Goal: Task Accomplishment & Management: Use online tool/utility

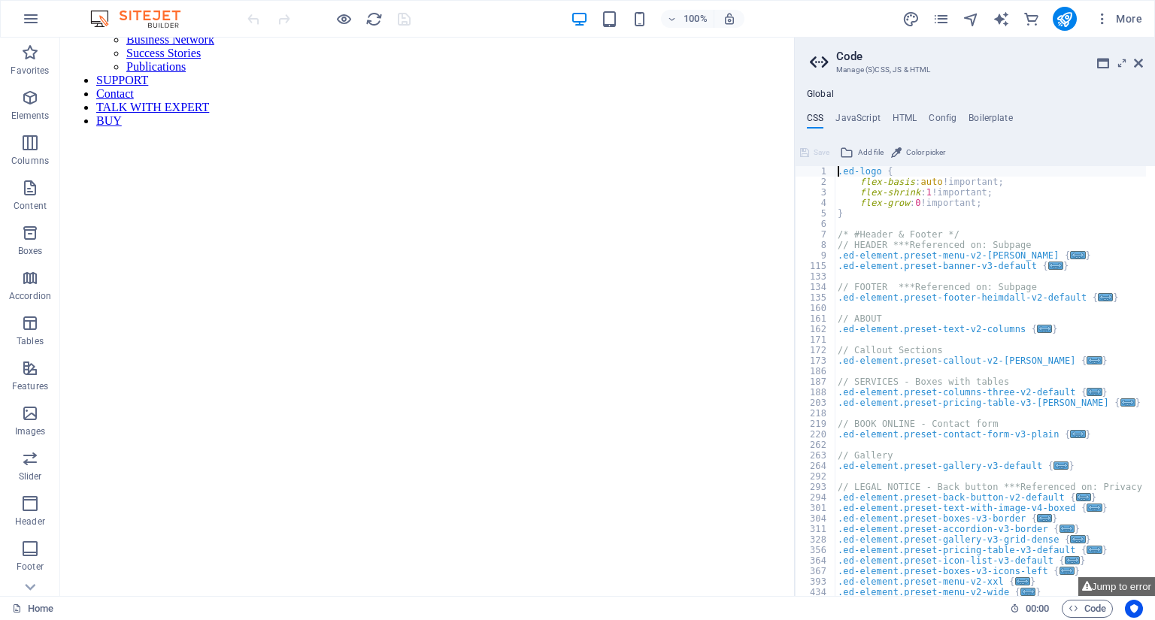
scroll to position [1022, 0]
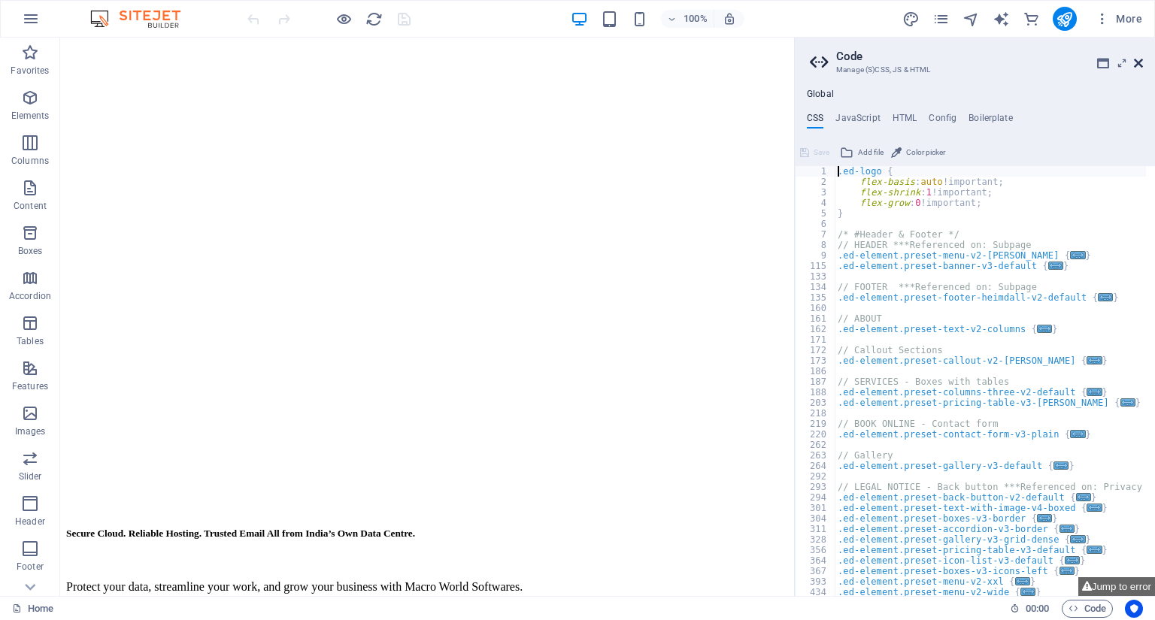
click at [1137, 58] on icon at bounding box center [1138, 63] width 9 height 12
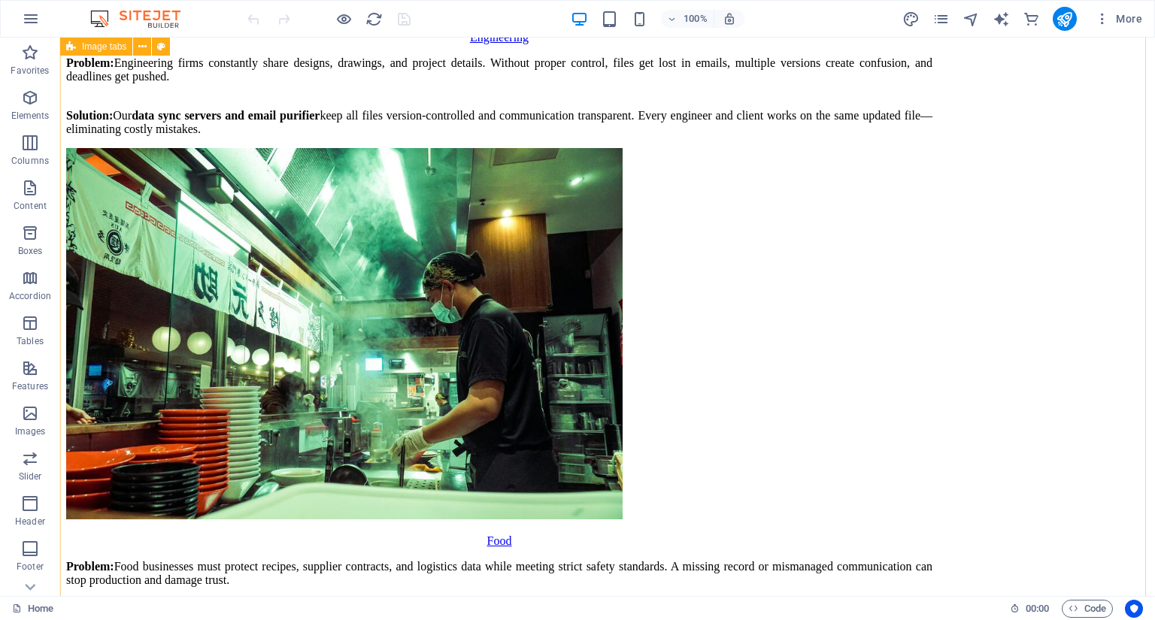
scroll to position [8016, 0]
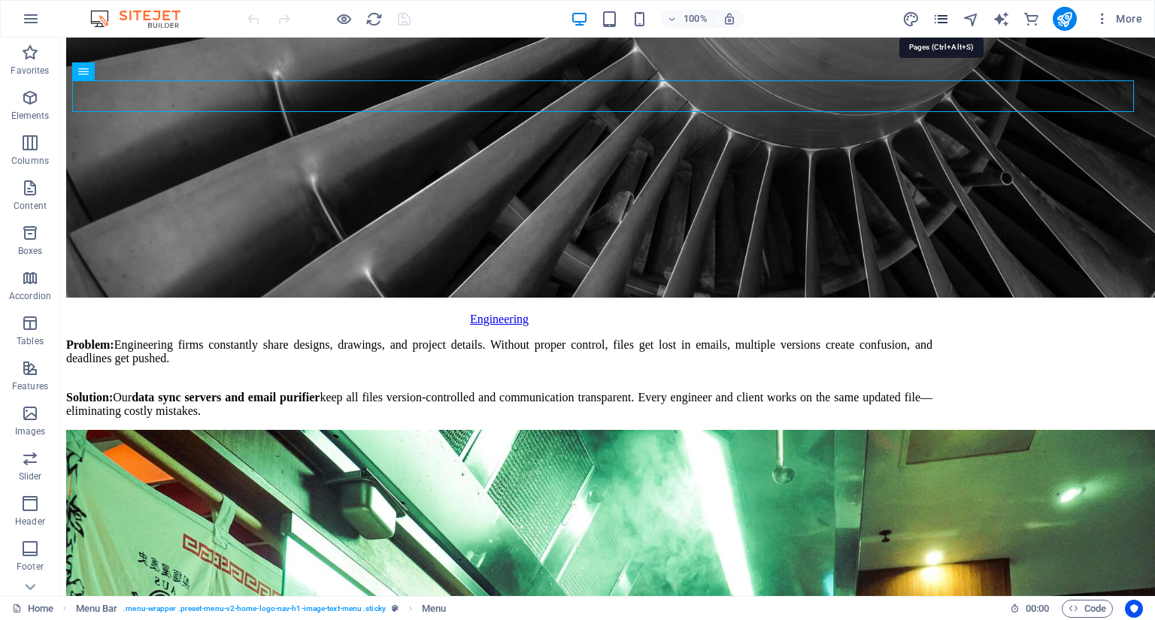
click at [940, 16] on icon "pages" at bounding box center [940, 19] width 17 height 17
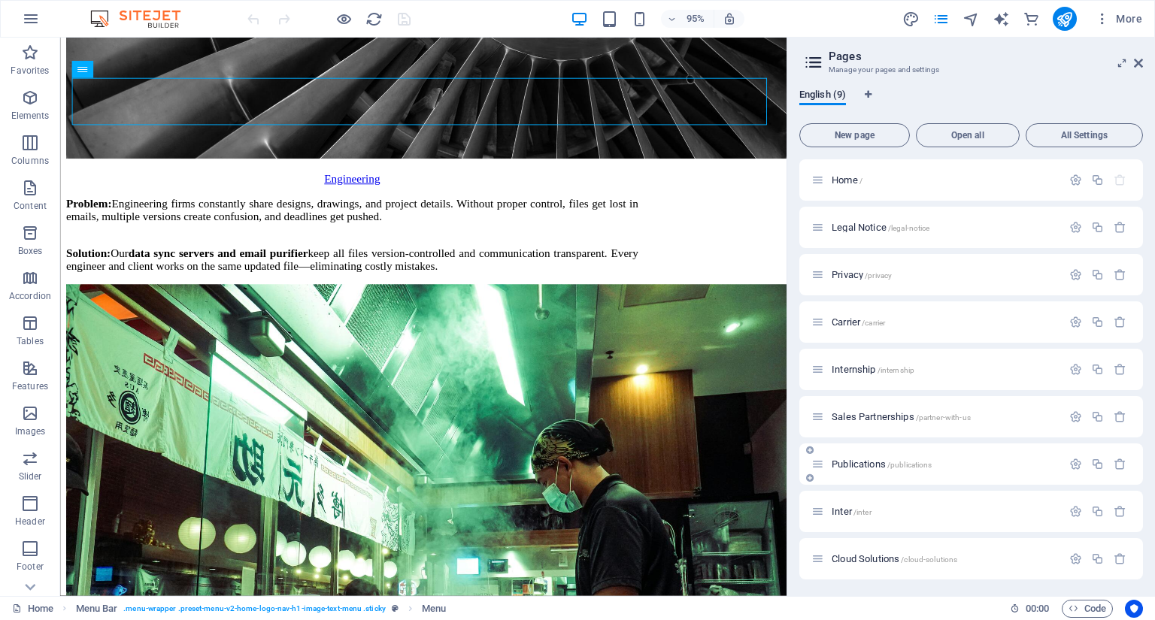
scroll to position [2, 0]
click at [869, 132] on span "New page" at bounding box center [854, 135] width 97 height 9
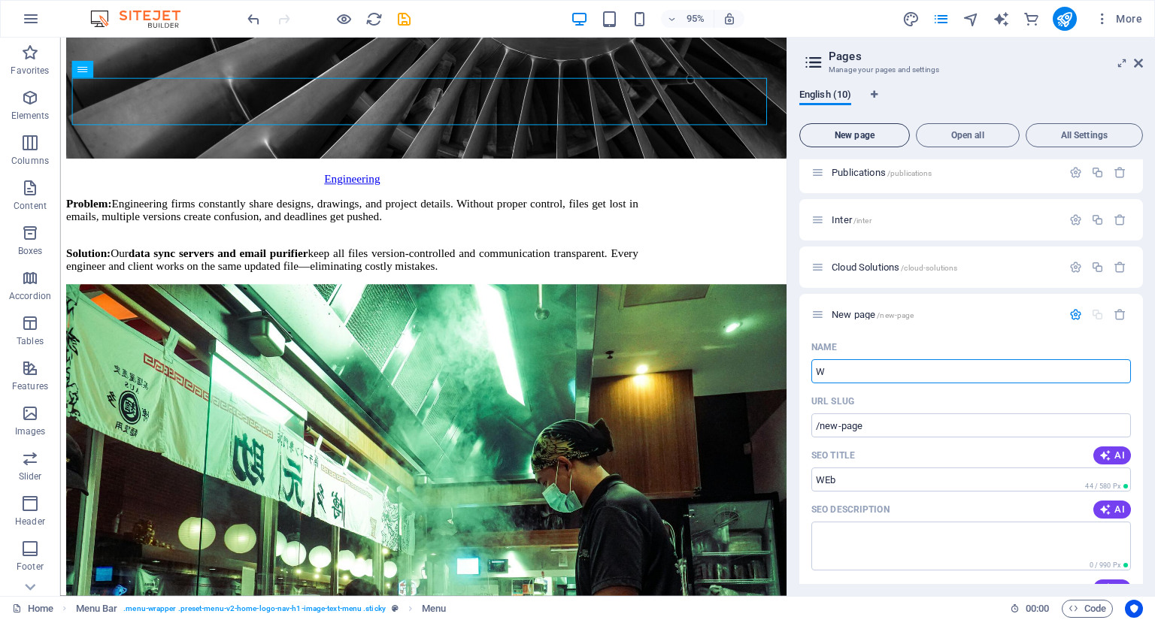
type input "We"
type input "/web"
type input "We"
type input "/we"
type input "W"
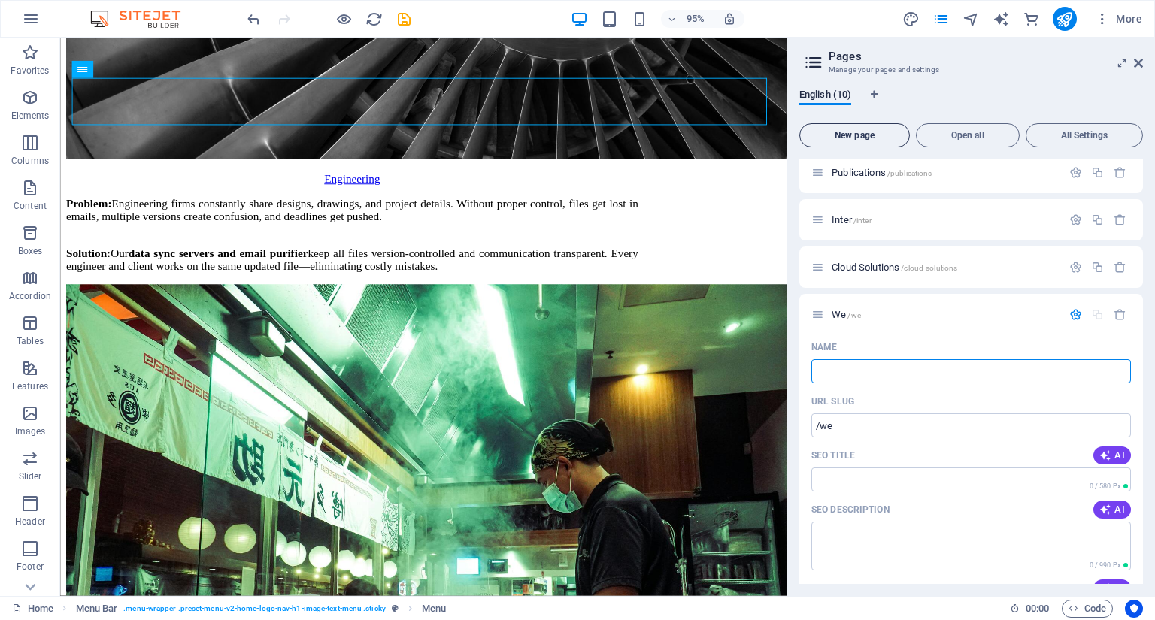
type input "/"
type input "Web Hosting"
type input "/web-hosting"
type input "Web Hosting"
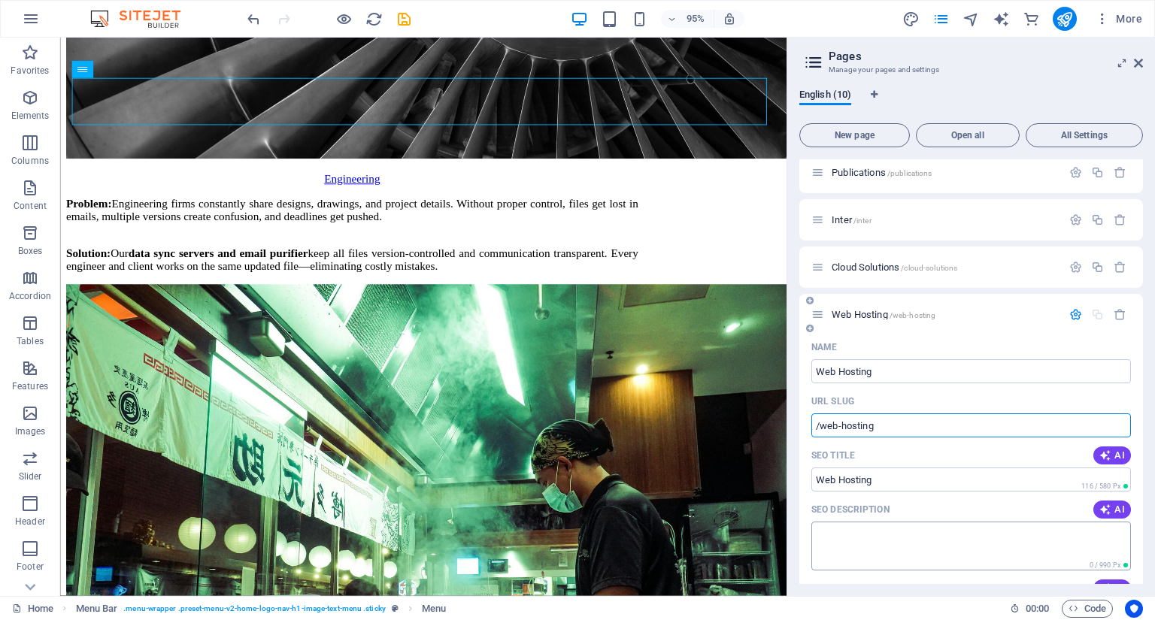
click at [917, 548] on textarea "SEO Description" at bounding box center [971, 546] width 320 height 49
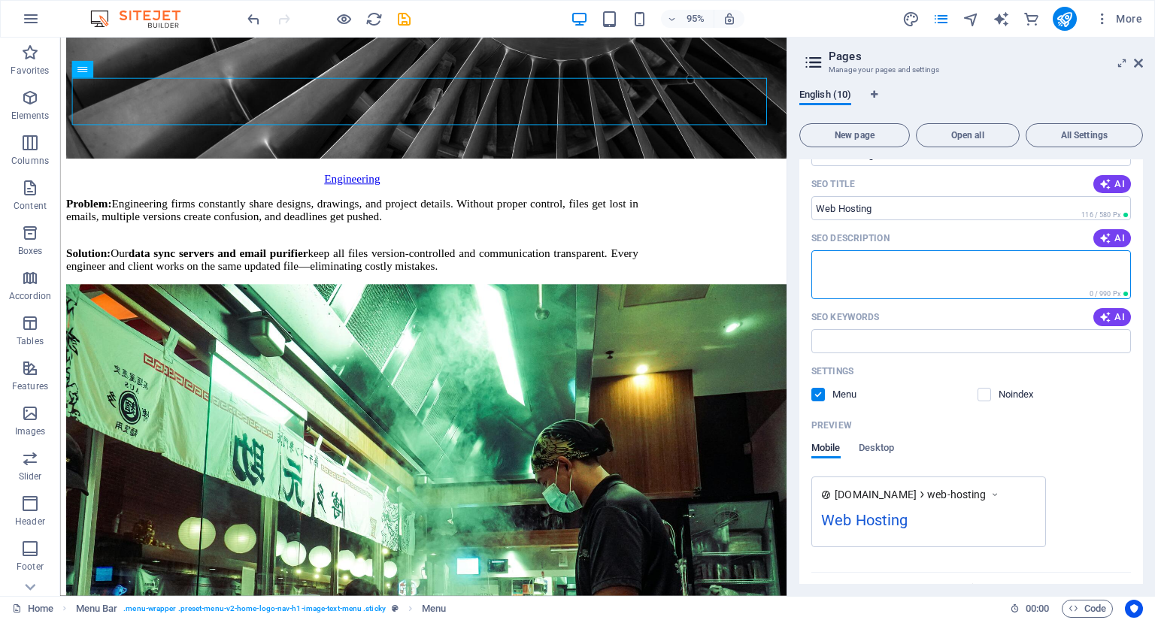
scroll to position [594, 0]
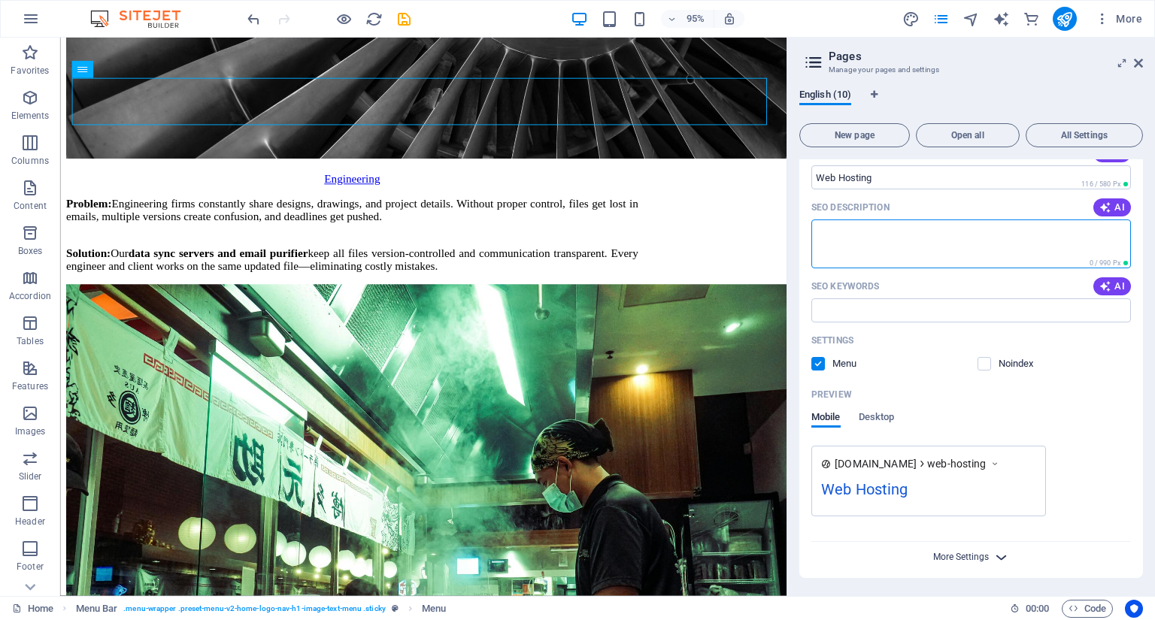
click at [947, 559] on span "More Settings" at bounding box center [961, 557] width 56 height 11
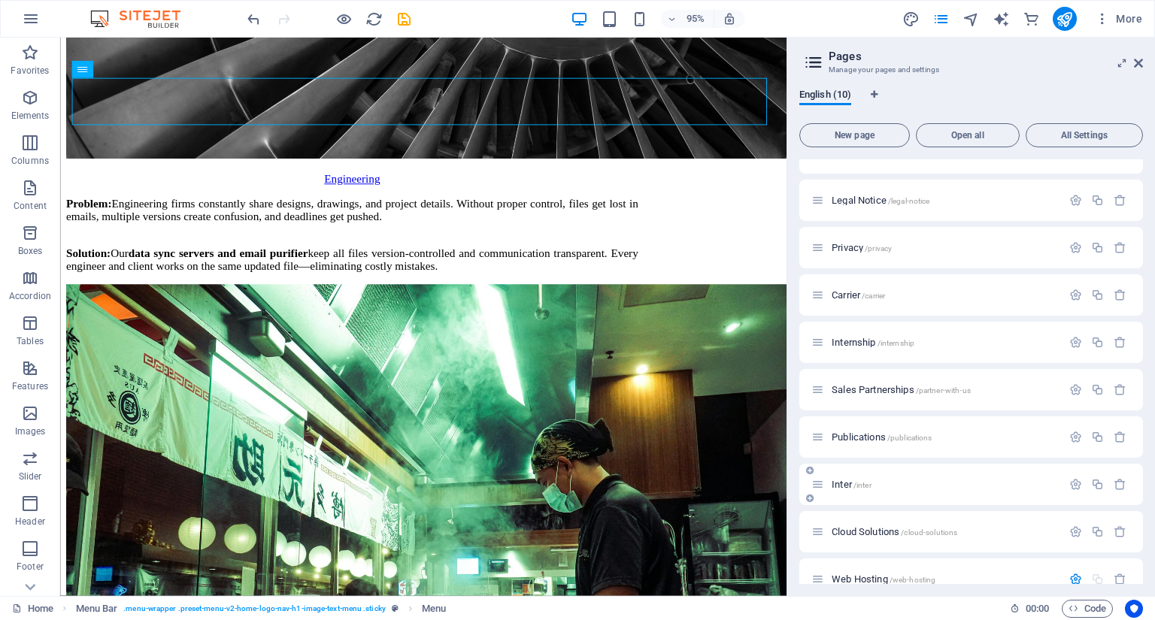
scroll to position [0, 0]
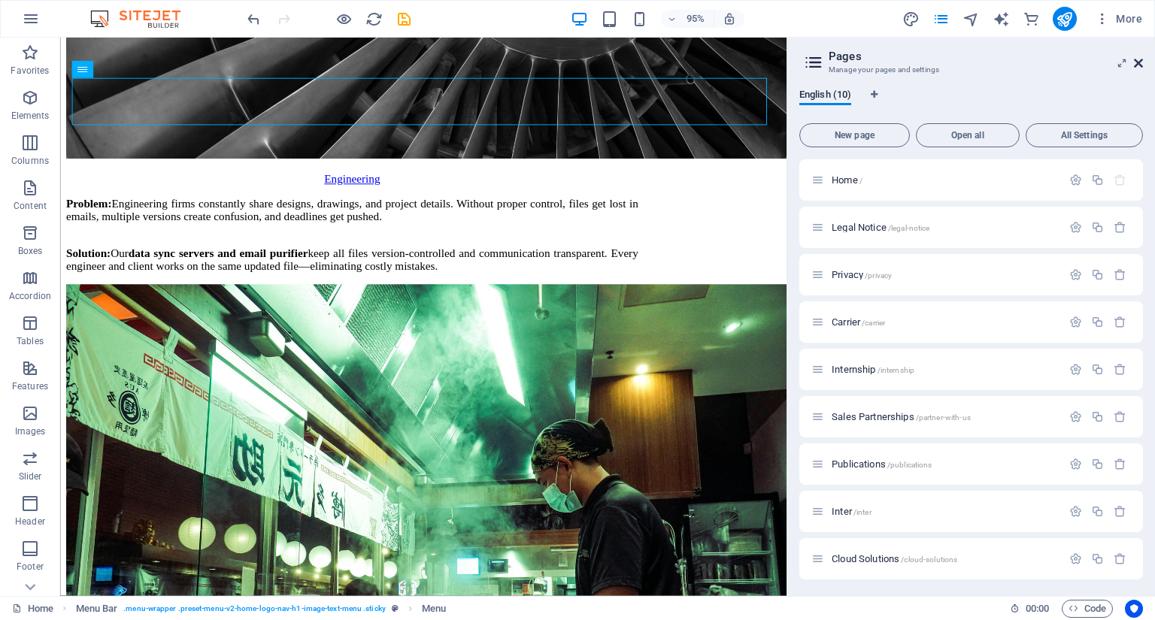
click at [1134, 62] on icon at bounding box center [1138, 63] width 9 height 12
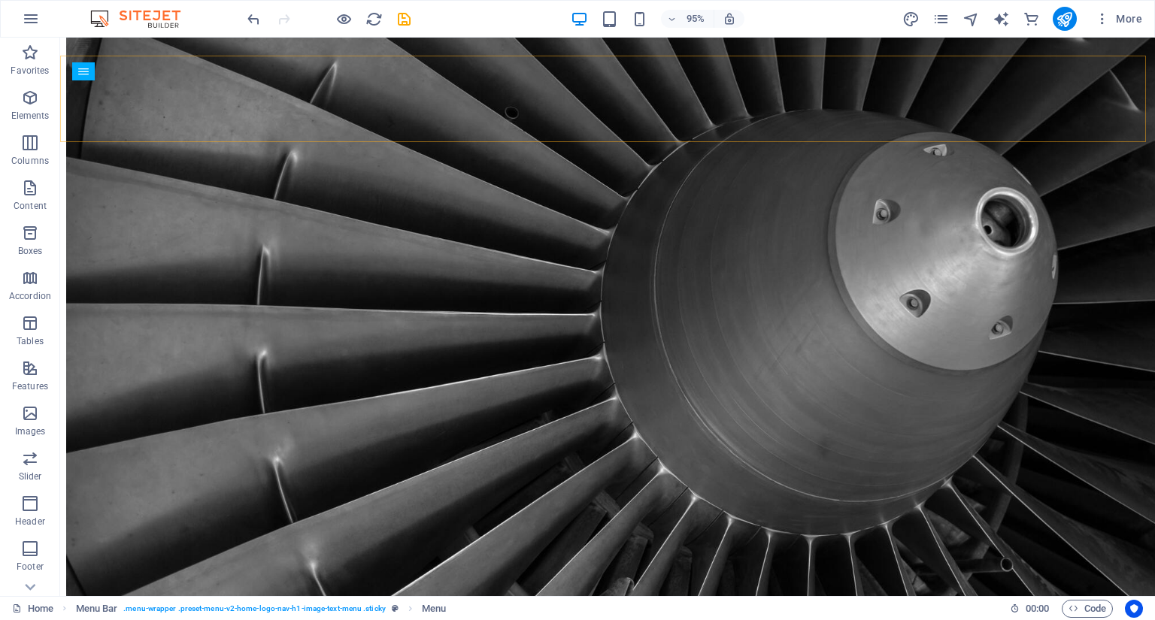
scroll to position [8016, 0]
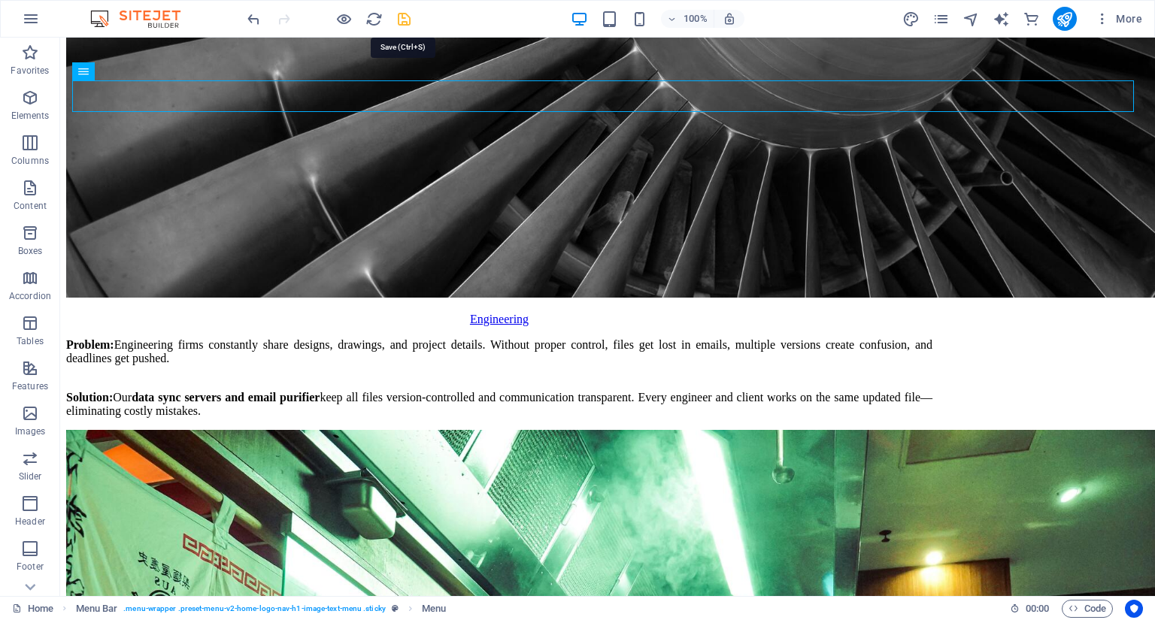
click at [397, 11] on icon "save" at bounding box center [403, 19] width 17 height 17
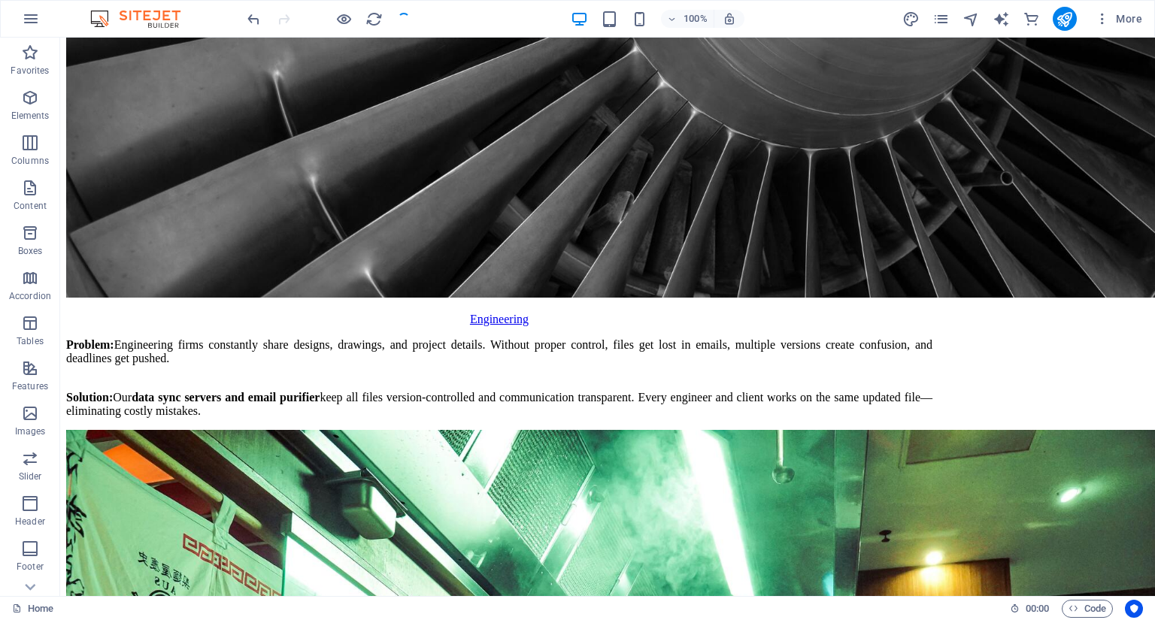
click at [941, 9] on div "More" at bounding box center [1025, 19] width 246 height 24
click at [942, 11] on icon "pages" at bounding box center [940, 19] width 17 height 17
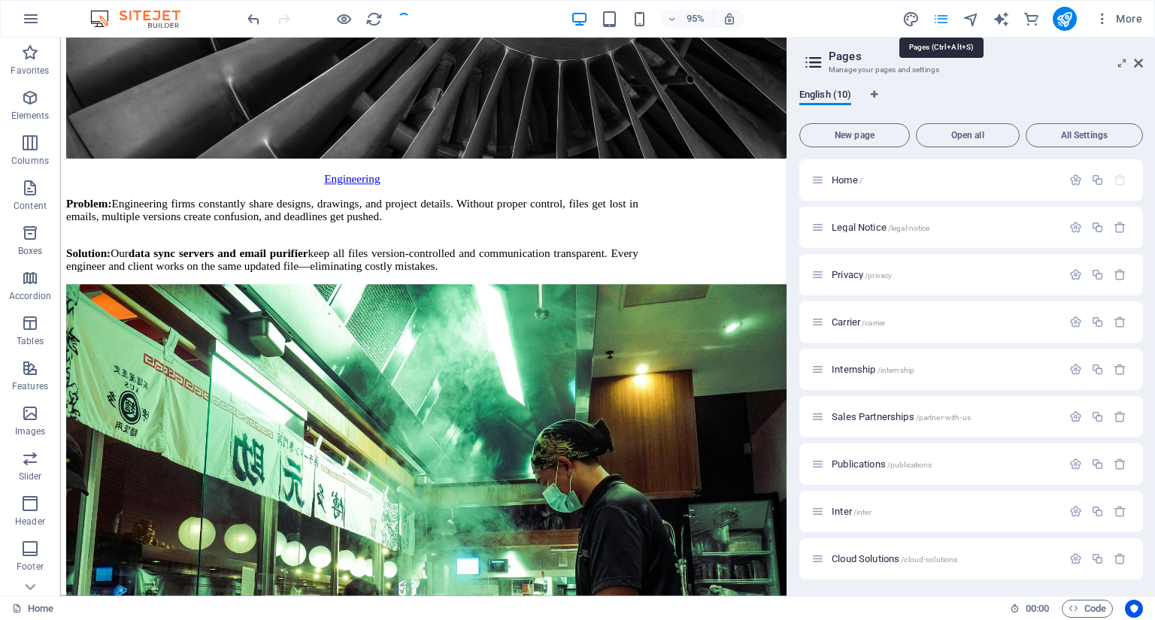
scroll to position [292, 0]
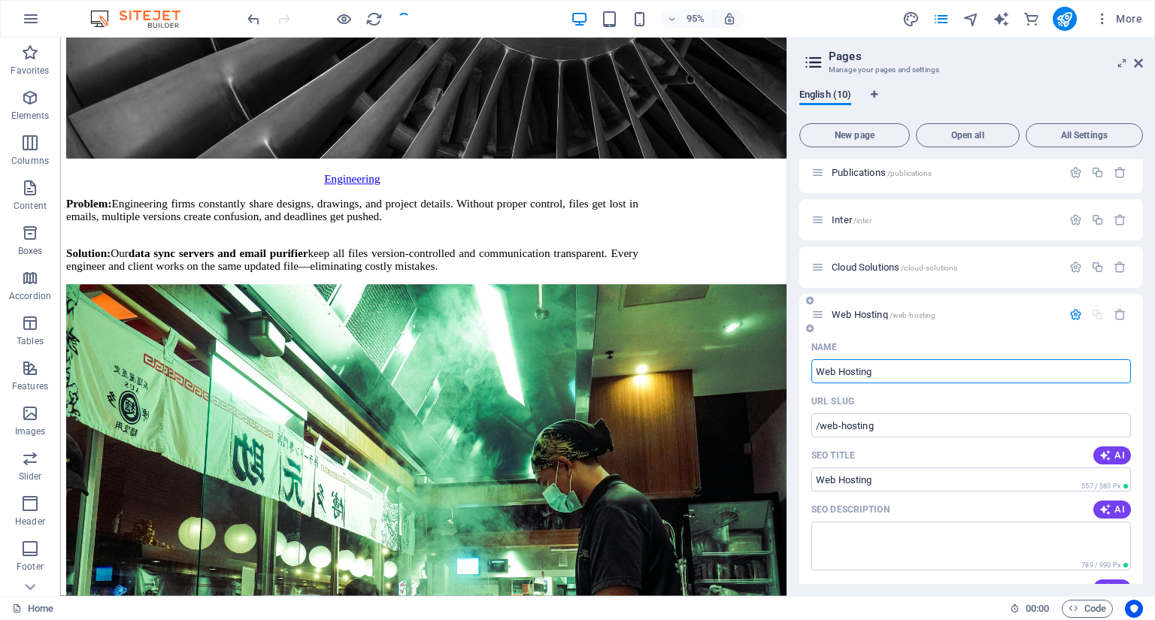
click at [819, 310] on icon at bounding box center [817, 314] width 13 height 13
click at [818, 323] on div "Web Hosting /web-hosting" at bounding box center [936, 314] width 250 height 17
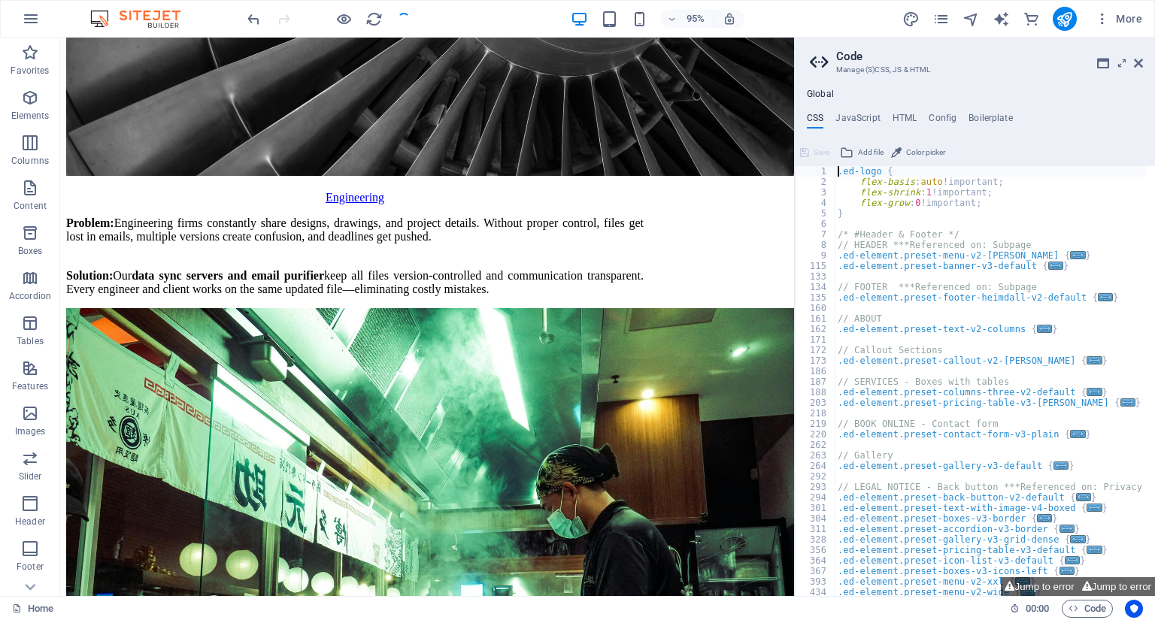
scroll to position [7731, 0]
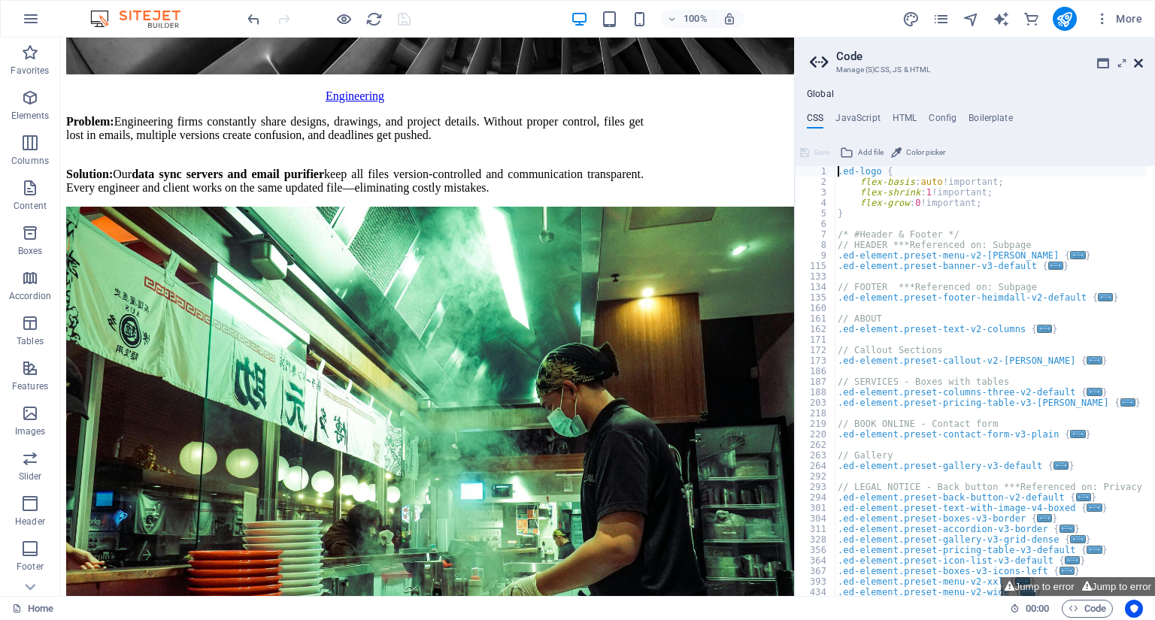
click at [1141, 64] on icon at bounding box center [1138, 63] width 9 height 12
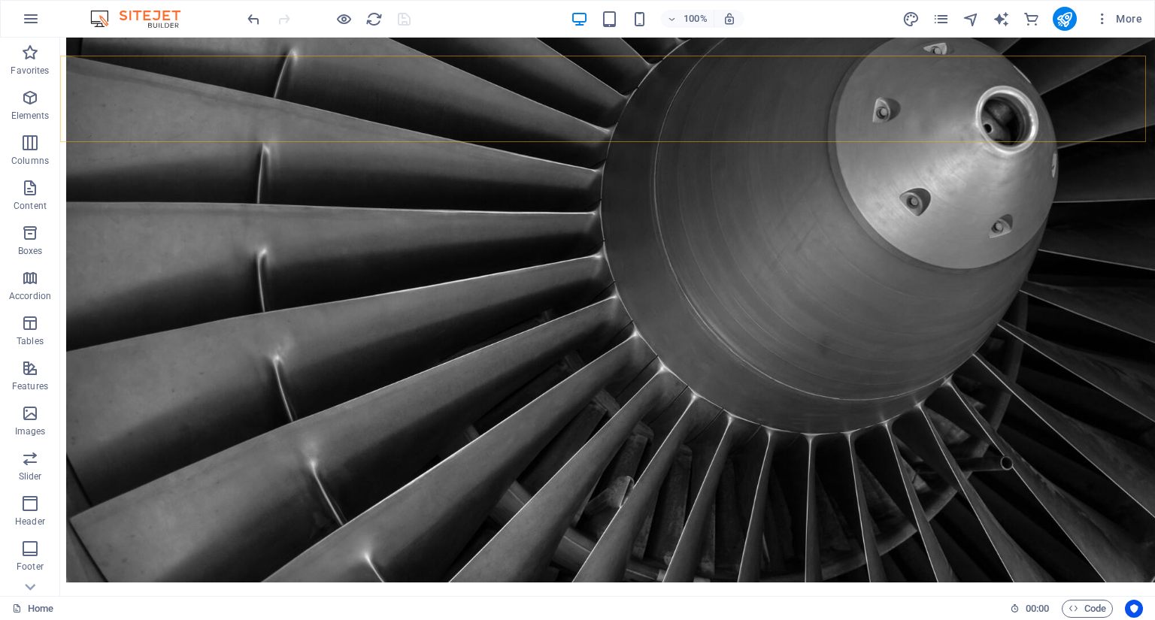
scroll to position [8016, 0]
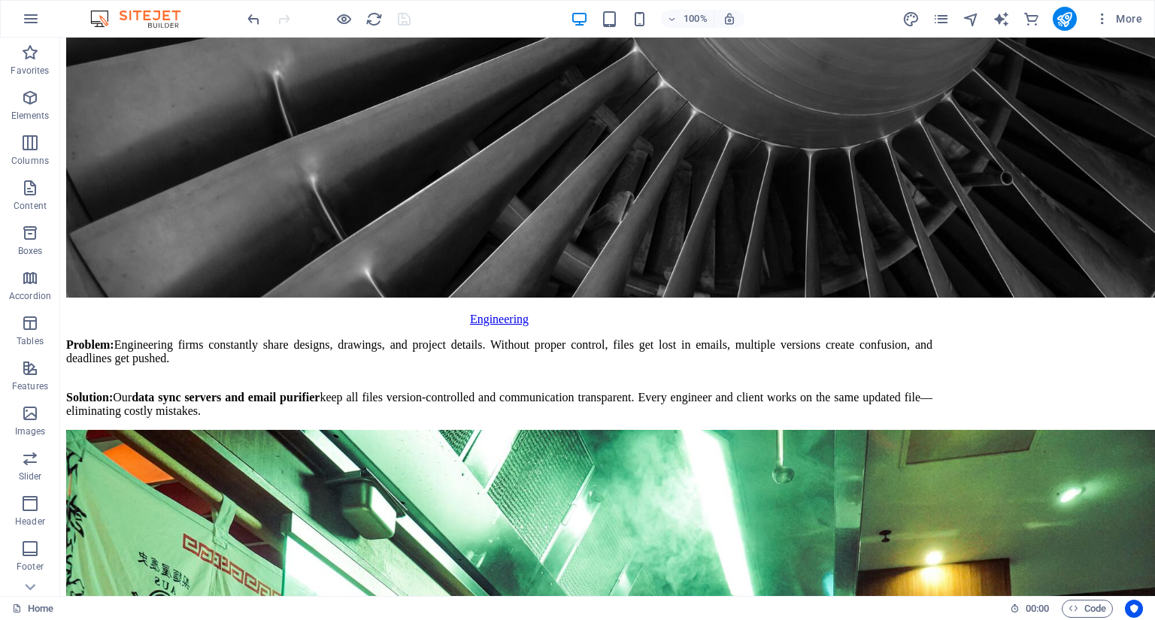
click at [950, 16] on div "More" at bounding box center [1025, 19] width 246 height 24
click at [948, 15] on icon "pages" at bounding box center [940, 19] width 17 height 17
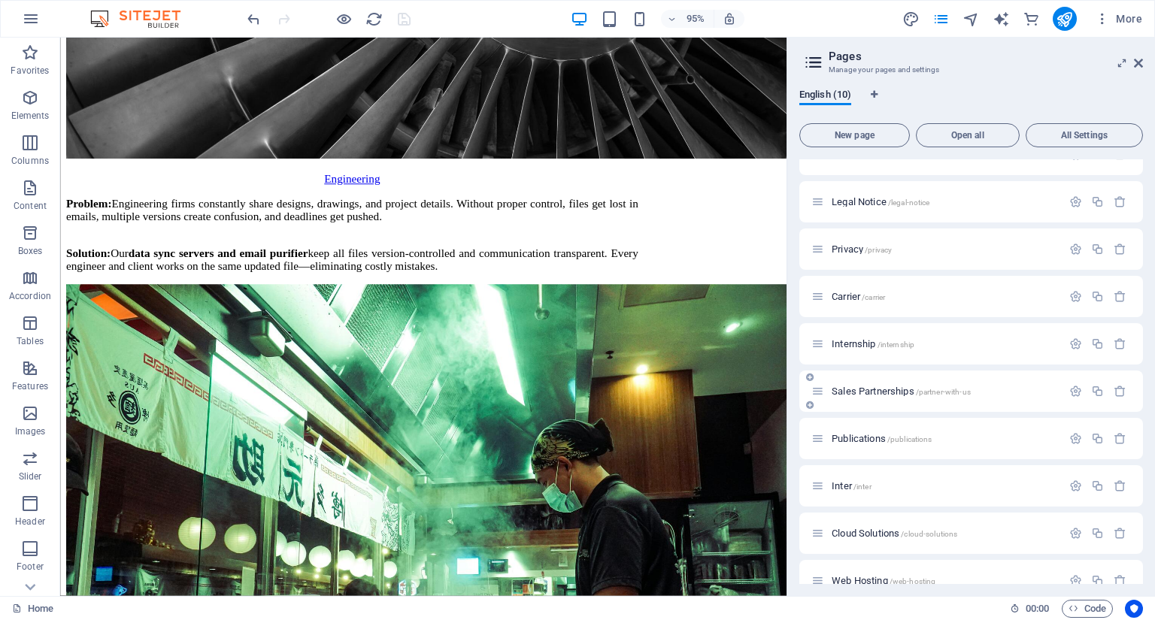
scroll to position [49, 0]
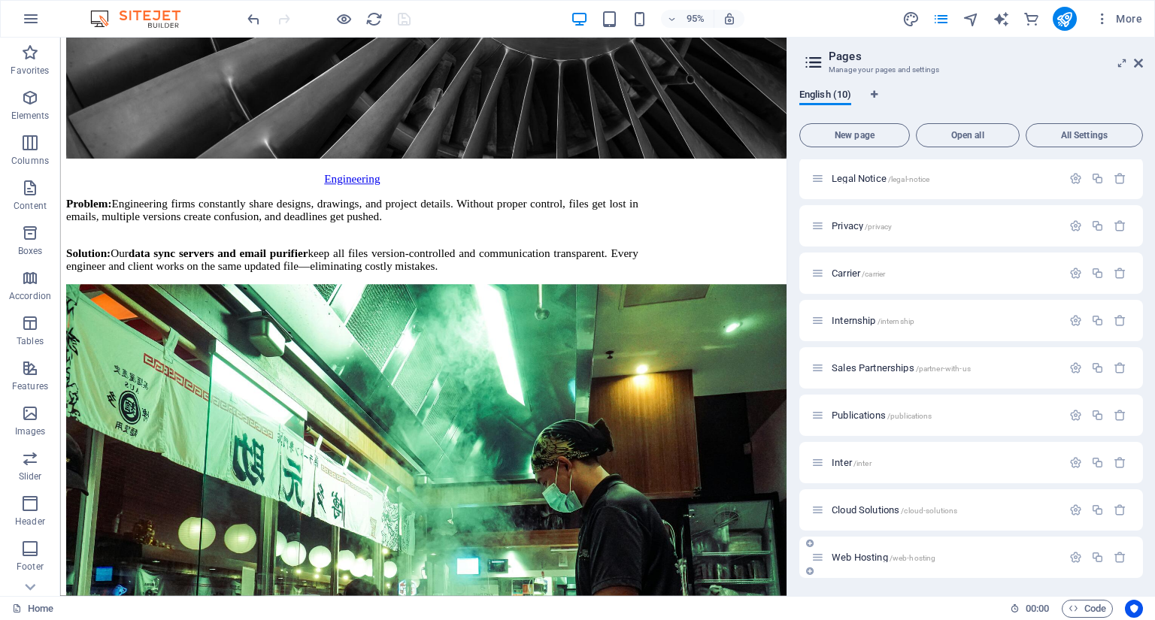
click at [878, 554] on span "Web Hosting /web-hosting" at bounding box center [884, 557] width 104 height 11
click at [878, 554] on div "Home / Legal Notice /legal-notice Privacy /privacy Carrier /carrier Internship …" at bounding box center [971, 345] width 344 height 468
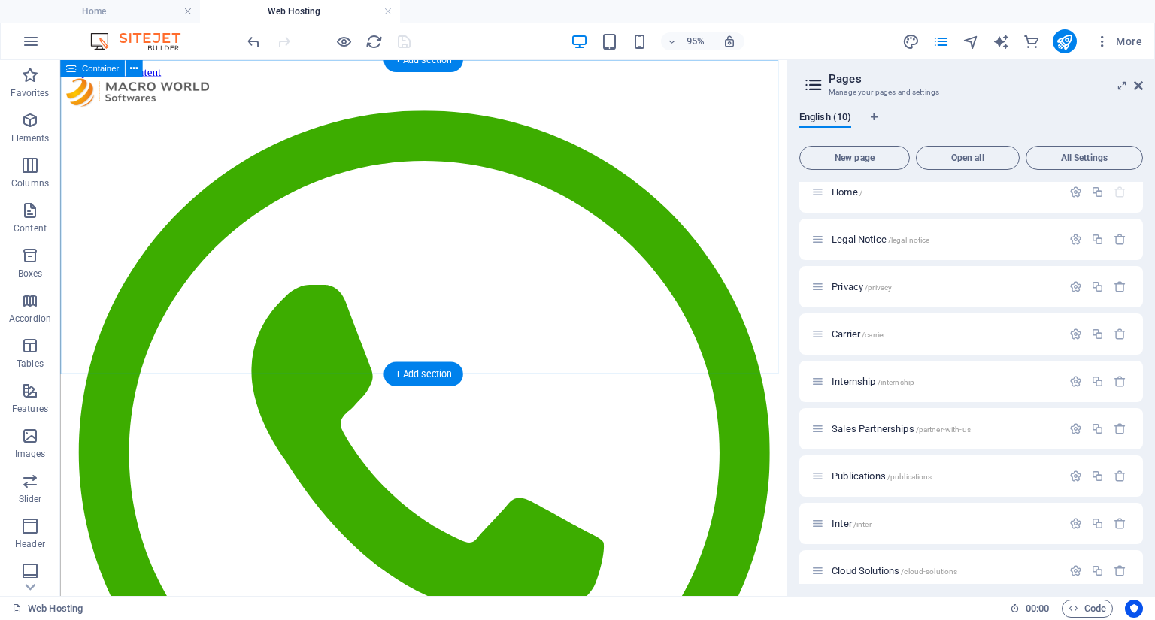
scroll to position [0, 0]
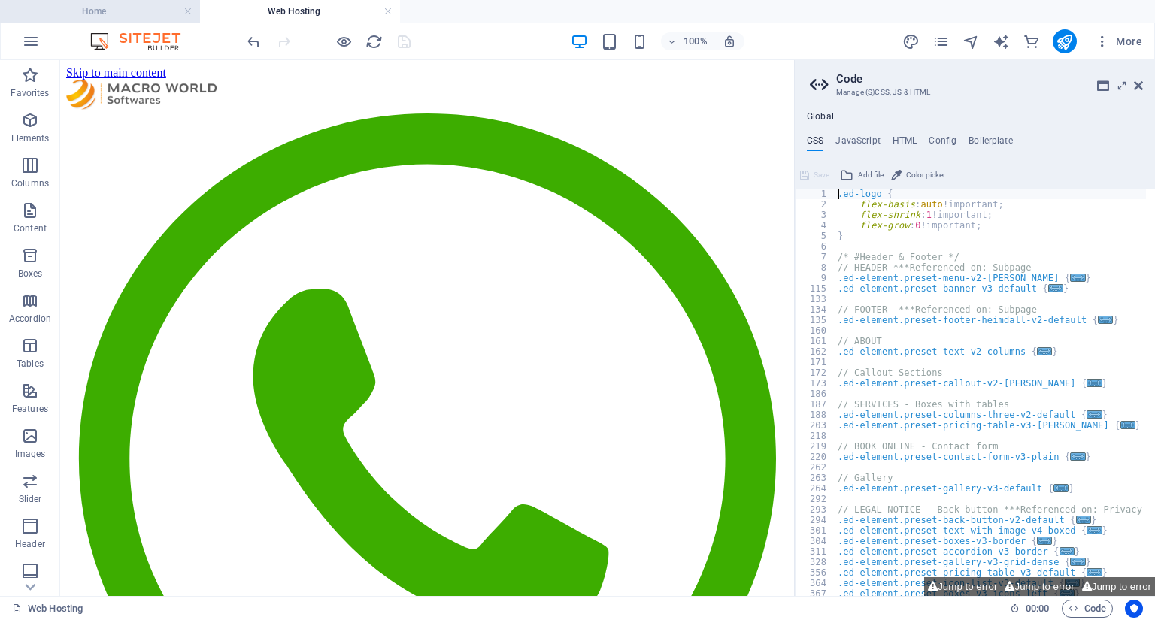
click at [120, 3] on h4 "Home" at bounding box center [100, 11] width 200 height 17
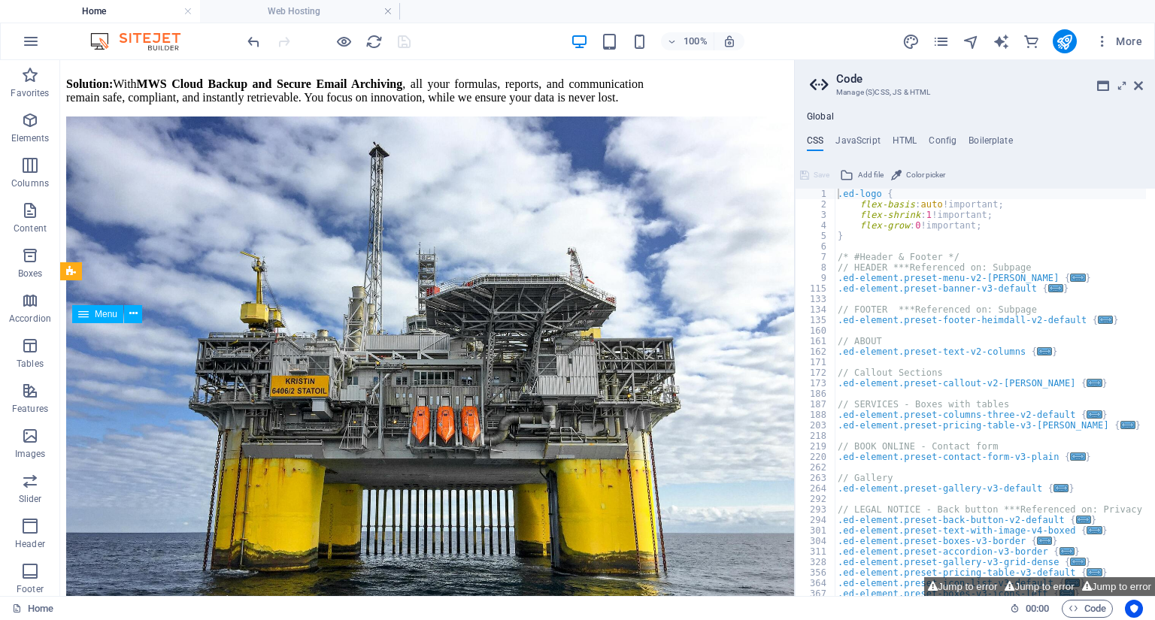
scroll to position [6066, 0]
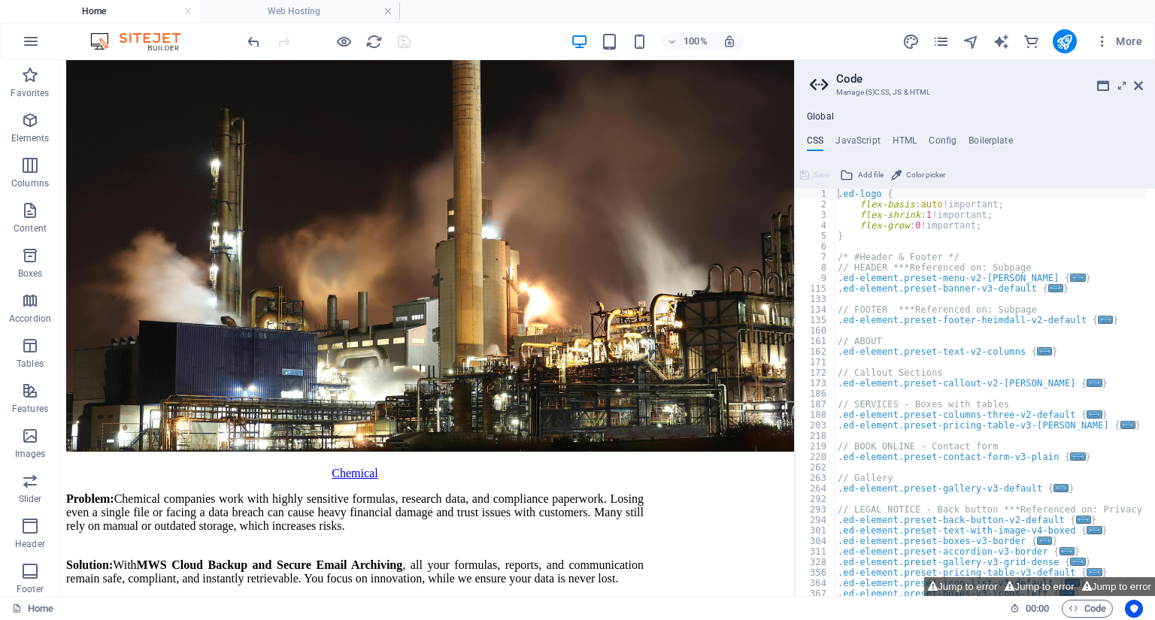
click at [1144, 85] on aside "Code Manage (S)CSS, JS & HTML Global CSS JavaScript HTML Config Boilerplate .ed…" at bounding box center [974, 328] width 361 height 536
click at [1139, 85] on icon at bounding box center [1138, 86] width 9 height 12
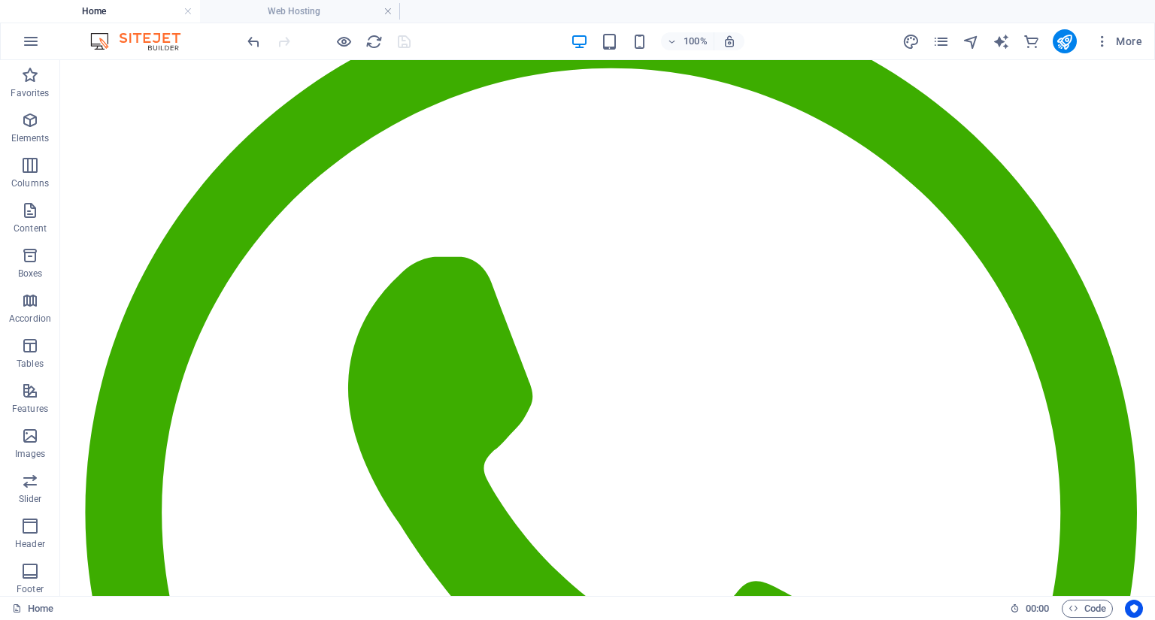
scroll to position [0, 0]
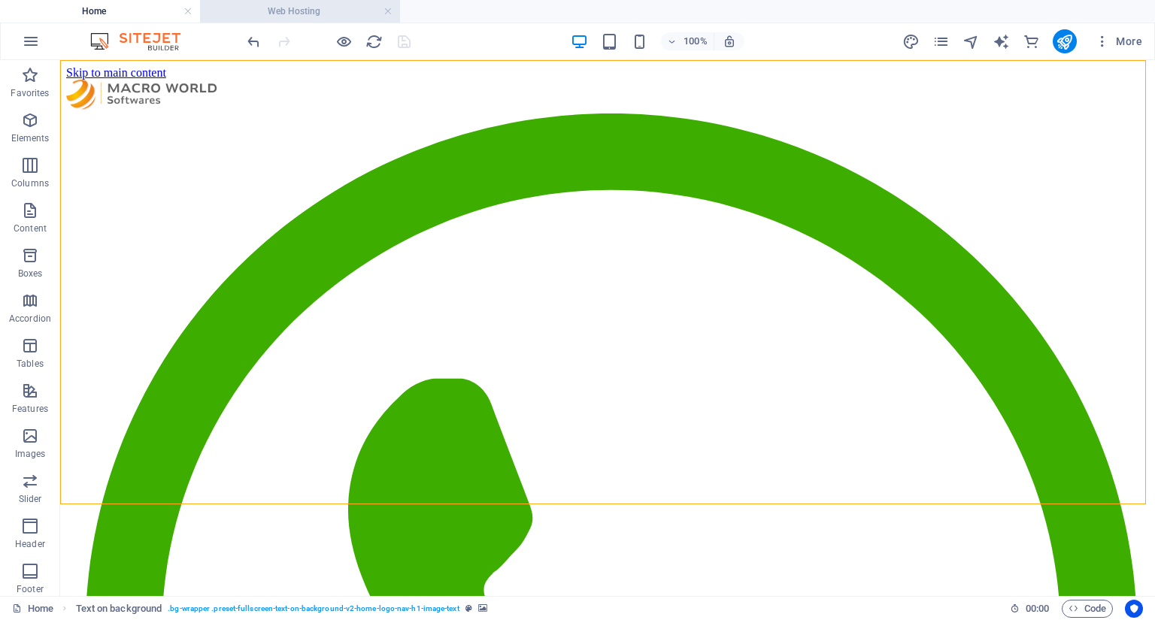
click at [309, 11] on h4 "Web Hosting" at bounding box center [300, 11] width 200 height 17
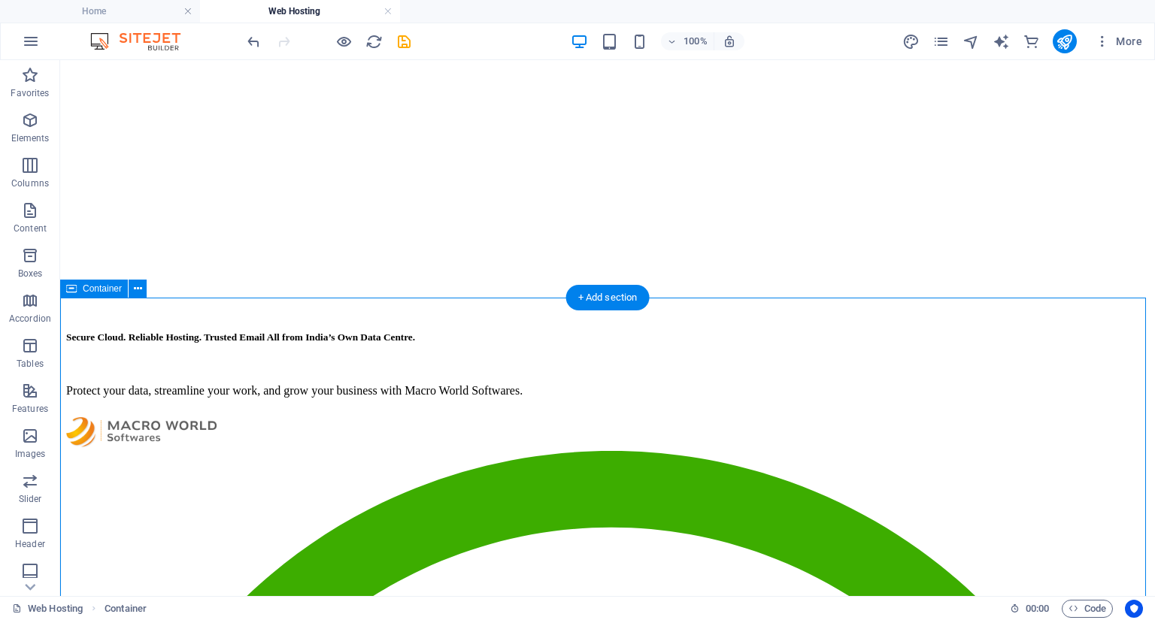
scroll to position [120, 0]
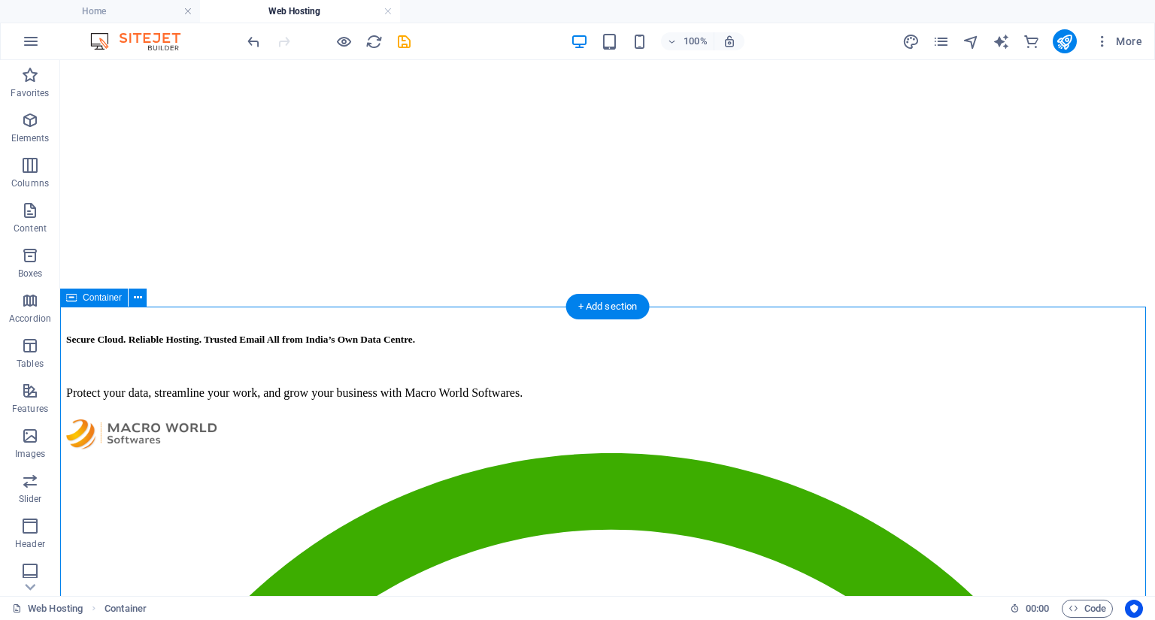
scroll to position [0, 0]
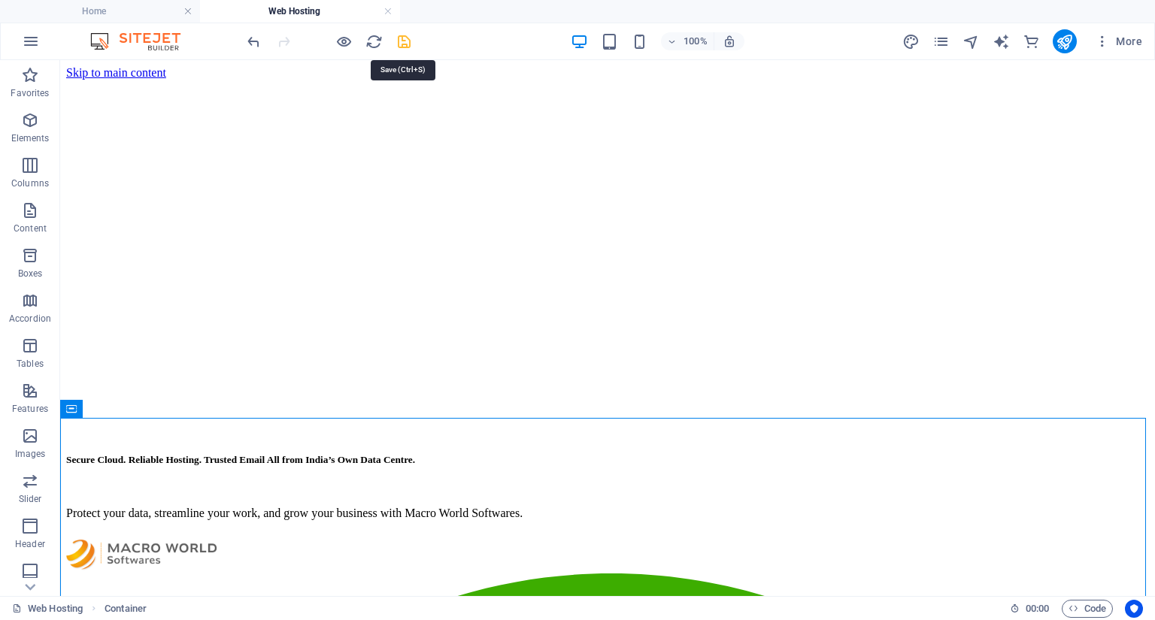
click at [401, 45] on icon "save" at bounding box center [403, 41] width 17 height 17
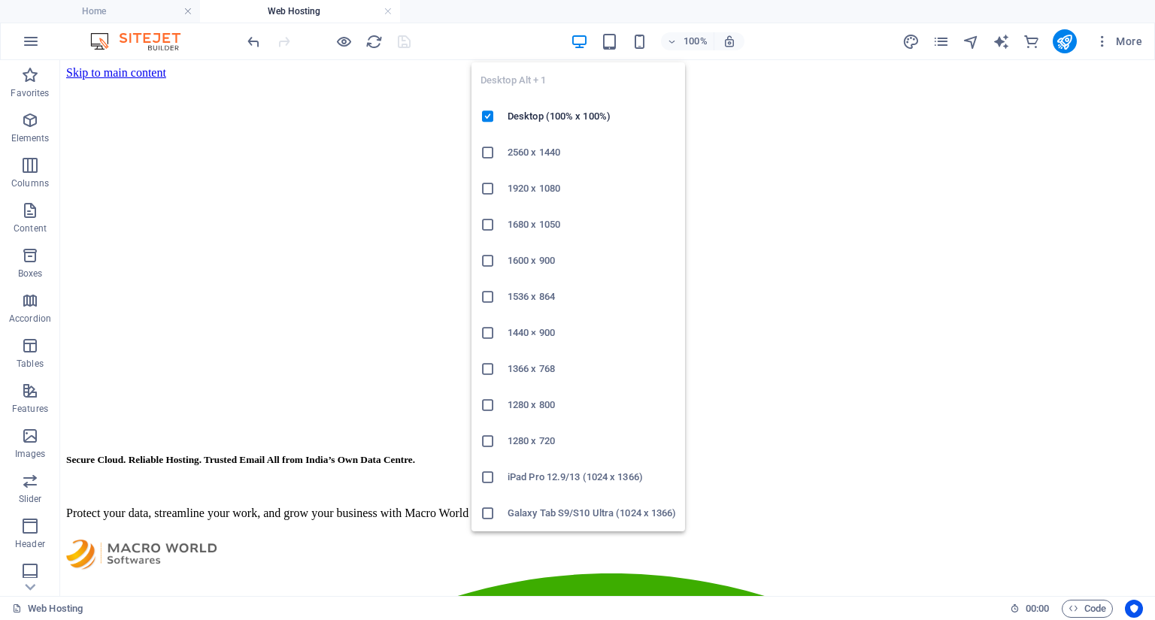
click at [584, 41] on icon "button" at bounding box center [579, 41] width 17 height 17
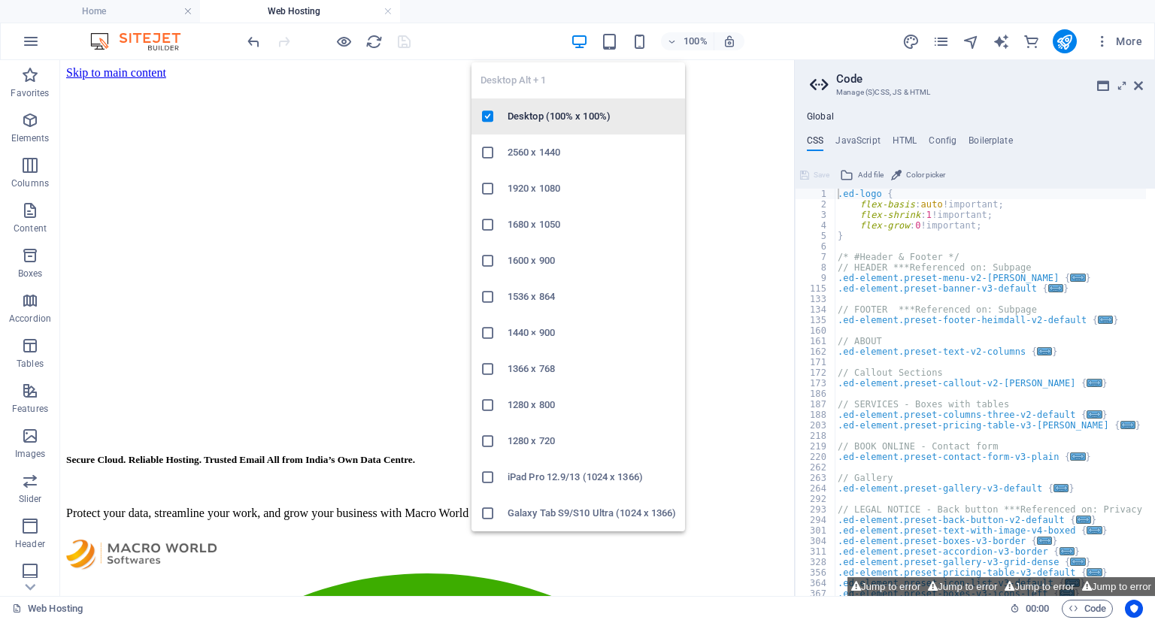
click at [547, 115] on h6 "Desktop (100% x 100%)" at bounding box center [591, 117] width 168 height 18
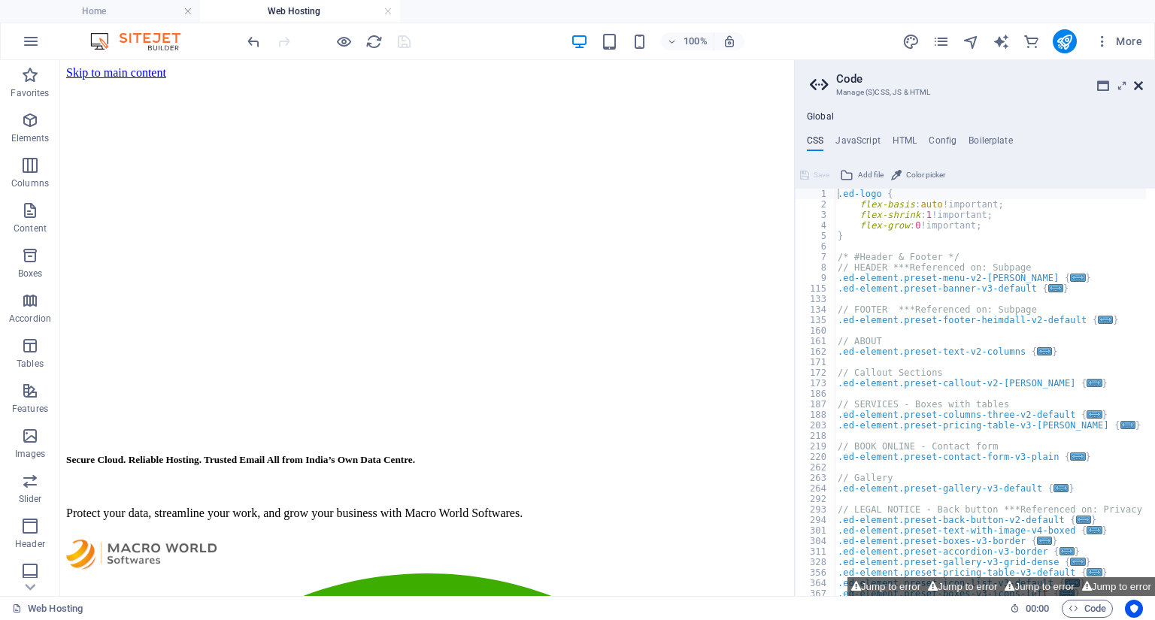
click at [1139, 84] on icon at bounding box center [1138, 86] width 9 height 12
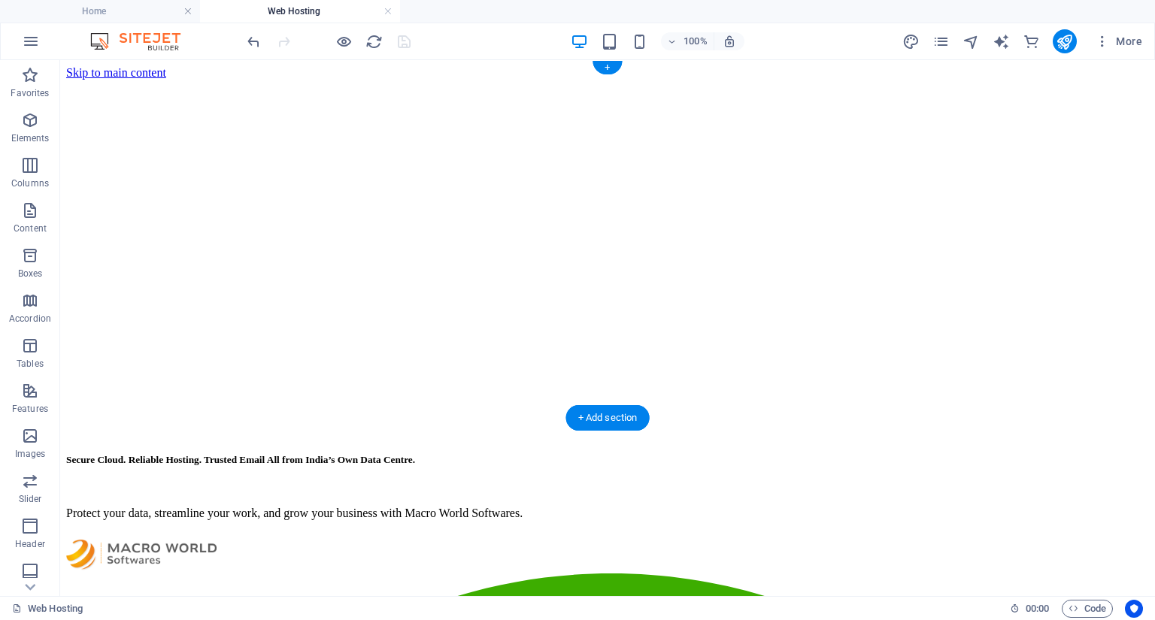
click at [661, 80] on figure at bounding box center [607, 80] width 1083 height 0
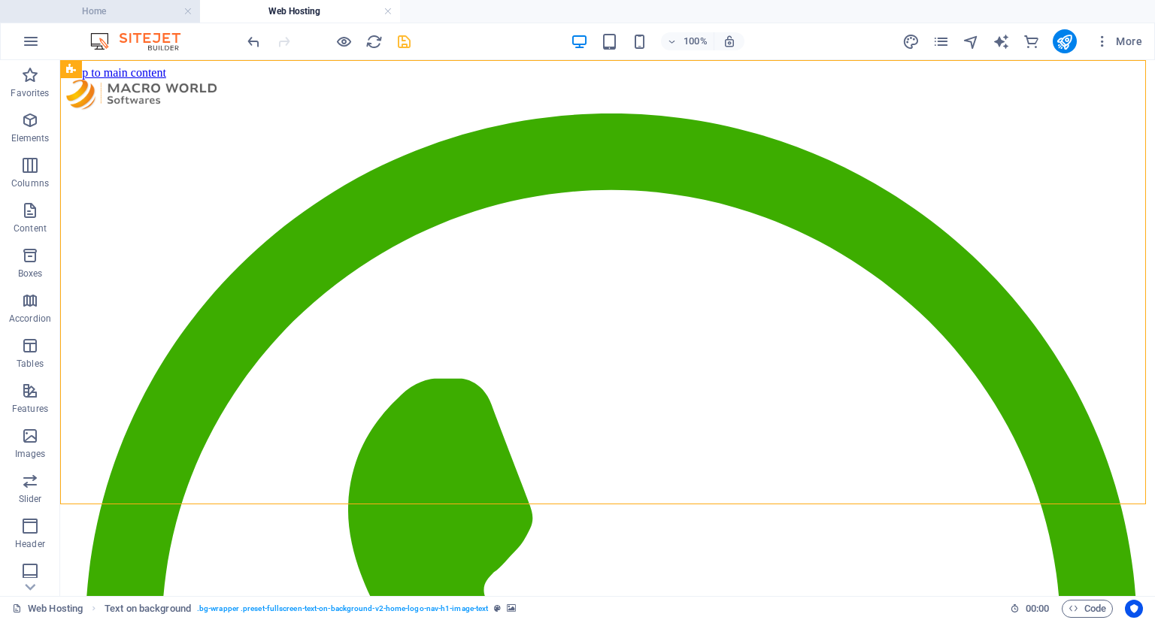
click at [146, 6] on h4 "Home" at bounding box center [100, 11] width 200 height 17
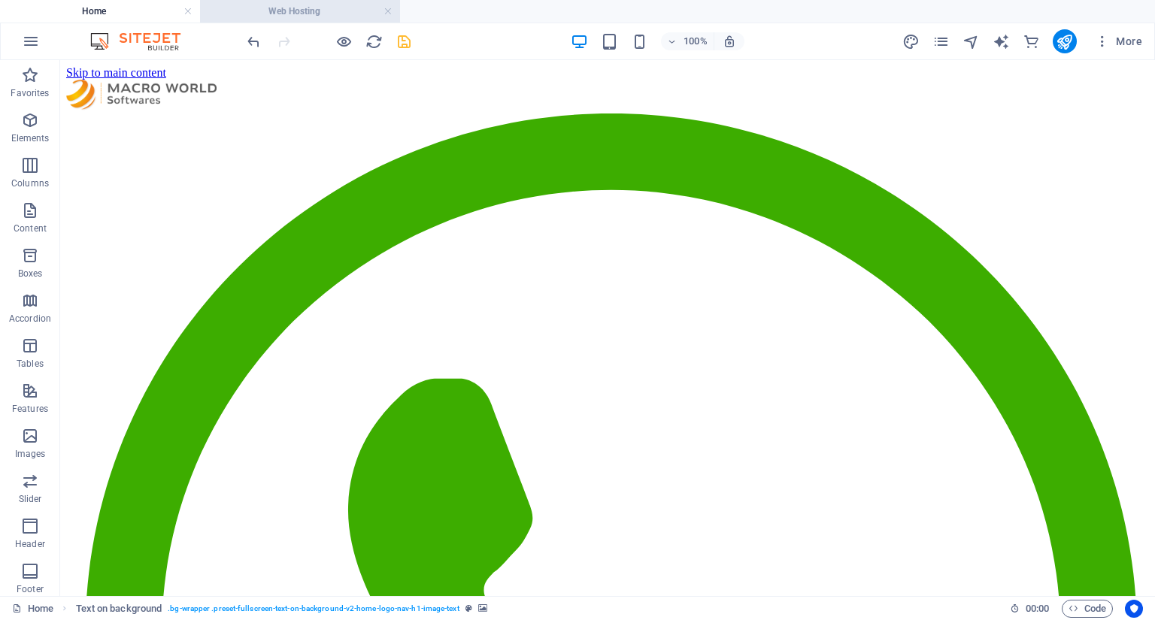
click at [297, 2] on li "Web Hosting" at bounding box center [300, 11] width 200 height 23
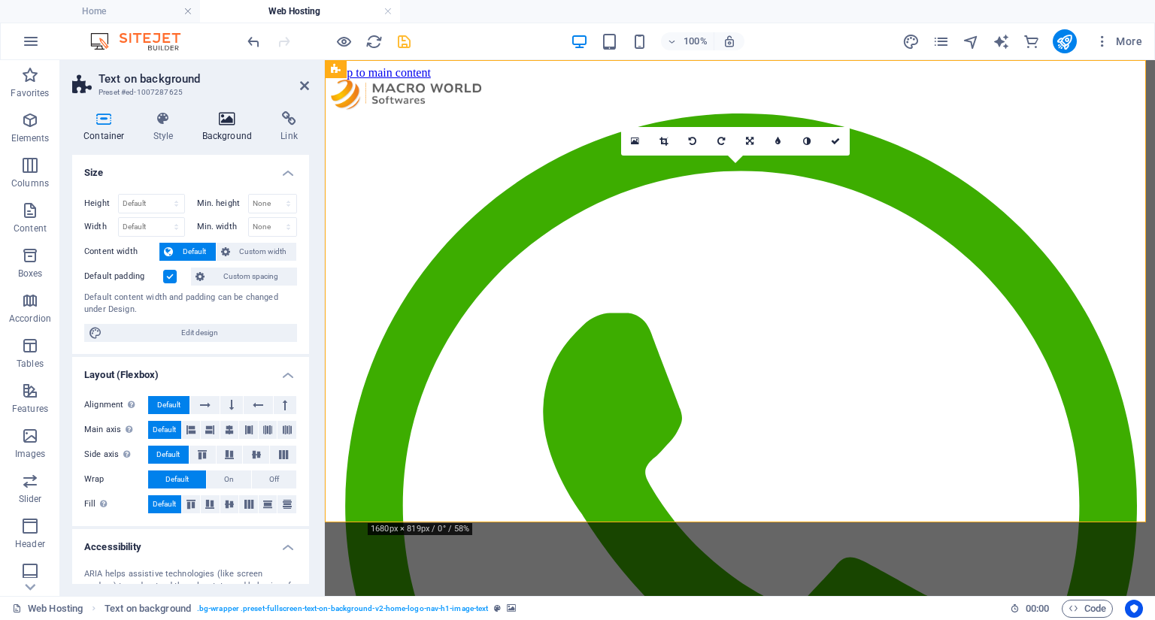
click at [223, 116] on icon at bounding box center [227, 118] width 73 height 15
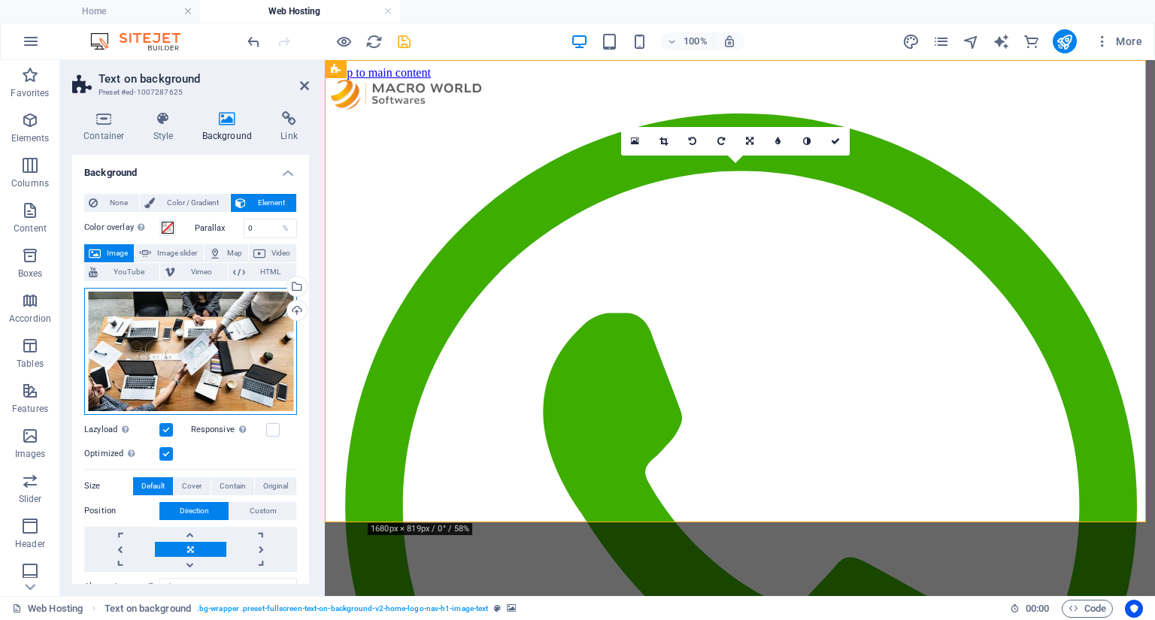
click at [168, 360] on div "Drag files here, click to choose files or select files from Files or our free s…" at bounding box center [190, 351] width 213 height 127
click at [168, 360] on body "Macro World Softwares Home Web Hosting Favorites Elements Columns Content Boxes…" at bounding box center [577, 310] width 1155 height 620
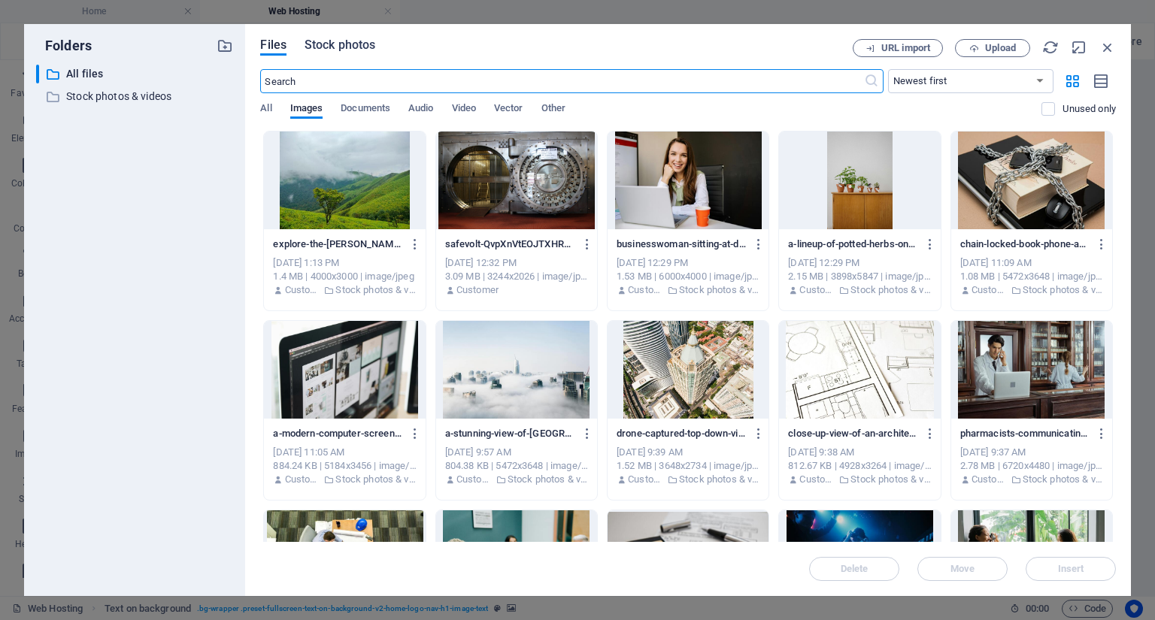
click at [335, 42] on span "Stock photos" at bounding box center [339, 45] width 71 height 18
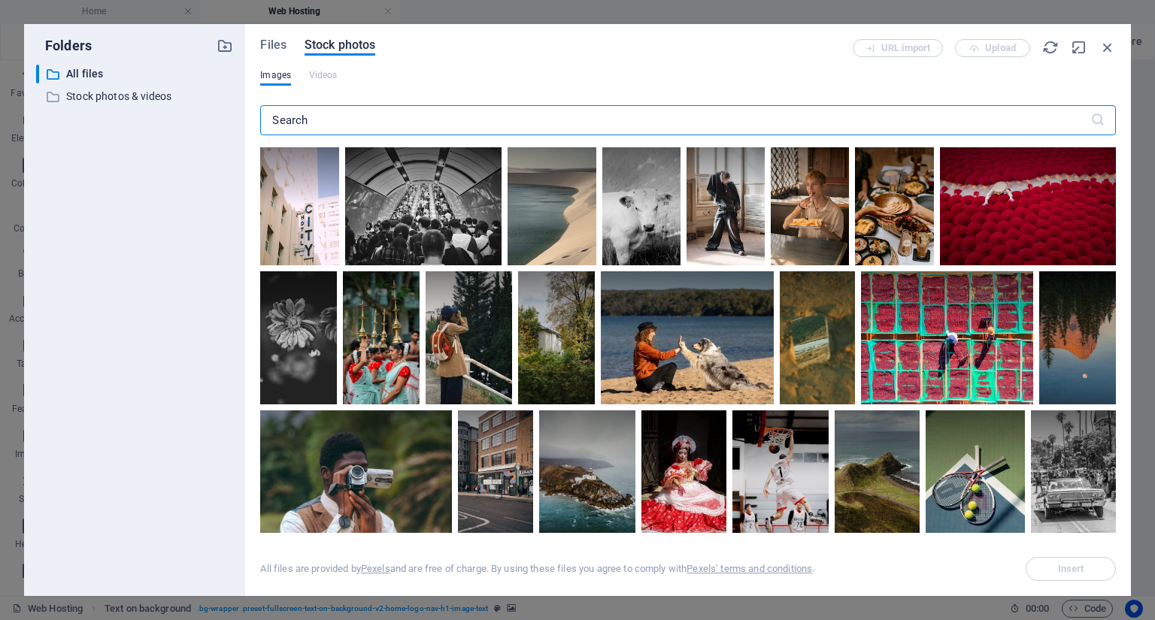
drag, startPoint x: 466, startPoint y: 120, endPoint x: 253, endPoint y: 98, distance: 213.9
click at [253, 98] on div "Files Stock photos URL import Upload Images Videos ​ All files are provided by …" at bounding box center [688, 310] width 886 height 572
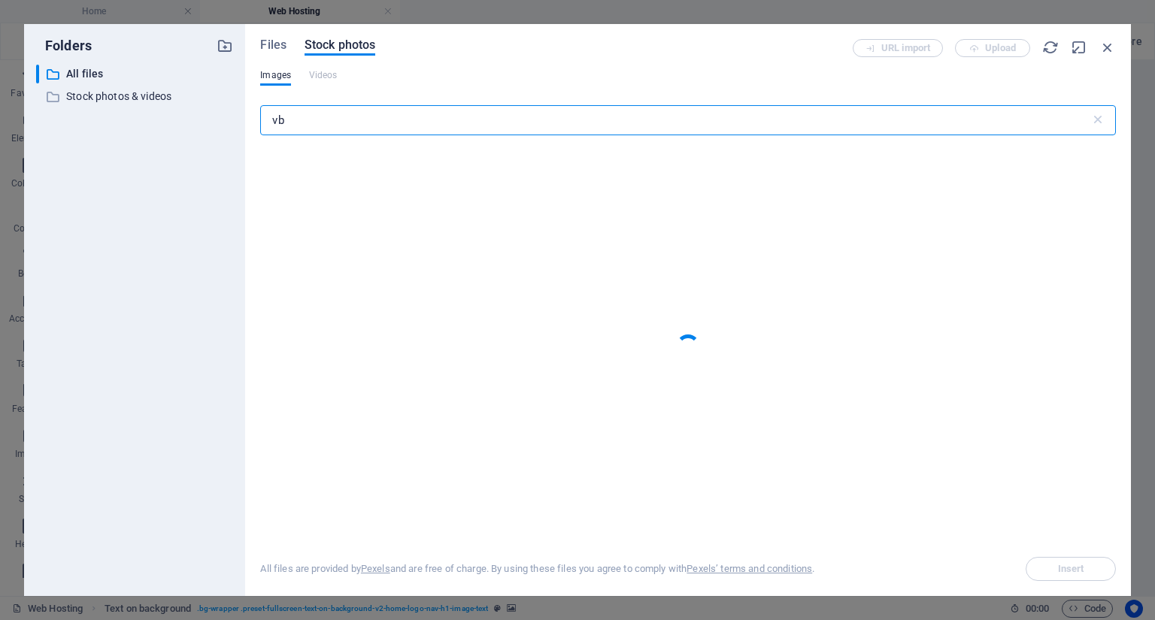
type input "v"
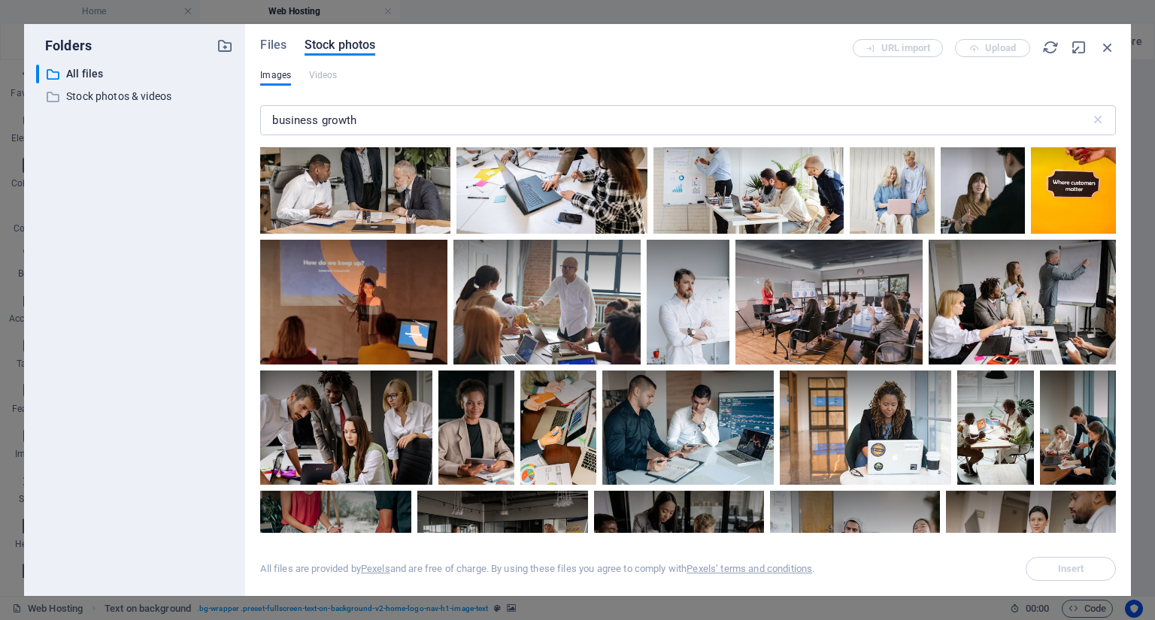
scroll to position [2225, 0]
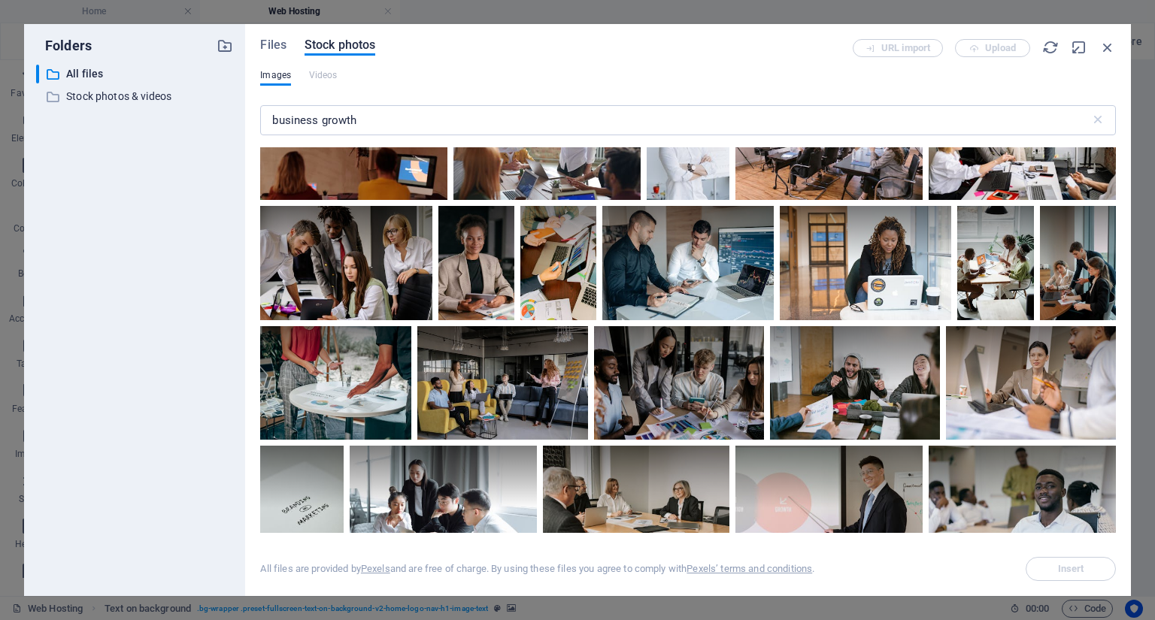
click at [120, 271] on div "​ All files All files ​ Stock photos & videos Stock photos & videos" at bounding box center [134, 325] width 197 height 520
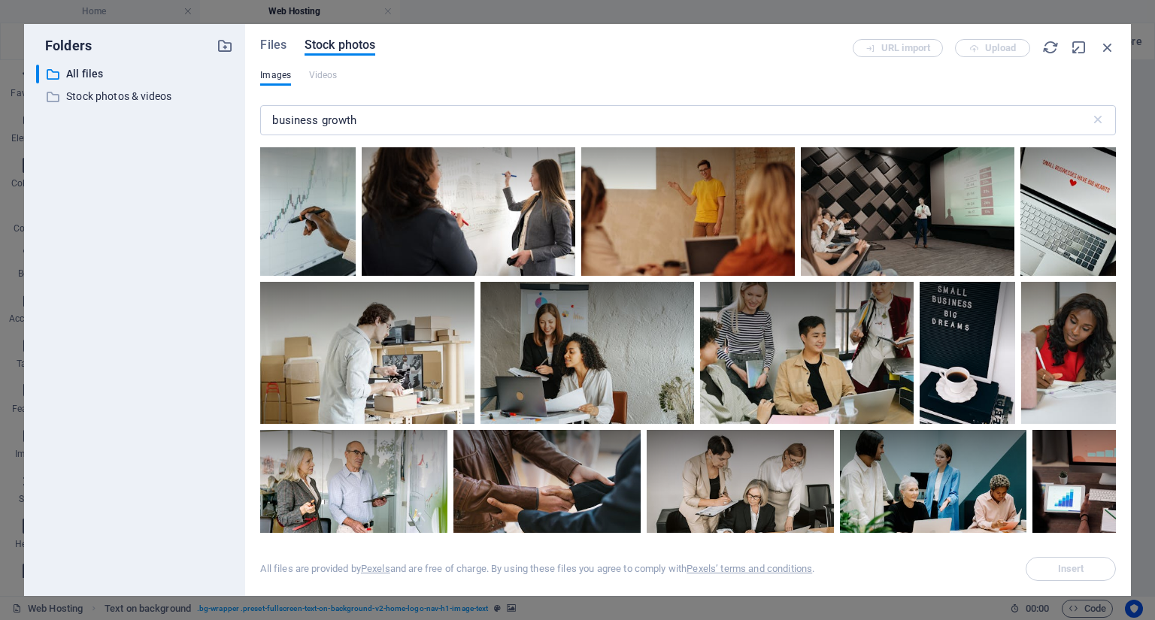
scroll to position [2767, 0]
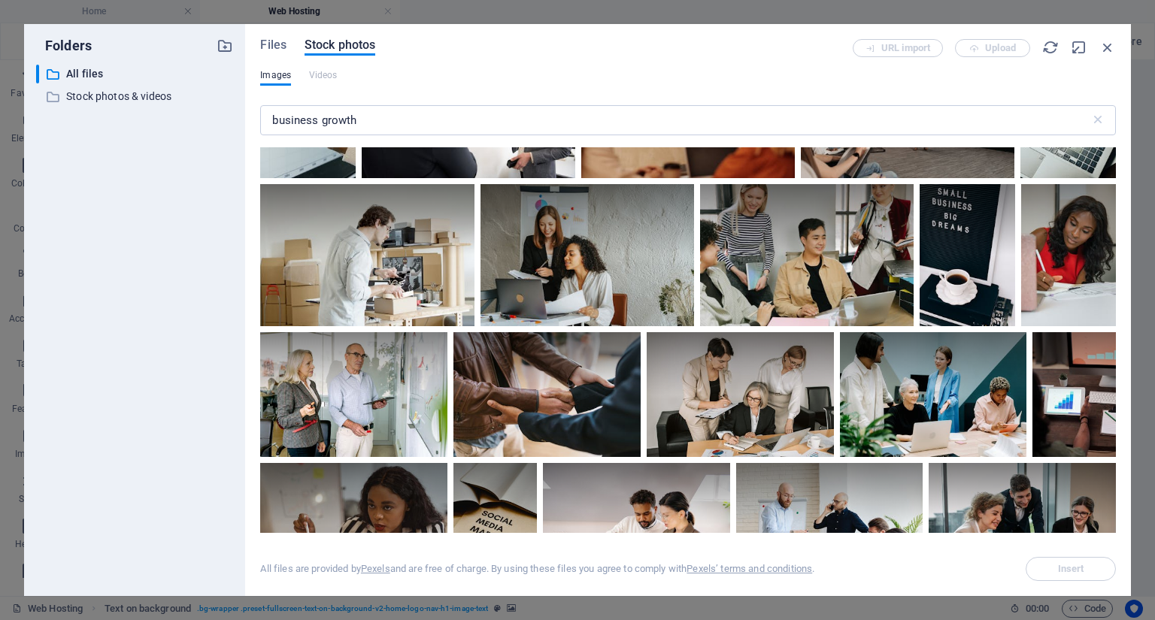
drag, startPoint x: 262, startPoint y: 129, endPoint x: 178, endPoint y: 125, distance: 83.6
click at [180, 125] on div "Folders ​ All files All files ​ Stock photos & videos Stock photos & videos Fil…" at bounding box center [577, 310] width 1107 height 572
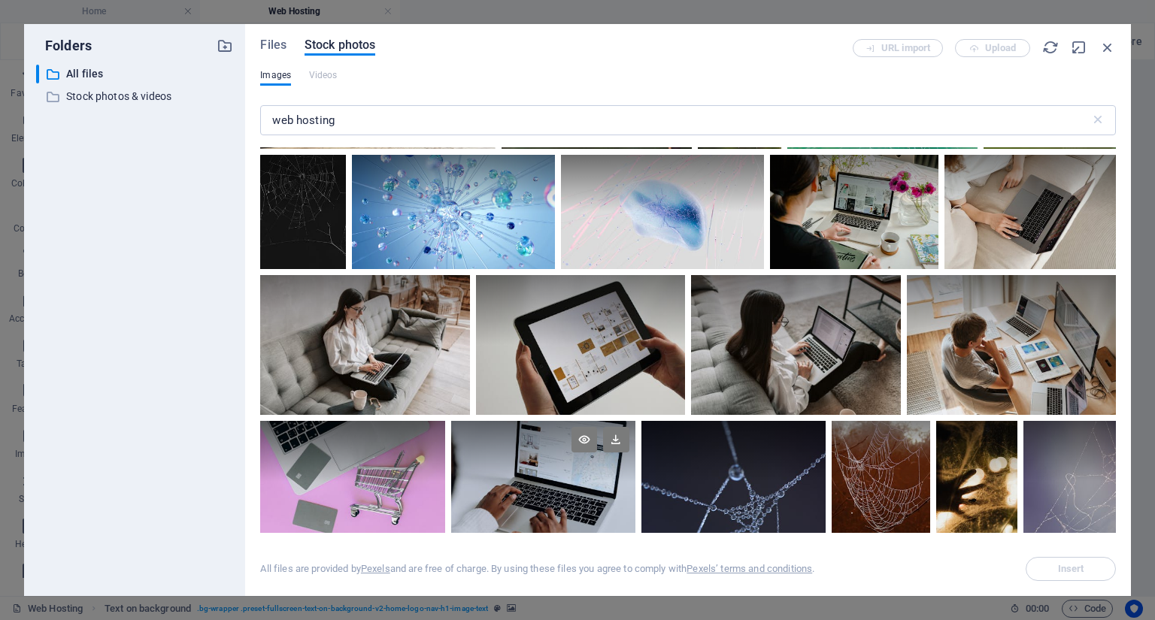
scroll to position [1143, 0]
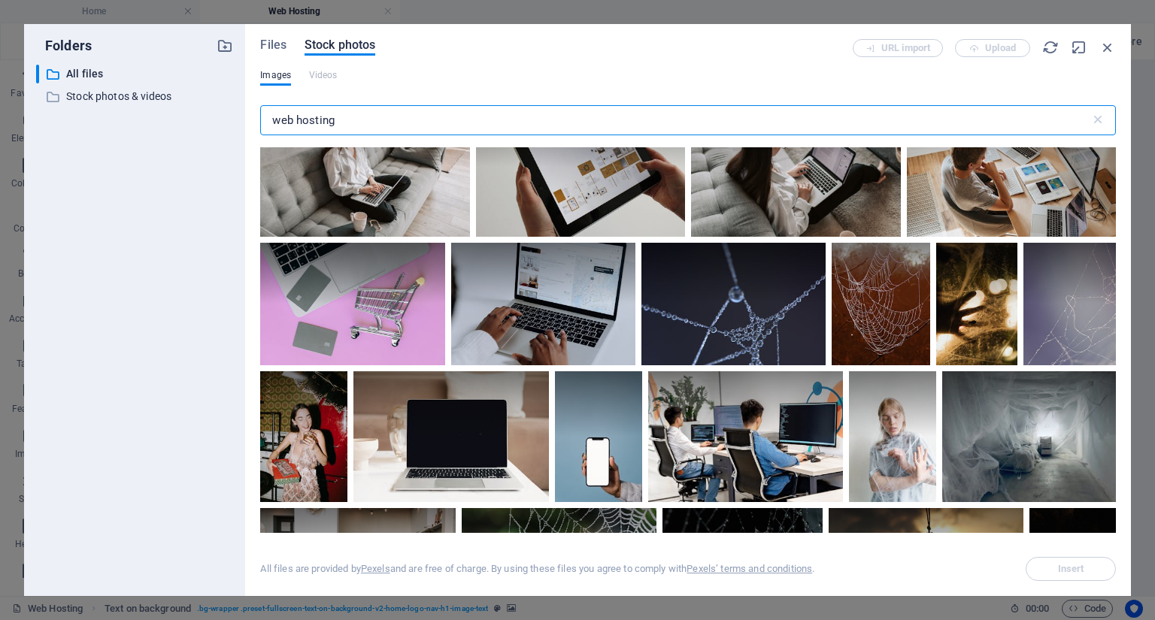
drag, startPoint x: 403, startPoint y: 116, endPoint x: 108, endPoint y: 117, distance: 294.7
click at [114, 117] on div "Folders ​ All files All files ​ Stock photos & videos Stock photos & videos Fil…" at bounding box center [577, 310] width 1107 height 572
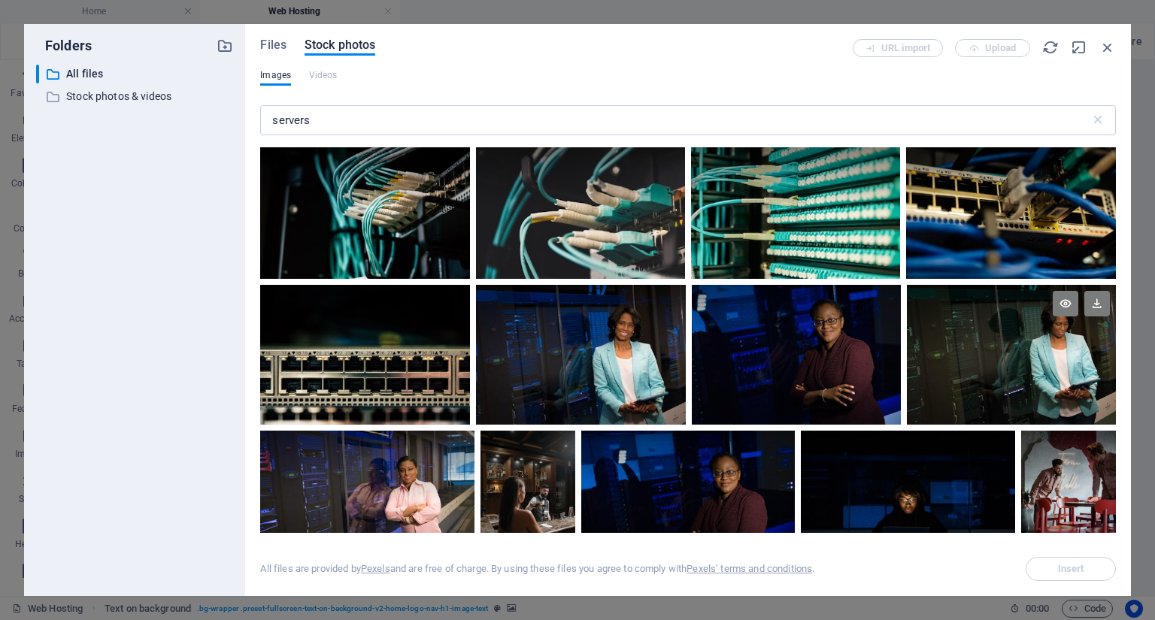
scroll to position [421, 0]
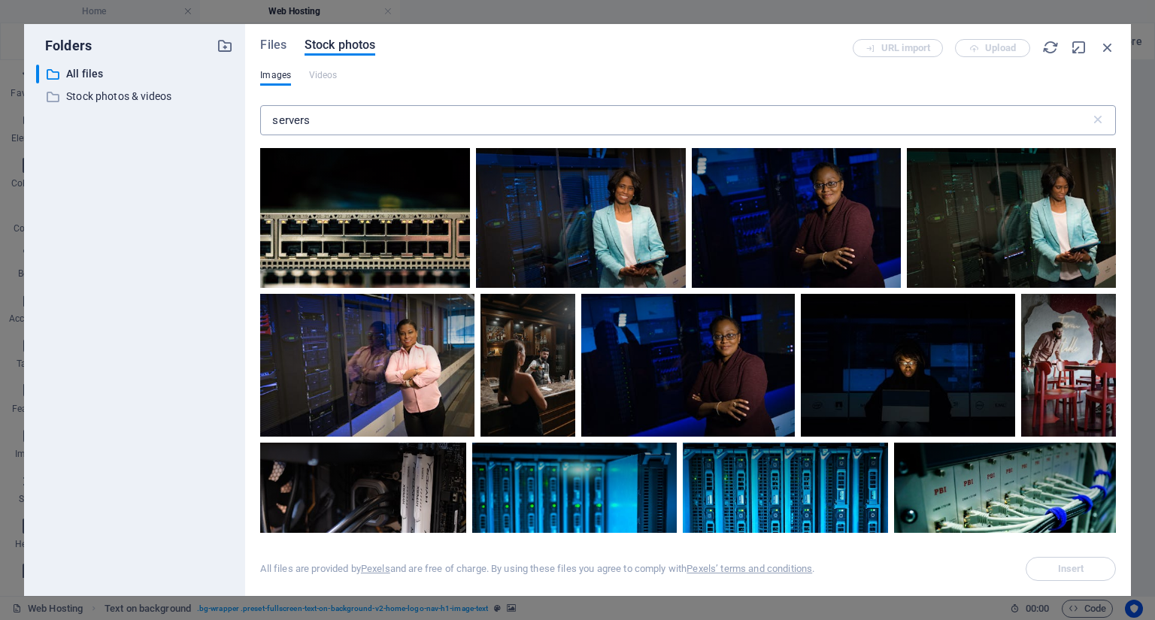
drag, startPoint x: 421, startPoint y: 100, endPoint x: 315, endPoint y: 111, distance: 106.5
click at [315, 111] on div "servers ​" at bounding box center [688, 123] width 856 height 48
drag, startPoint x: 333, startPoint y: 117, endPoint x: 198, endPoint y: 97, distance: 136.8
click at [198, 97] on div "Folders ​ All files All files ​ Stock photos & videos Stock photos & videos Fil…" at bounding box center [577, 310] width 1107 height 572
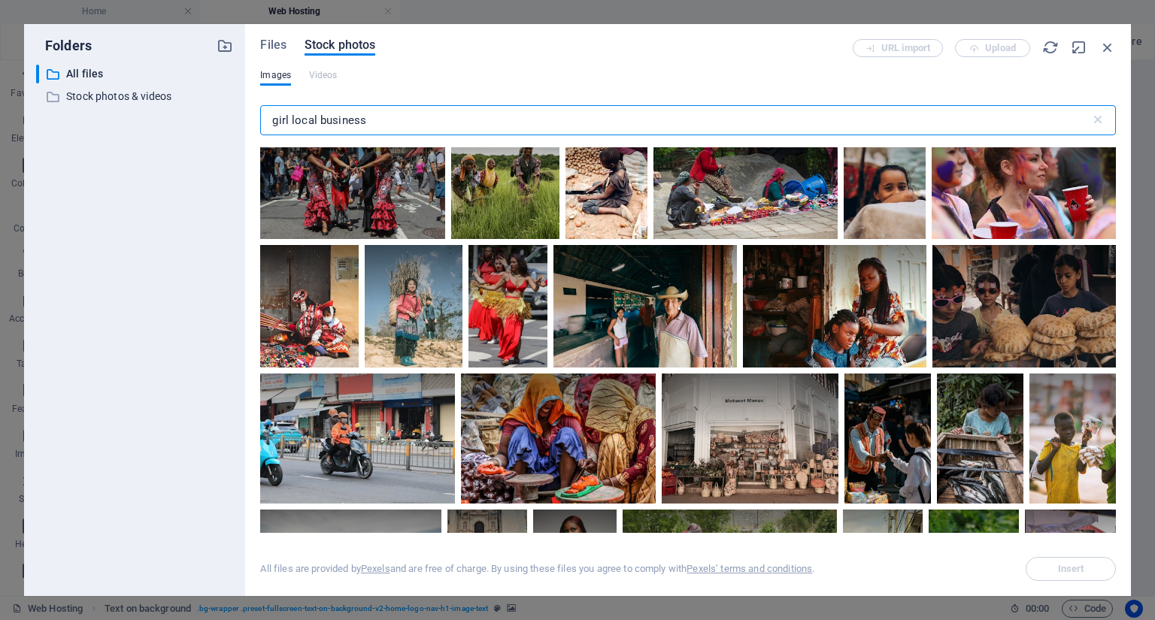
drag, startPoint x: 169, startPoint y: 117, endPoint x: 153, endPoint y: 114, distance: 16.7
click at [153, 114] on div "Folders ​ All files All files ​ Stock photos & videos Stock photos & videos Fil…" at bounding box center [577, 310] width 1107 height 572
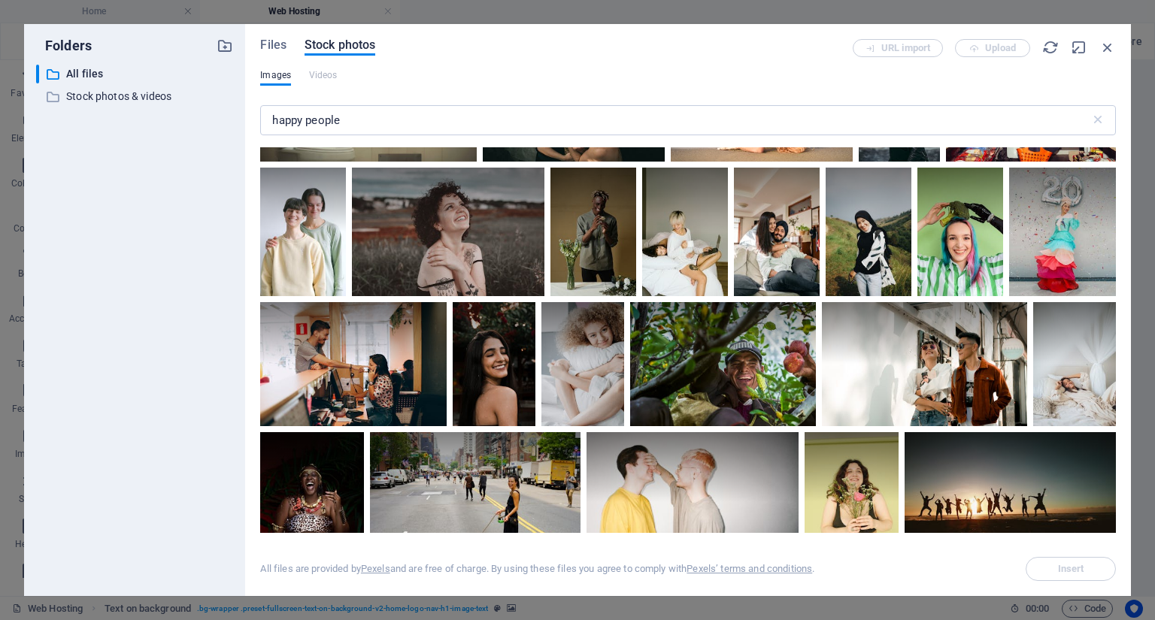
scroll to position [361, 0]
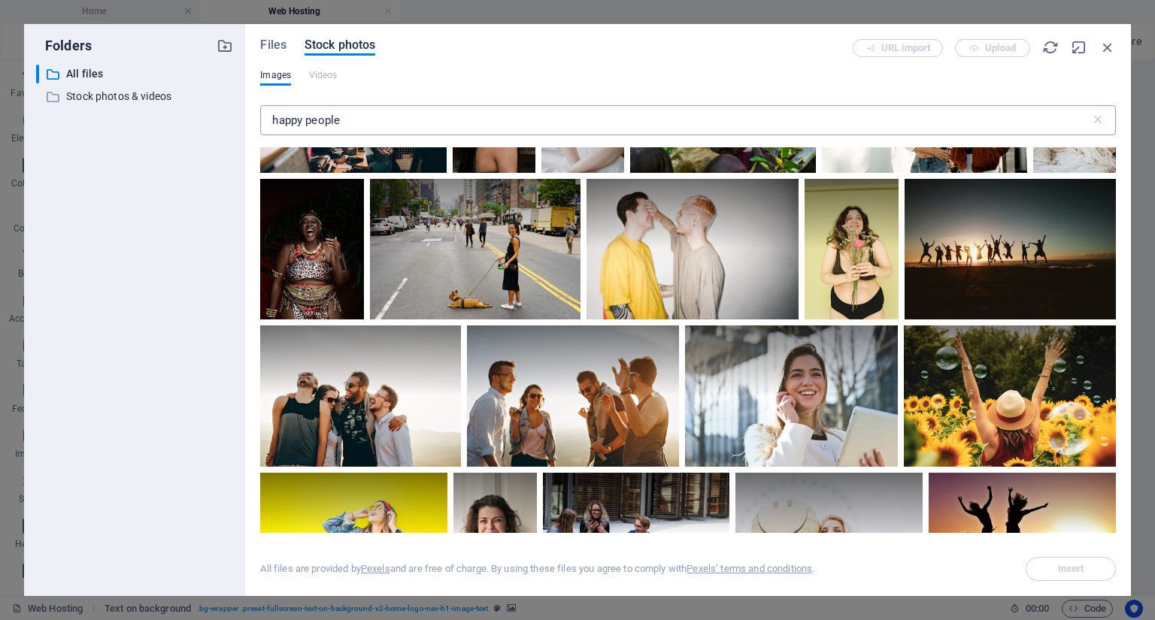
click at [359, 120] on input "happy people" at bounding box center [674, 120] width 829 height 30
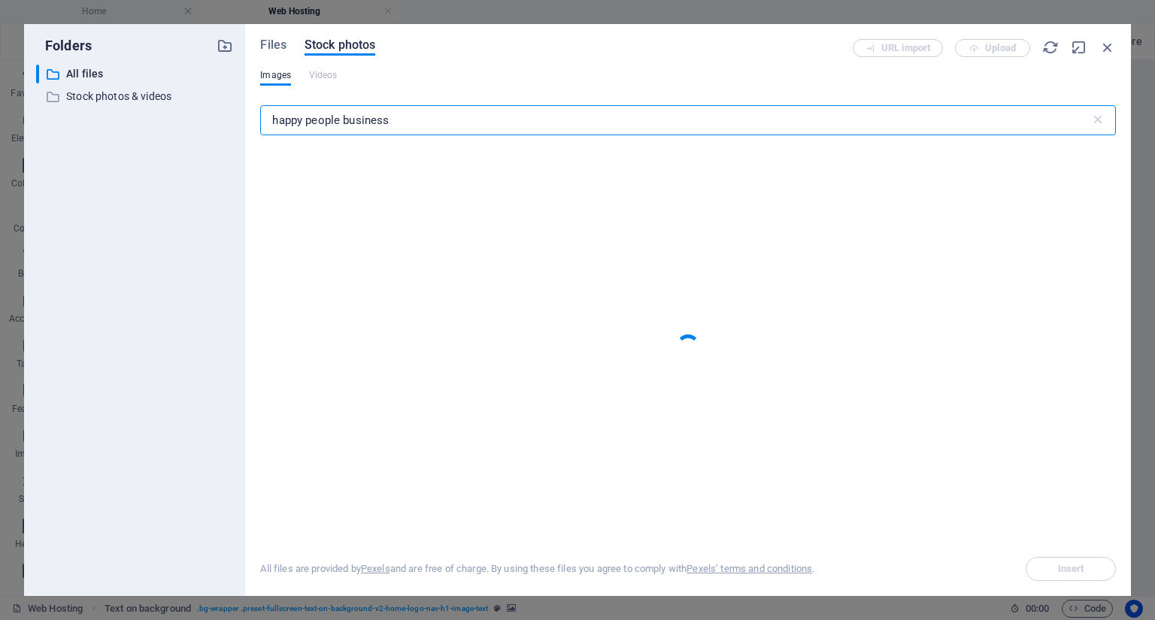
type input "happy people business"
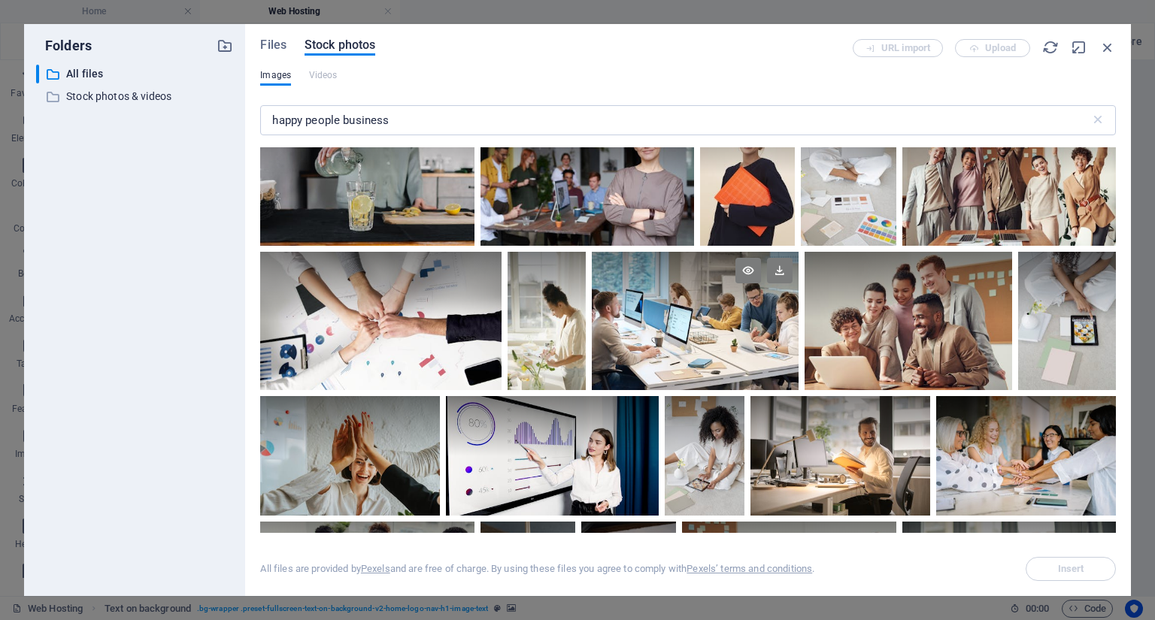
scroll to position [541, 0]
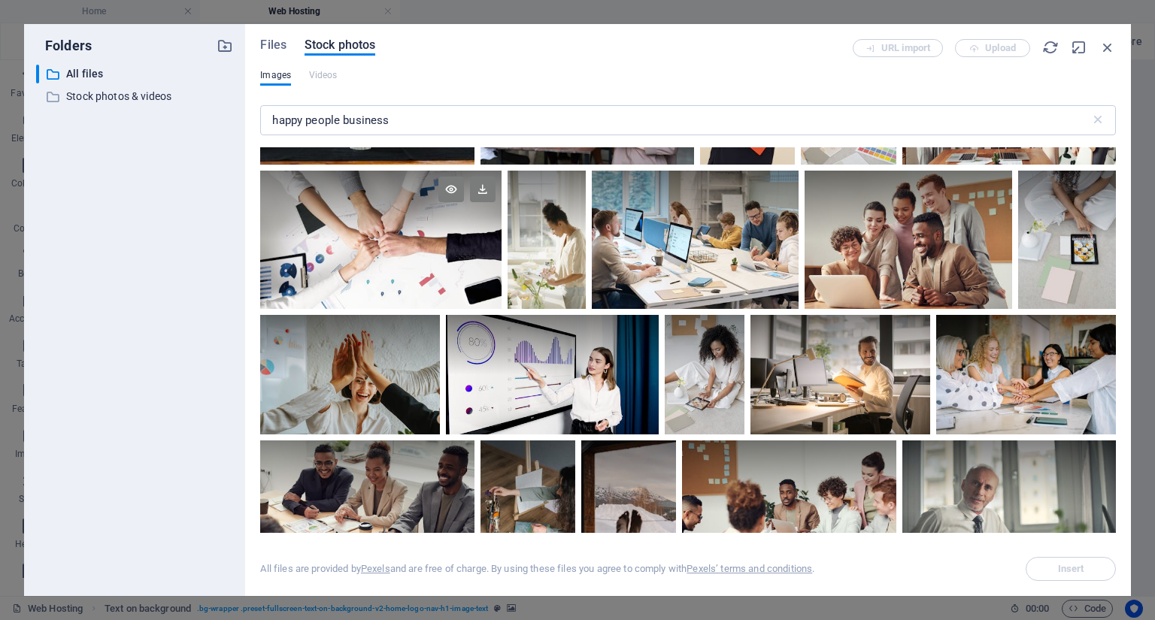
click at [381, 226] on div at bounding box center [380, 205] width 241 height 69
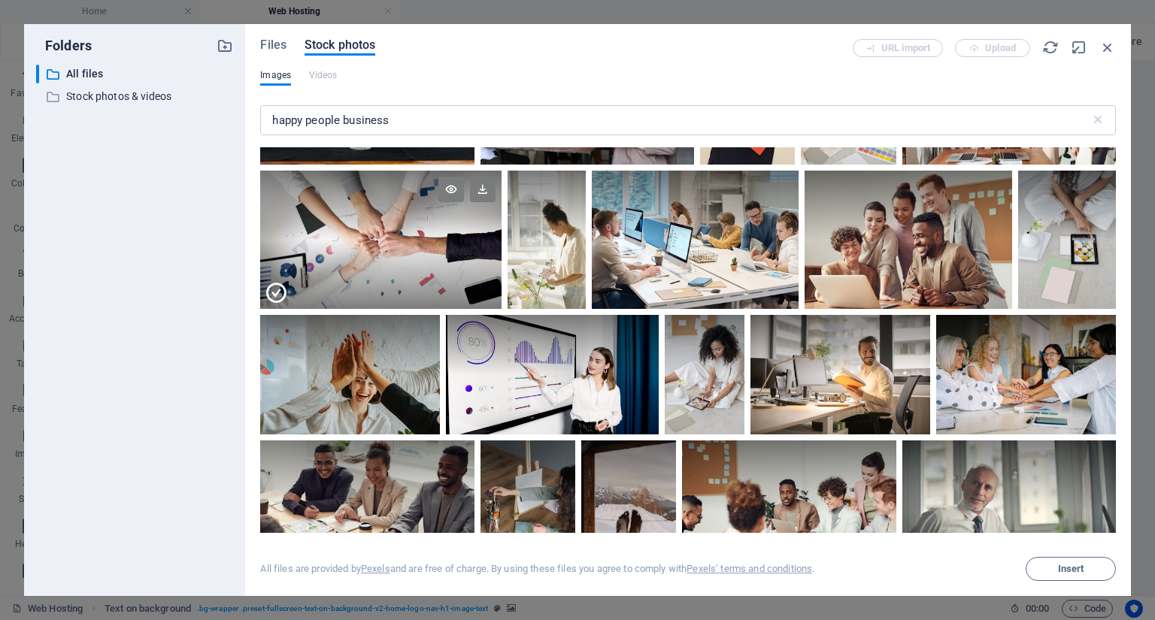
click at [381, 226] on div at bounding box center [380, 205] width 241 height 69
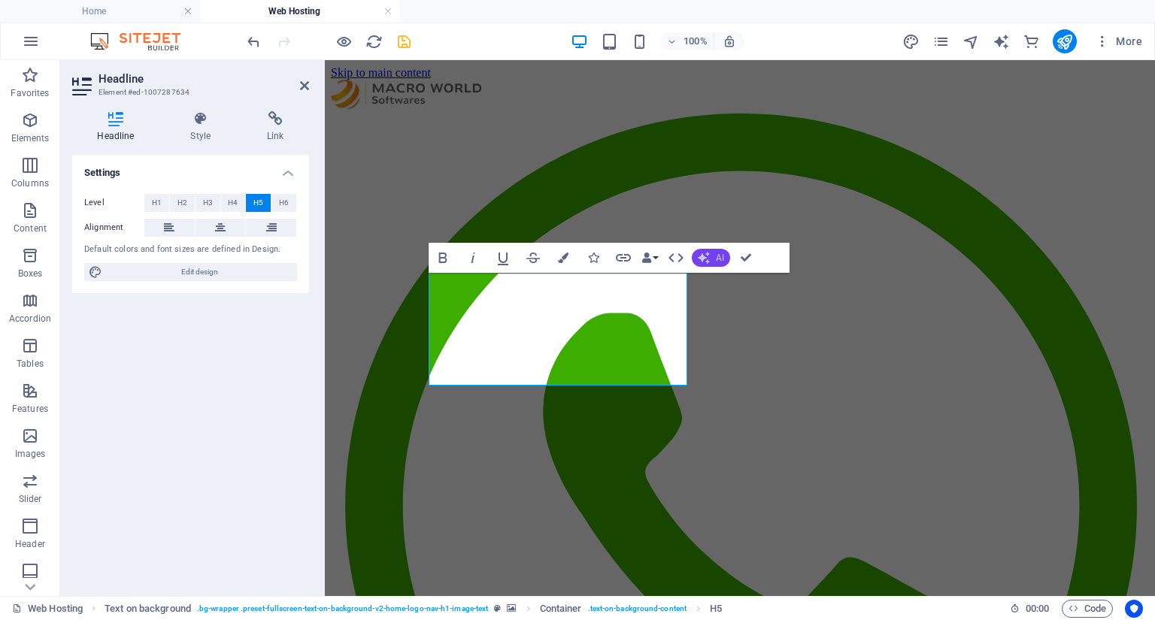
click at [706, 258] on icon "button" at bounding box center [704, 258] width 12 height 12
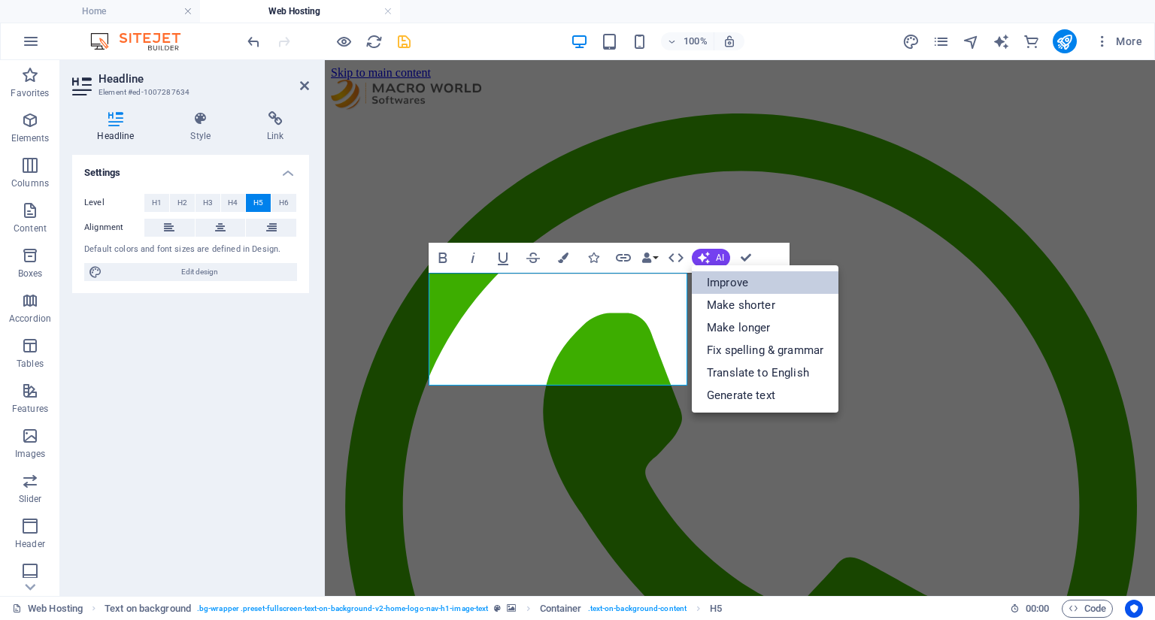
click at [713, 288] on link "Improve" at bounding box center [765, 282] width 147 height 23
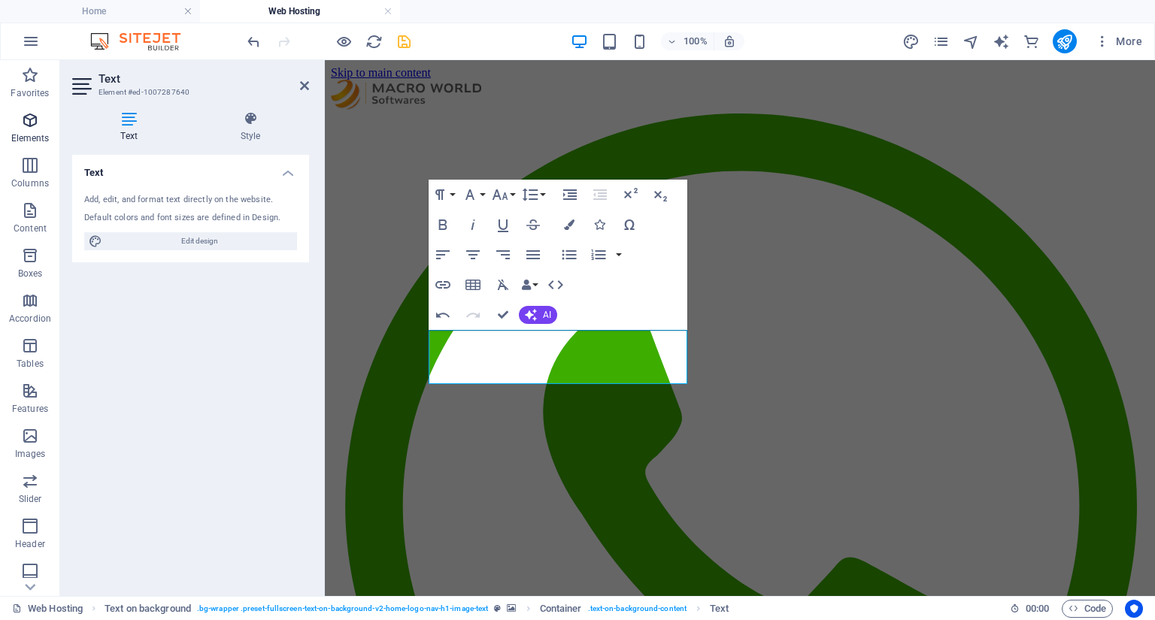
click at [42, 130] on span "Elements" at bounding box center [30, 129] width 60 height 36
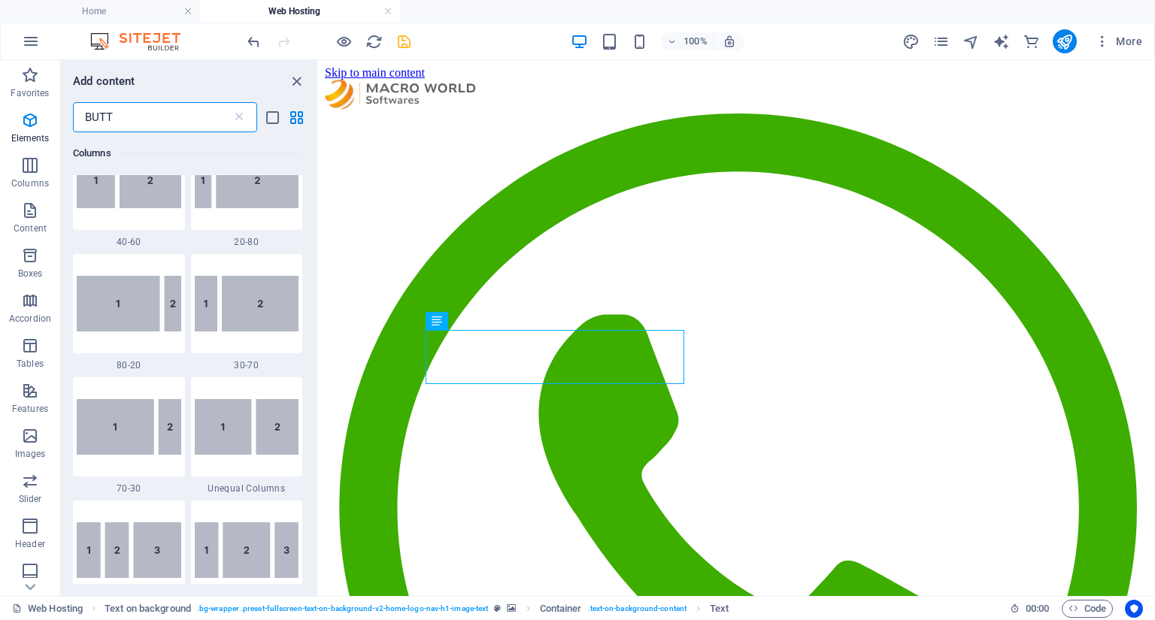
scroll to position [0, 0]
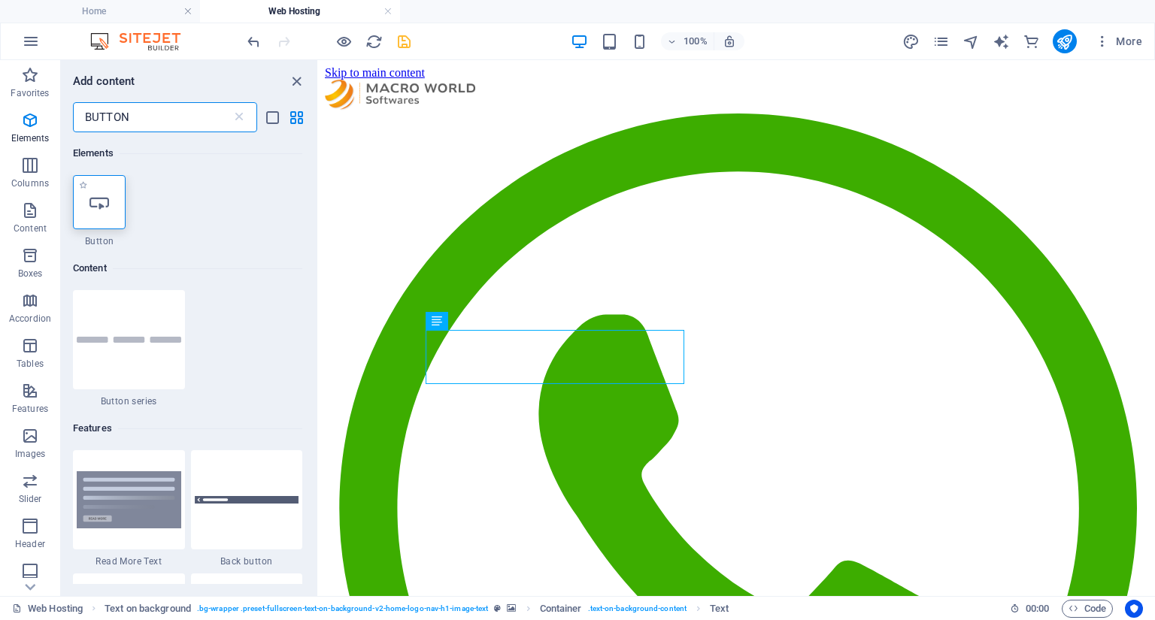
type input "BUTTON"
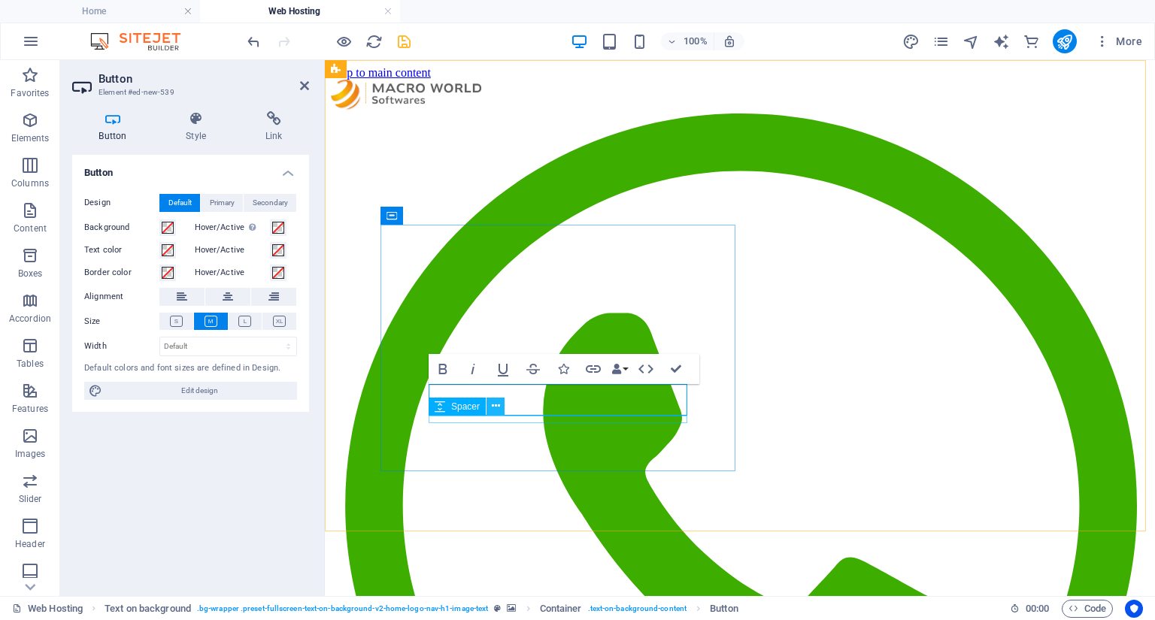
click at [500, 407] on button at bounding box center [495, 407] width 18 height 18
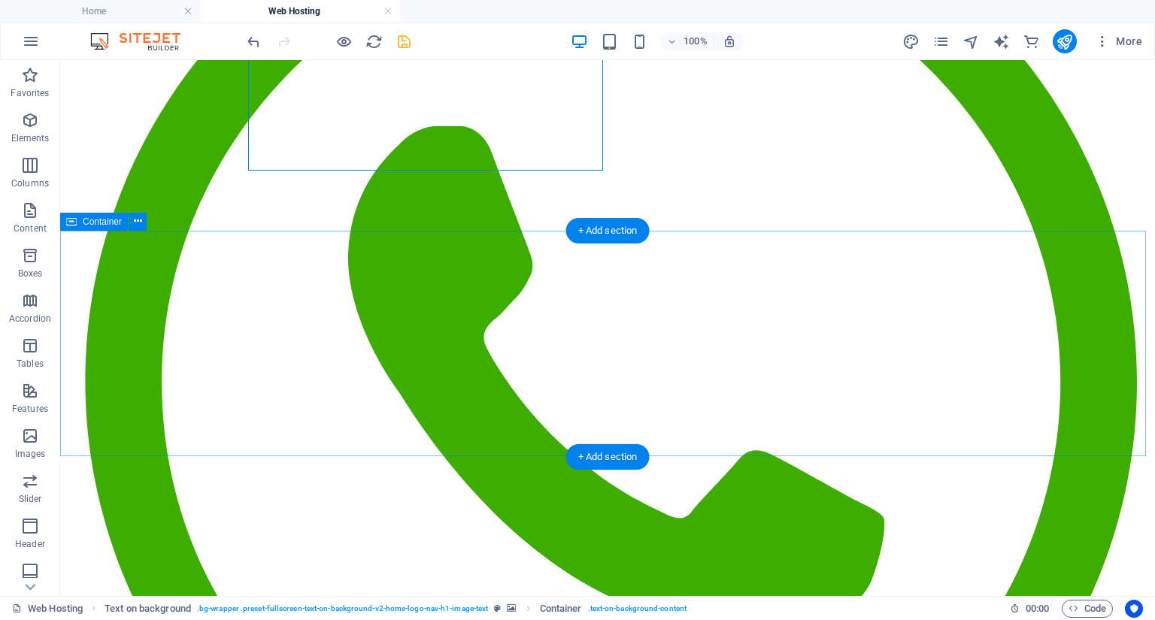
scroll to position [301, 0]
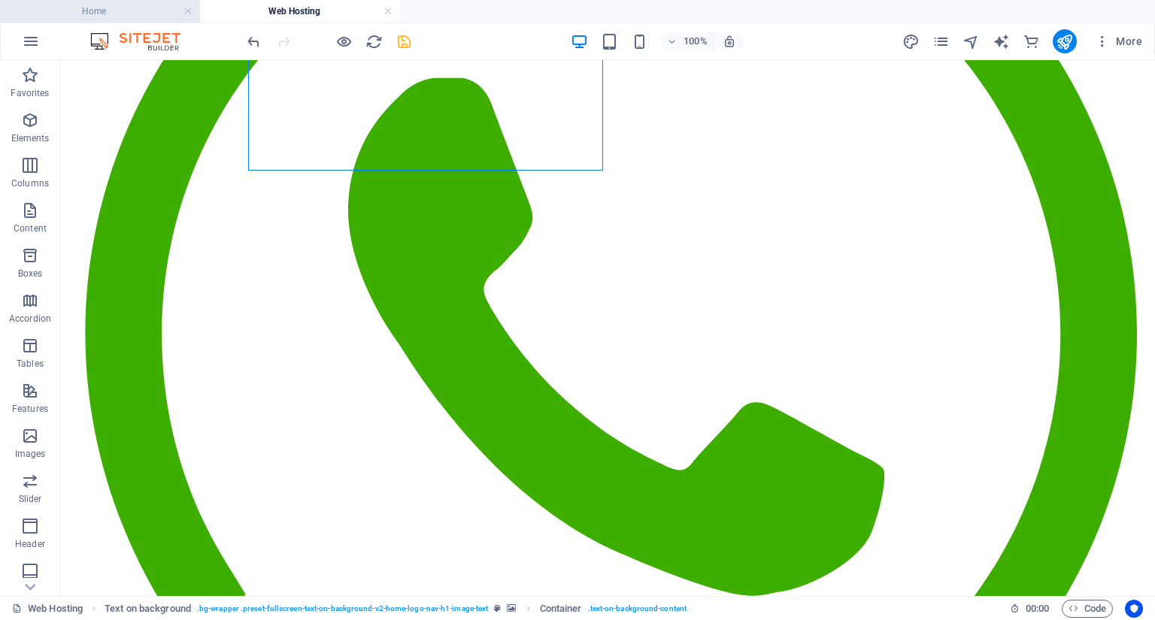
click at [111, 12] on h4 "Home" at bounding box center [100, 11] width 200 height 17
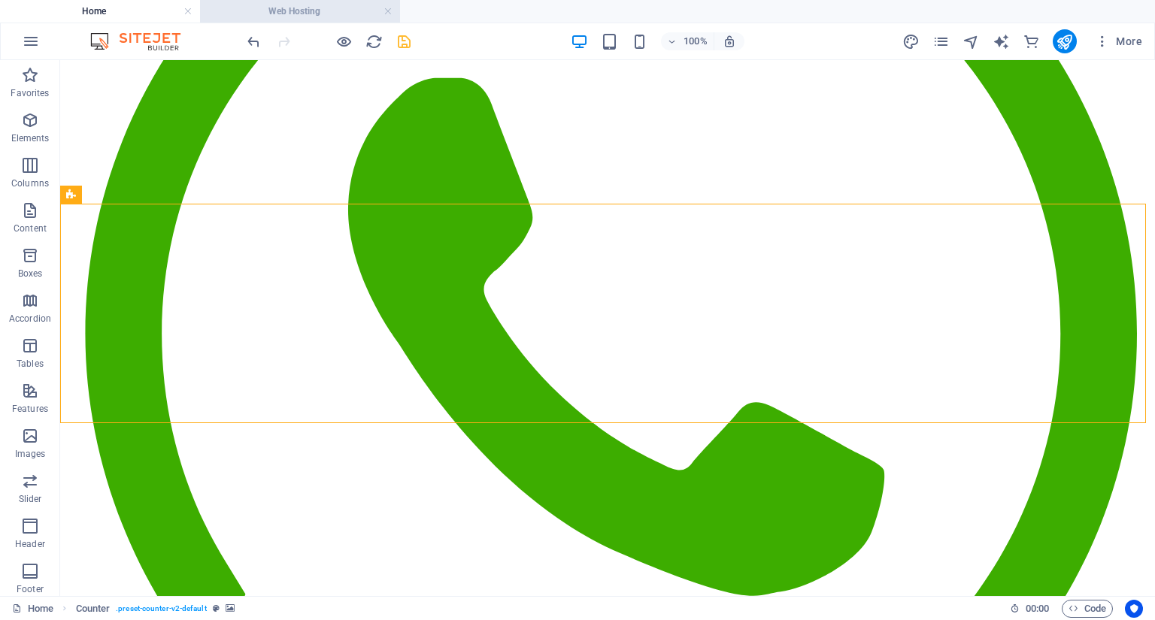
click at [317, 14] on h4 "Web Hosting" at bounding box center [300, 11] width 200 height 17
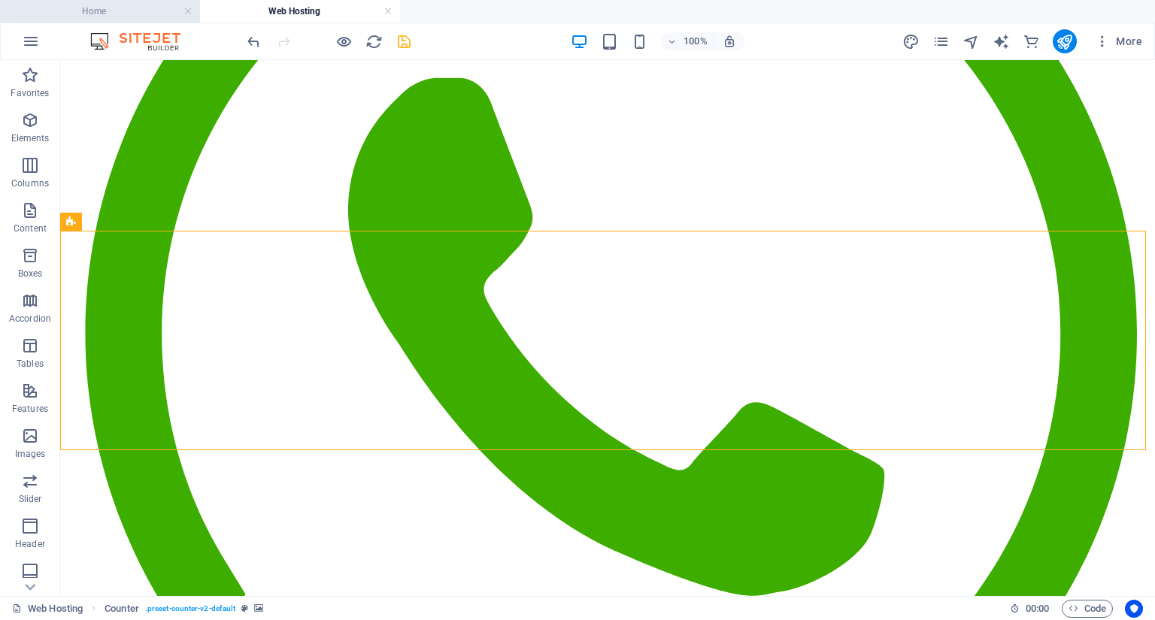
click at [98, 14] on h4 "Home" at bounding box center [100, 11] width 200 height 17
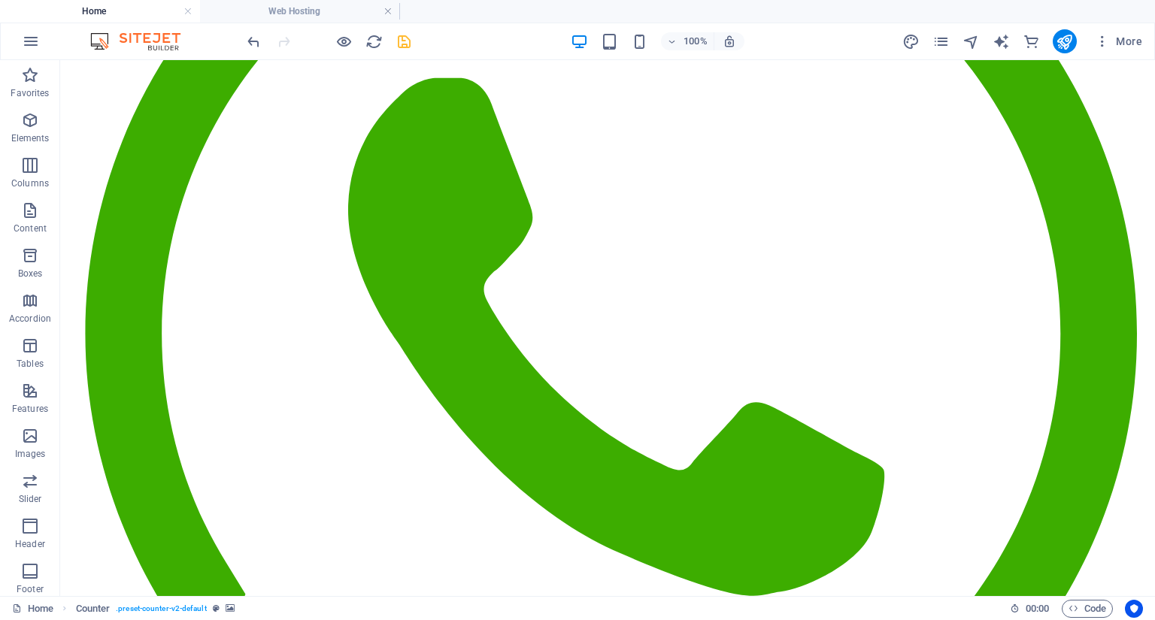
scroll to position [0, 0]
click at [272, 18] on h4 "Web Hosting" at bounding box center [300, 11] width 200 height 17
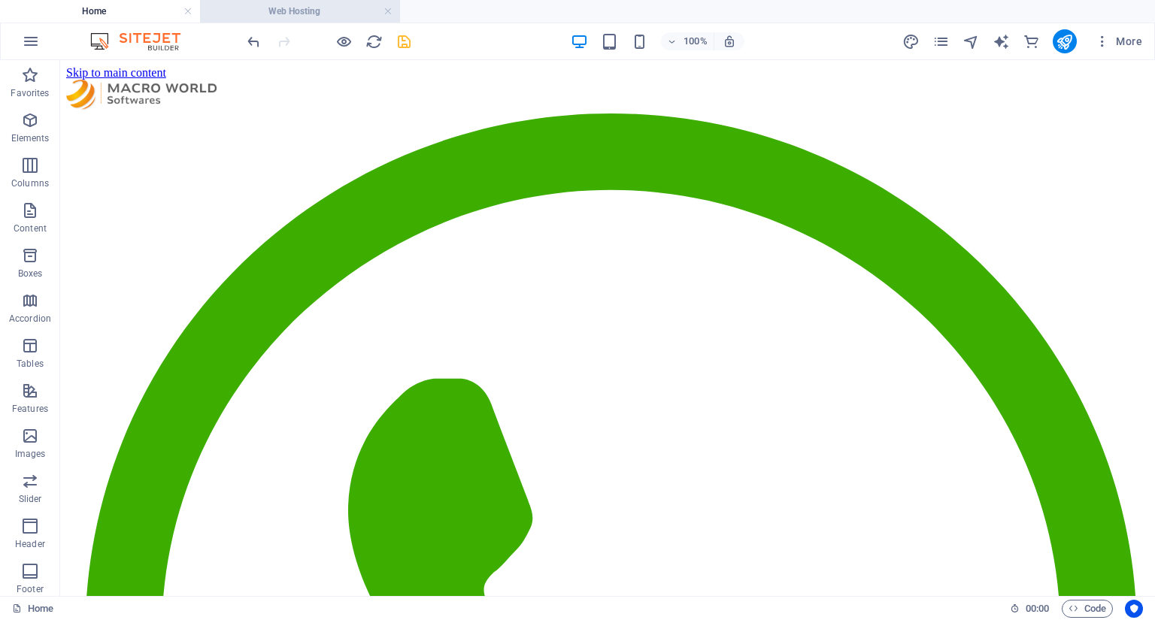
scroll to position [301, 0]
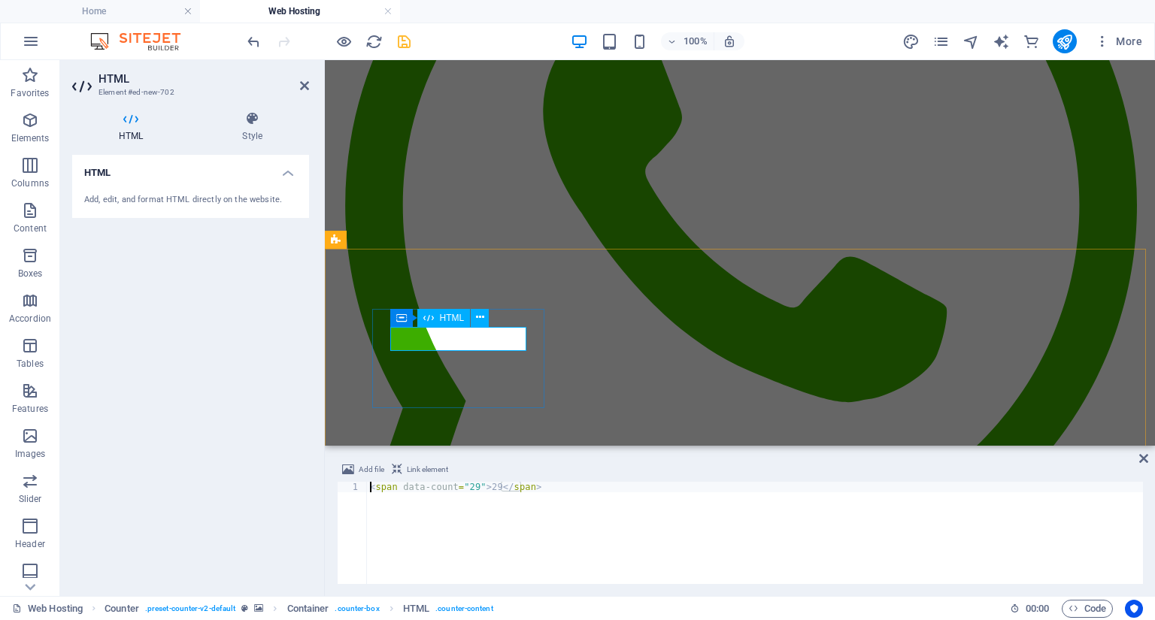
click at [462, 487] on div "< span data-count = "29" > 29 </ span >" at bounding box center [755, 543] width 776 height 123
drag, startPoint x: 495, startPoint y: 487, endPoint x: 485, endPoint y: 486, distance: 10.6
click at [485, 486] on div "< span data-count = "100" > 29 </ span >" at bounding box center [755, 543] width 776 height 123
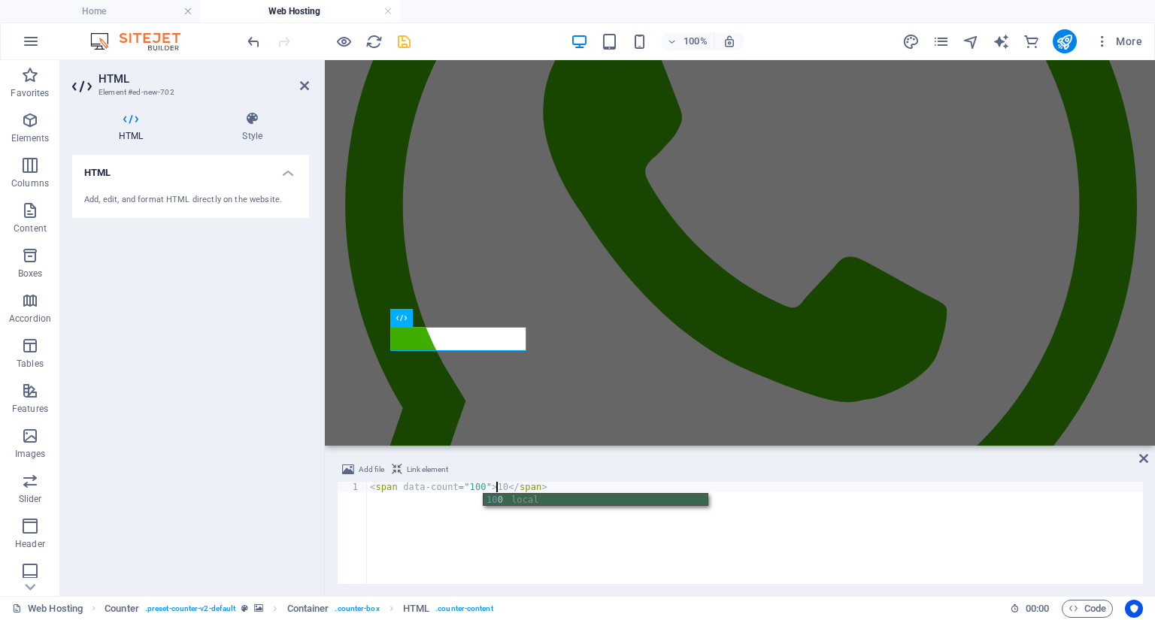
scroll to position [0, 11]
drag, startPoint x: 544, startPoint y: 489, endPoint x: 358, endPoint y: 478, distance: 186.8
click at [358, 478] on div "Add file Link element <span data-count="100">100</span> 1 < span data-count = "…" at bounding box center [740, 522] width 806 height 123
click at [565, 488] on div "< span data-count = "100" > 100 </ span >" at bounding box center [755, 533] width 776 height 102
paste textarea "<span data-count="100">100</span>"
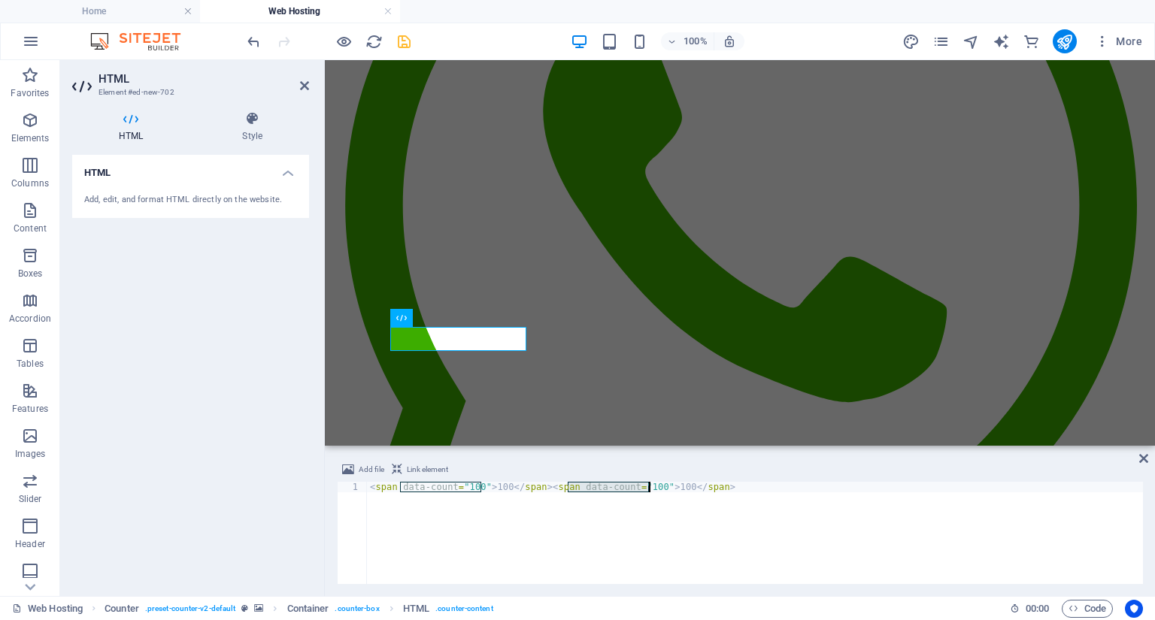
drag, startPoint x: 568, startPoint y: 486, endPoint x: 650, endPoint y: 484, distance: 82.0
click at [650, 484] on div "< span data-count = "100" > 100 </ span > < span data-count = "100" > 100 </ sp…" at bounding box center [755, 543] width 776 height 123
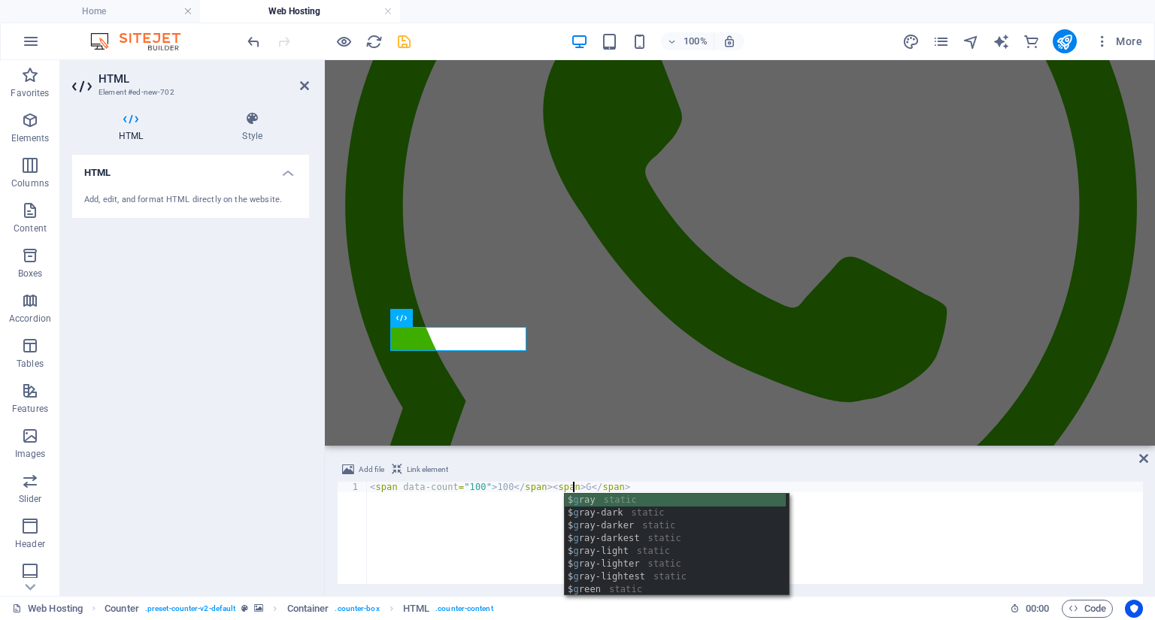
scroll to position [0, 17]
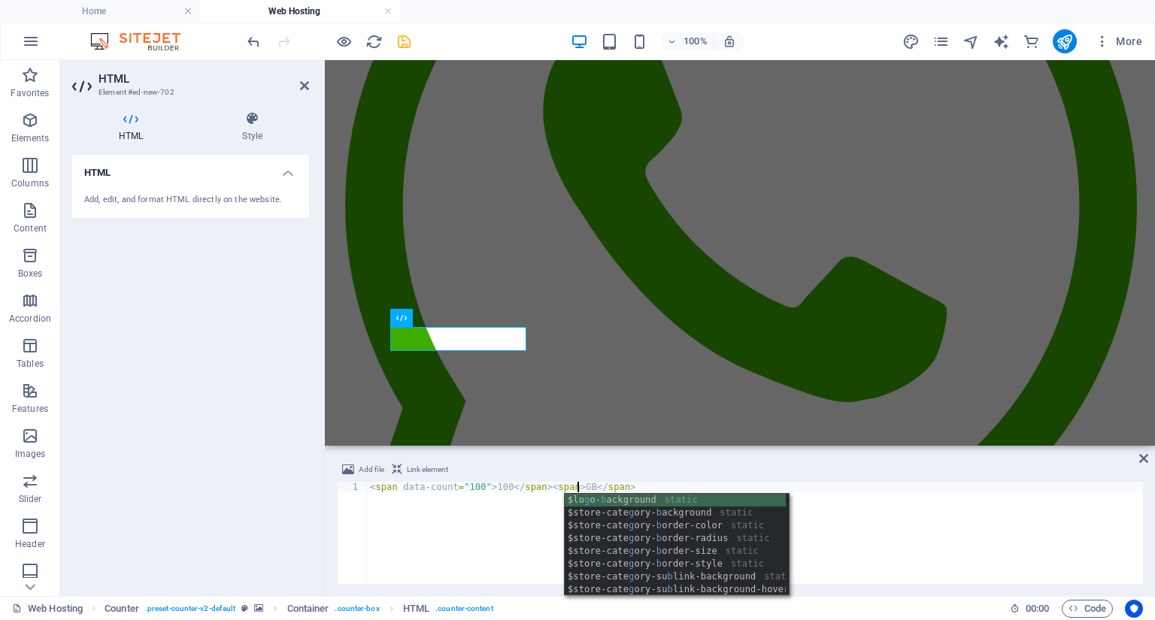
click at [524, 528] on div "< span data-count = "100" > 100 </ span > < span > GB </ span >" at bounding box center [755, 543] width 776 height 123
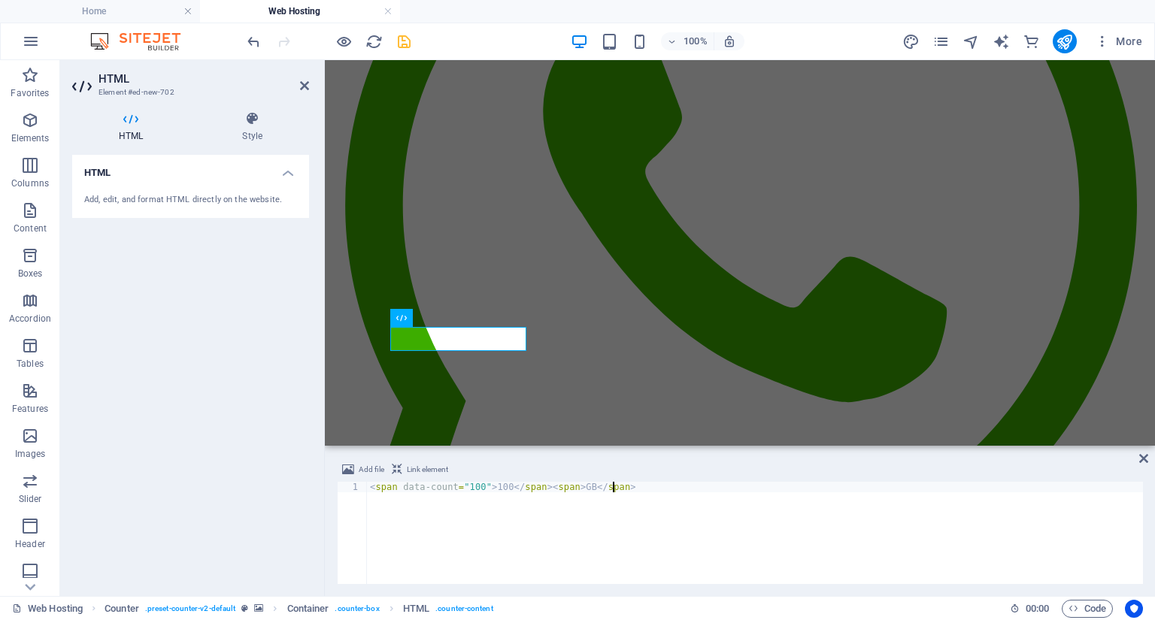
click at [563, 485] on div "< span data-count = "100" > 100 </ span > < span > GB </ span >" at bounding box center [755, 543] width 776 height 123
type textarea "<span data-count="100">100</span><span>GB</span>"
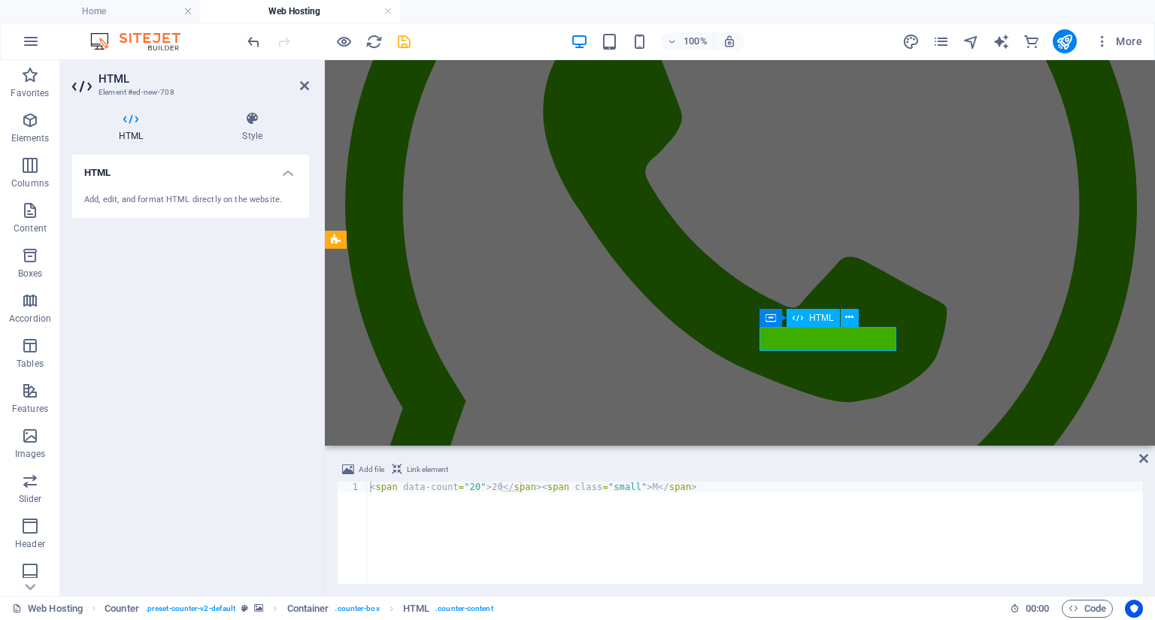
drag, startPoint x: 558, startPoint y: 484, endPoint x: 621, endPoint y: 488, distance: 63.3
click at [621, 488] on div "< span data-count = "20" > 20 </ span > < span class = "small" > M </ span >" at bounding box center [755, 543] width 776 height 123
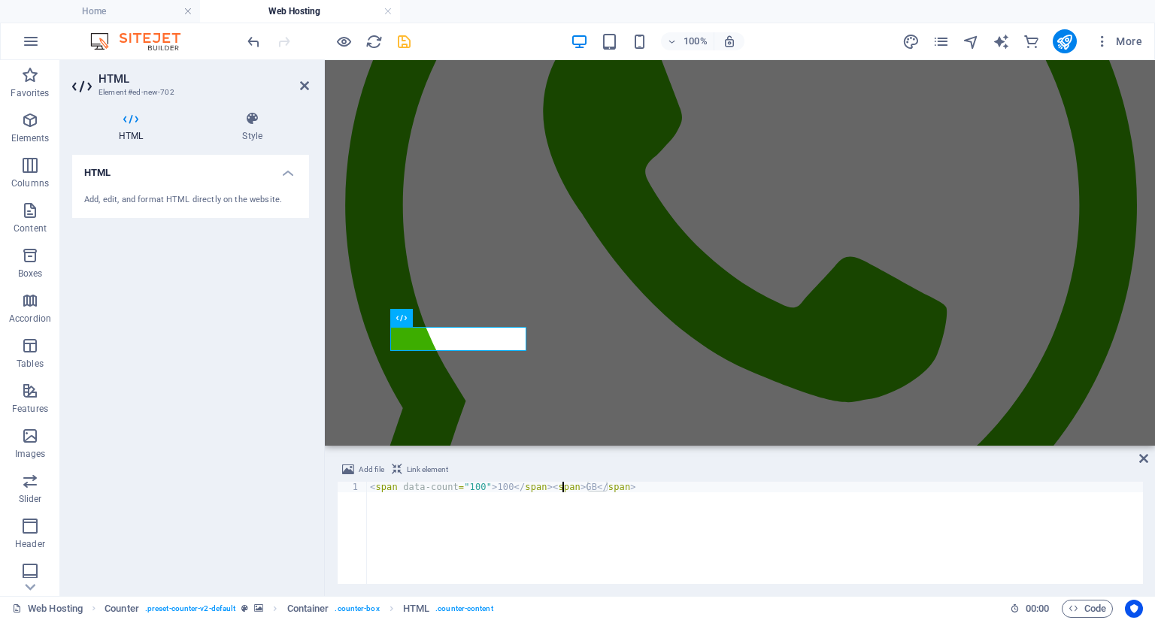
click at [502, 485] on div "< span data-count = "100" > 100 </ span > < span > GB </ span >" at bounding box center [755, 543] width 776 height 123
click at [567, 484] on div "< span data-count = "100" > 100 </ span > < span > GB </ span >" at bounding box center [755, 543] width 776 height 123
click at [562, 483] on div "< span data-count = "100" > 100 </ span > < span > GB </ span >" at bounding box center [755, 543] width 776 height 123
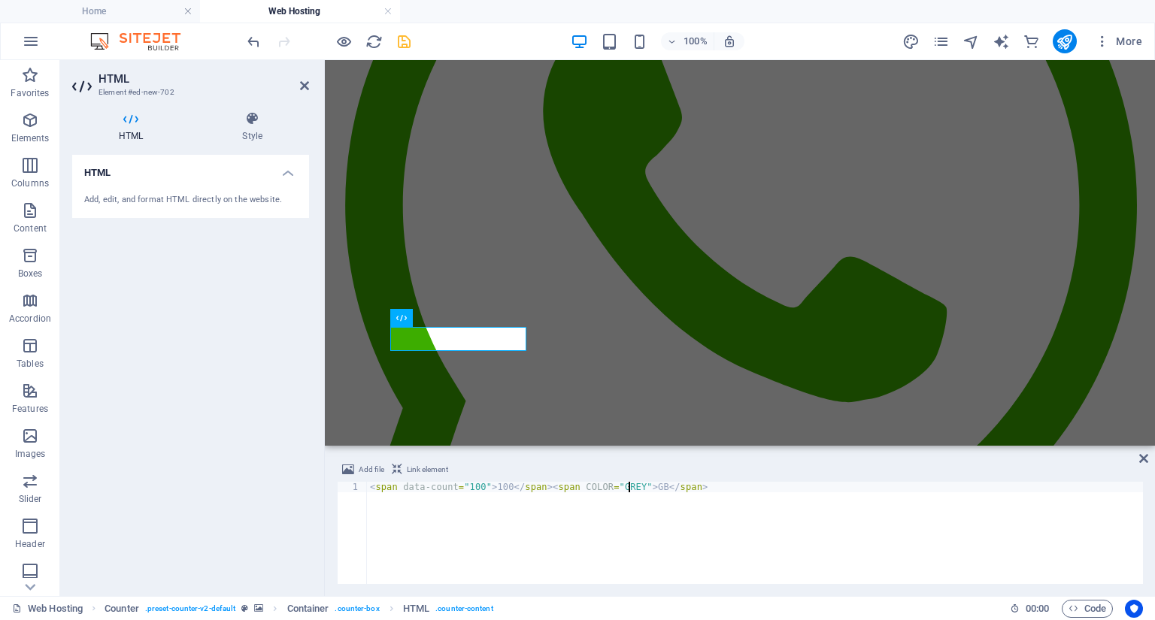
click at [701, 526] on div "< span data-count = "100" > 100 </ span > < span COLOR = "GREY" > GB </ span >" at bounding box center [755, 543] width 776 height 123
type textarea "<span data-count="100">100</span><span COLOR="GREY"> GB</span>"
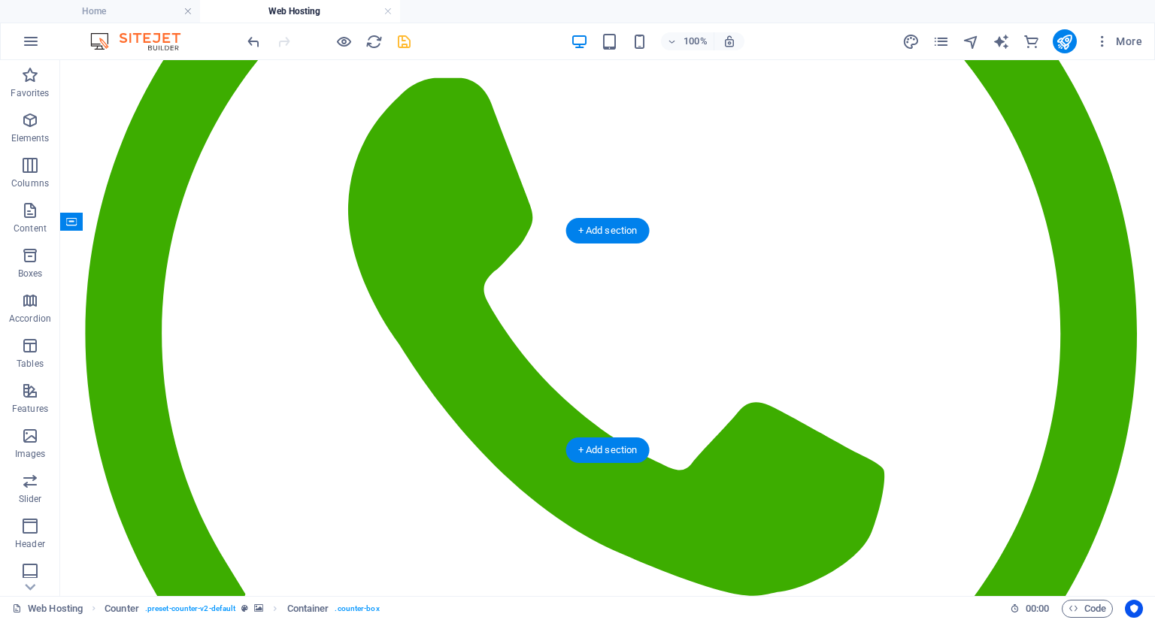
drag, startPoint x: 556, startPoint y: 334, endPoint x: 189, endPoint y: 335, distance: 366.9
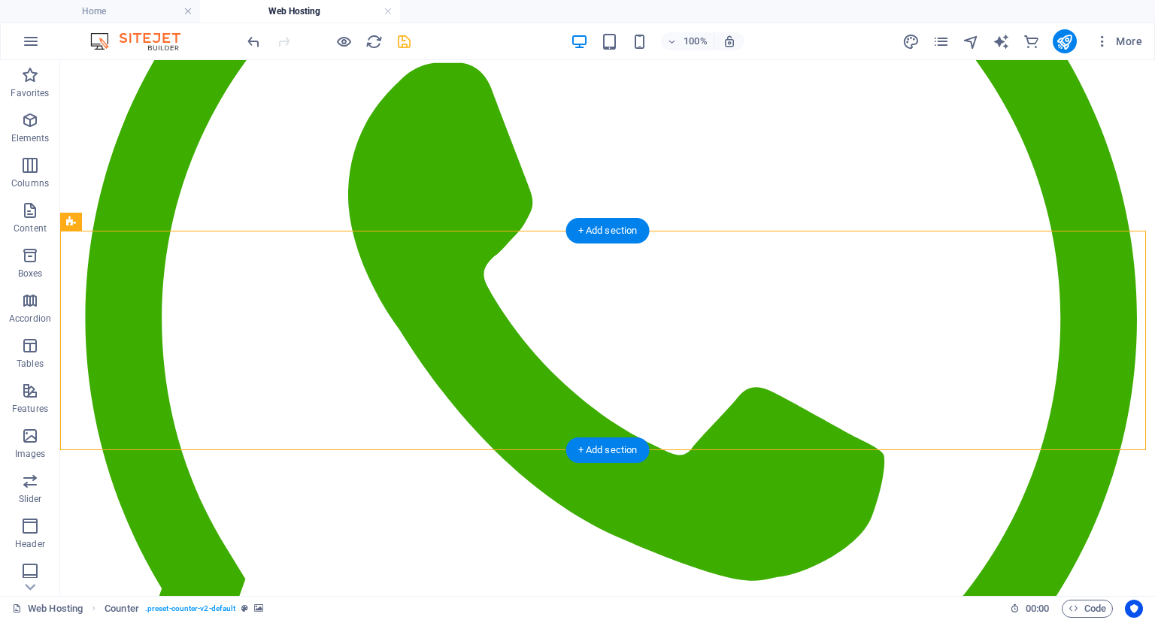
scroll to position [301, 0]
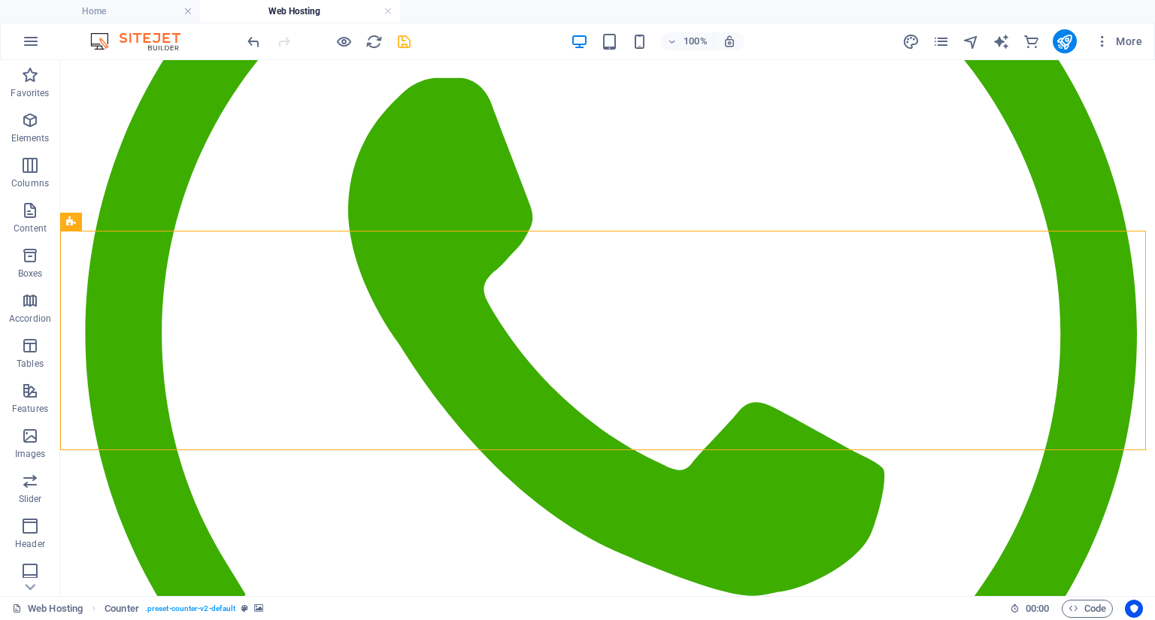
click at [397, 47] on icon "save" at bounding box center [403, 41] width 17 height 17
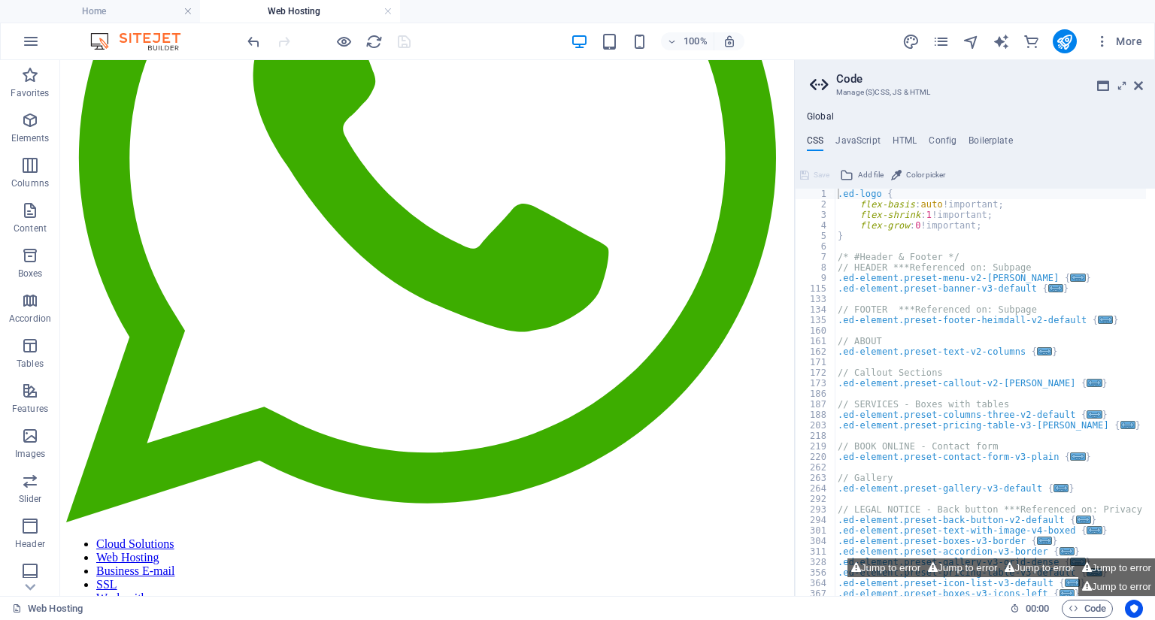
click at [1145, 85] on aside "Code Manage (S)CSS, JS & HTML Global CSS JavaScript HTML Config Boilerplate .ed…" at bounding box center [974, 328] width 361 height 536
click at [1144, 85] on aside "Code Manage (S)CSS, JS & HTML Global CSS JavaScript HTML Config Boilerplate .ed…" at bounding box center [974, 328] width 361 height 536
click at [1140, 85] on icon at bounding box center [1138, 86] width 9 height 12
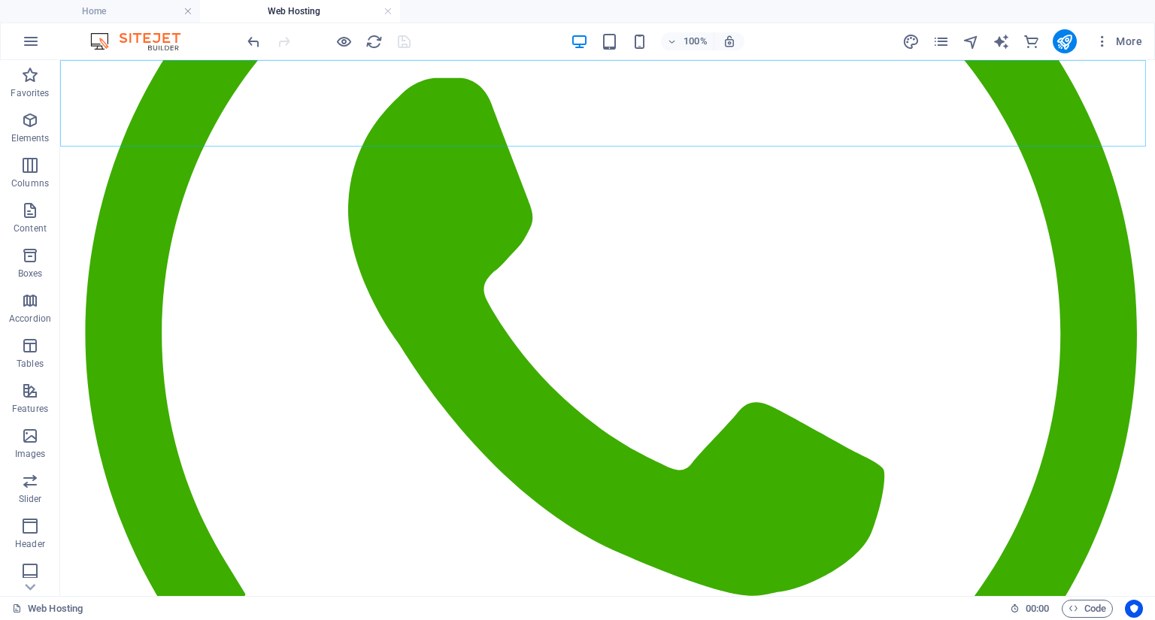
click at [1140, 85] on div "Cloud Solutions Web Hosting Business E-mail SSL Work with us Sales Partnership …" at bounding box center [607, 460] width 1083 height 1363
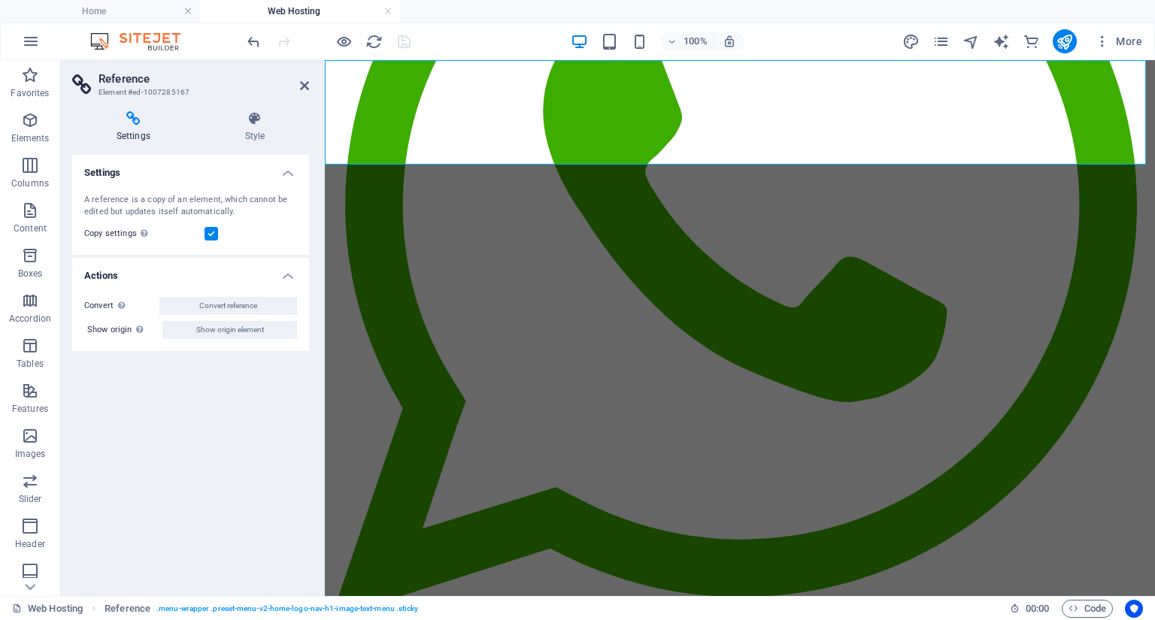
click at [303, 96] on header "Reference Element #ed-1007285167" at bounding box center [190, 79] width 237 height 39
click at [300, 80] on icon at bounding box center [304, 86] width 9 height 12
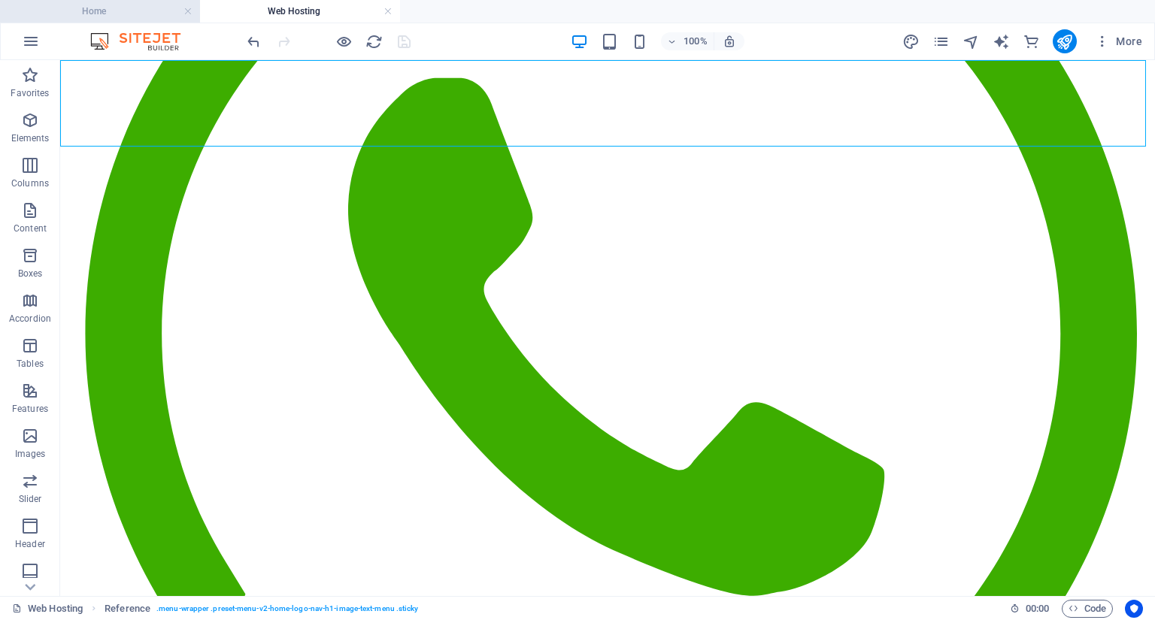
click at [156, 15] on h4 "Home" at bounding box center [100, 11] width 200 height 17
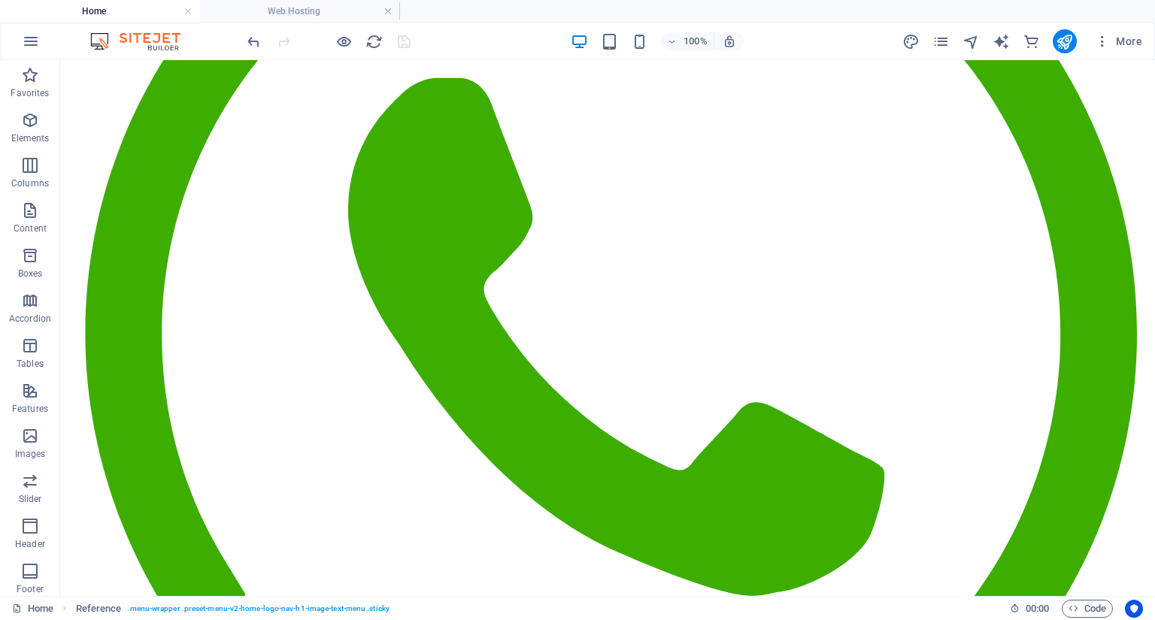
scroll to position [0, 0]
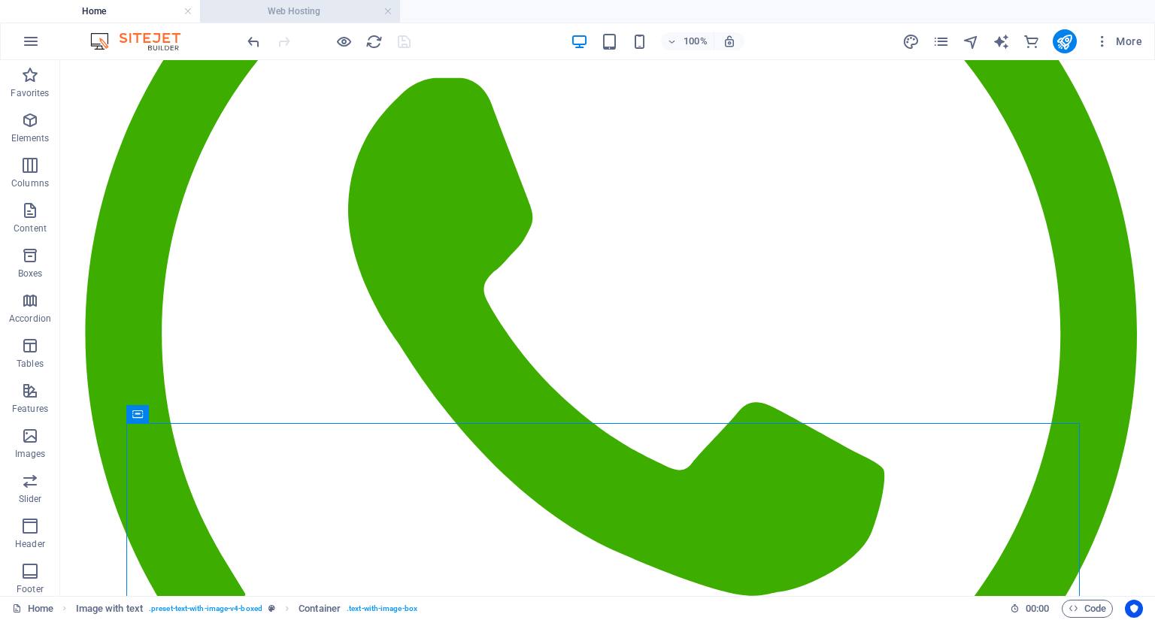
click at [311, 15] on h4 "Web Hosting" at bounding box center [300, 11] width 200 height 17
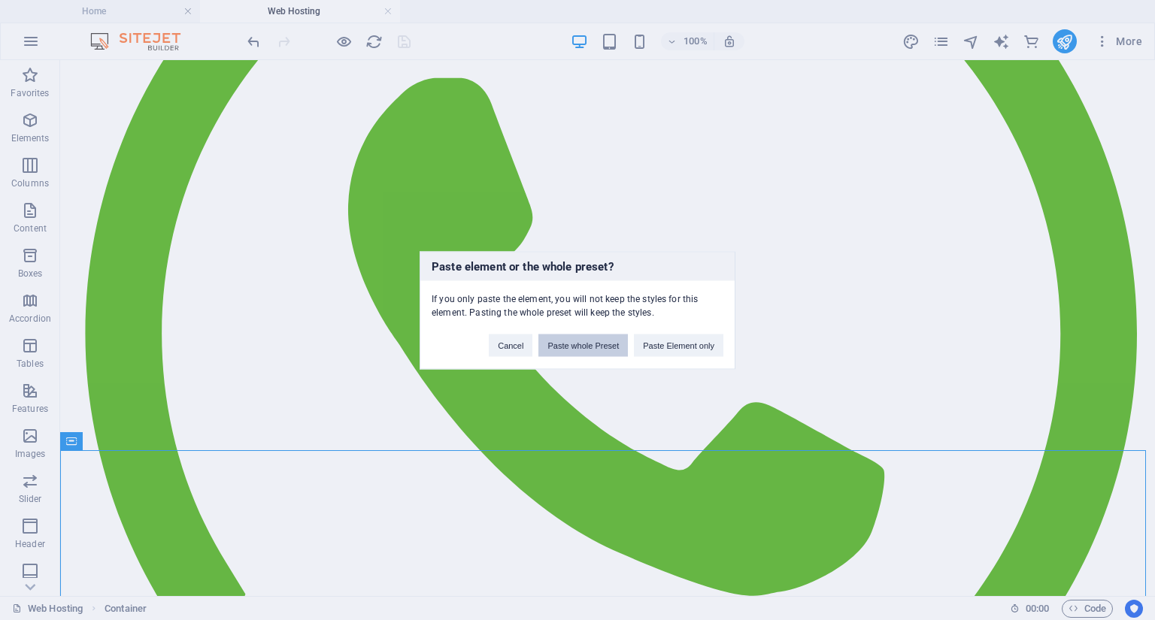
click at [610, 346] on button "Paste whole Preset" at bounding box center [582, 345] width 89 height 23
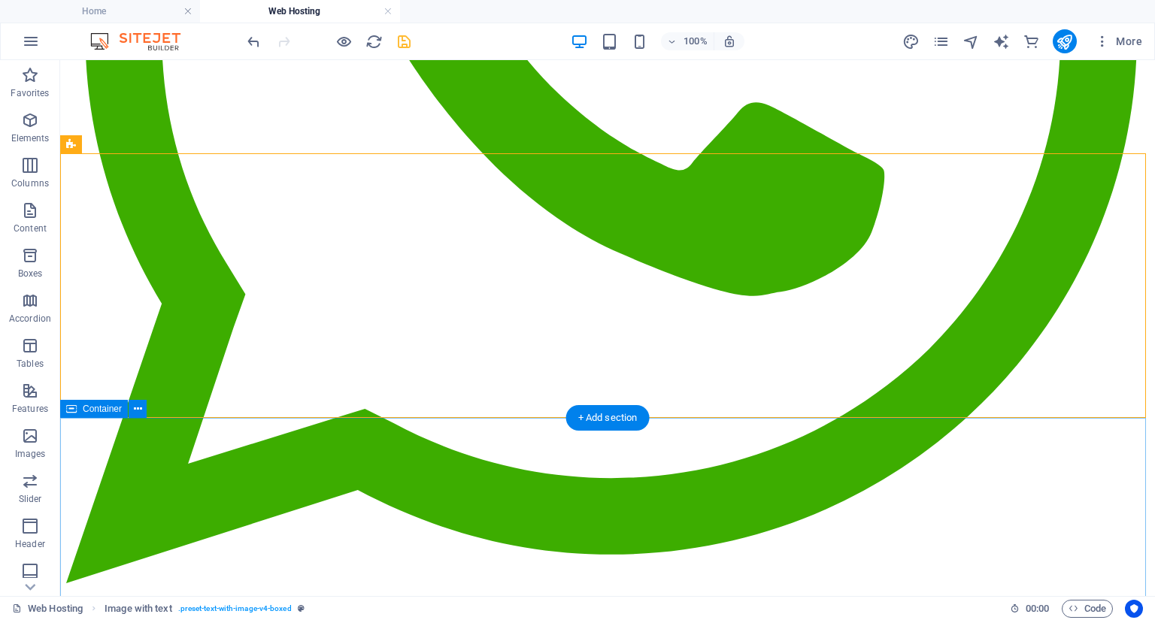
scroll to position [480, 0]
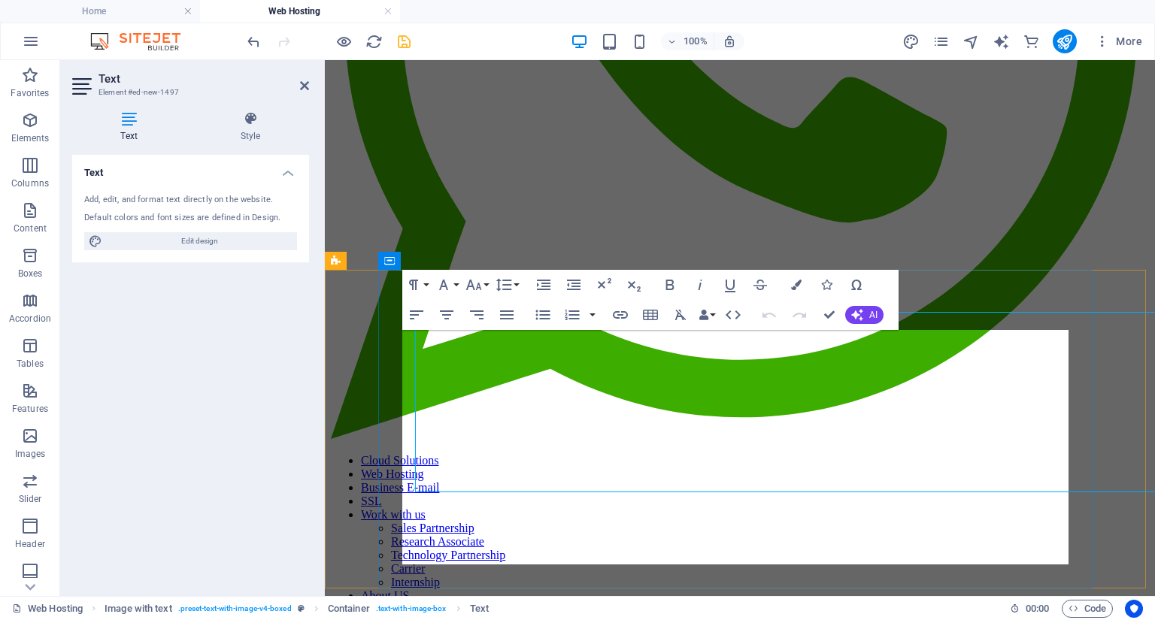
scroll to position [498, 0]
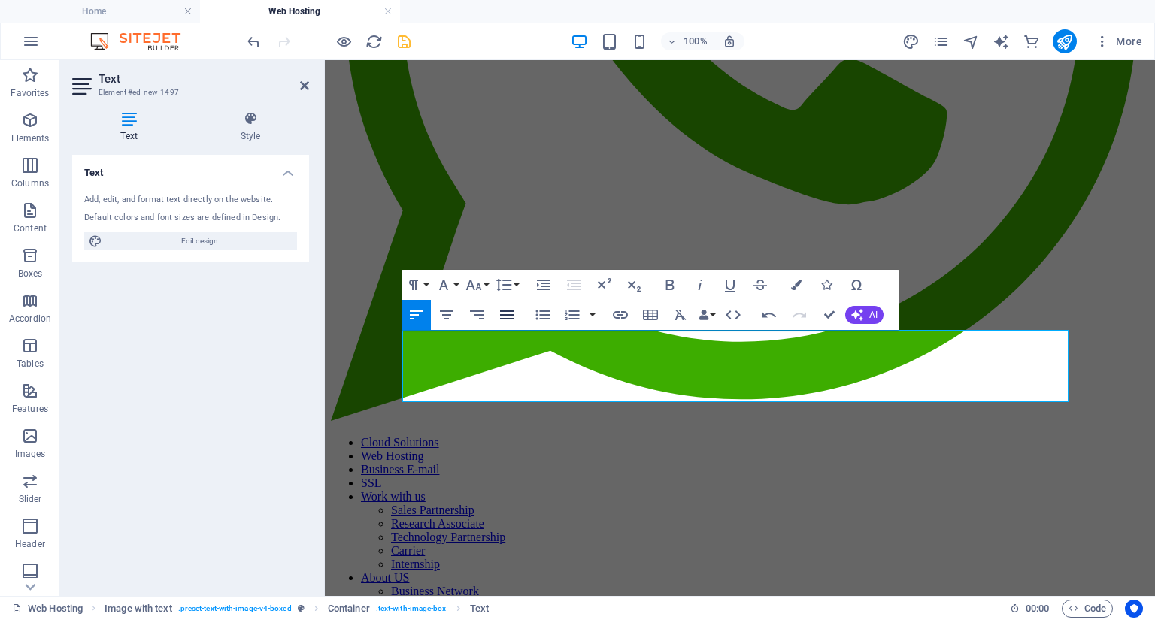
click at [509, 314] on icon "button" at bounding box center [507, 315] width 18 height 18
drag, startPoint x: 888, startPoint y: 339, endPoint x: 852, endPoint y: 339, distance: 36.1
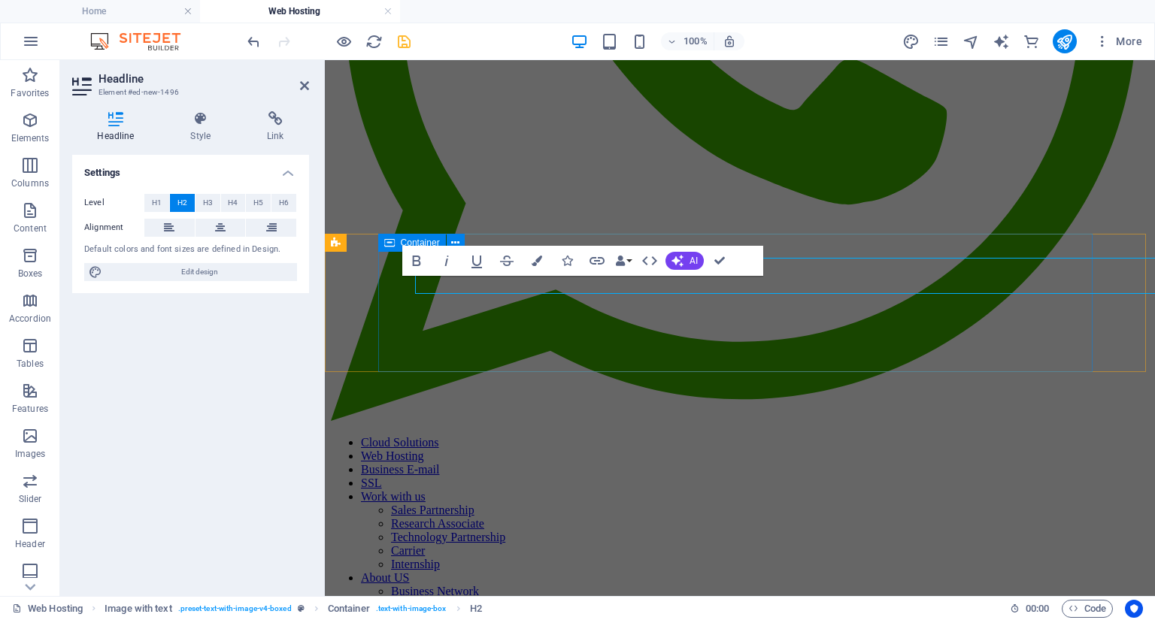
scroll to position [516, 0]
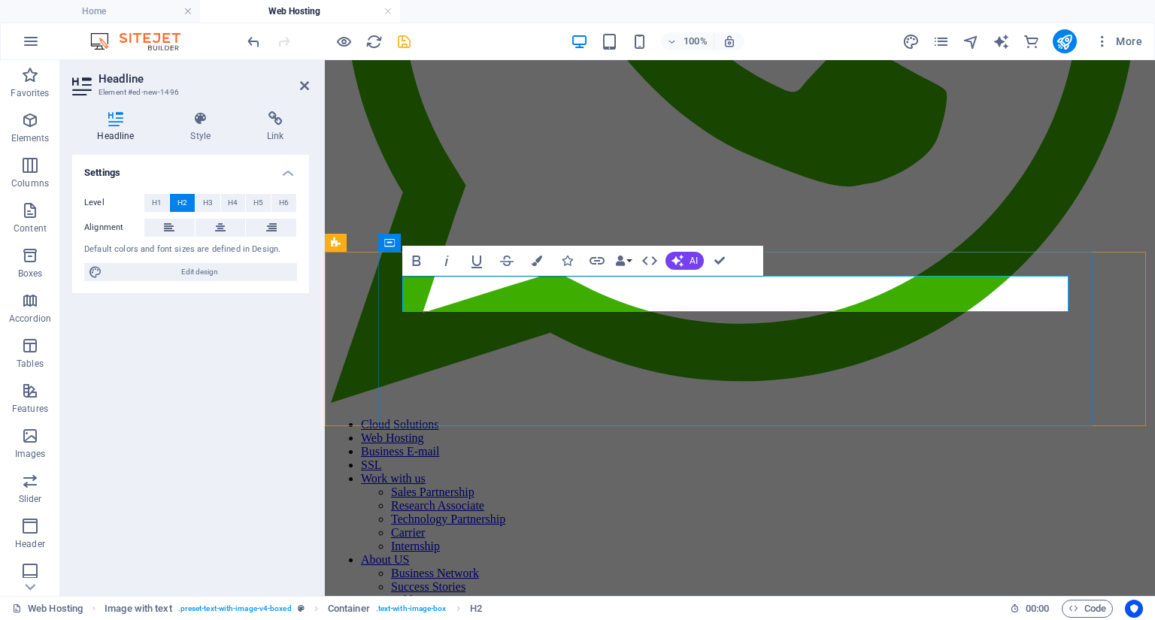
drag, startPoint x: 568, startPoint y: 295, endPoint x: 488, endPoint y: 298, distance: 79.7
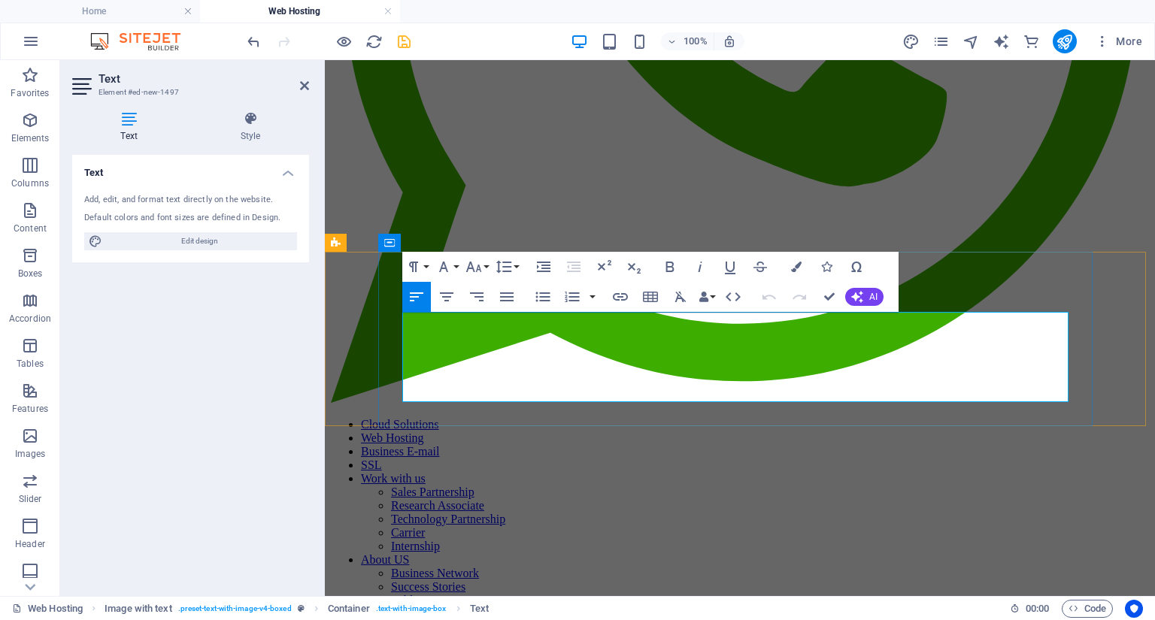
drag, startPoint x: 848, startPoint y: 323, endPoint x: 886, endPoint y: 323, distance: 37.6
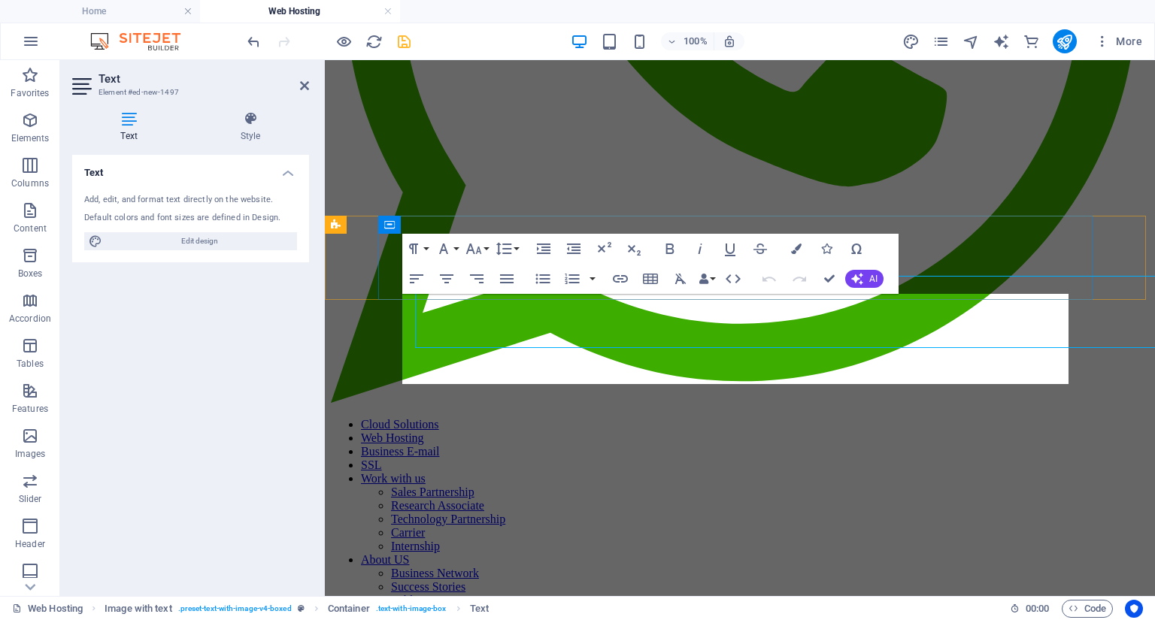
scroll to position [535, 0]
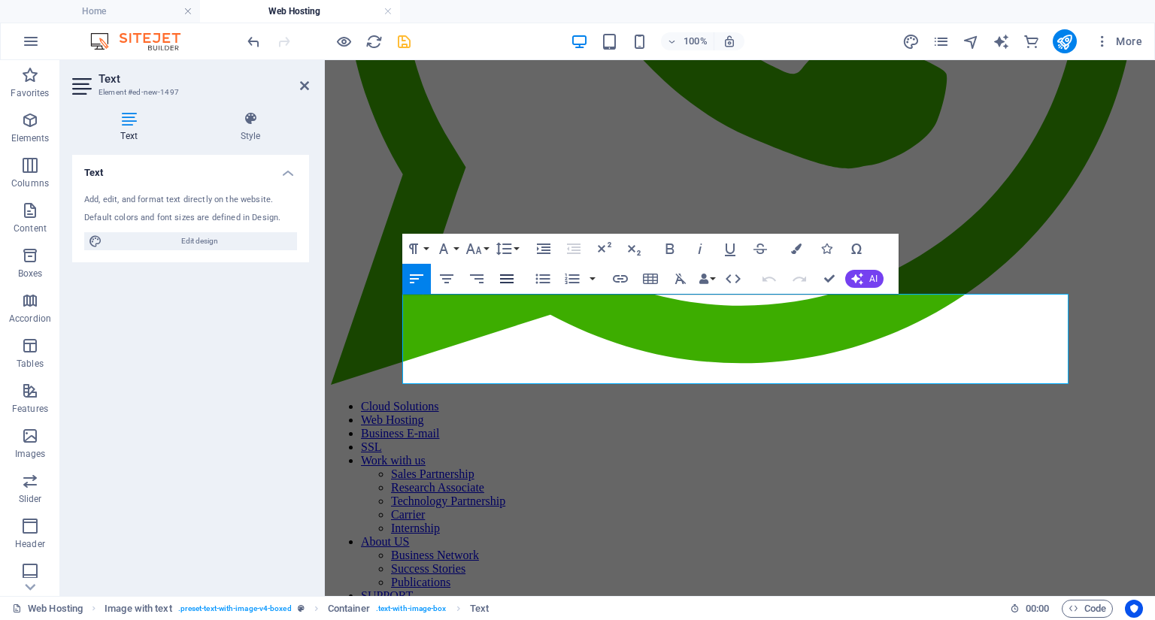
click at [511, 279] on icon "button" at bounding box center [507, 278] width 14 height 9
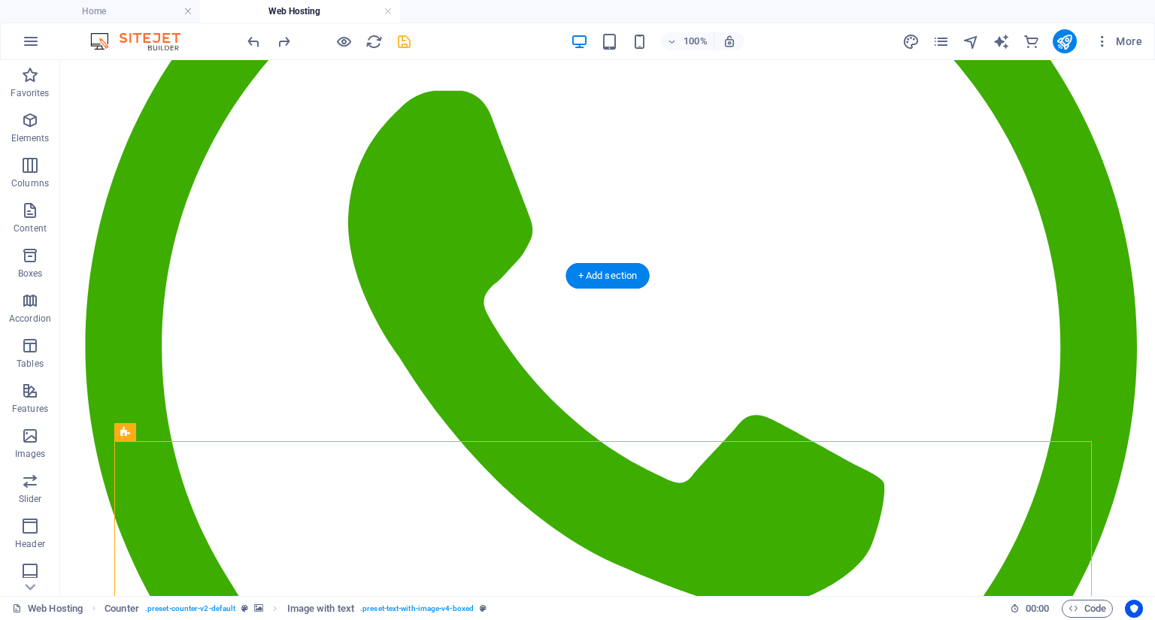
scroll to position [234, 0]
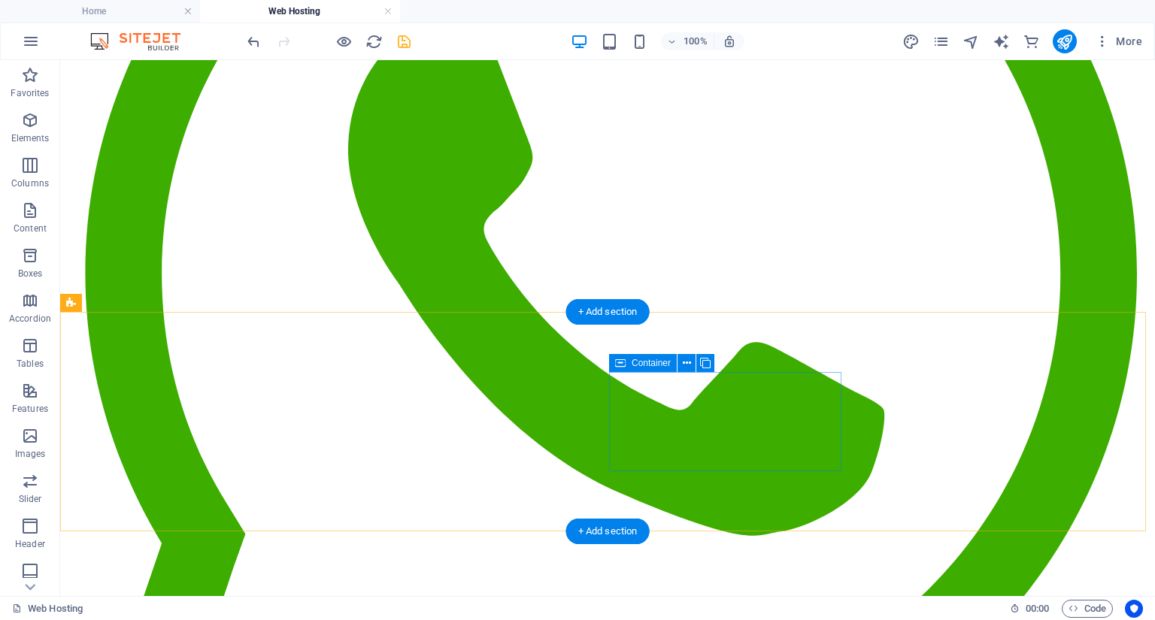
scroll to position [481, 0]
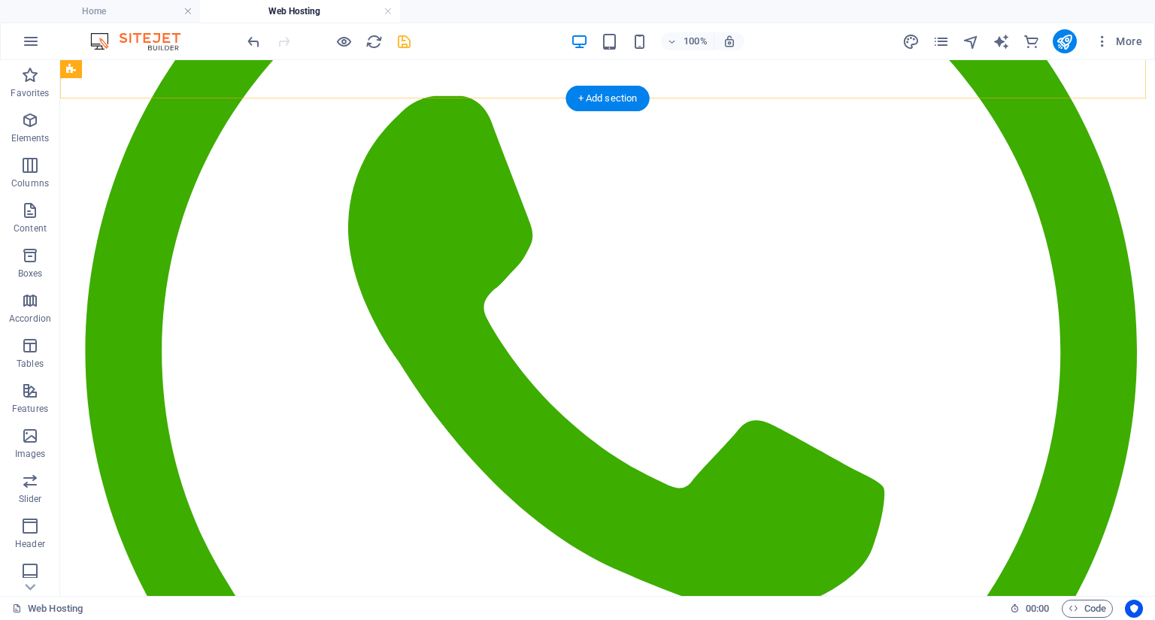
scroll to position [541, 0]
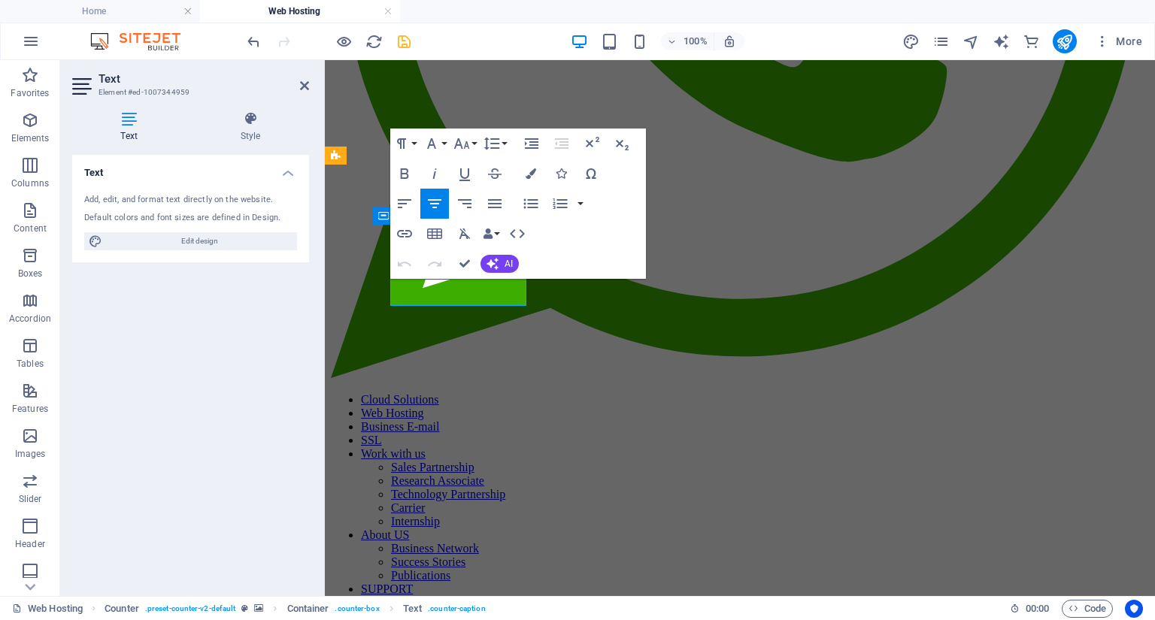
scroll to position [559, 0]
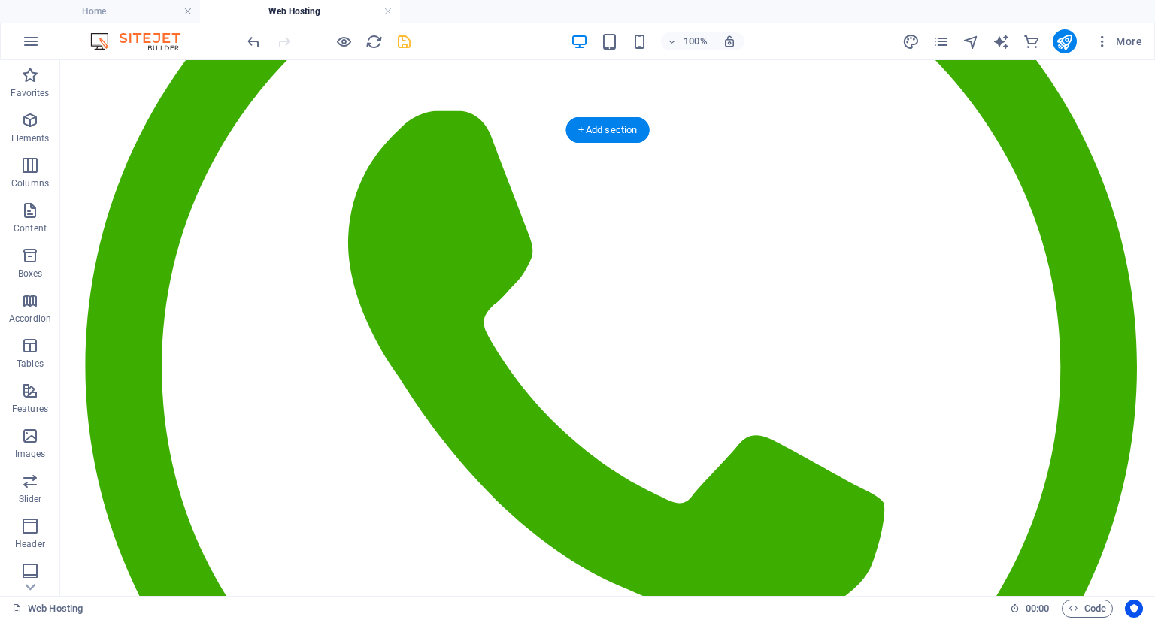
scroll to position [421, 0]
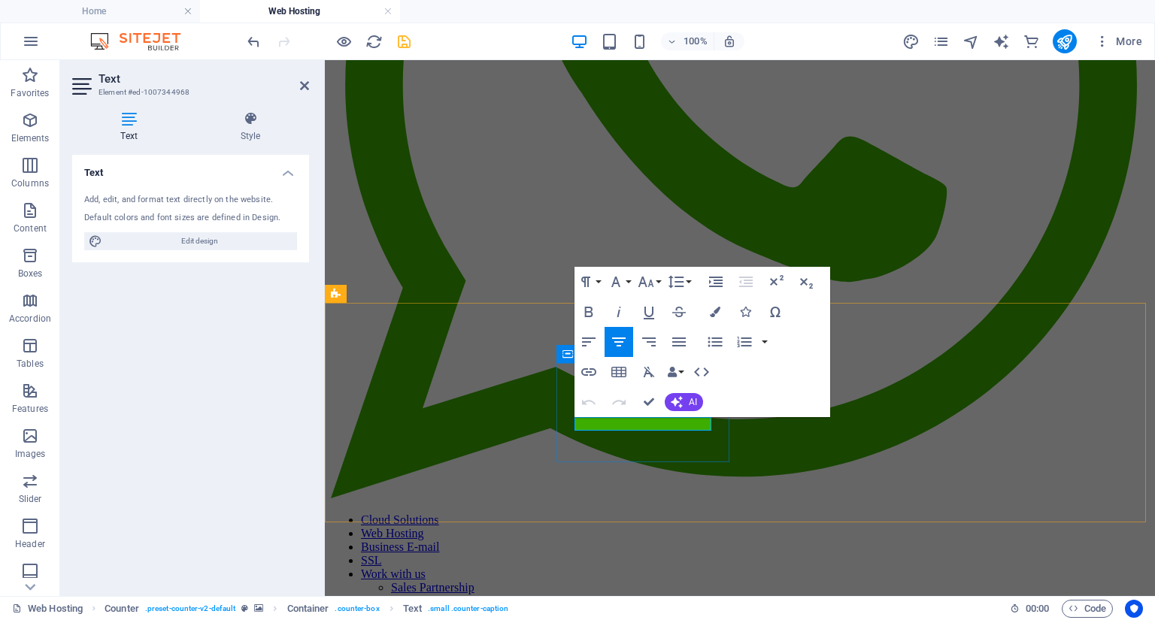
click at [623, 347] on icon "button" at bounding box center [619, 342] width 18 height 18
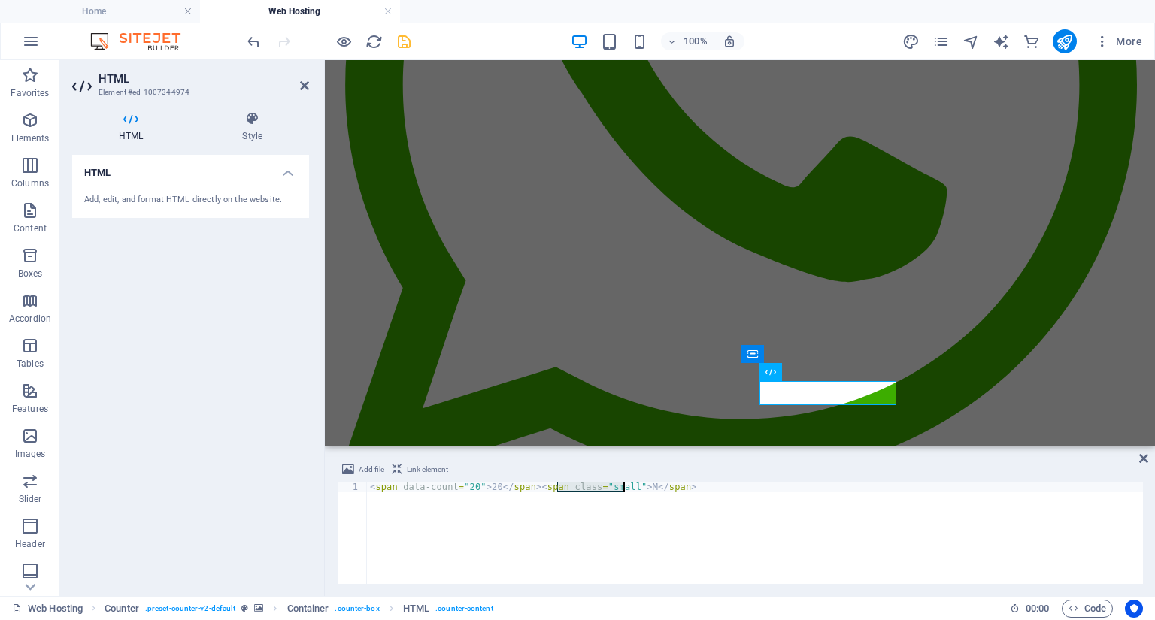
click at [677, 486] on div "< span data-count = "20" > 20 </ span > < span class = "small" > M </ span >" at bounding box center [755, 543] width 776 height 123
drag, startPoint x: 680, startPoint y: 487, endPoint x: 526, endPoint y: 490, distance: 153.4
click at [526, 490] on div "< span data-count = "20" > 20 </ span > < span class = "small" > M </ span >" at bounding box center [755, 543] width 776 height 123
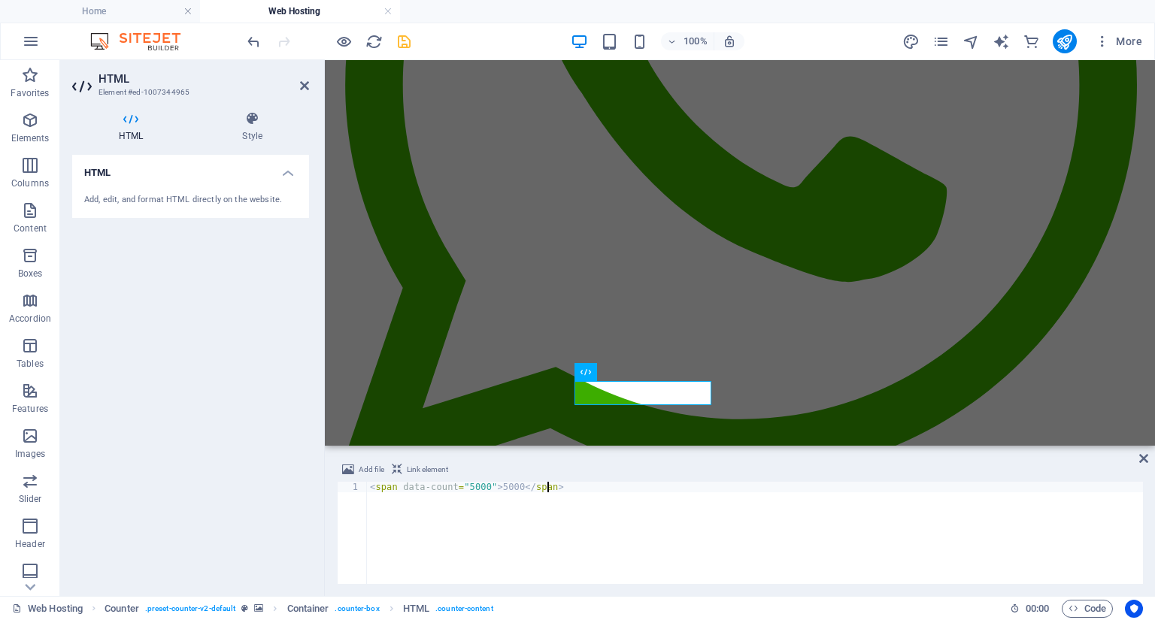
click at [564, 489] on div "< span data-count = "5000" > 5000 </ span >" at bounding box center [755, 543] width 776 height 123
drag, startPoint x: 651, startPoint y: 484, endPoint x: 660, endPoint y: 482, distance: 9.3
click at [660, 482] on div "< span data-count = "5000" > 5000 </ span > < span class = "small" > M </ span >" at bounding box center [755, 543] width 776 height 123
click at [771, 544] on div "< span data-count = "5000" > 5000 </ span > < span class = "small" > + </ span >" at bounding box center [755, 543] width 776 height 123
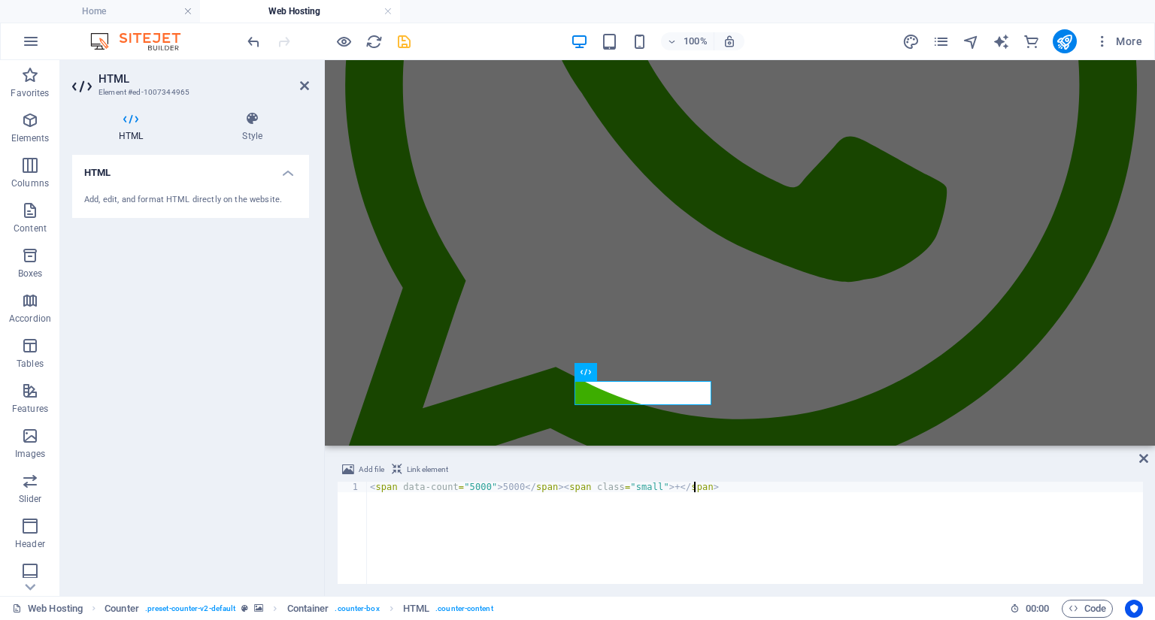
type textarea "<span data-count="5000">5000</span><span class="small"> +</span>"
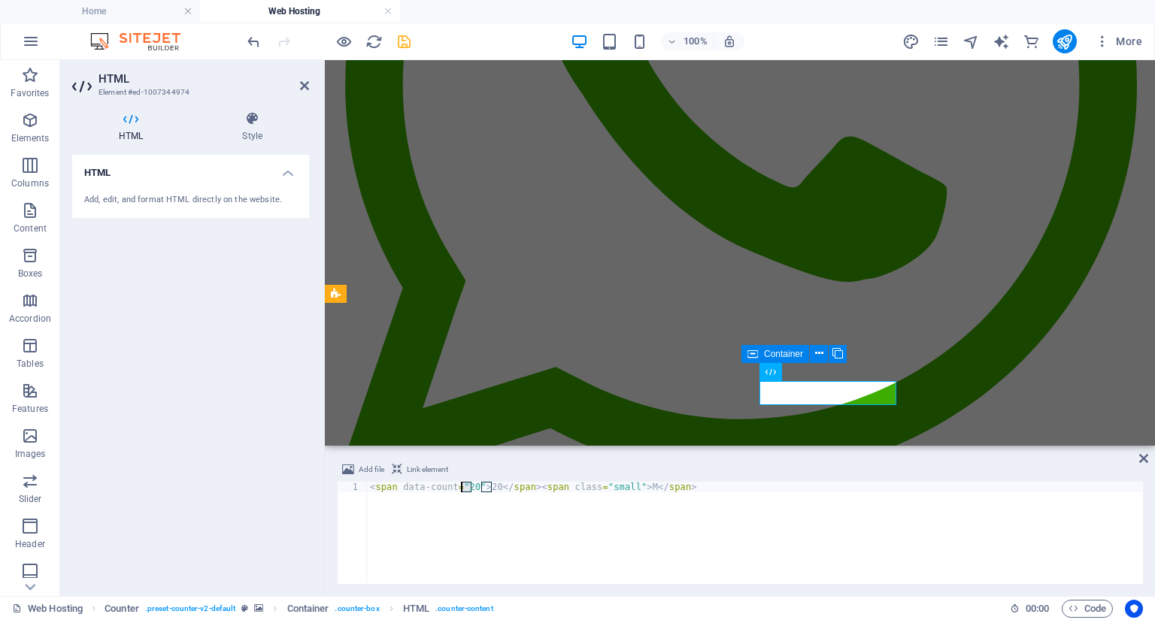
click at [462, 486] on div "< span data-count = "20" > 20 </ span > < span class = "small" > M </ span >" at bounding box center [755, 543] width 776 height 123
drag, startPoint x: 509, startPoint y: 487, endPoint x: 495, endPoint y: 485, distance: 14.5
click at [495, 485] on div "< span data-count = "99.97" > 20 </ span > < span class = "small" > M </ span >" at bounding box center [755, 543] width 776 height 123
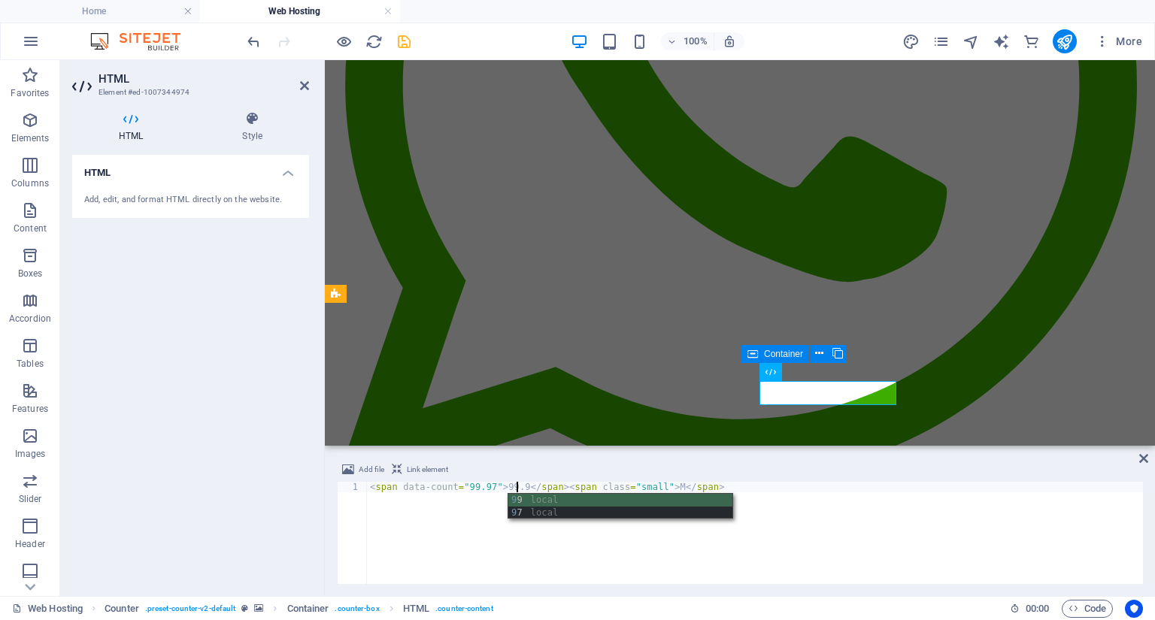
scroll to position [0, 12]
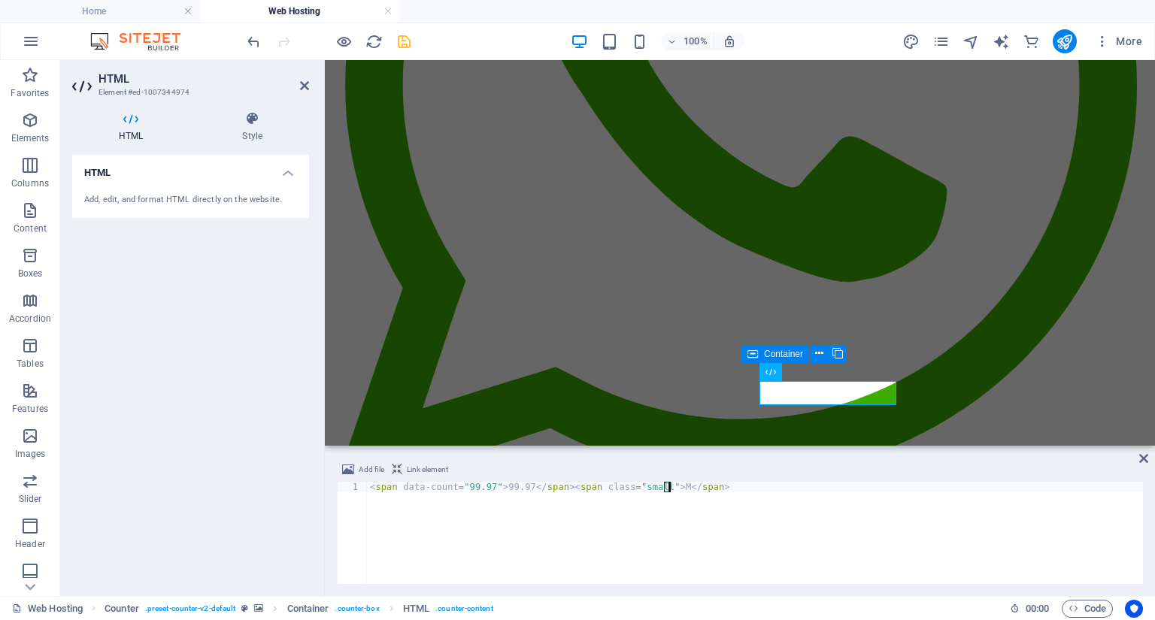
click at [670, 485] on div "< span data-count = "99.97" > 99.97 </ span > < span class = "small" > M </ spa…" at bounding box center [755, 543] width 776 height 123
drag, startPoint x: 586, startPoint y: 485, endPoint x: 653, endPoint y: 485, distance: 66.2
click at [653, 485] on div "< span data-count = "99.97" > 99.97 </ span > < span class = "small" > % </ spa…" at bounding box center [755, 543] width 776 height 123
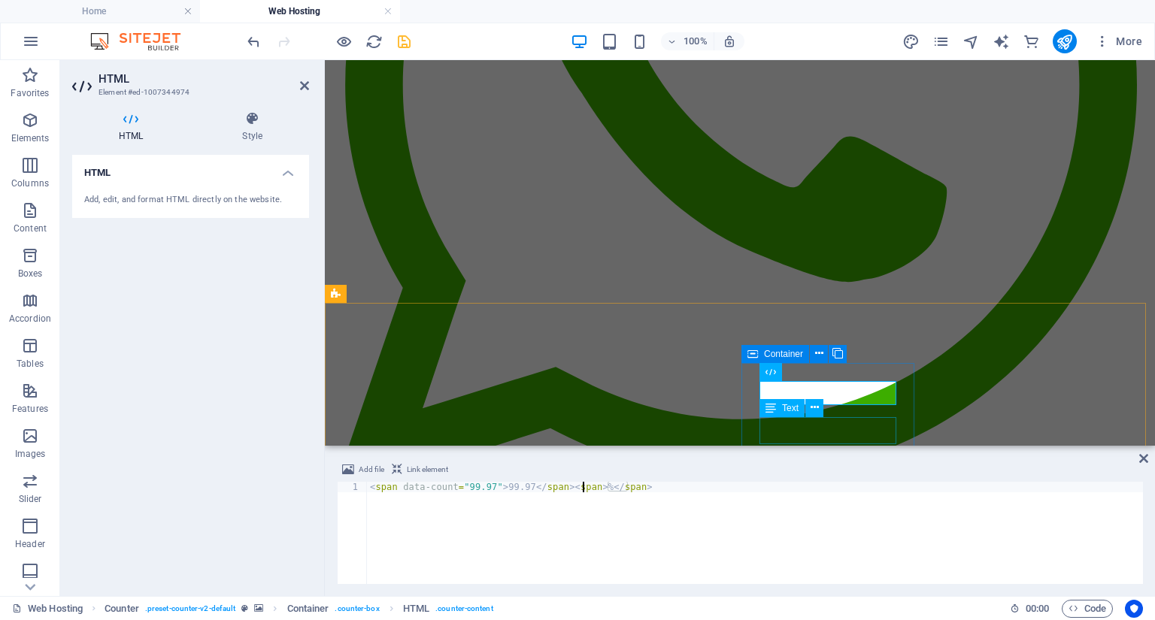
type textarea "<span data-count="99.97">99.97</span><span> %</span>"
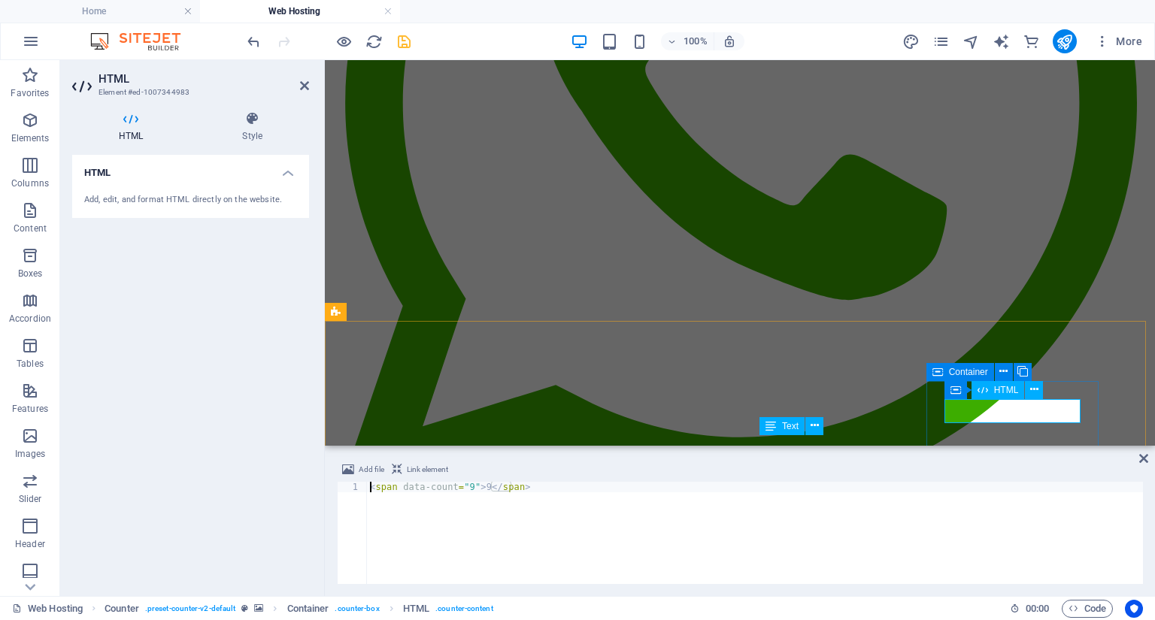
click at [465, 487] on div "< span data-count = "9" > 9 </ span >" at bounding box center [755, 543] width 776 height 123
click at [495, 483] on div "< span data-count = "365" > 9 </ span >" at bounding box center [755, 543] width 776 height 123
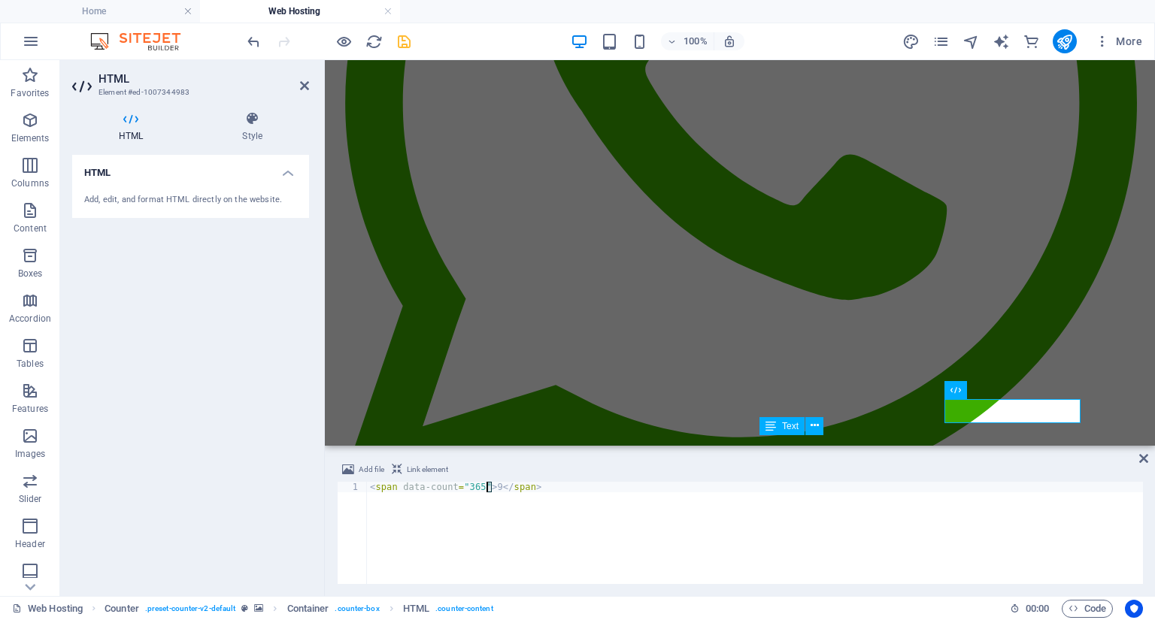
click at [486, 486] on div "< span data-count = "365" > 9 </ span >" at bounding box center [755, 543] width 776 height 123
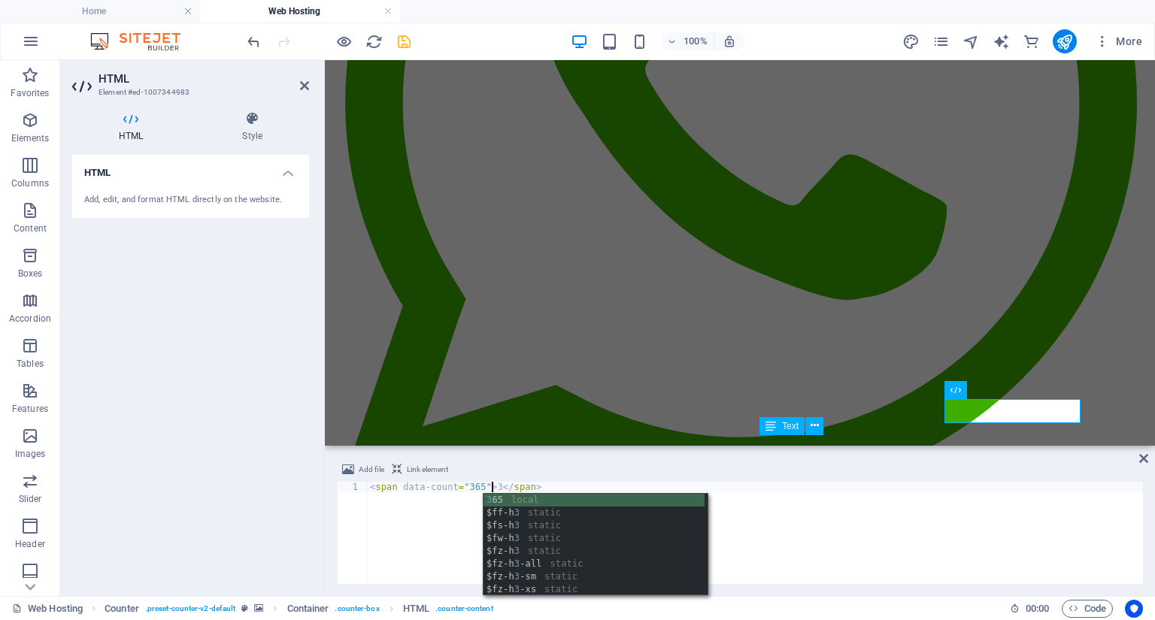
scroll to position [0, 11]
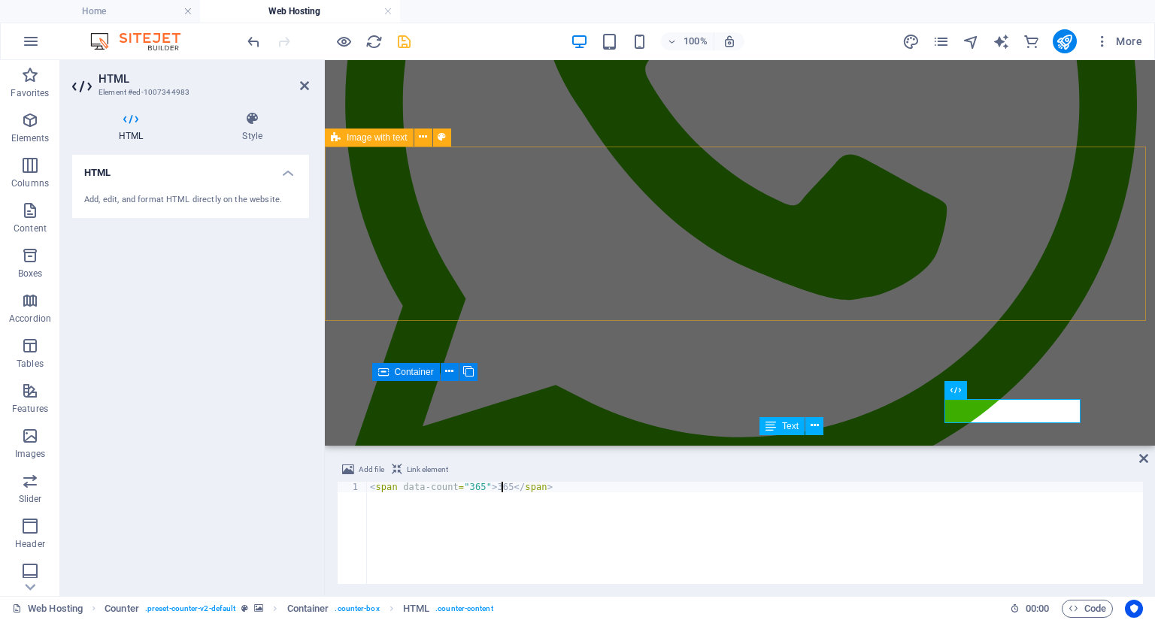
type textarea "<span data-count="365">365</span>"
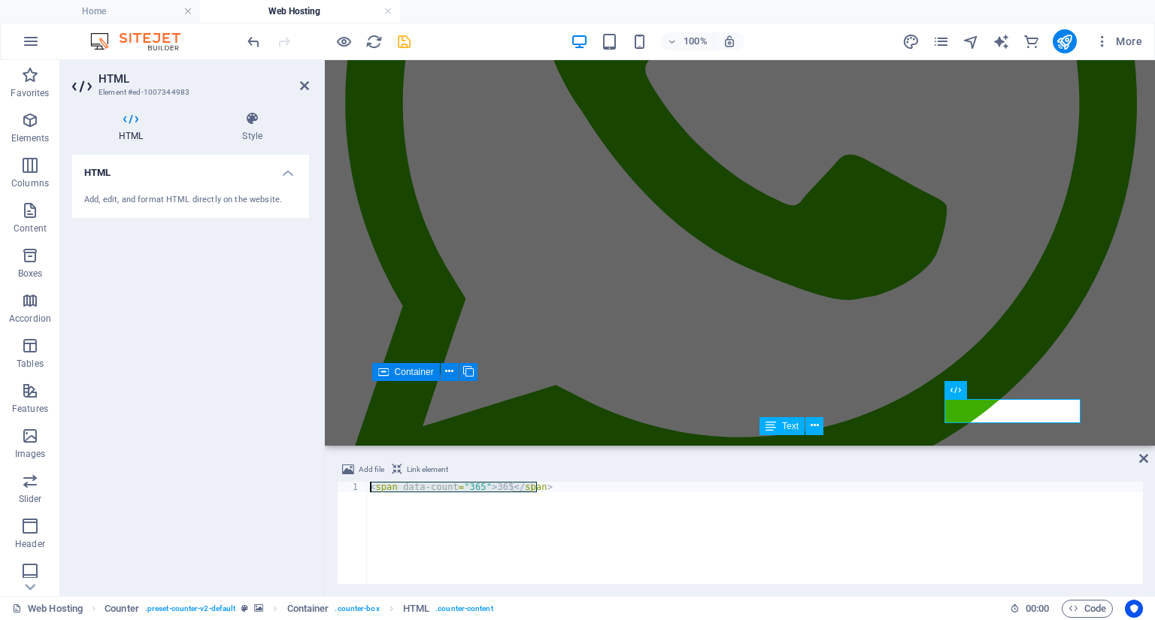
drag, startPoint x: 549, startPoint y: 490, endPoint x: 301, endPoint y: 466, distance: 248.5
click at [301, 466] on div "HTML Element #ed-1007344983 HTML Style HTML Add, edit, and format HTML directly…" at bounding box center [607, 328] width 1095 height 536
click at [559, 484] on div "< span data-count = "365" > 365 </ span >" at bounding box center [755, 533] width 776 height 102
paste textarea "<span data-count="365">365</span>"
drag, startPoint x: 647, startPoint y: 484, endPoint x: 569, endPoint y: 490, distance: 77.7
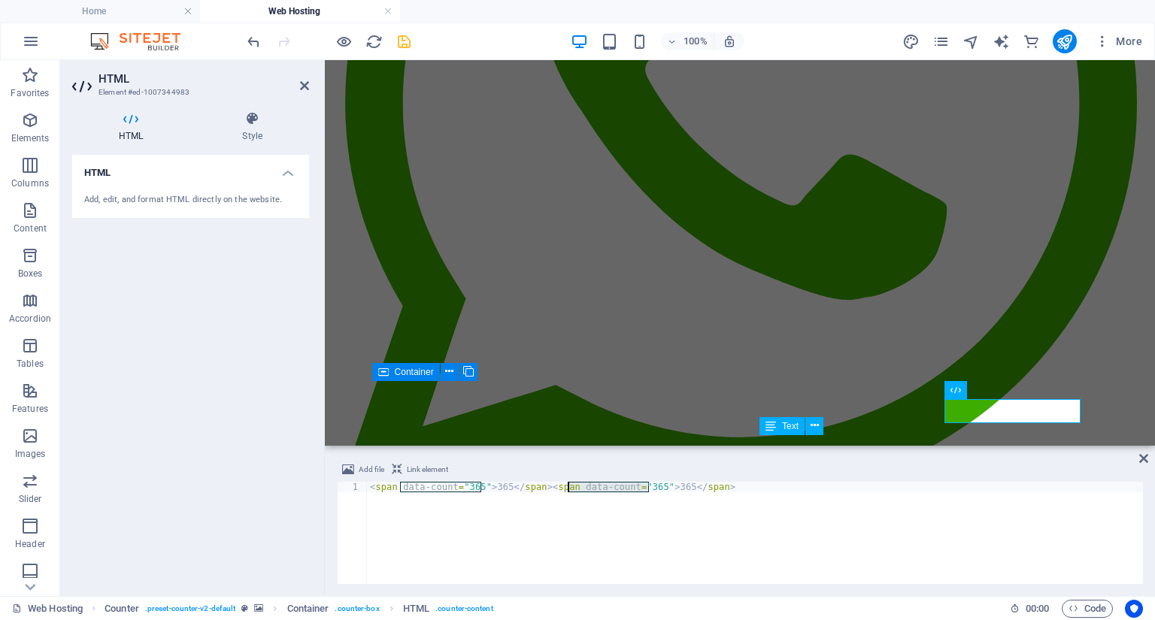
click at [569, 490] on div "< span data-count = "365" > 365 </ span > < span data-count = "365" > 365 </ sp…" at bounding box center [755, 543] width 776 height 123
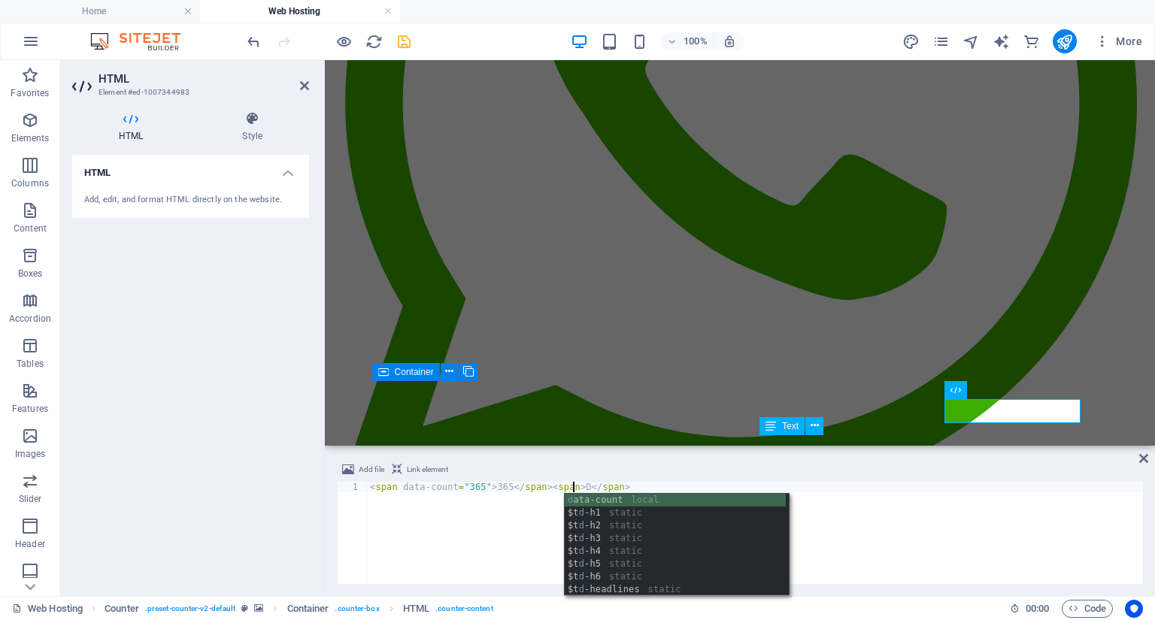
scroll to position [0, 17]
click at [568, 489] on div "< span data-count = "365" > 365 </ span > < span > DAYS </ span >" at bounding box center [755, 543] width 776 height 123
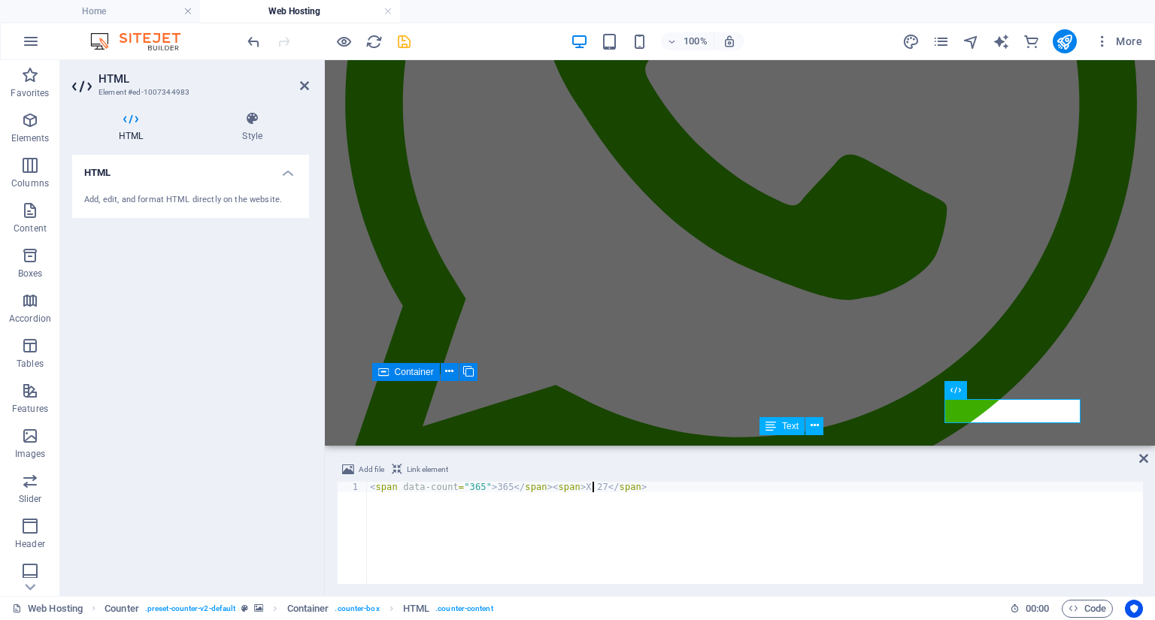
scroll to position [0, 18]
drag, startPoint x: 595, startPoint y: 484, endPoint x: 574, endPoint y: 484, distance: 20.3
click at [574, 484] on div "< span data-count = "365" > 365 </ span > < span > X 27 </ span >" at bounding box center [755, 543] width 776 height 123
drag, startPoint x: 484, startPoint y: 487, endPoint x: 499, endPoint y: 487, distance: 15.0
click at [499, 487] on div "< span data-count = "365" > 365 </ span > < span > X 27 </ span >" at bounding box center [755, 543] width 776 height 123
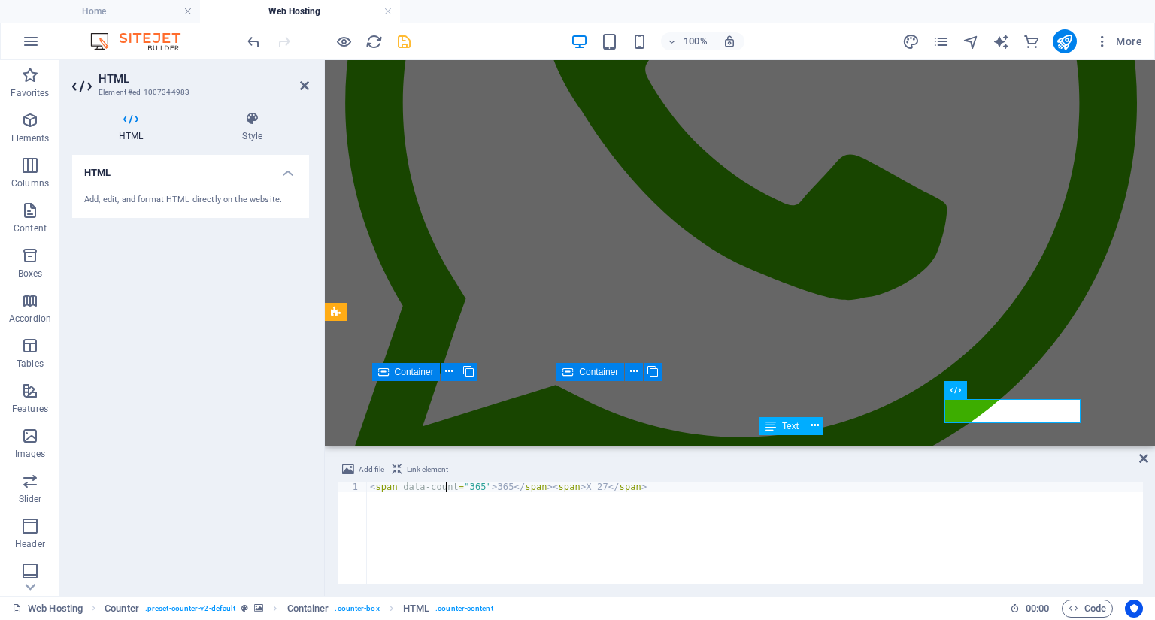
click at [448, 487] on div "< span data-count = "365" > 365 </ span > < span > X 27 </ span >" at bounding box center [755, 543] width 776 height 123
drag, startPoint x: 398, startPoint y: 484, endPoint x: 481, endPoint y: 486, distance: 82.7
click at [481, 486] on div "< span data-count = "365" > 365 </ span > < span > X 27 </ span >" at bounding box center [755, 543] width 776 height 123
drag, startPoint x: 452, startPoint y: 486, endPoint x: 616, endPoint y: 495, distance: 164.9
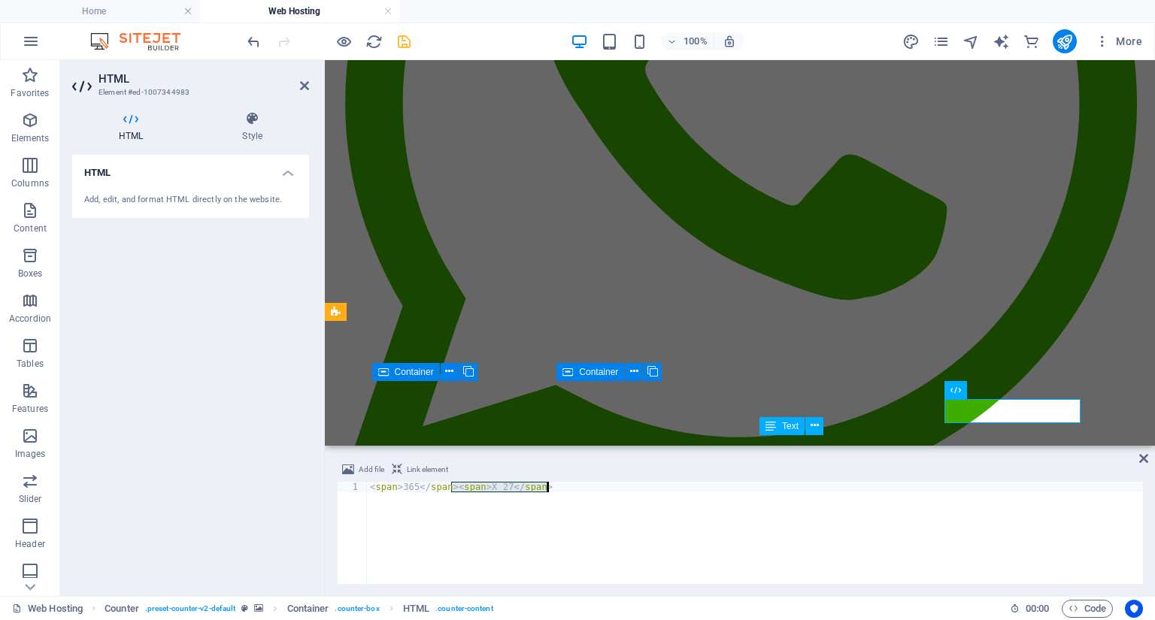
click at [616, 495] on div "< span > 365 </ span > < span > X 27 </ span >" at bounding box center [755, 543] width 776 height 123
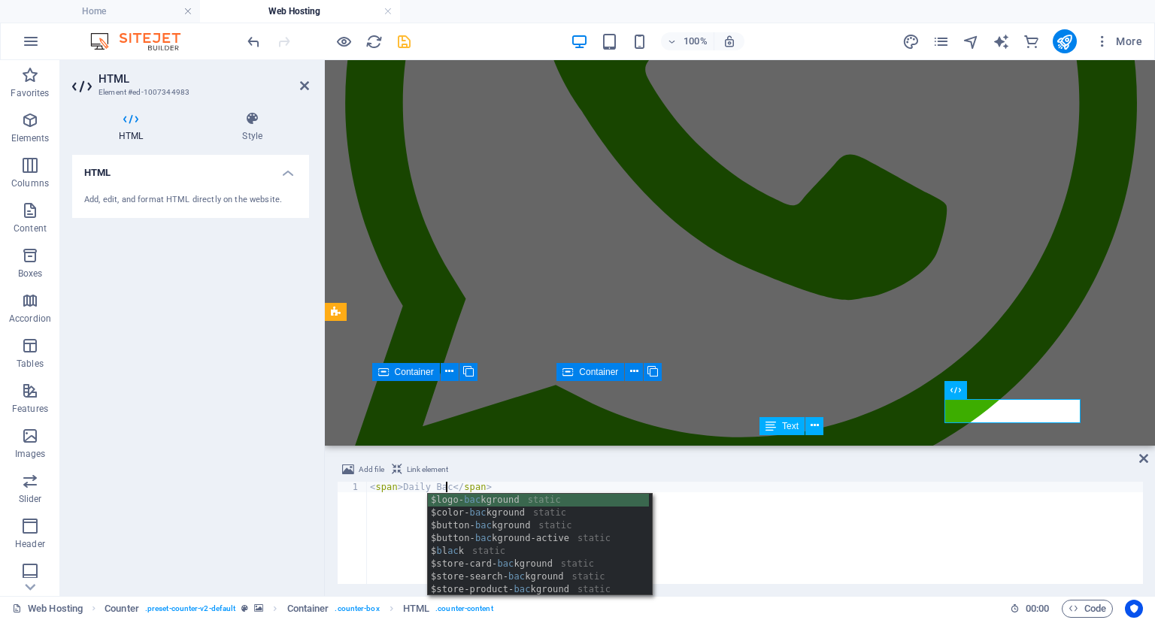
scroll to position [0, 7]
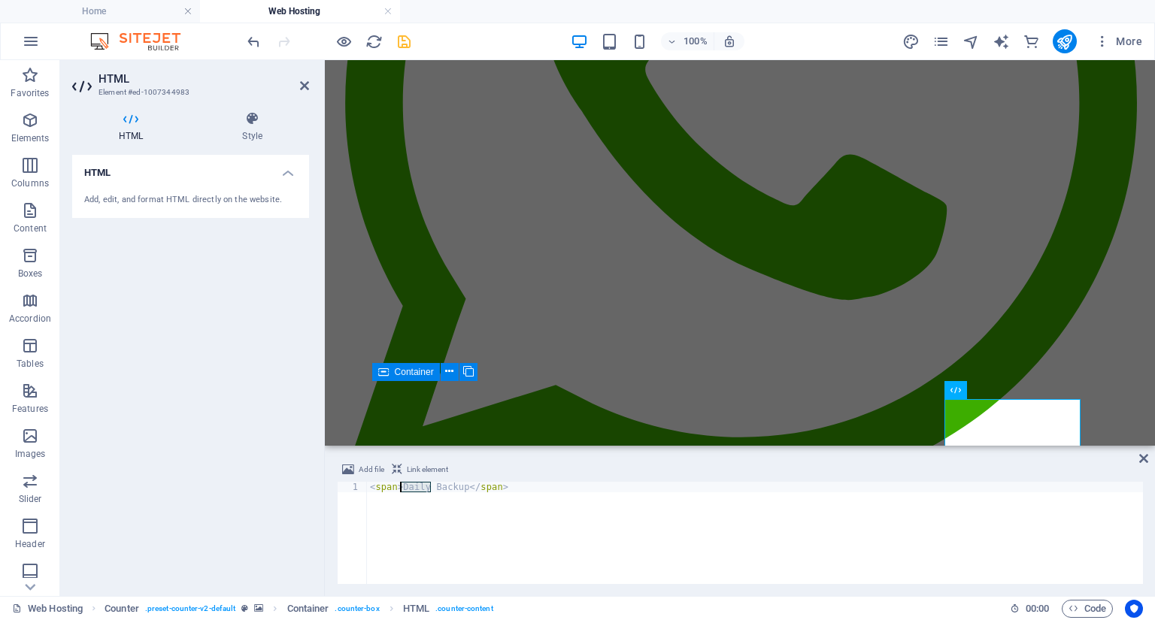
drag, startPoint x: 432, startPoint y: 485, endPoint x: 401, endPoint y: 486, distance: 30.8
click at [401, 486] on div "< span > Daily Backup </ span >" at bounding box center [755, 543] width 776 height 123
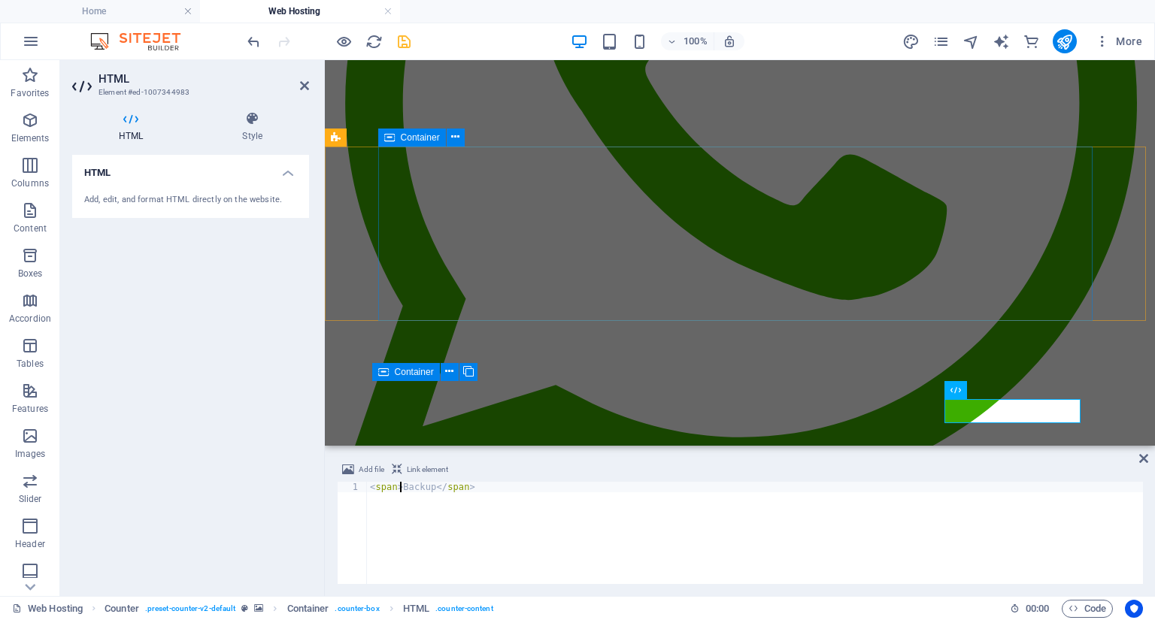
type textarea "<span>Backup</span>"
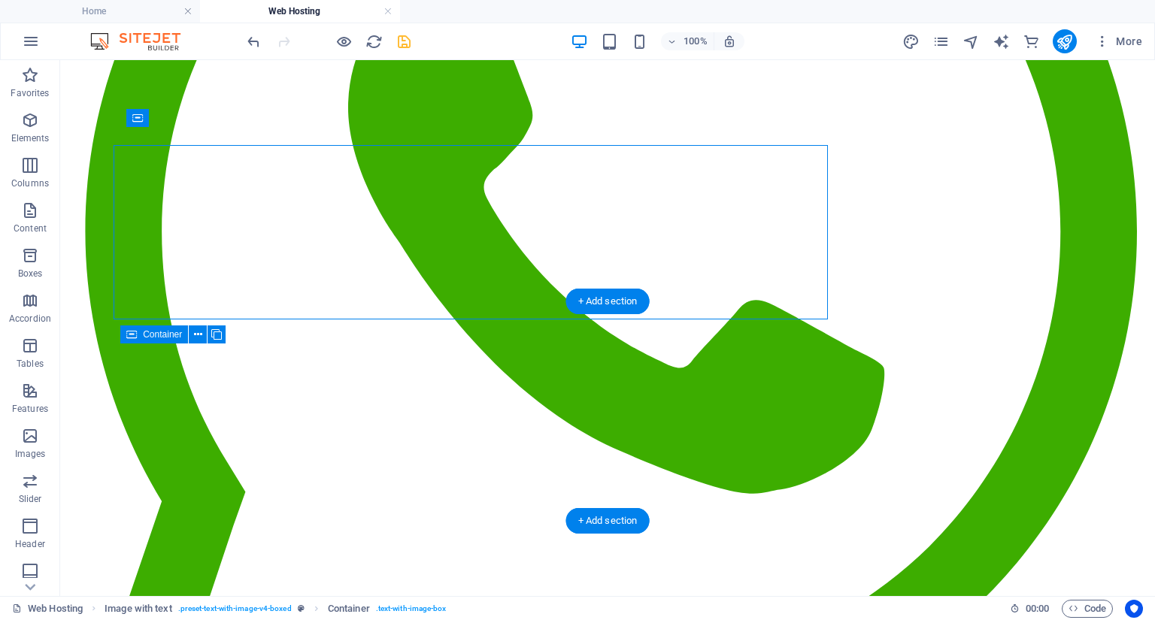
scroll to position [463, 0]
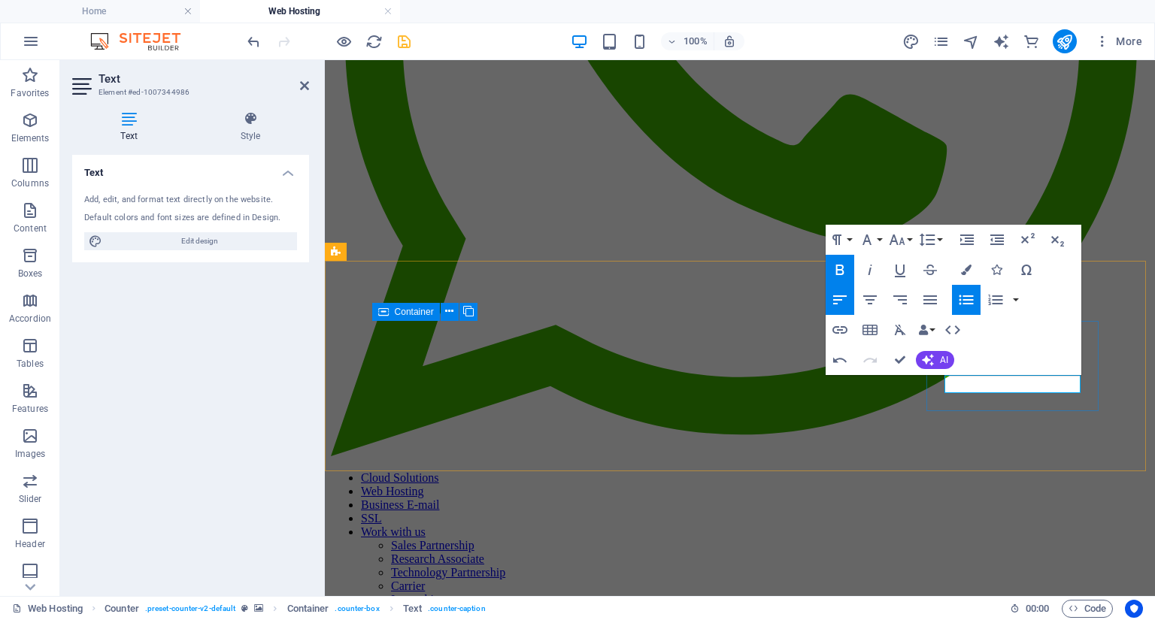
click at [959, 302] on icon "button" at bounding box center [966, 300] width 14 height 10
click at [878, 301] on icon "button" at bounding box center [870, 300] width 18 height 18
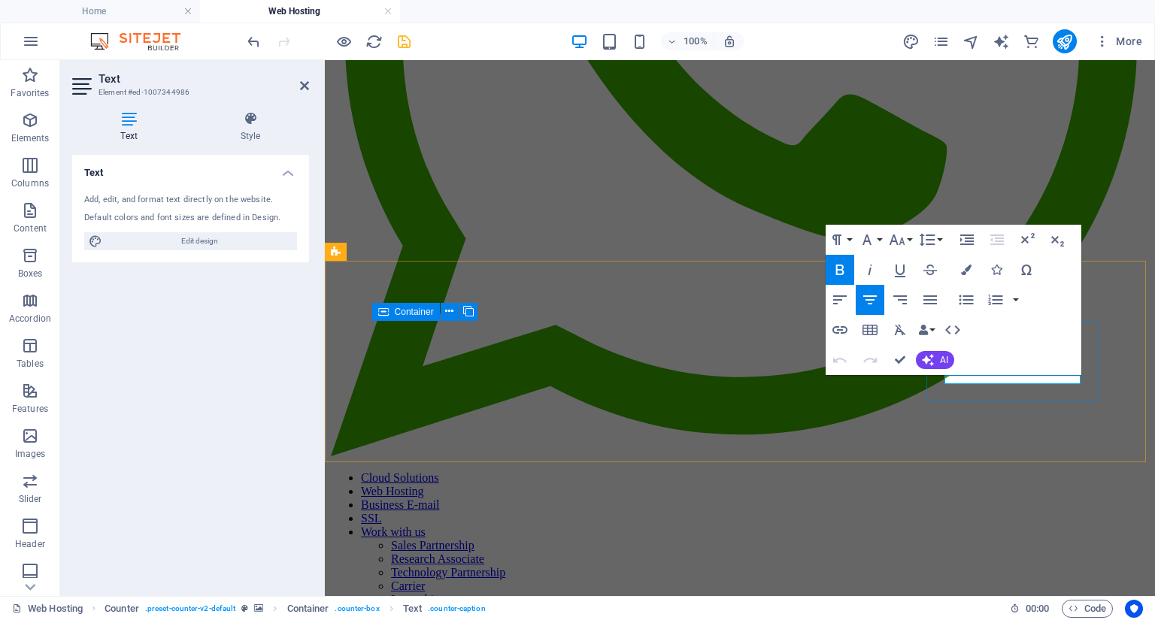
drag, startPoint x: 1050, startPoint y: 380, endPoint x: 998, endPoint y: 376, distance: 52.8
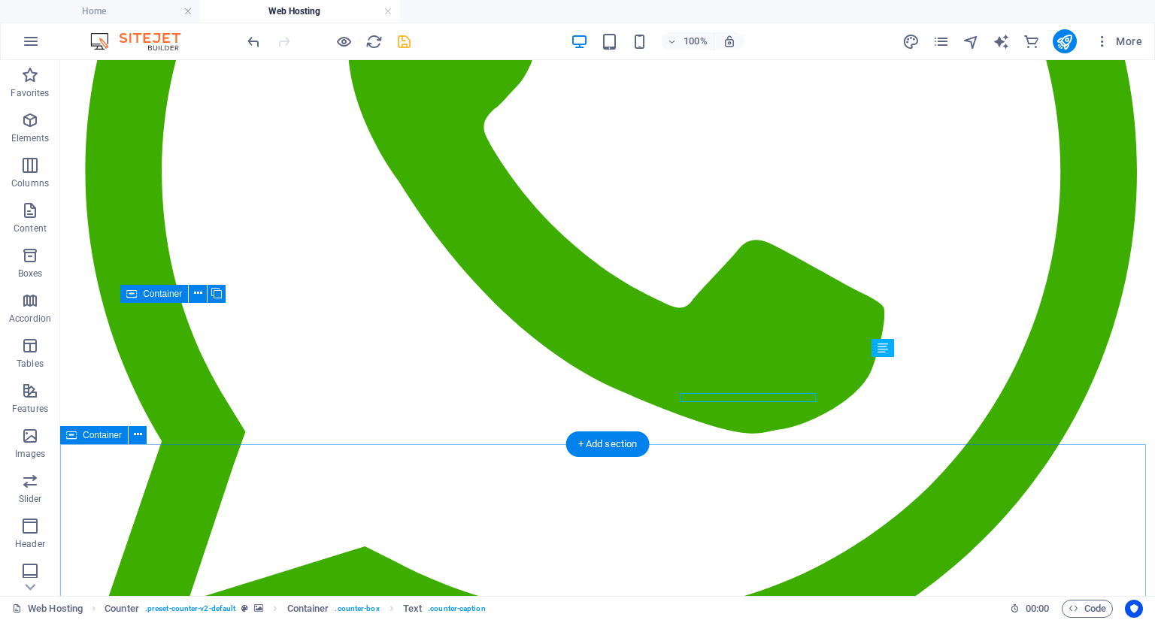
scroll to position [445, 0]
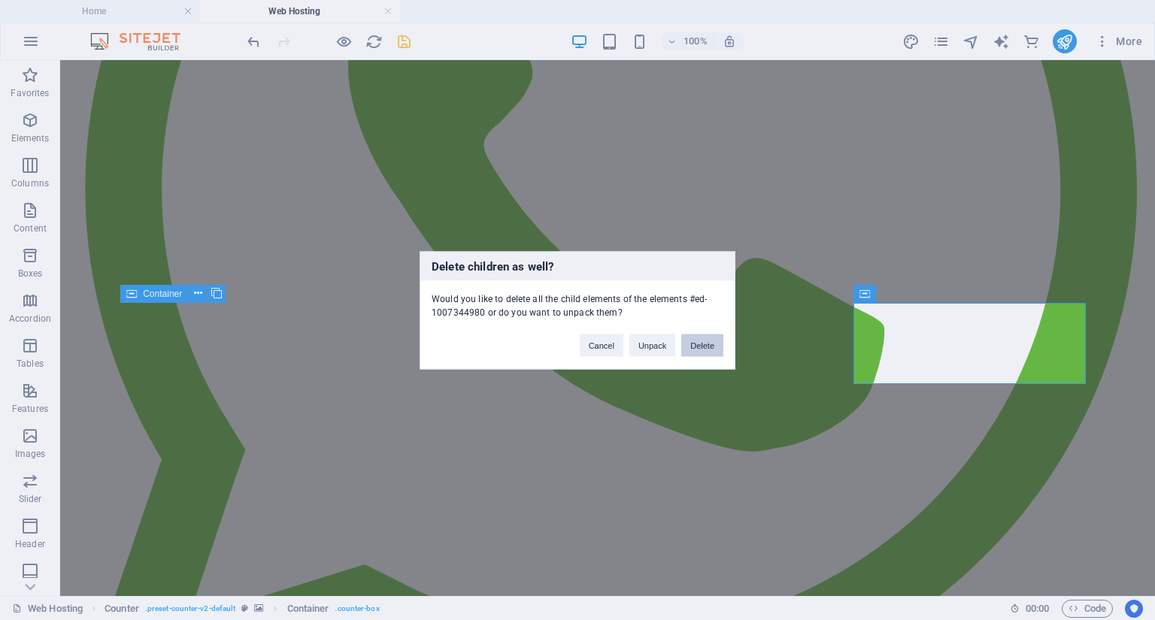
click at [686, 341] on button "Delete" at bounding box center [702, 345] width 42 height 23
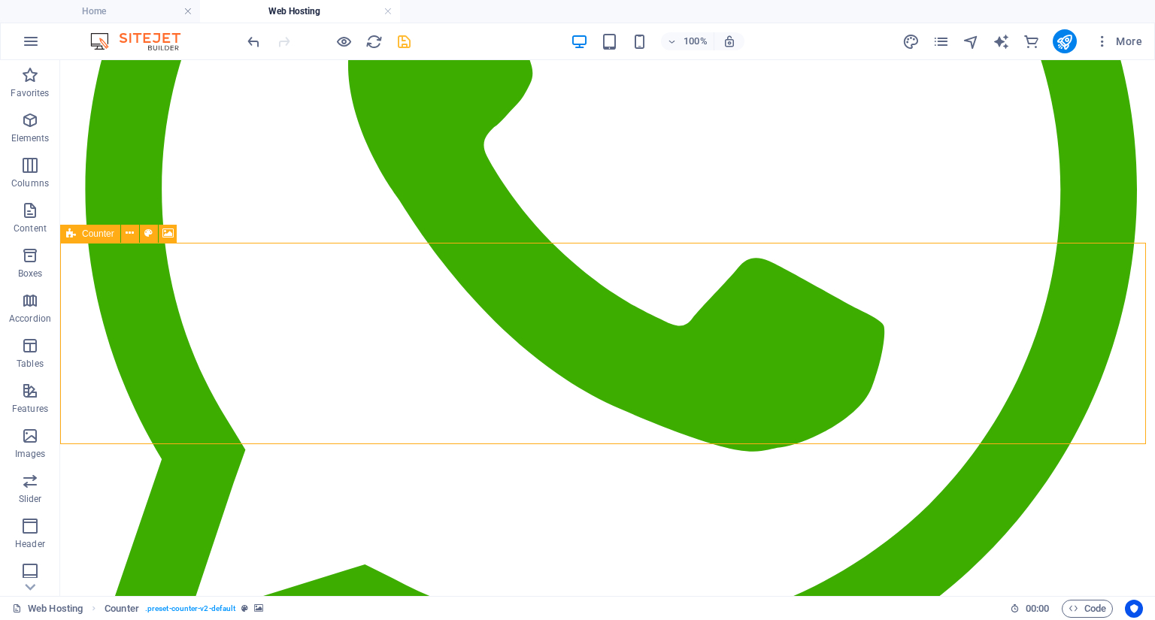
click at [77, 239] on div "Counter" at bounding box center [90, 234] width 60 height 18
select select "%"
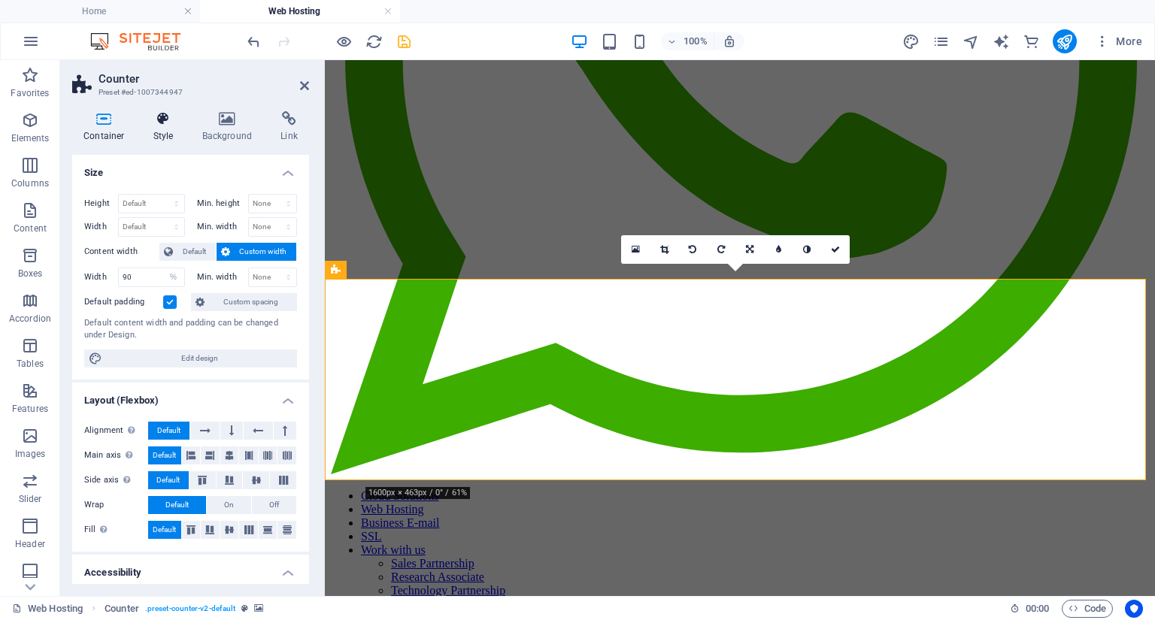
click at [153, 137] on h4 "Style" at bounding box center [166, 127] width 49 height 32
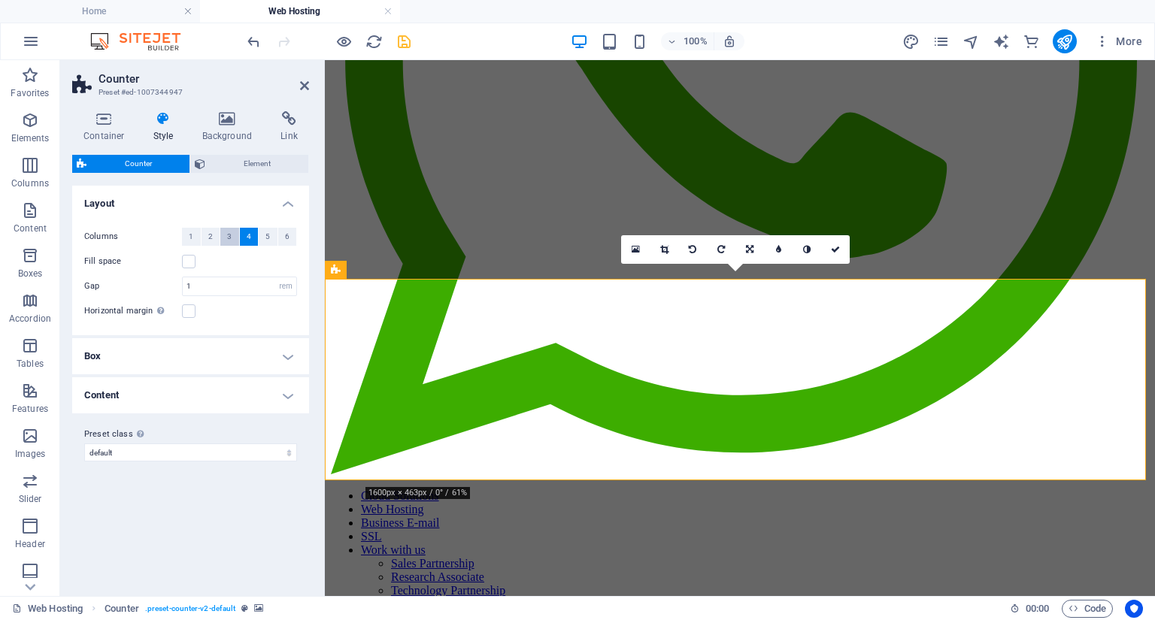
click at [229, 235] on span "3" at bounding box center [229, 237] width 5 height 18
drag, startPoint x: 306, startPoint y: 83, endPoint x: 247, endPoint y: 24, distance: 82.9
click at [306, 83] on icon at bounding box center [304, 86] width 9 height 12
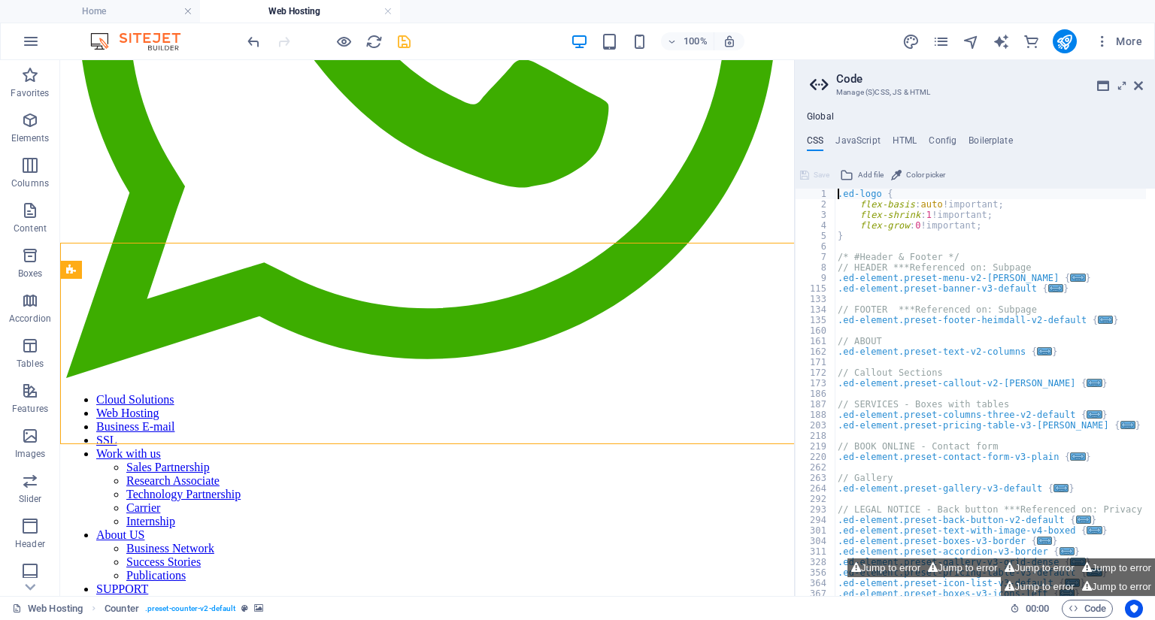
click at [862, 394] on div ".ed-logo { flex-basis : auto !important; flex-shrink : 1 !important; flex-grow …" at bounding box center [1043, 399] width 417 height 420
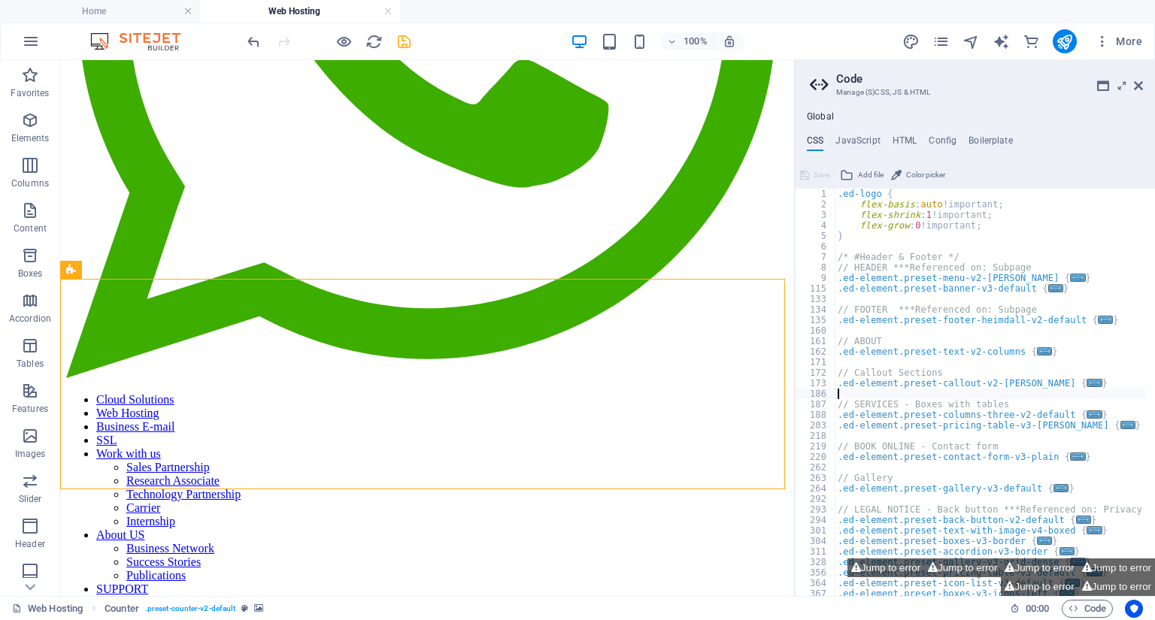
click at [1143, 87] on aside "Code Manage (S)CSS, JS & HTML Global CSS JavaScript HTML Config Boilerplate 1 2…" at bounding box center [974, 328] width 361 height 536
click at [1138, 85] on icon at bounding box center [1138, 86] width 9 height 12
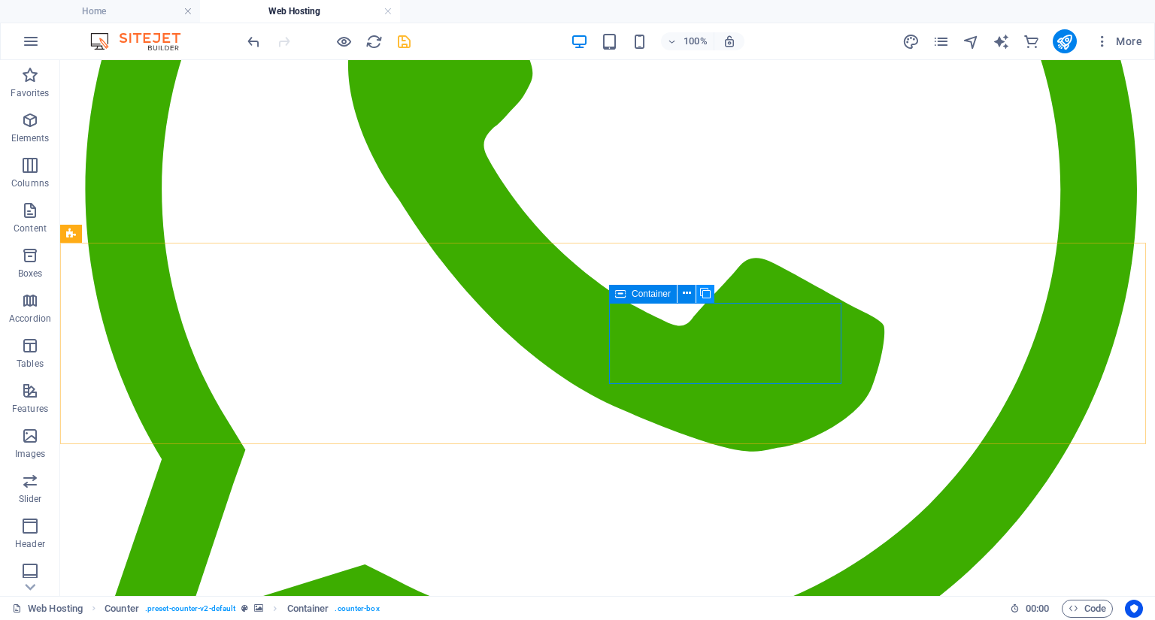
click at [711, 295] on button at bounding box center [705, 294] width 18 height 18
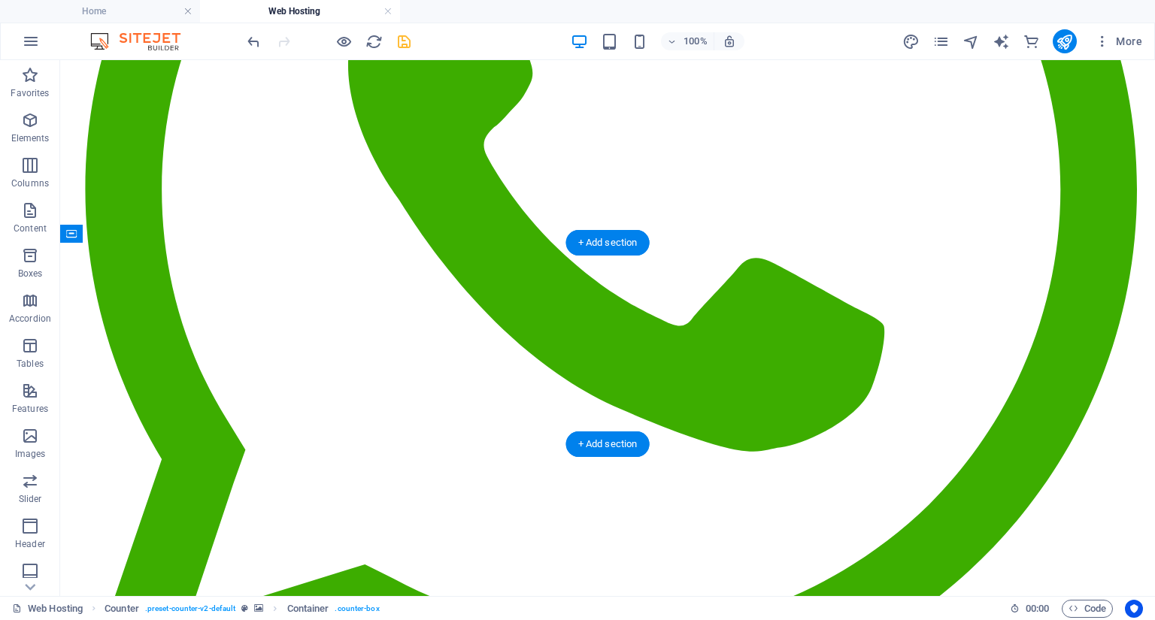
drag, startPoint x: 1008, startPoint y: 310, endPoint x: 485, endPoint y: 310, distance: 523.3
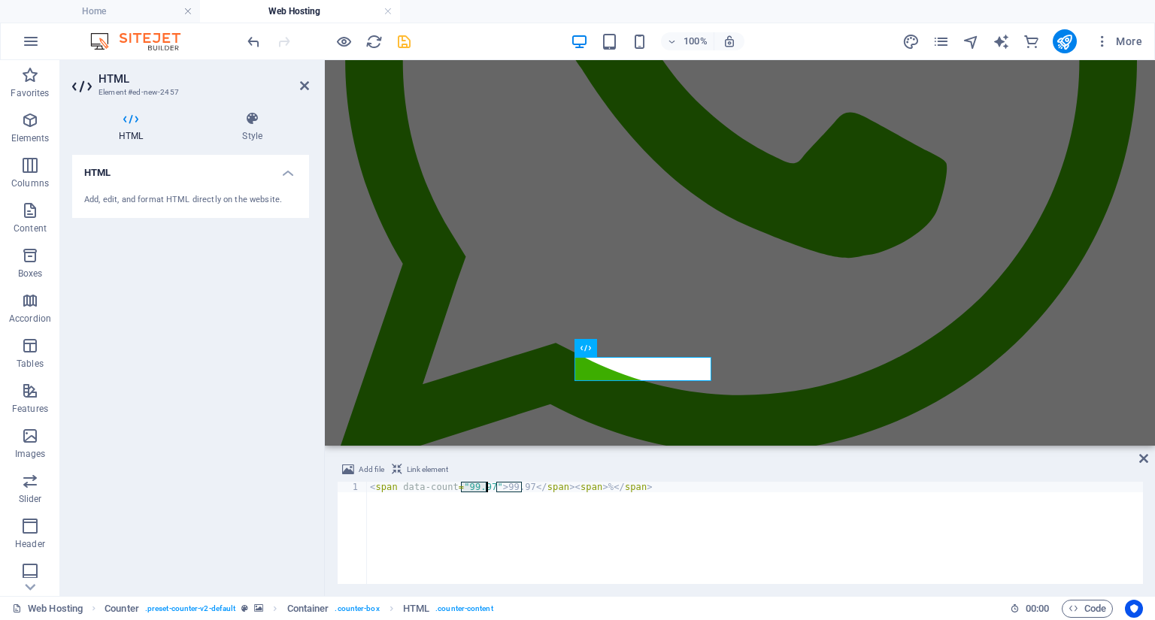
drag, startPoint x: 463, startPoint y: 486, endPoint x: 486, endPoint y: 484, distance: 22.6
click at [486, 484] on div "< span data-count = "99.97" > 99.97 </ span > < span > % </ span >" at bounding box center [755, 543] width 776 height 123
click at [586, 484] on div "< span data-count = "100" > 99.97 </ span > < span > % </ span >" at bounding box center [755, 543] width 776 height 123
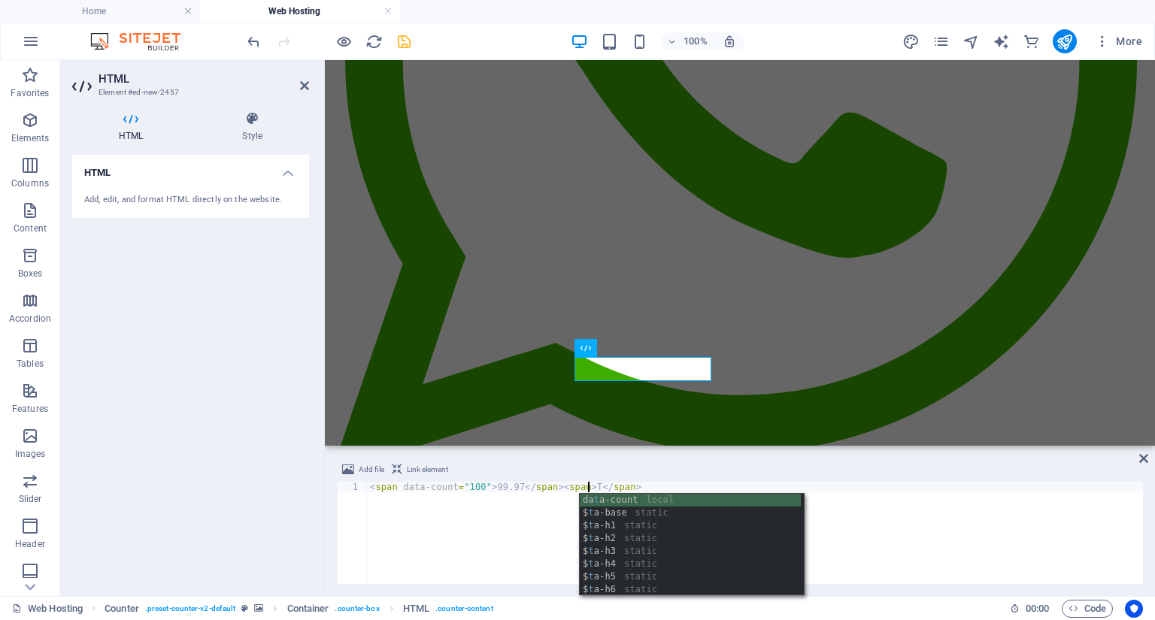
scroll to position [0, 18]
click at [760, 486] on div "< span data-count = "100" > 99.97 </ span > < span > TB </ span >" at bounding box center [755, 543] width 776 height 123
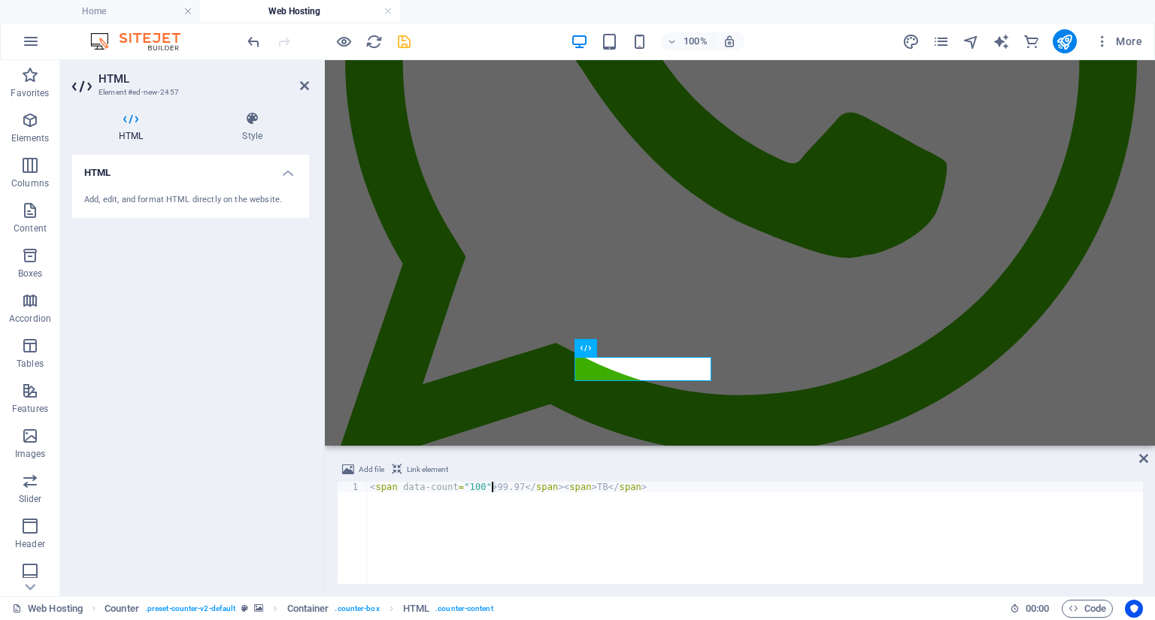
click at [493, 486] on div "< span data-count = "100" > 99.97 </ span > < span > TB </ span >" at bounding box center [755, 543] width 776 height 123
drag, startPoint x: 511, startPoint y: 486, endPoint x: 486, endPoint y: 486, distance: 24.8
click at [486, 486] on div "< span data-count = "100" > 99.97 </ span > < span > TB </ span >" at bounding box center [755, 543] width 776 height 123
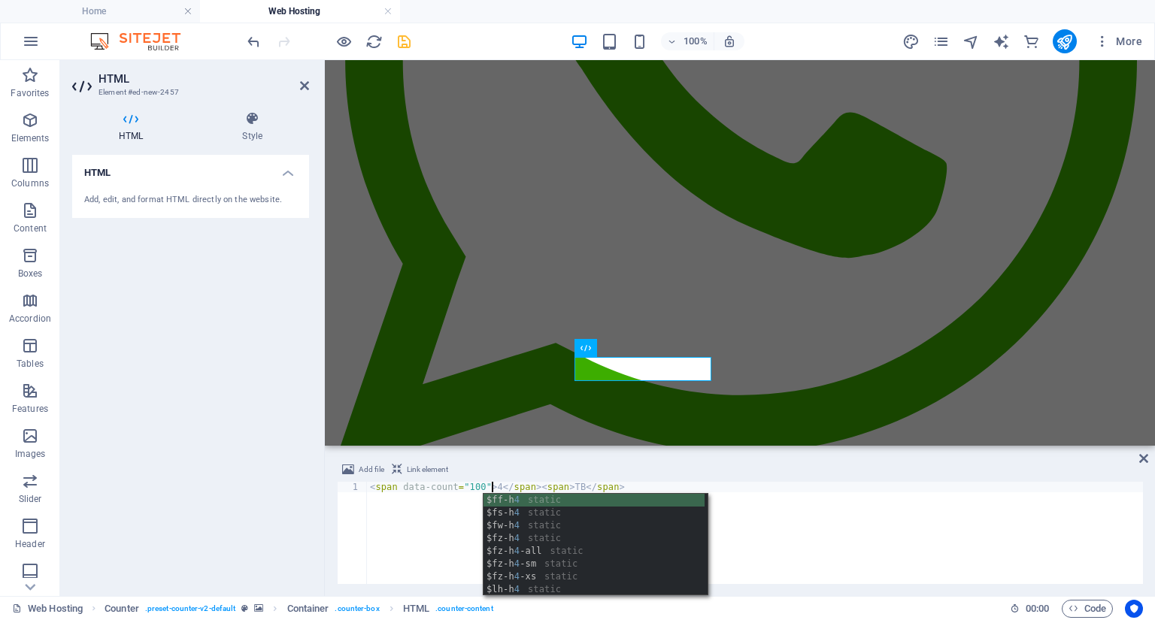
scroll to position [0, 11]
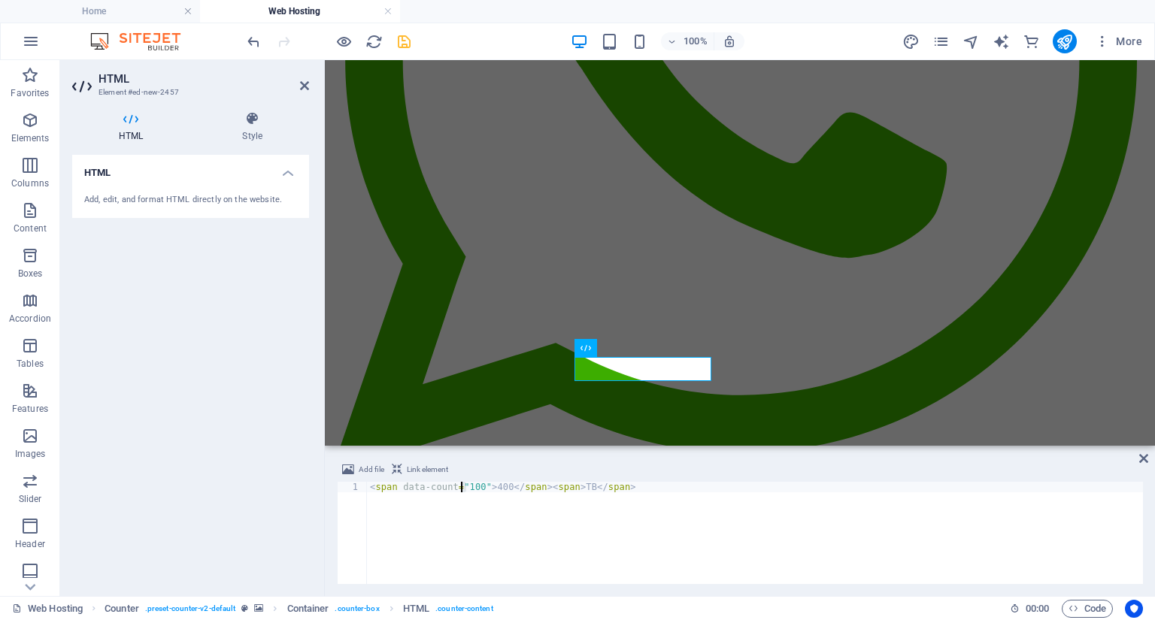
click at [463, 487] on div "< span data-count = "100" > 400 </ span > < span > TB </ span >" at bounding box center [755, 543] width 776 height 123
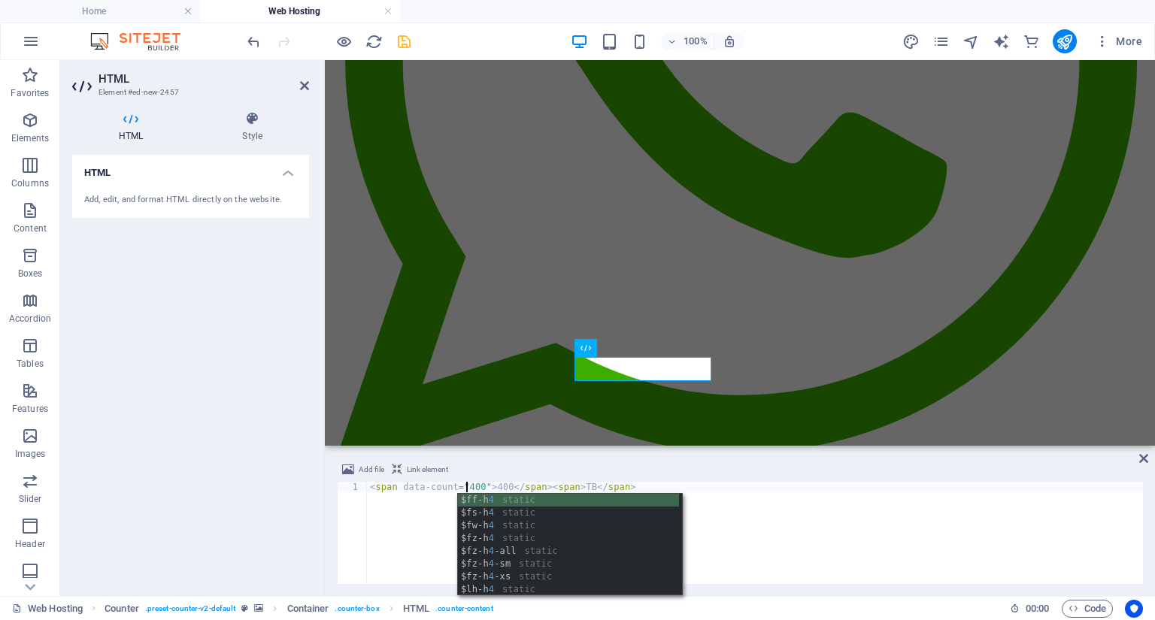
type textarea "<span data-count="400">400</span><span> TB</span>"
click at [632, 466] on div "Add file Link element" at bounding box center [740, 472] width 806 height 22
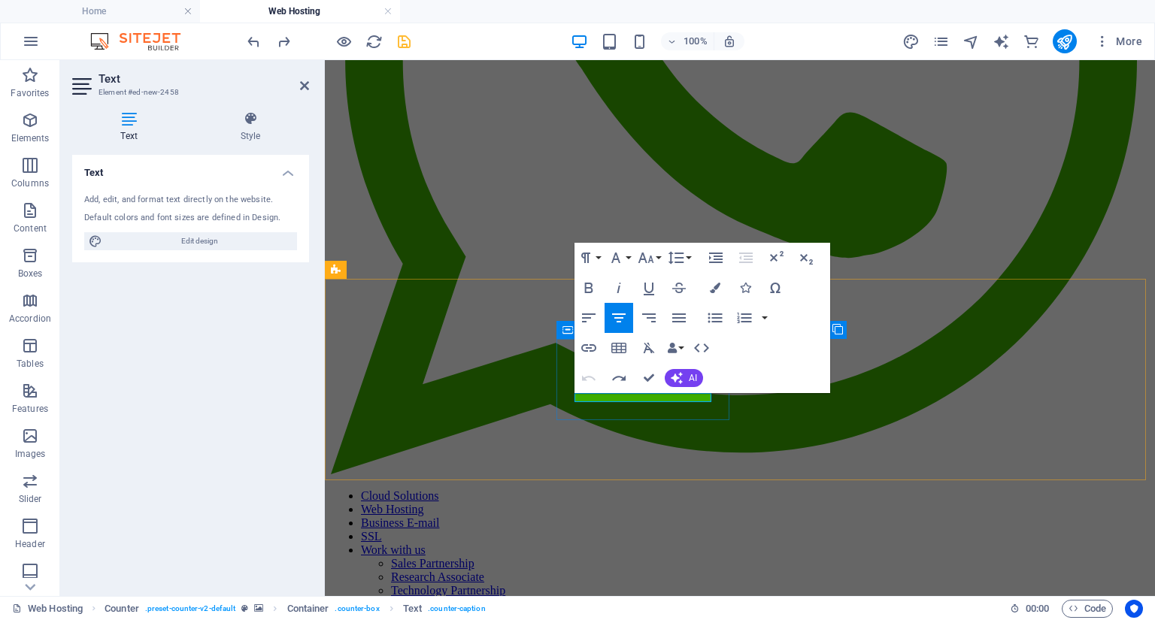
drag, startPoint x: 689, startPoint y: 397, endPoint x: 576, endPoint y: 402, distance: 112.9
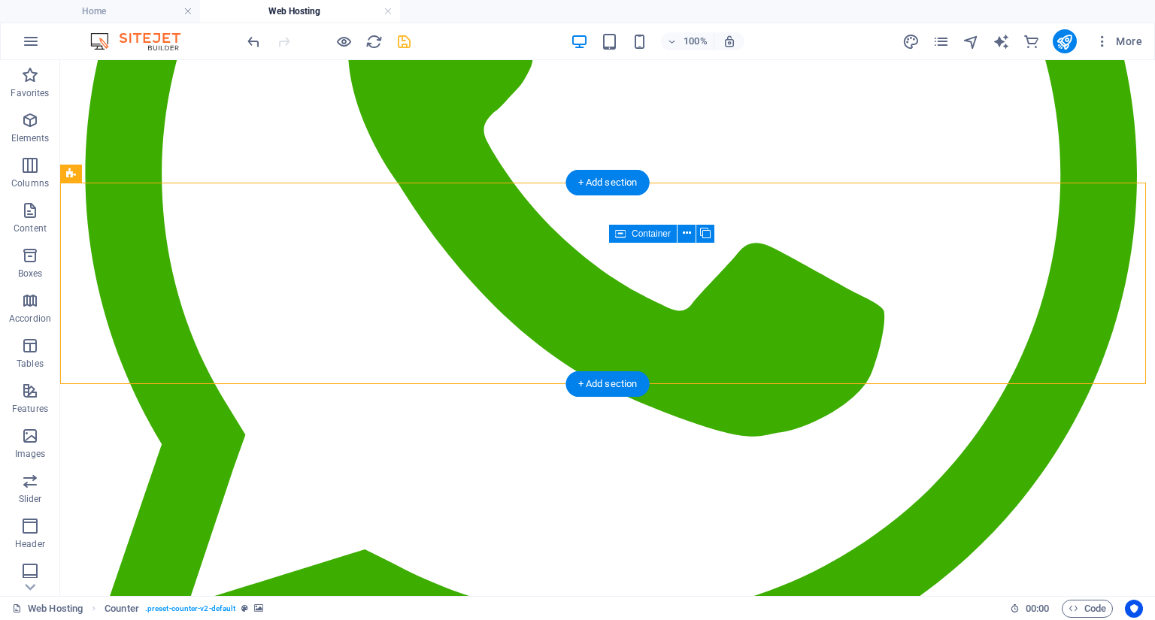
scroll to position [265, 0]
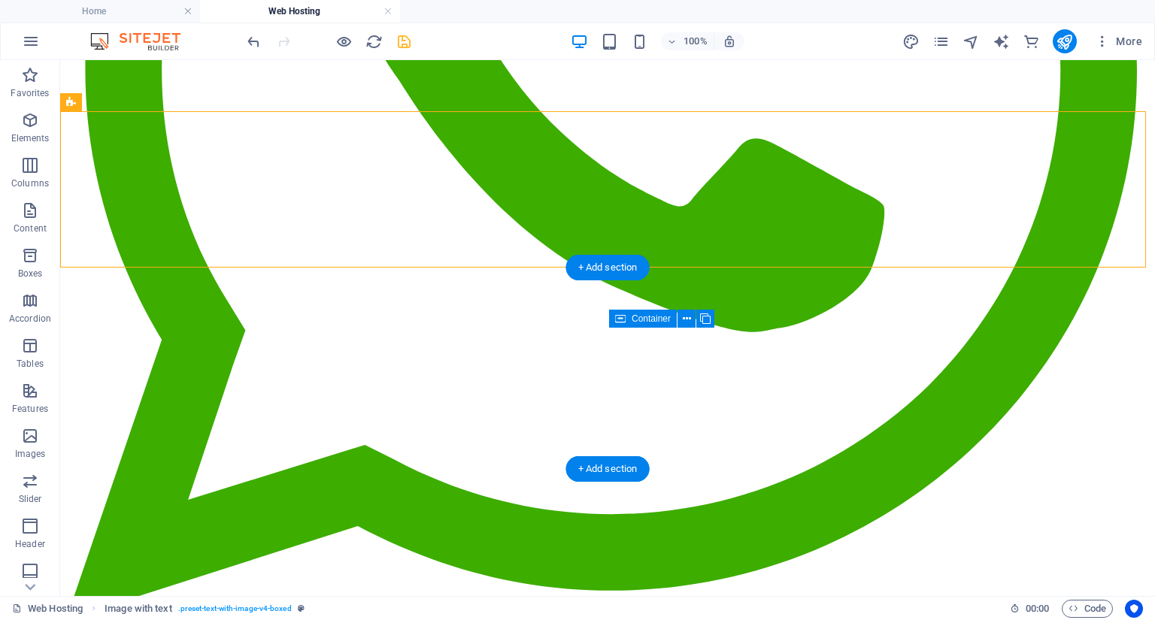
scroll to position [626, 0]
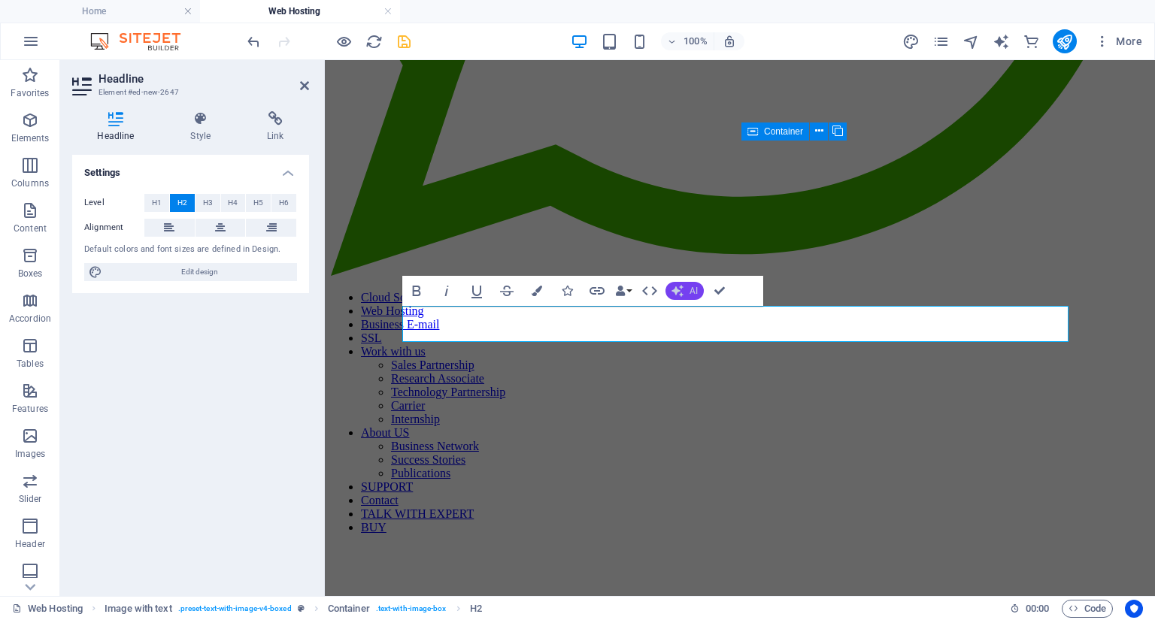
click at [679, 285] on icon "button" at bounding box center [677, 291] width 12 height 12
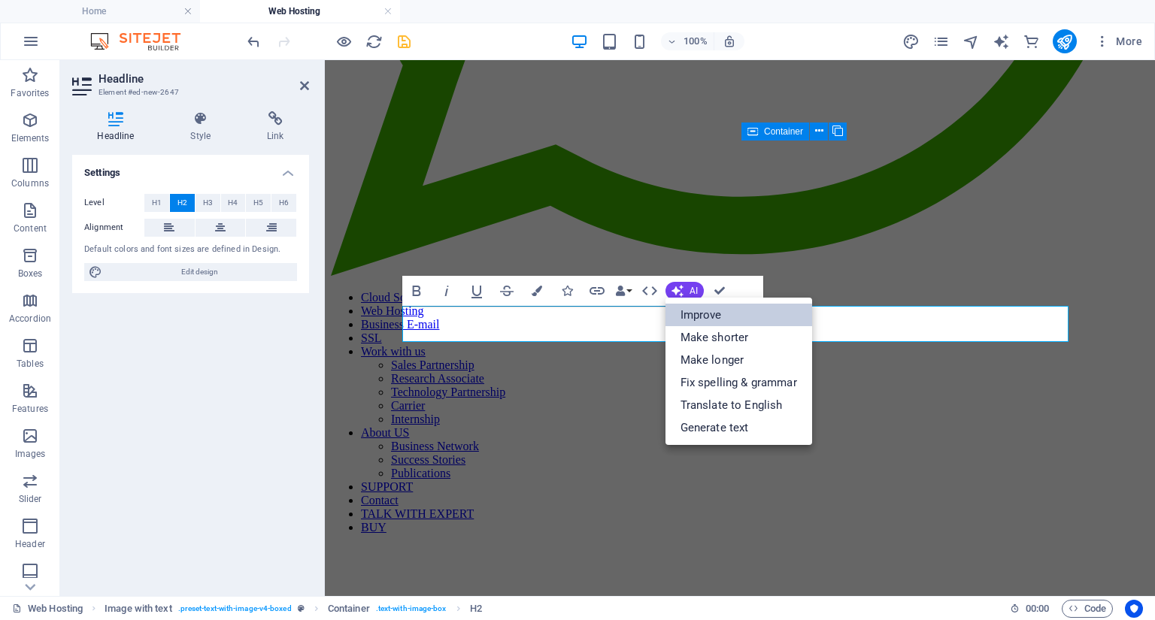
click at [697, 316] on link "Improve" at bounding box center [738, 315] width 147 height 23
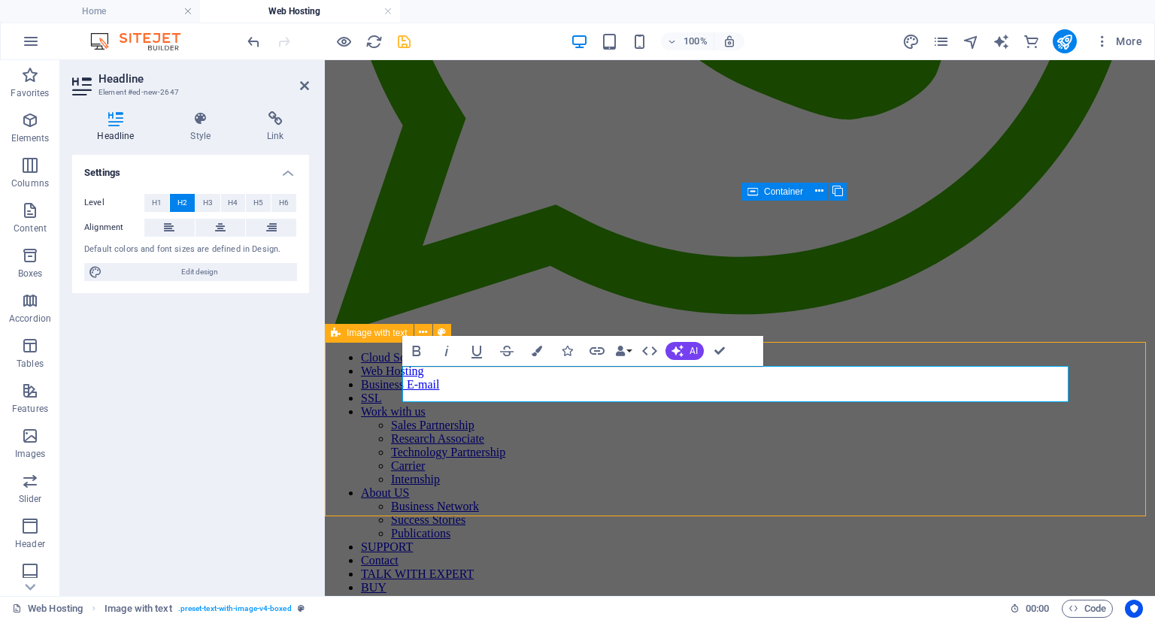
scroll to position [547, 0]
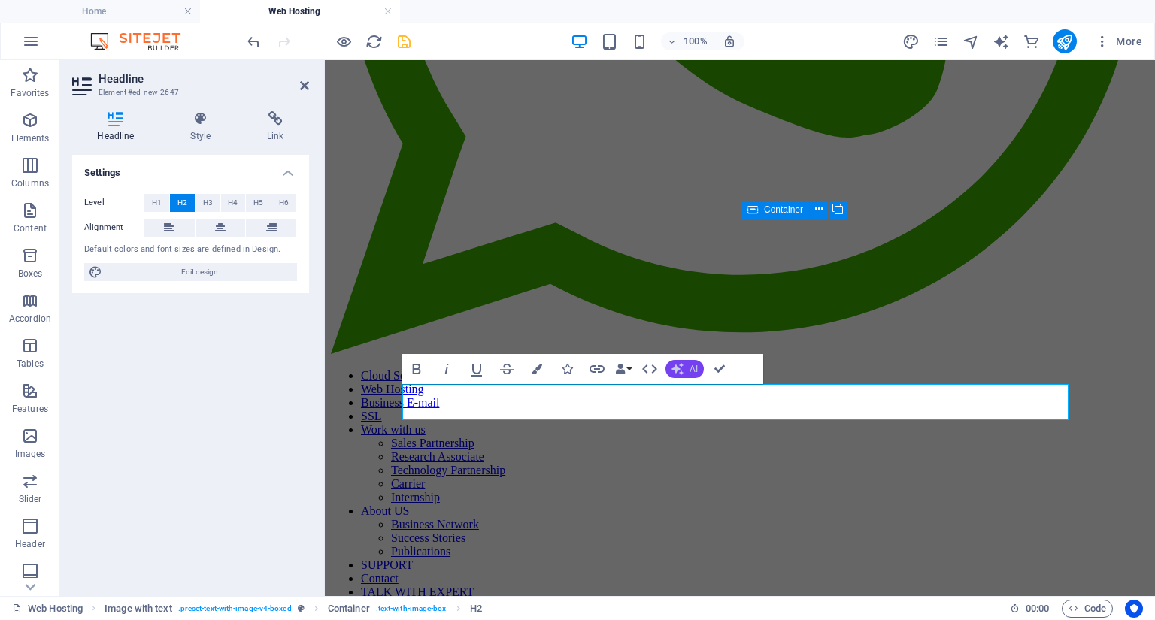
click at [685, 364] on button "AI" at bounding box center [684, 369] width 38 height 18
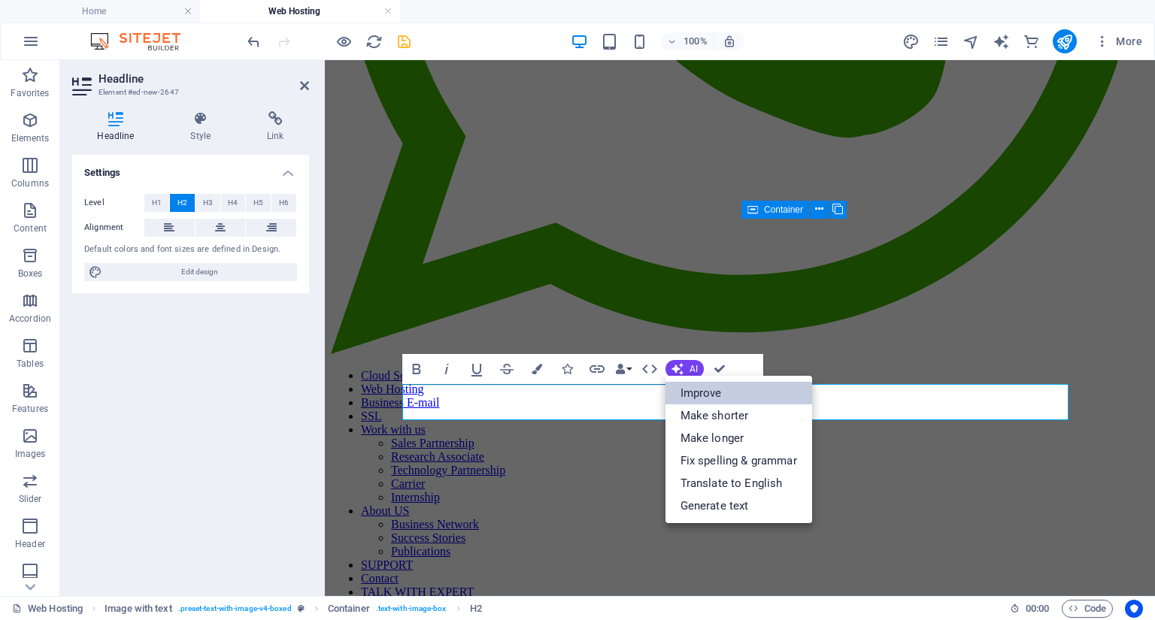
click at [698, 395] on link "Improve" at bounding box center [738, 393] width 147 height 23
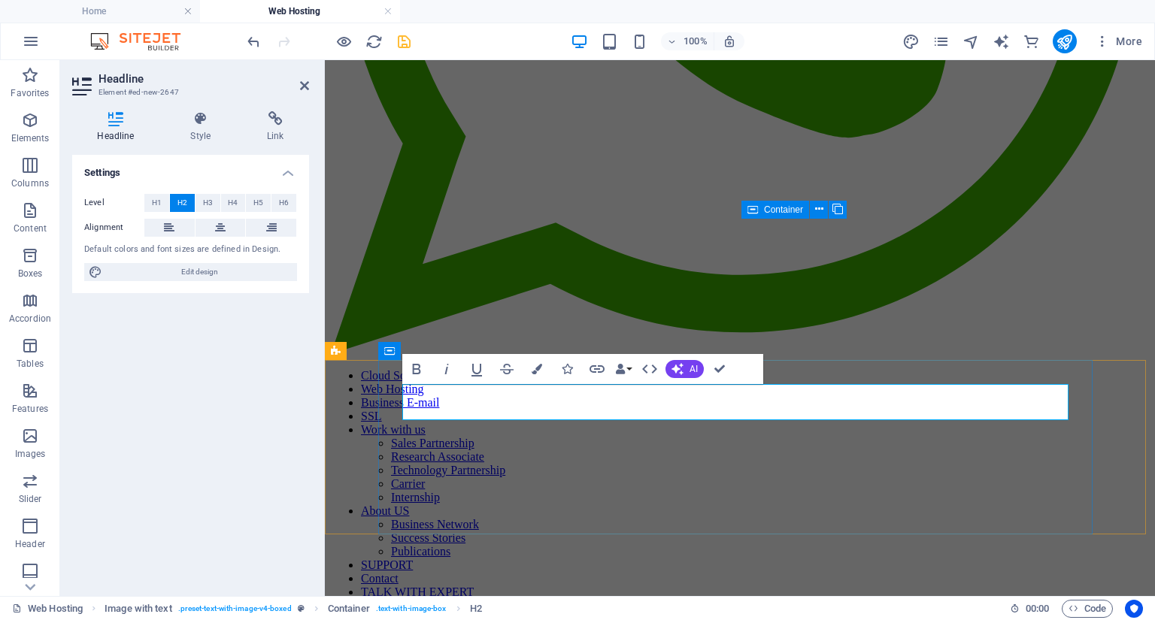
drag, startPoint x: 556, startPoint y: 401, endPoint x: 598, endPoint y: 401, distance: 42.1
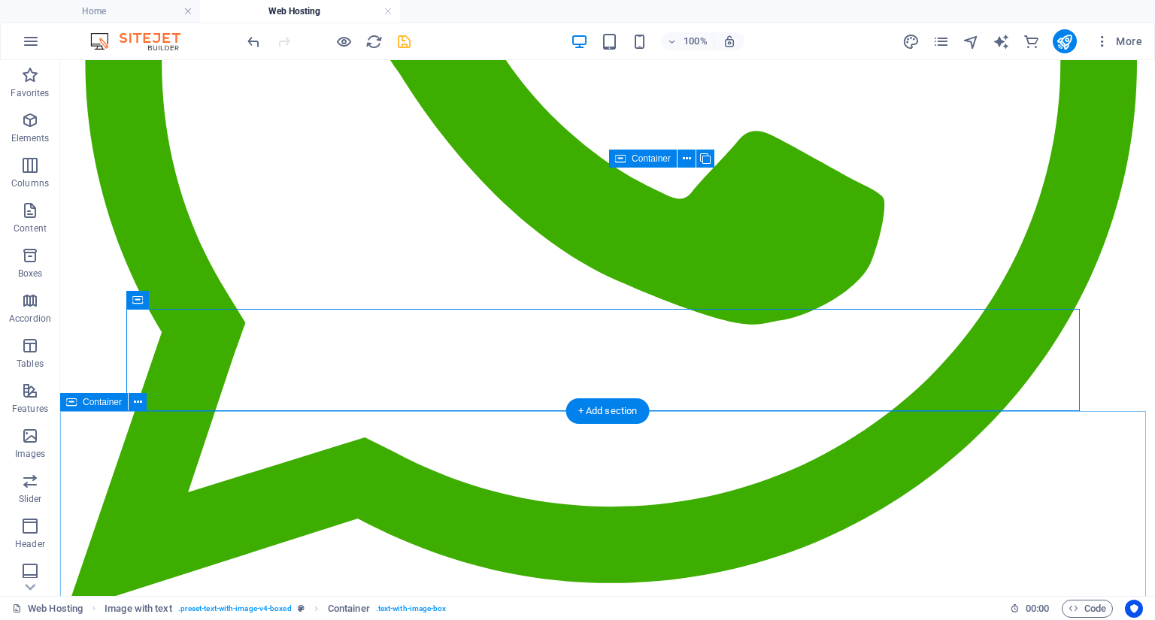
scroll to position [589, 0]
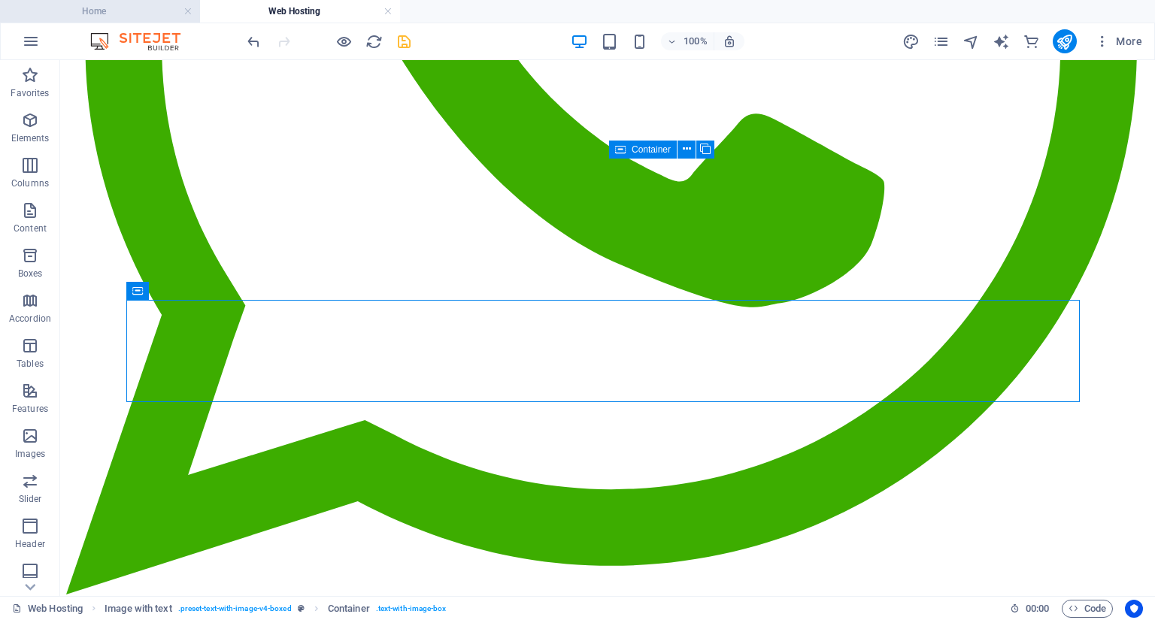
click at [123, 18] on h4 "Home" at bounding box center [100, 11] width 200 height 17
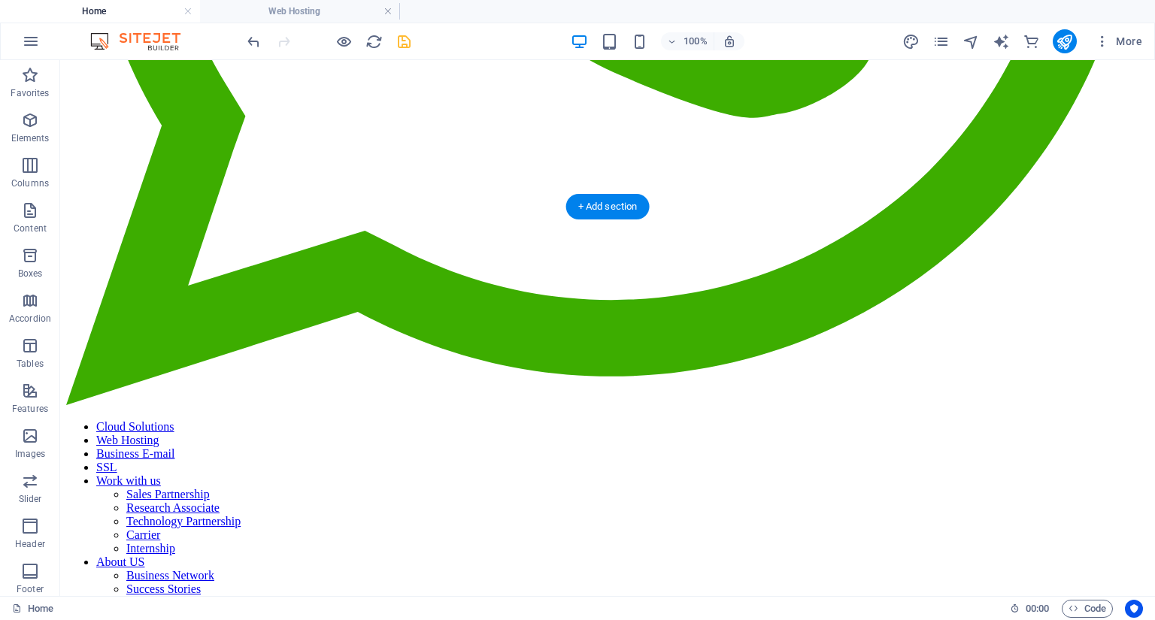
scroll to position [782, 0]
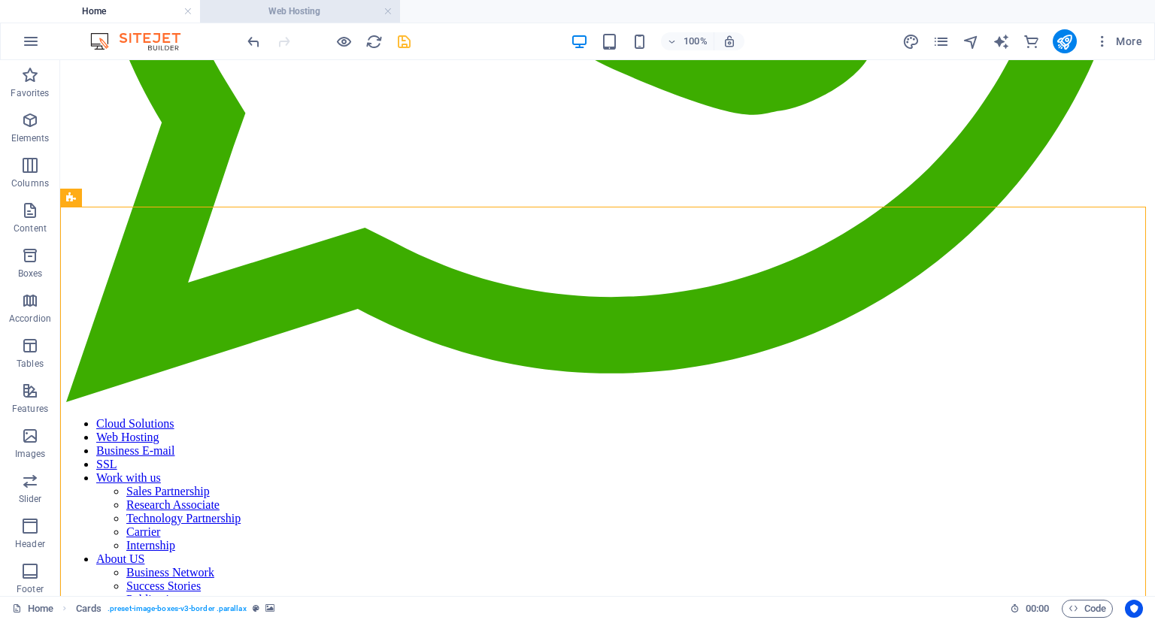
click at [332, 18] on h4 "Web Hosting" at bounding box center [300, 11] width 200 height 17
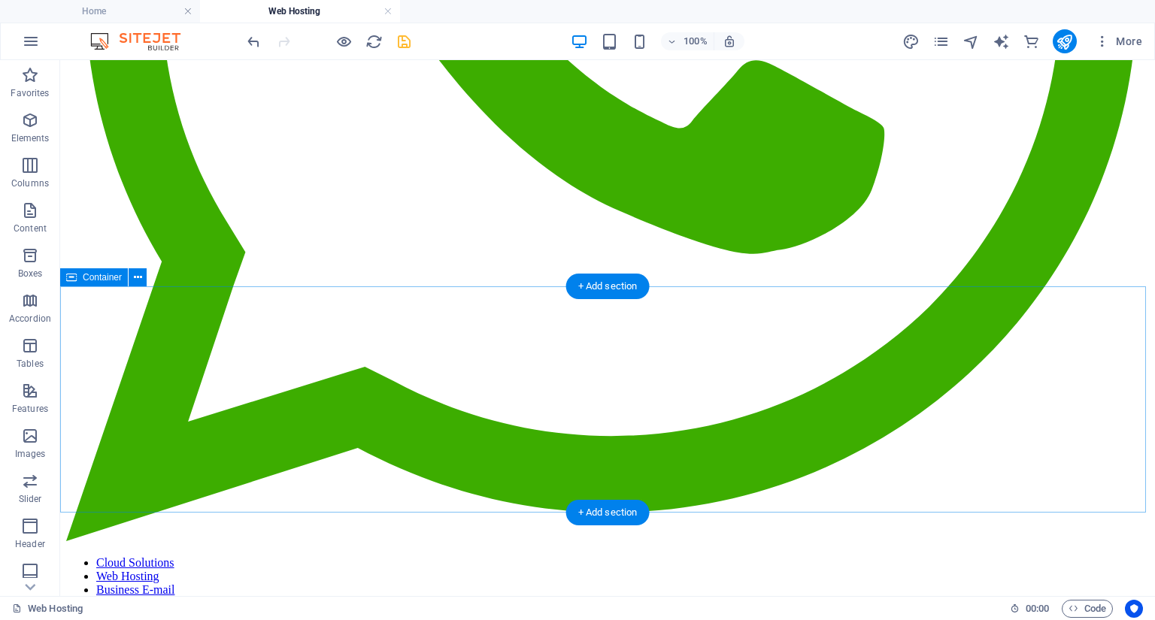
scroll to position [710, 0]
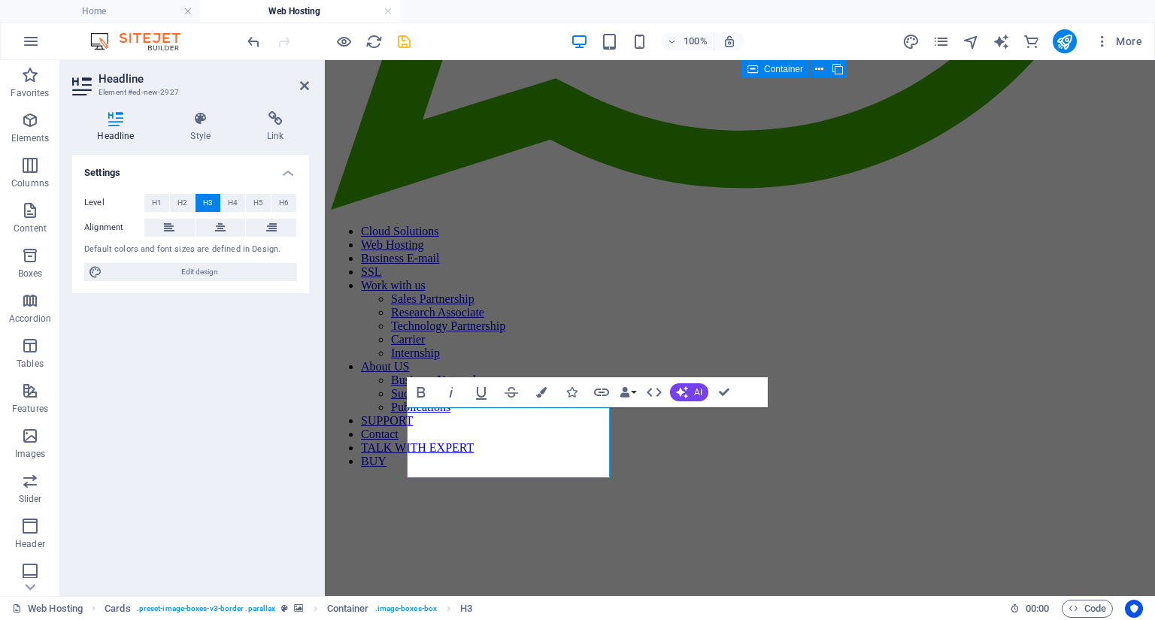
scroll to position [728, 0]
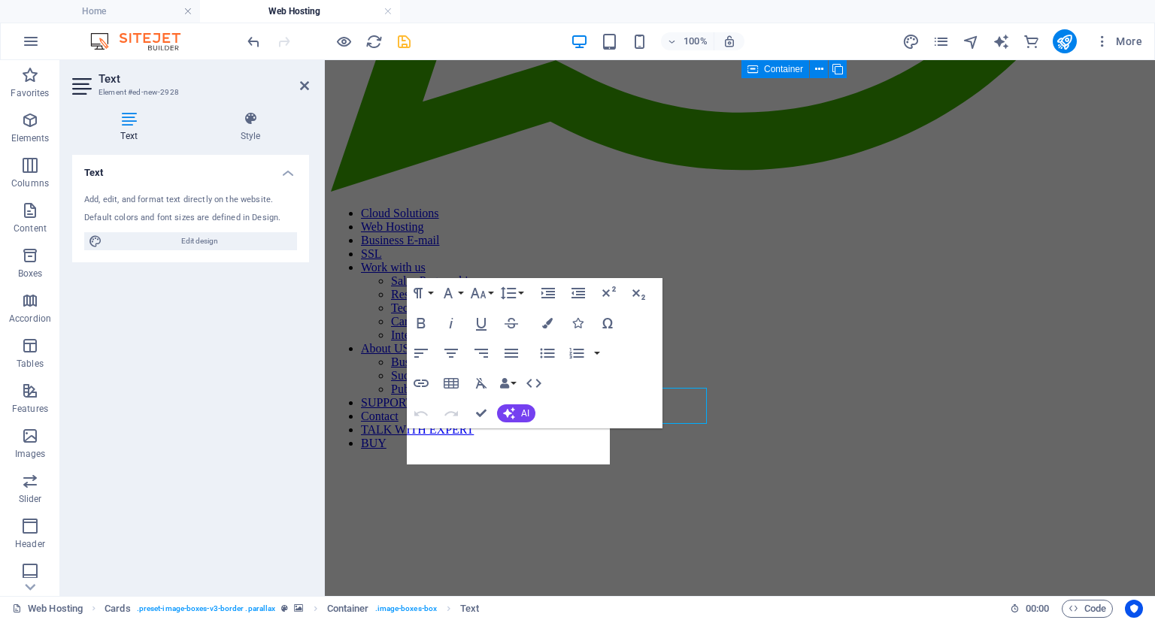
scroll to position [746, 0]
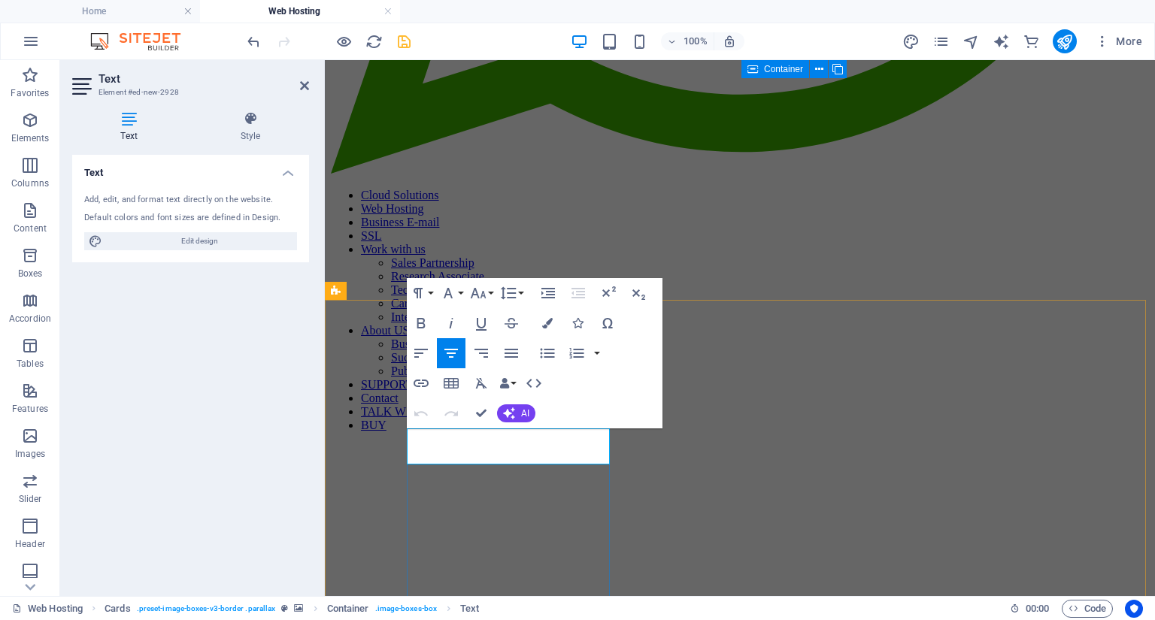
drag, startPoint x: 481, startPoint y: 455, endPoint x: 582, endPoint y: 461, distance: 100.9
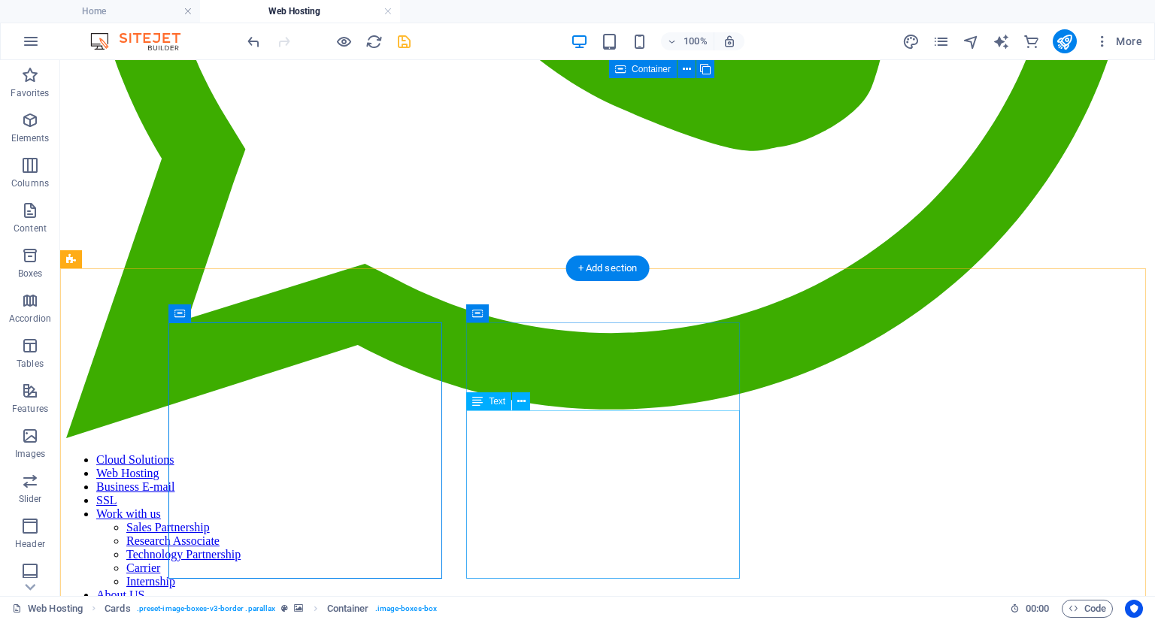
scroll to position [722, 0]
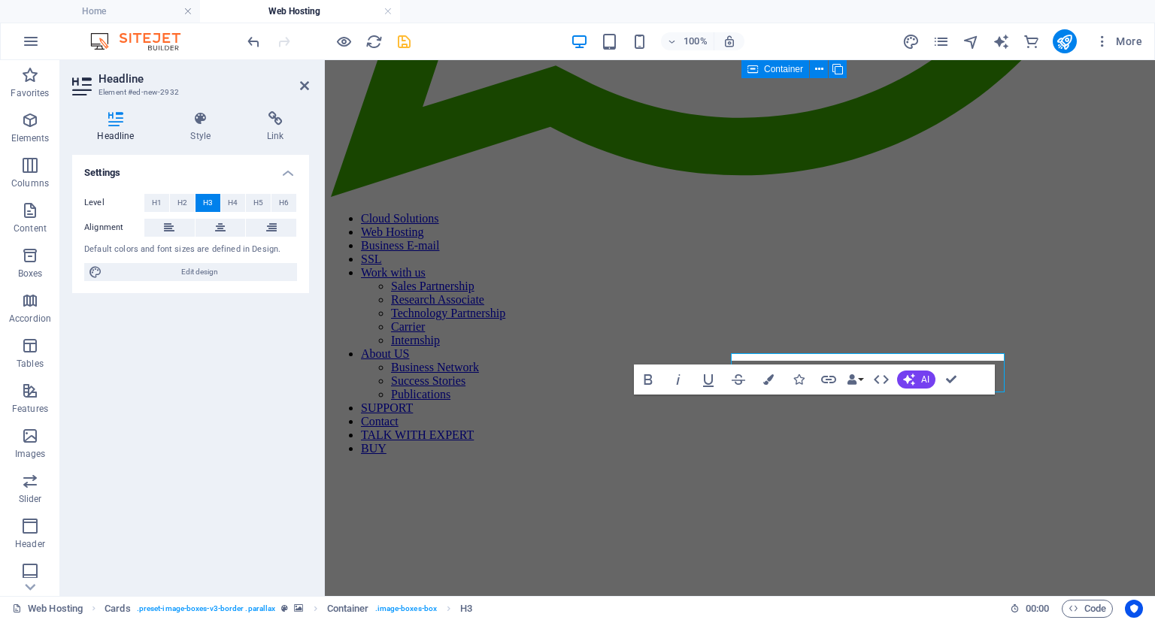
scroll to position [741, 0]
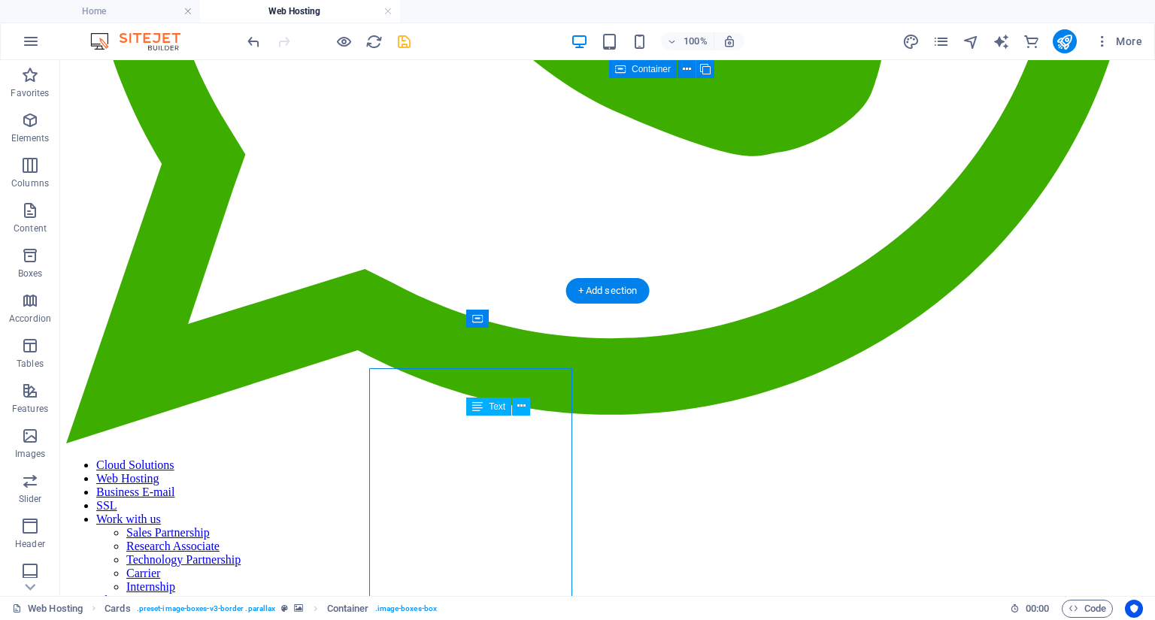
scroll to position [718, 0]
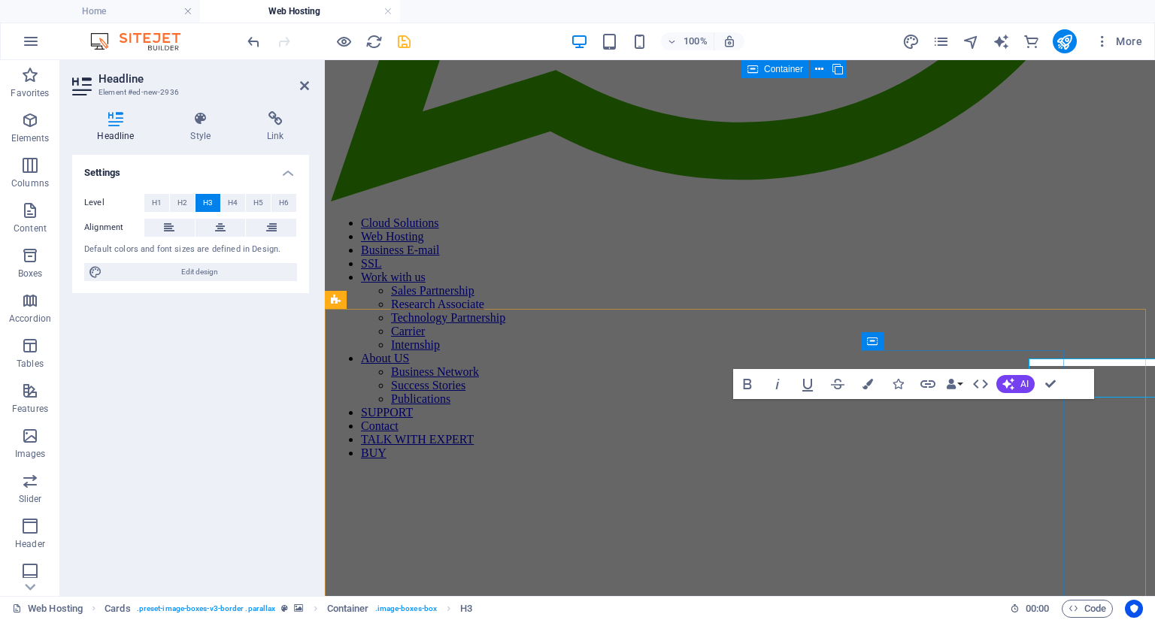
scroll to position [736, 0]
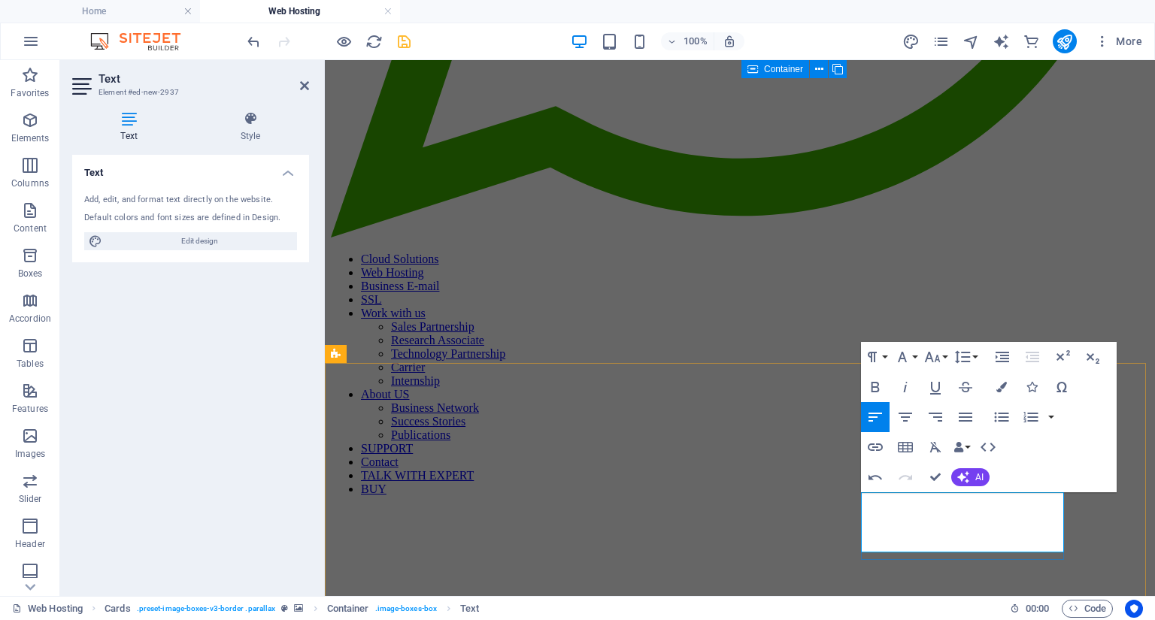
scroll to position [676, 0]
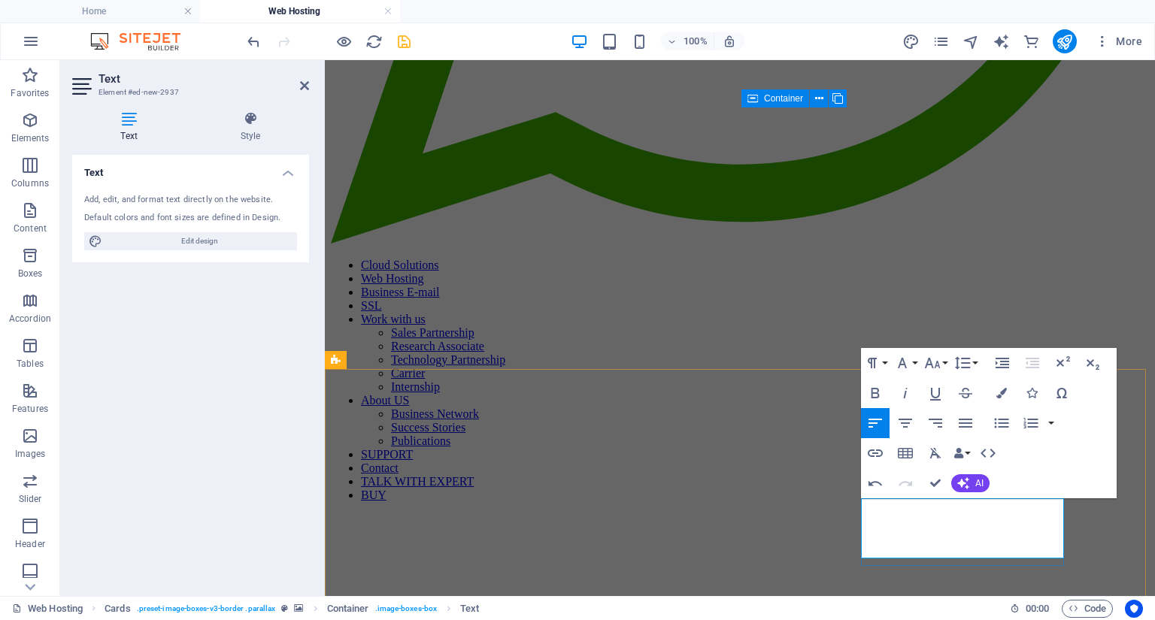
drag, startPoint x: 947, startPoint y: 510, endPoint x: 1019, endPoint y: 511, distance: 71.4
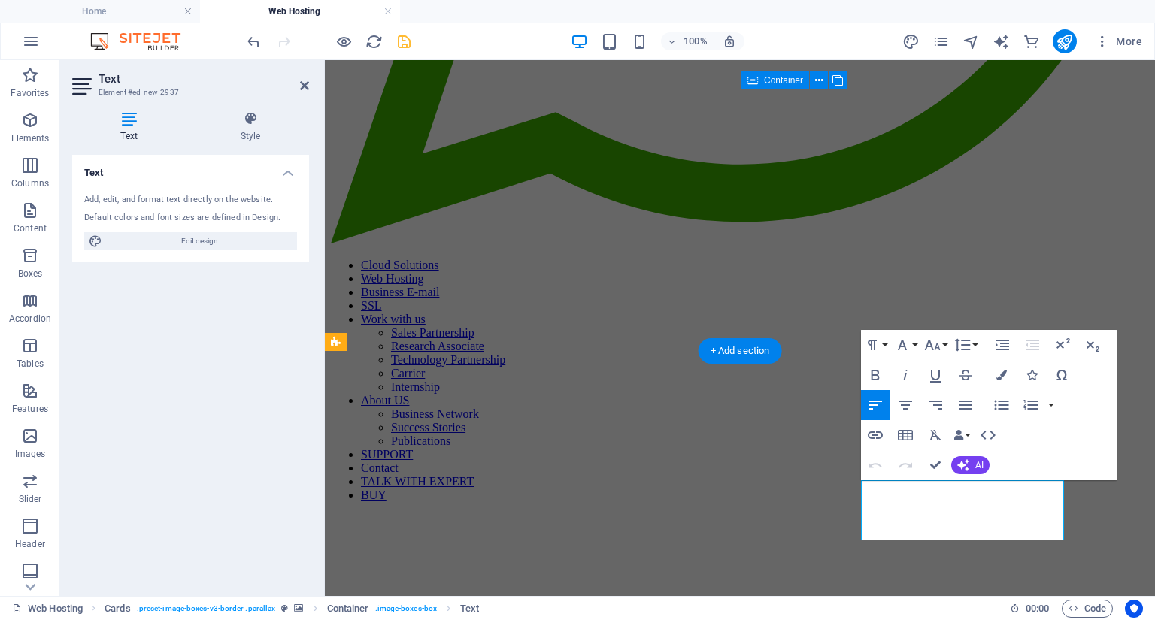
scroll to position [694, 0]
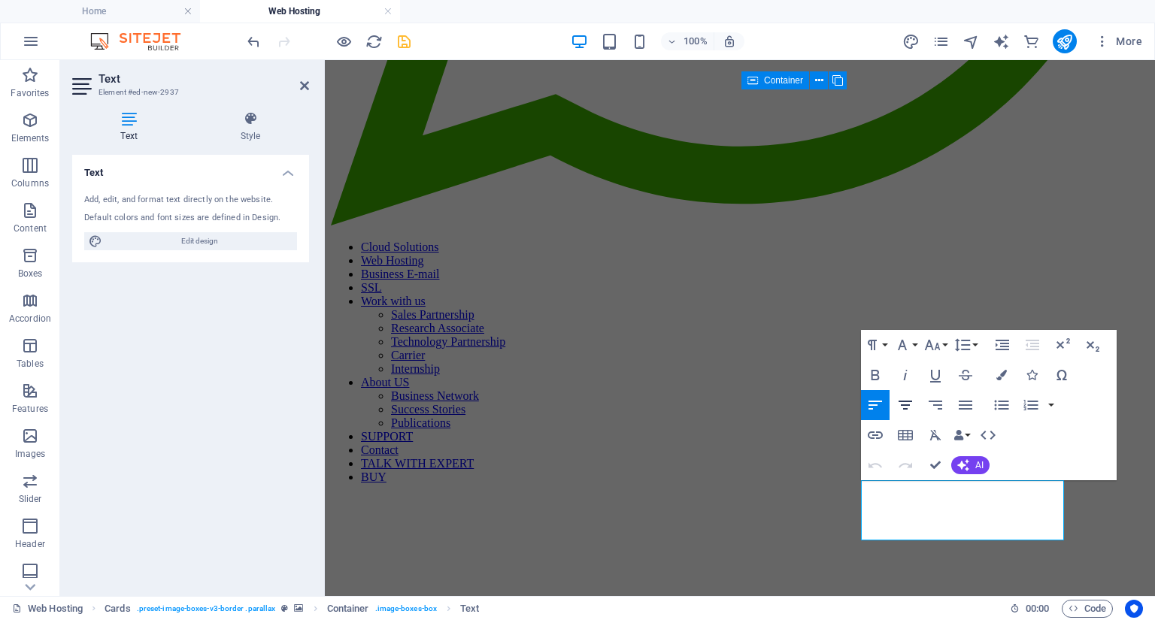
click at [907, 404] on icon "button" at bounding box center [905, 405] width 18 height 18
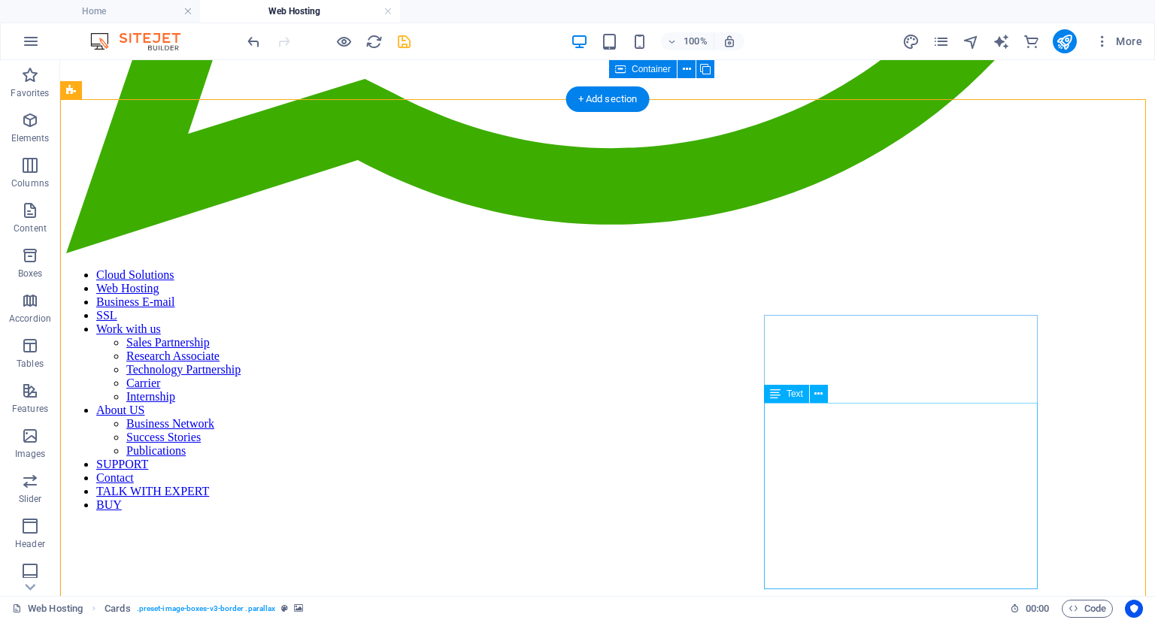
scroll to position [935, 0]
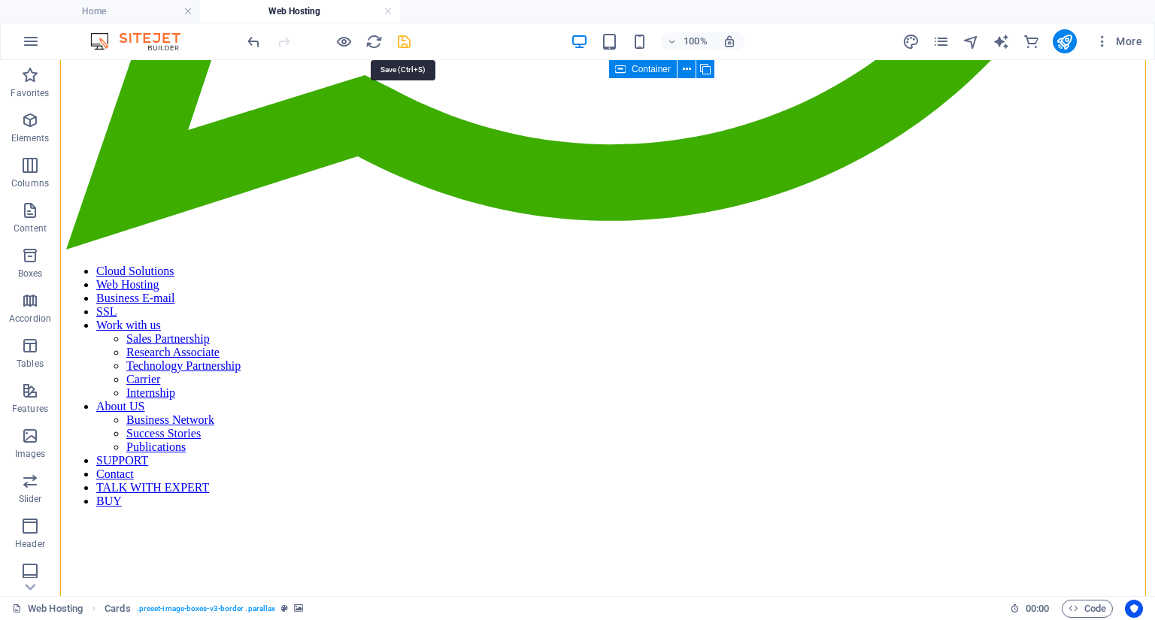
click at [400, 43] on icon "save" at bounding box center [403, 41] width 17 height 17
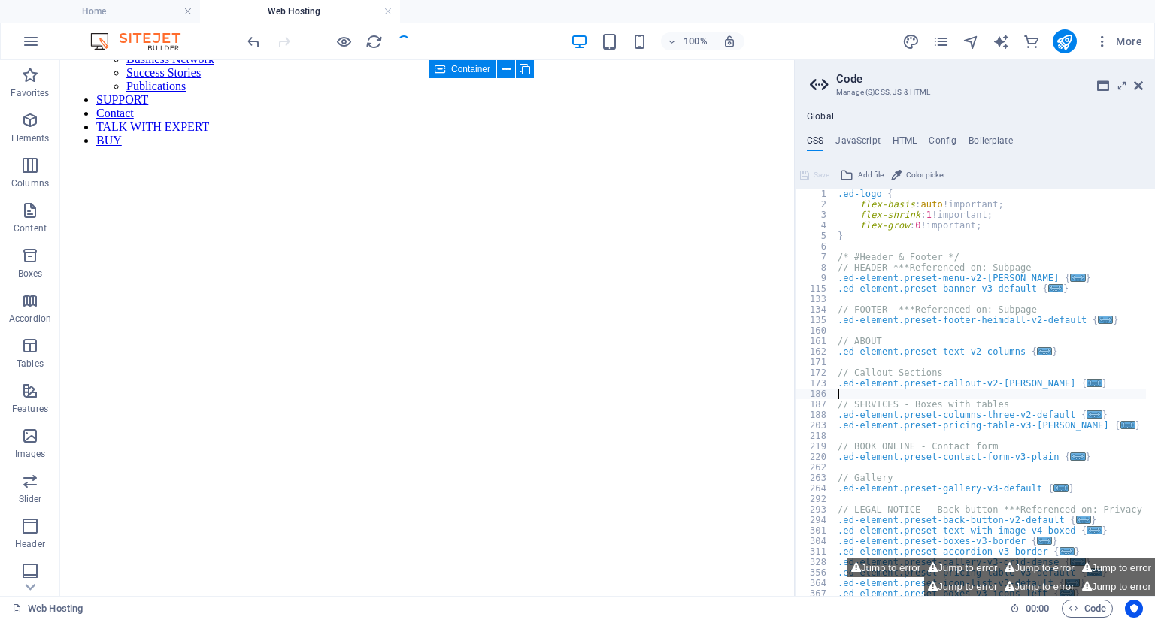
scroll to position [953, 0]
drag, startPoint x: 1140, startPoint y: 90, endPoint x: 1080, endPoint y: 30, distance: 85.1
click at [1140, 90] on icon at bounding box center [1138, 86] width 9 height 12
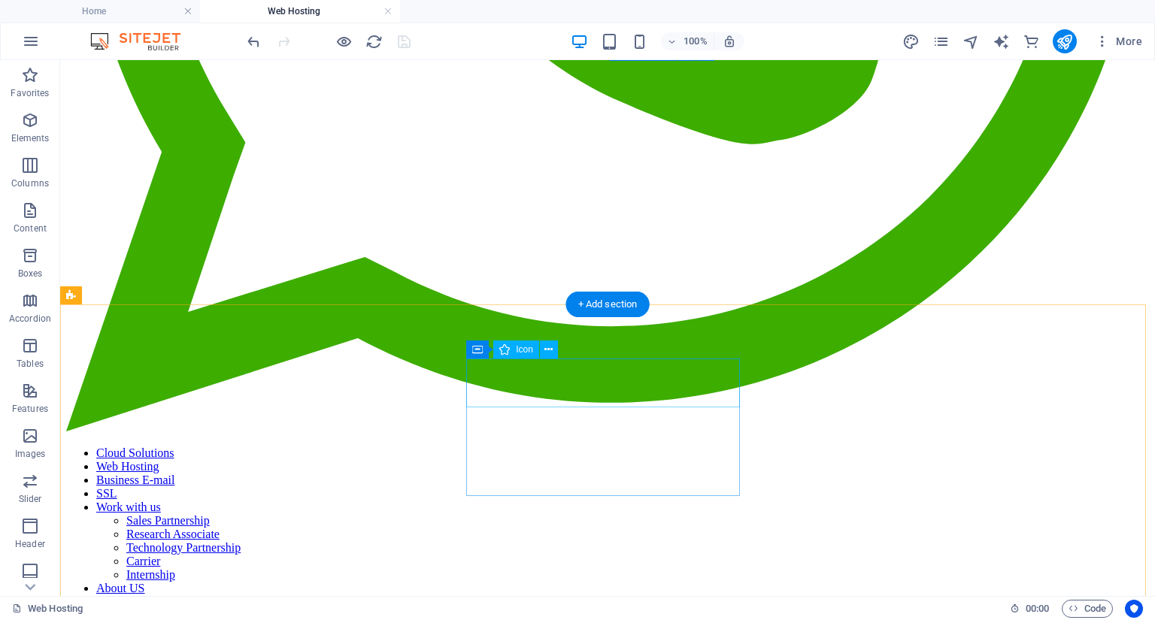
scroll to position [847, 0]
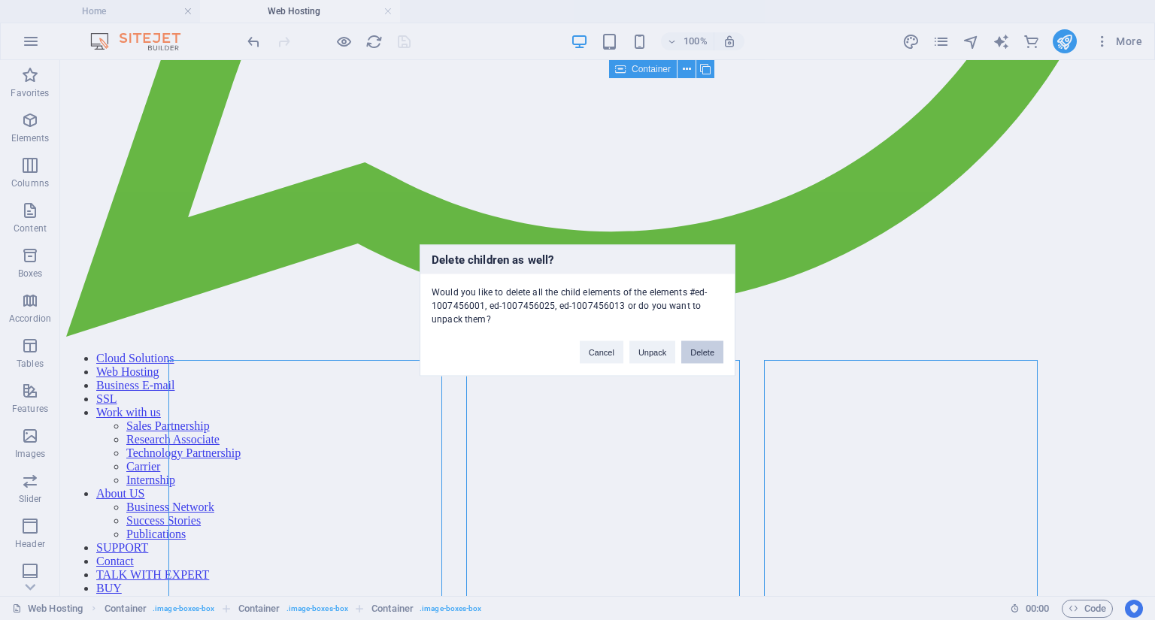
click at [714, 351] on button "Delete" at bounding box center [702, 352] width 42 height 23
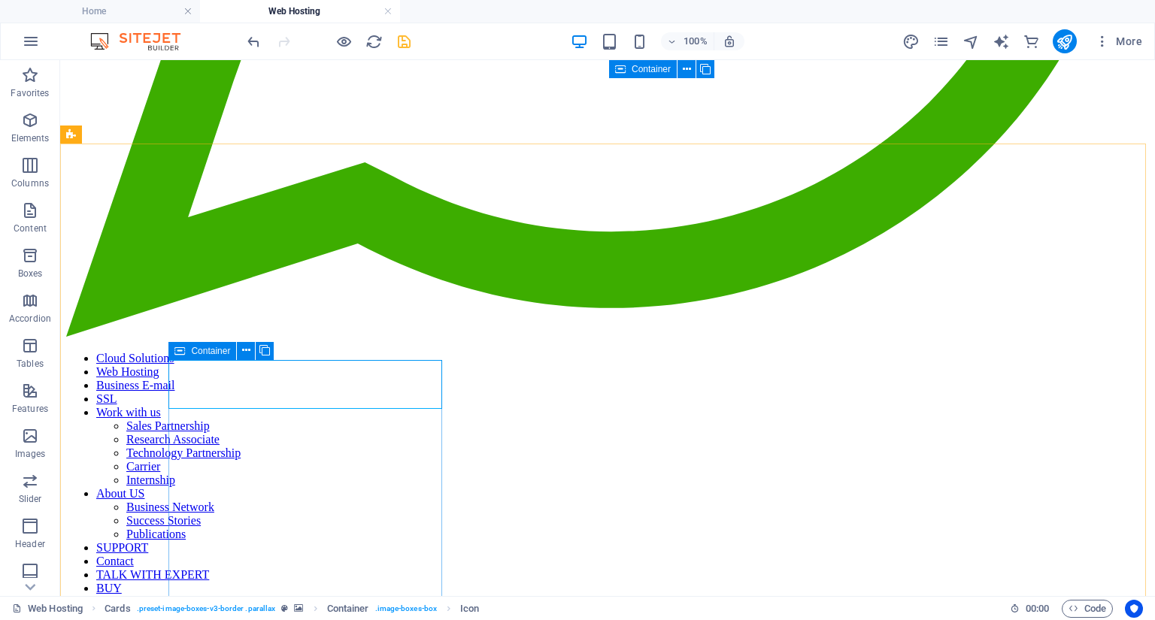
click at [183, 351] on icon at bounding box center [179, 351] width 11 height 18
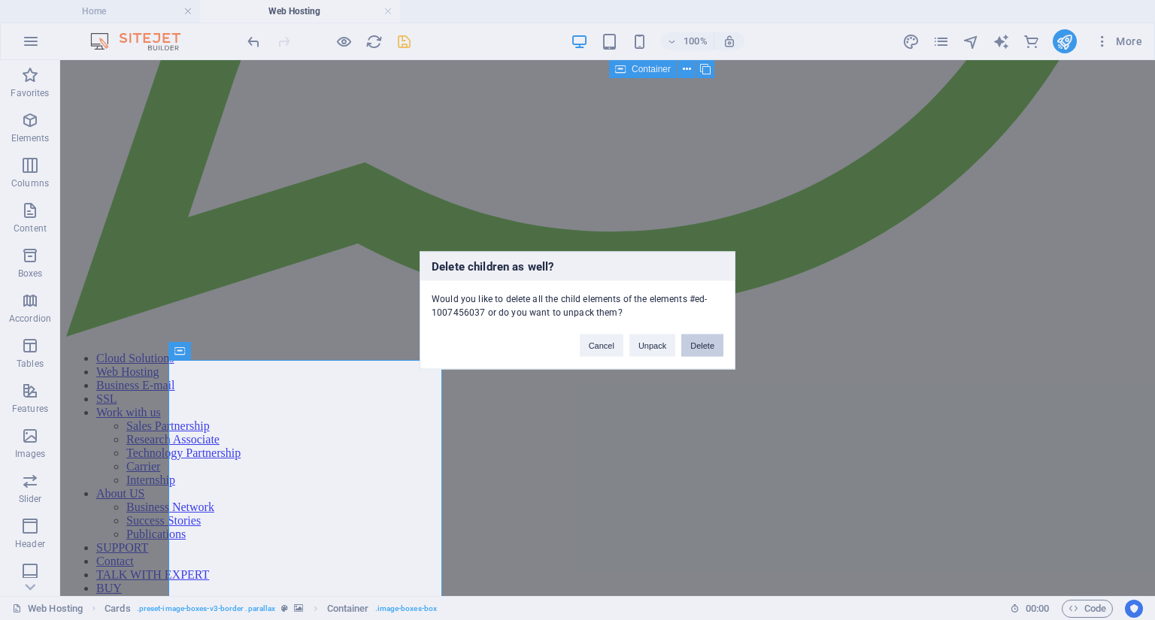
click at [696, 338] on button "Delete" at bounding box center [702, 345] width 42 height 23
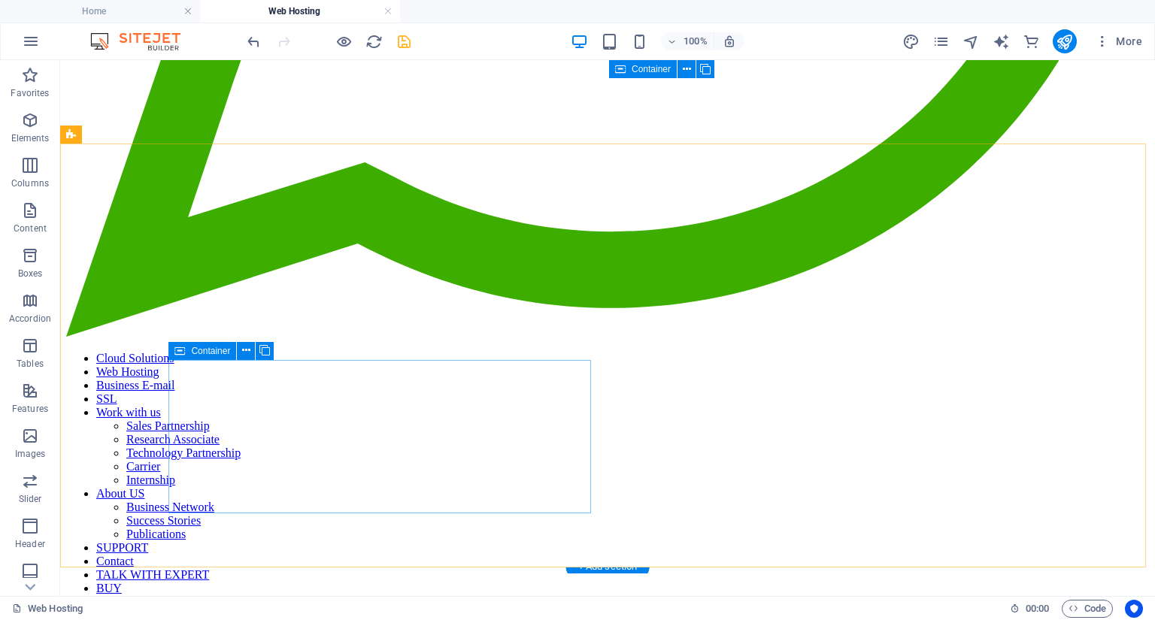
click at [180, 358] on icon at bounding box center [179, 351] width 11 height 18
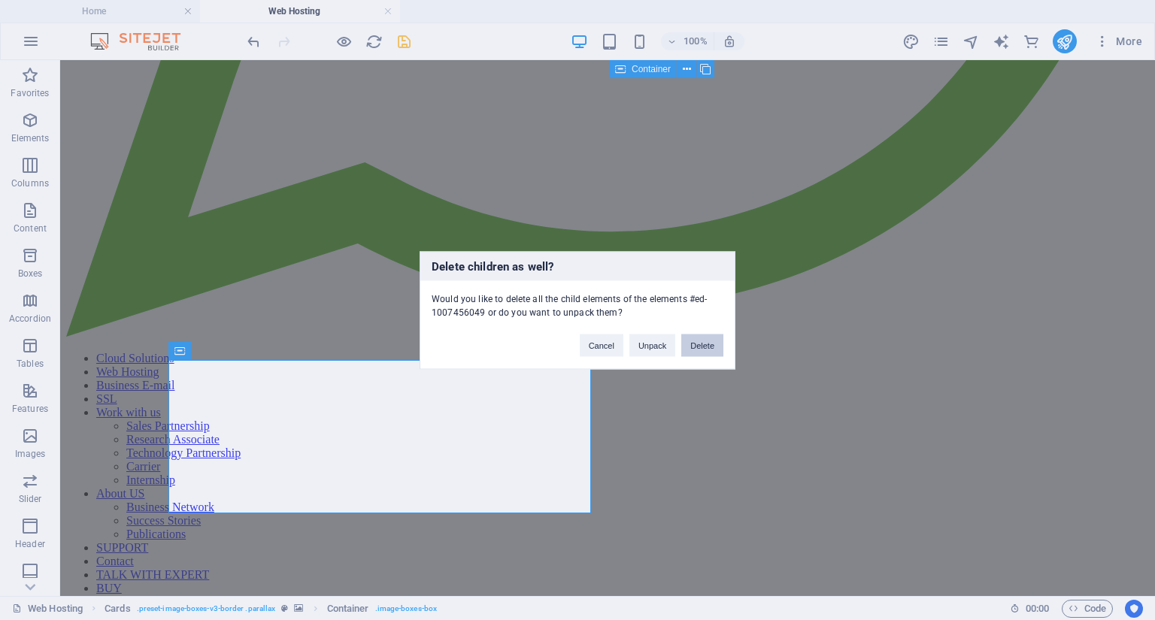
click at [701, 346] on button "Delete" at bounding box center [702, 345] width 42 height 23
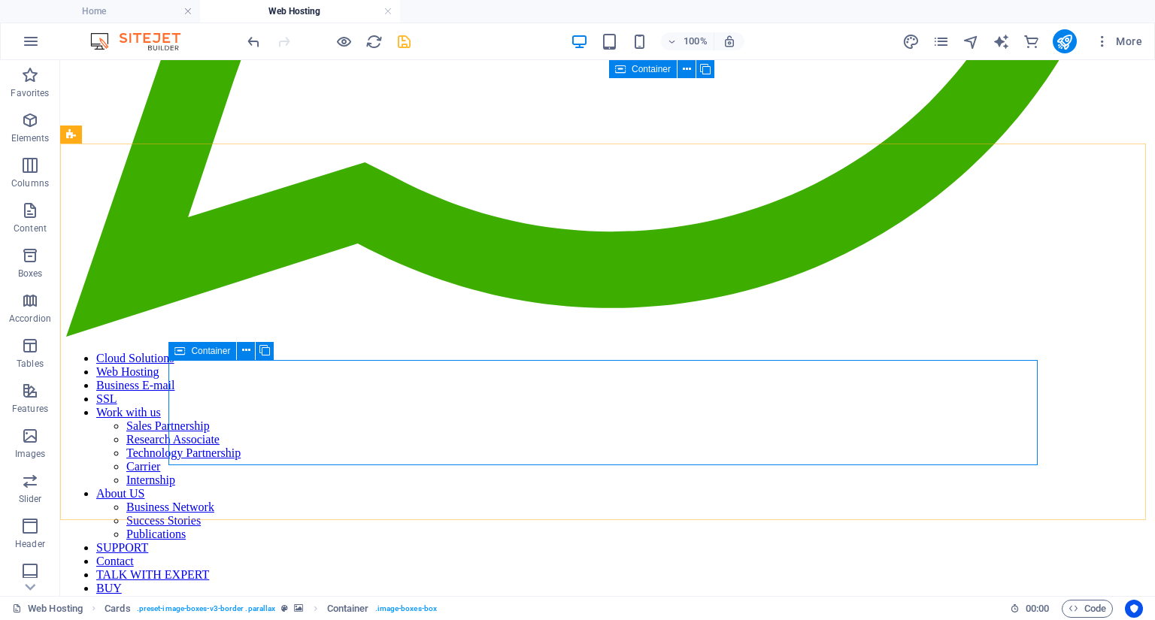
click at [194, 356] on span "Container" at bounding box center [210, 351] width 39 height 9
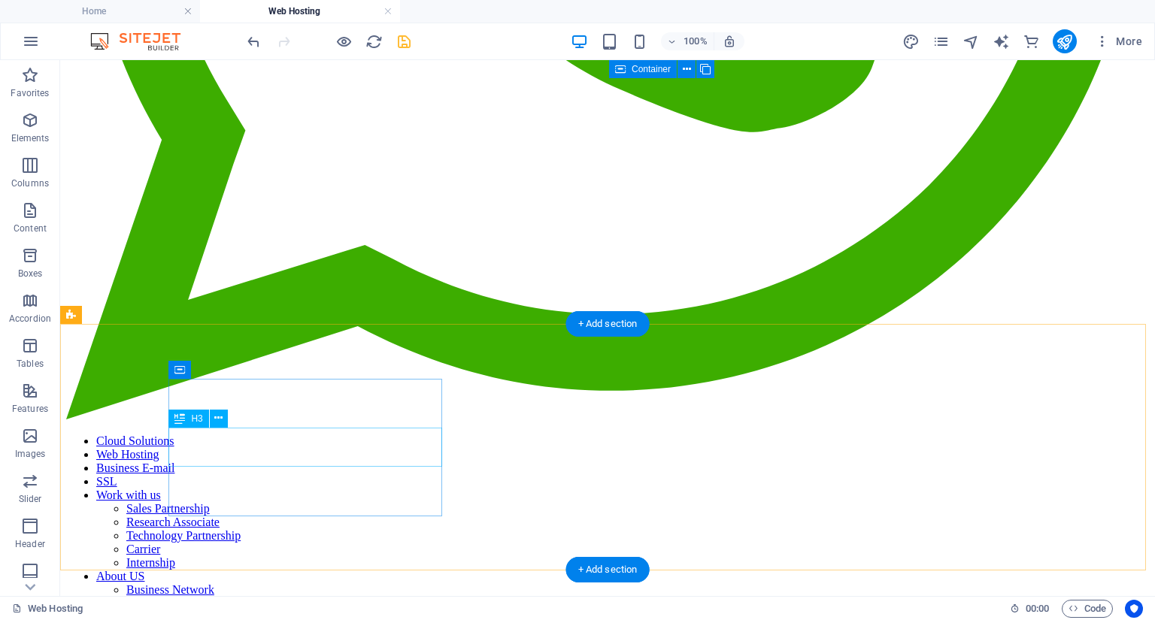
scroll to position [667, 0]
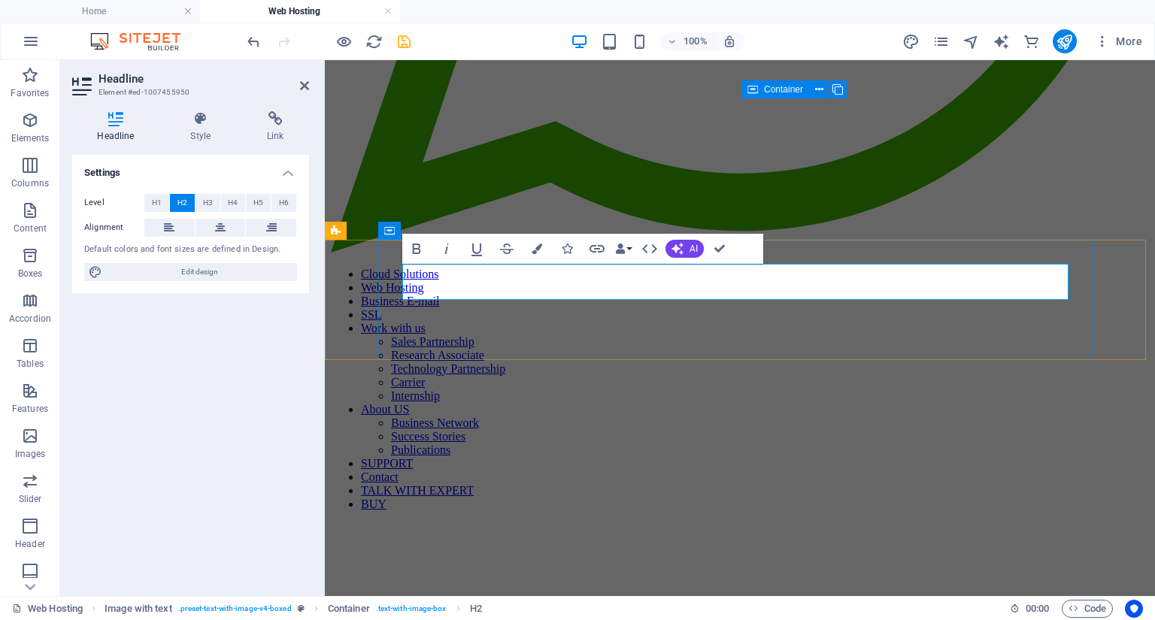
scroll to position [685, 0]
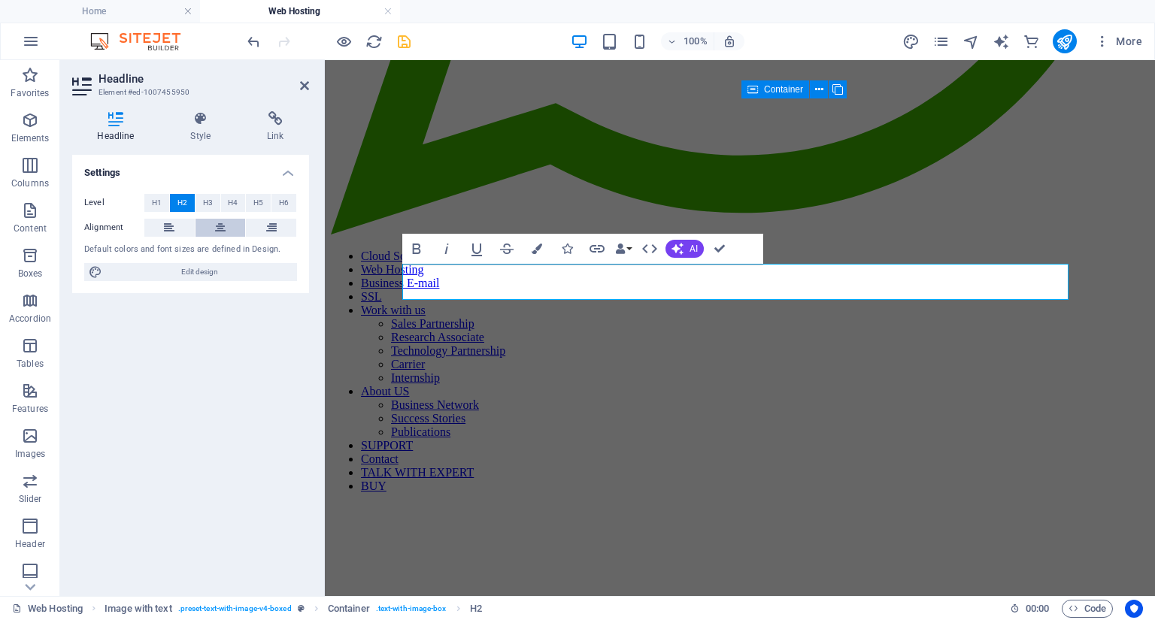
click at [226, 226] on button at bounding box center [220, 228] width 50 height 18
drag, startPoint x: 788, startPoint y: 304, endPoint x: 1046, endPoint y: 314, distance: 258.1
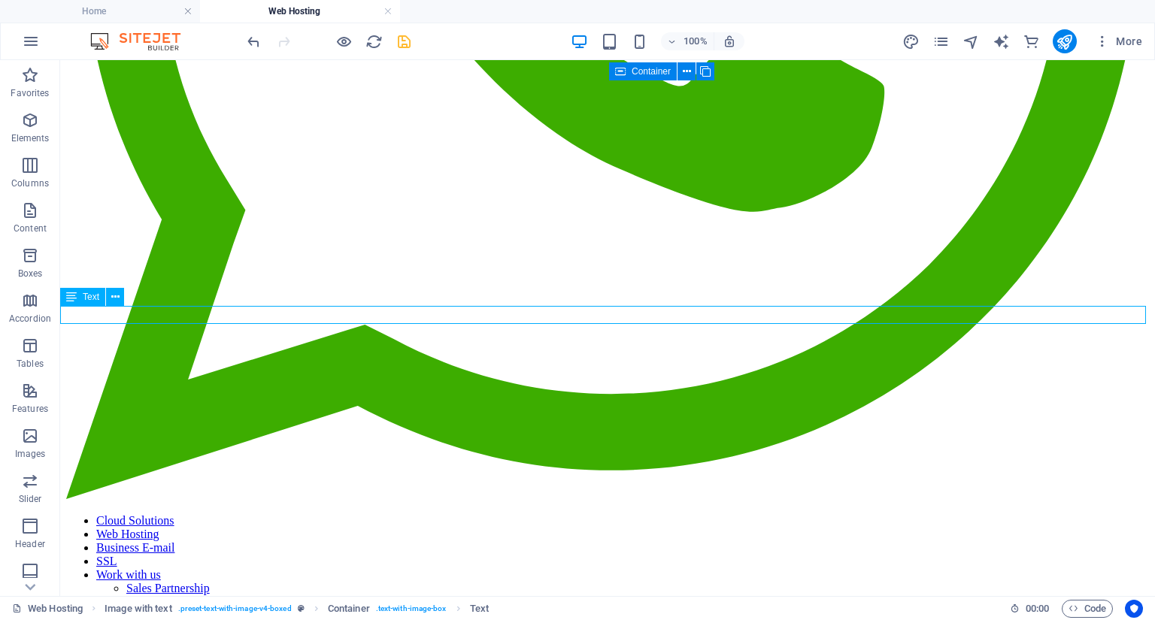
scroll to position [667, 0]
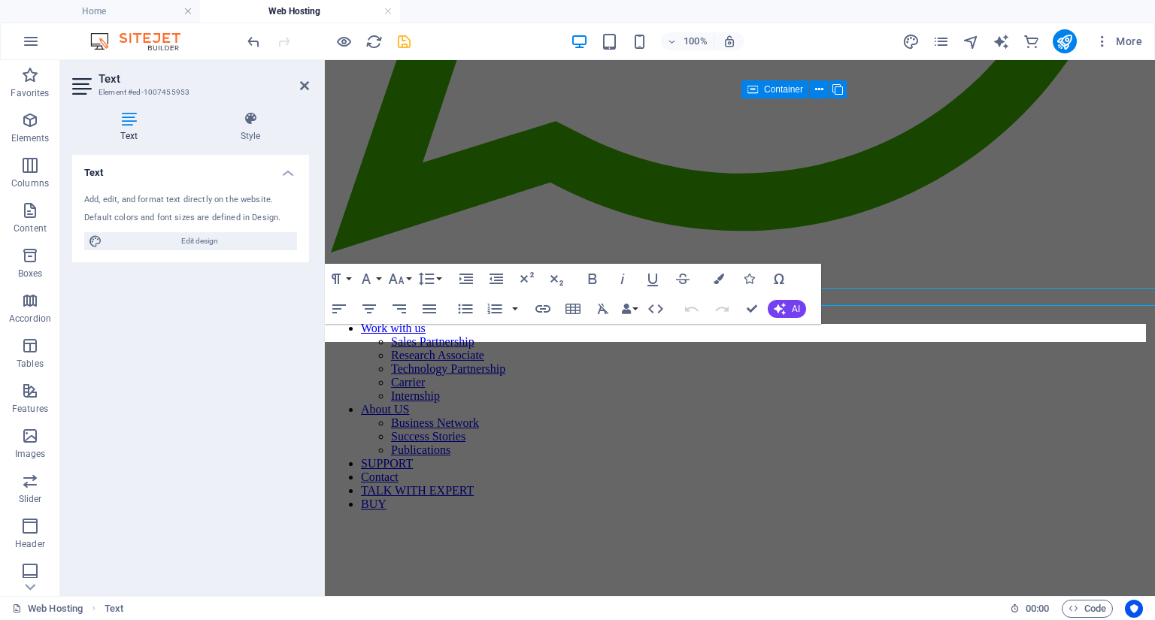
scroll to position [685, 0]
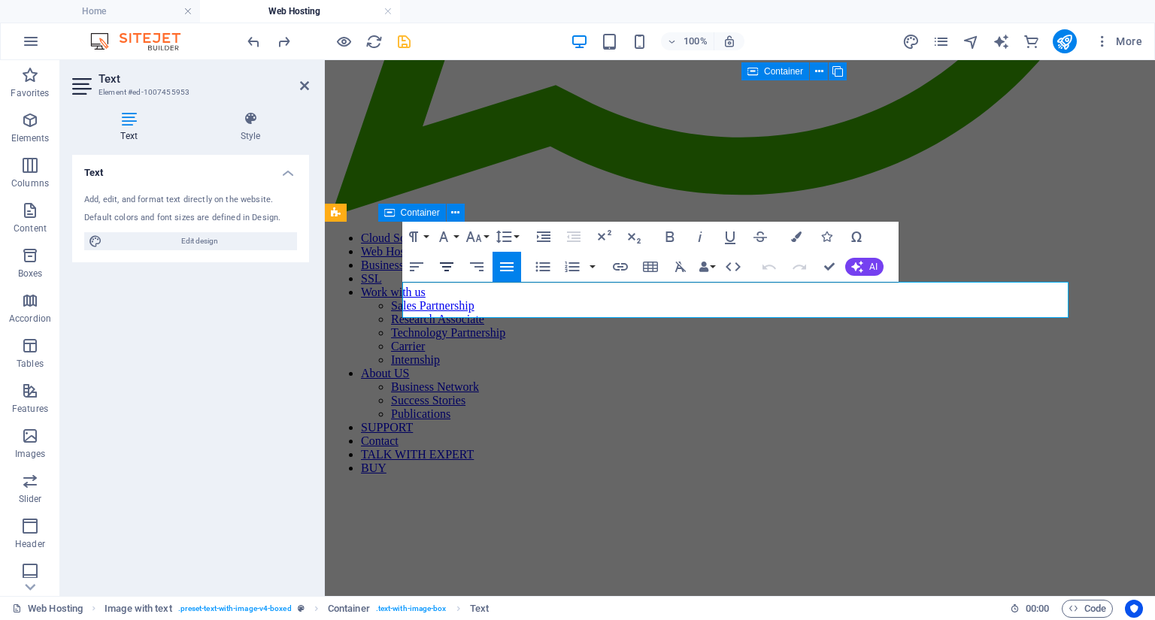
click at [453, 263] on icon "button" at bounding box center [447, 267] width 18 height 18
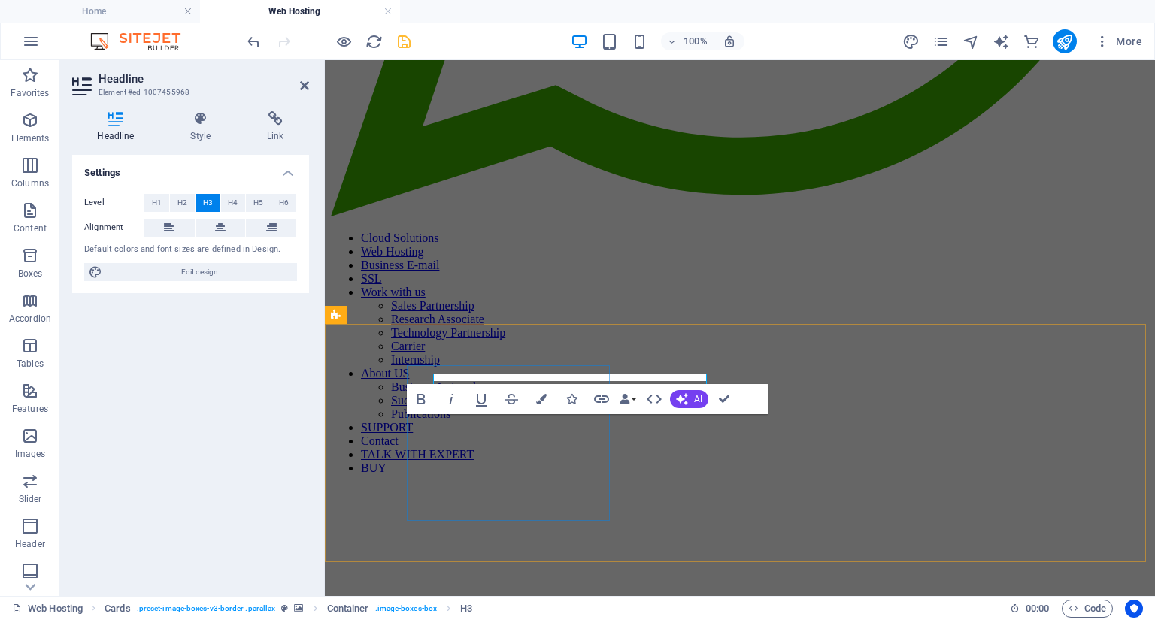
scroll to position [721, 0]
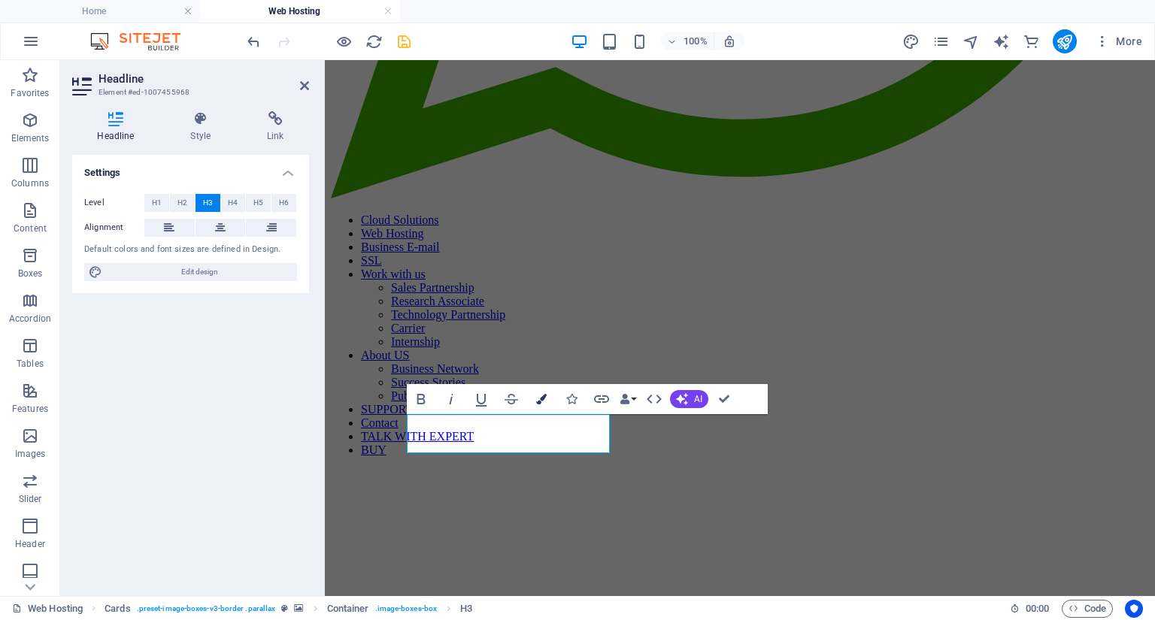
click at [547, 402] on icon "button" at bounding box center [541, 399] width 11 height 11
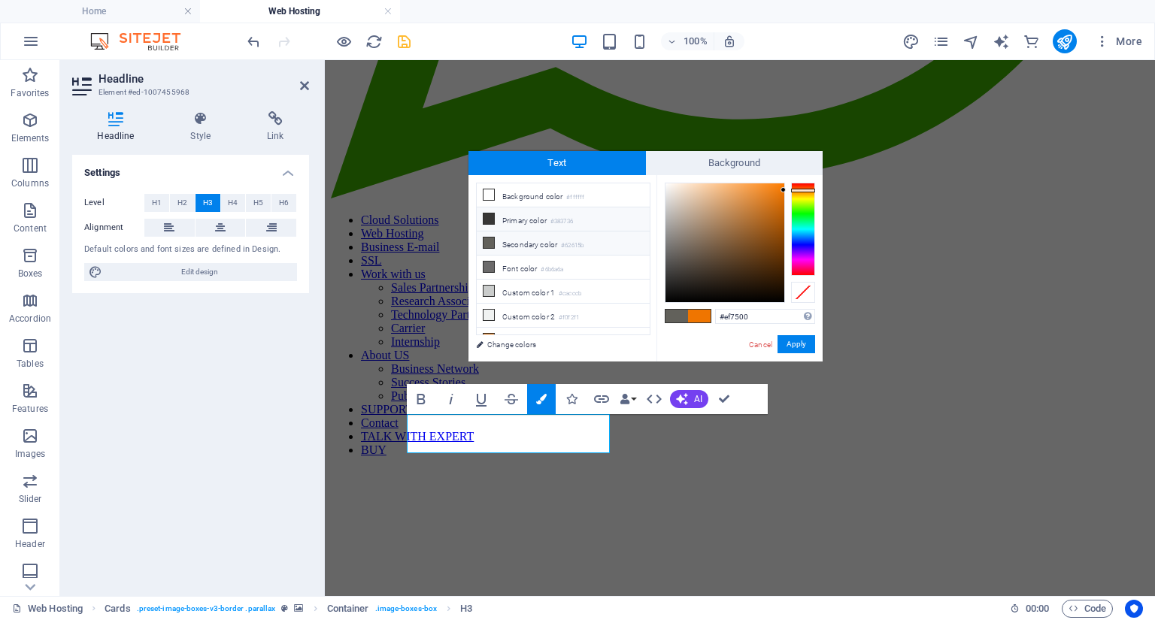
click at [543, 225] on li "Primary color #383736" at bounding box center [563, 220] width 173 height 24
type input "#383736"
click at [795, 349] on button "Apply" at bounding box center [796, 344] width 38 height 18
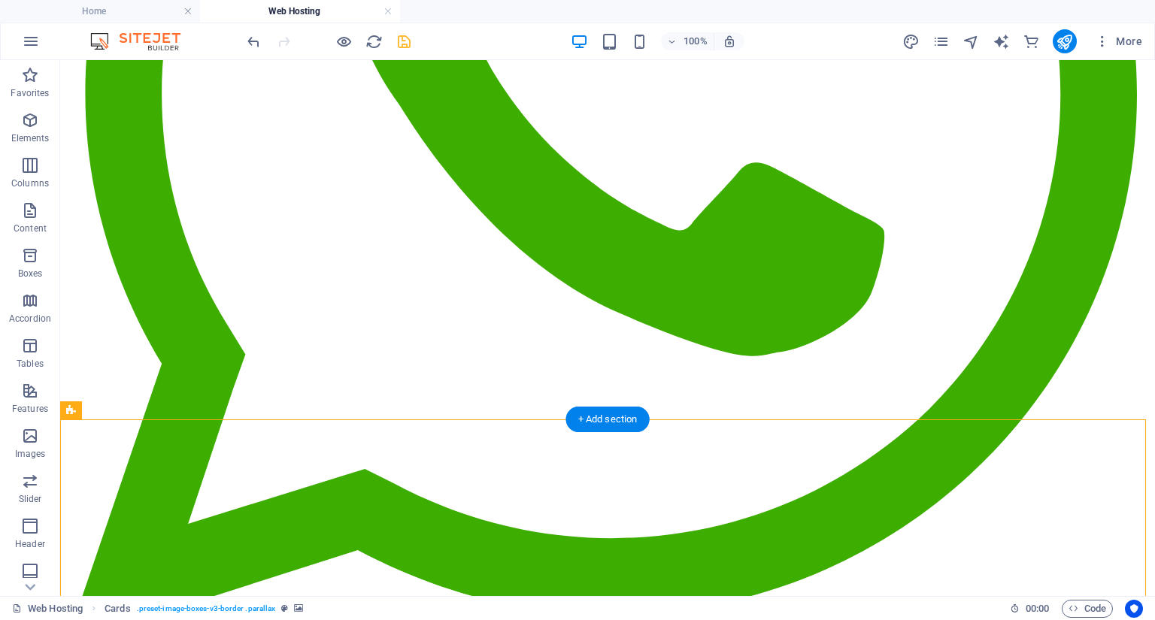
scroll to position [661, 0]
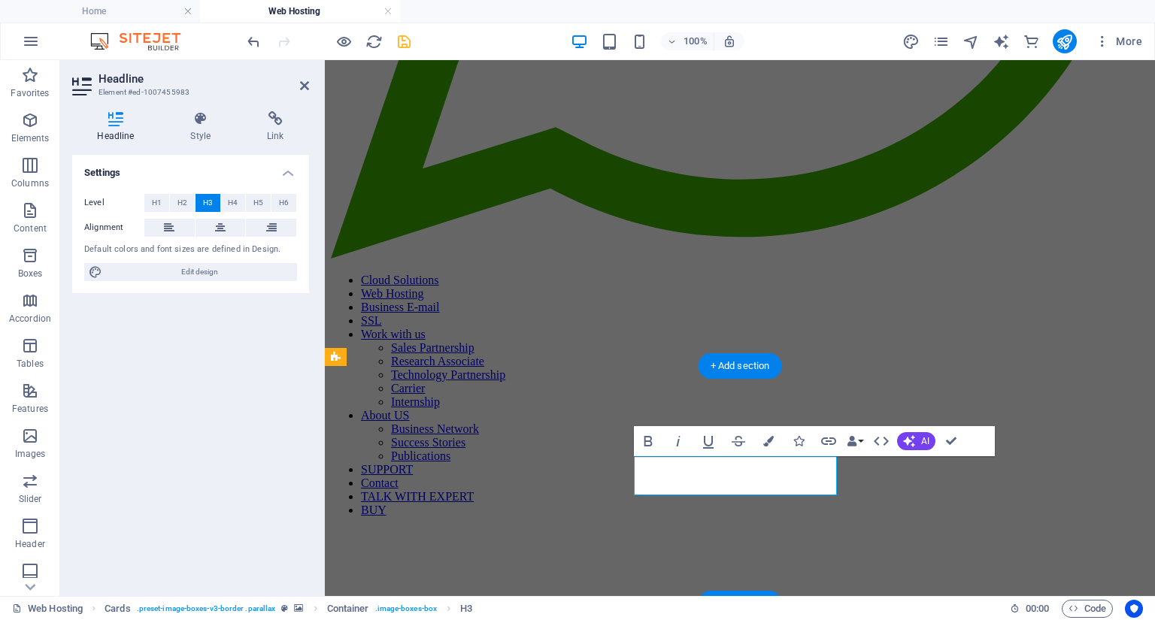
scroll to position [679, 0]
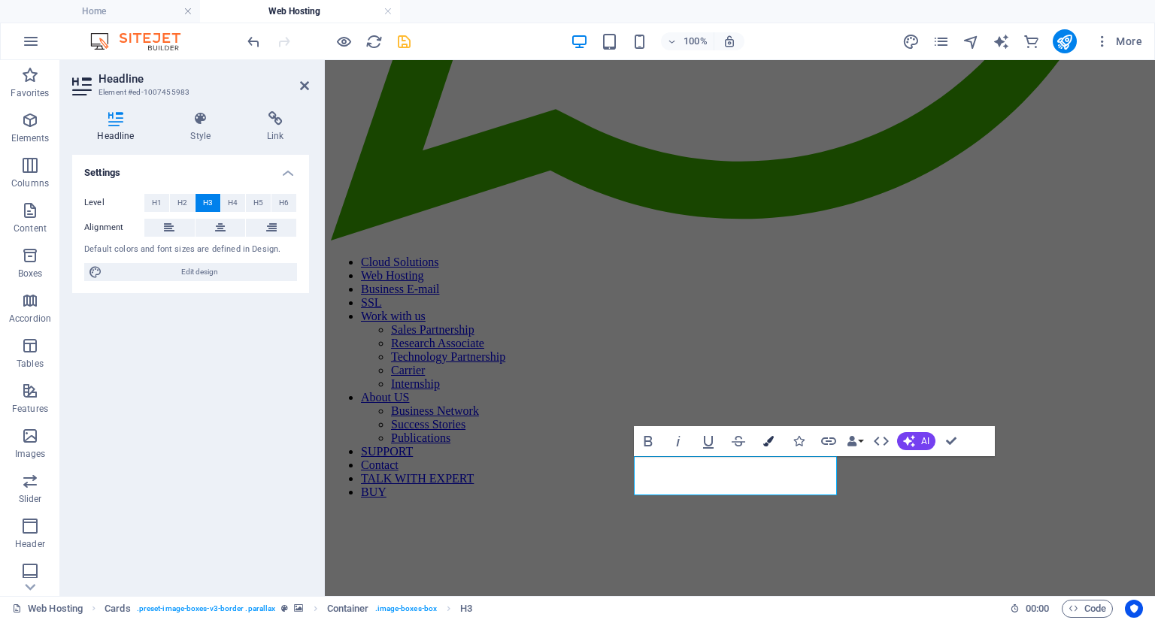
click at [770, 436] on icon "button" at bounding box center [768, 441] width 11 height 11
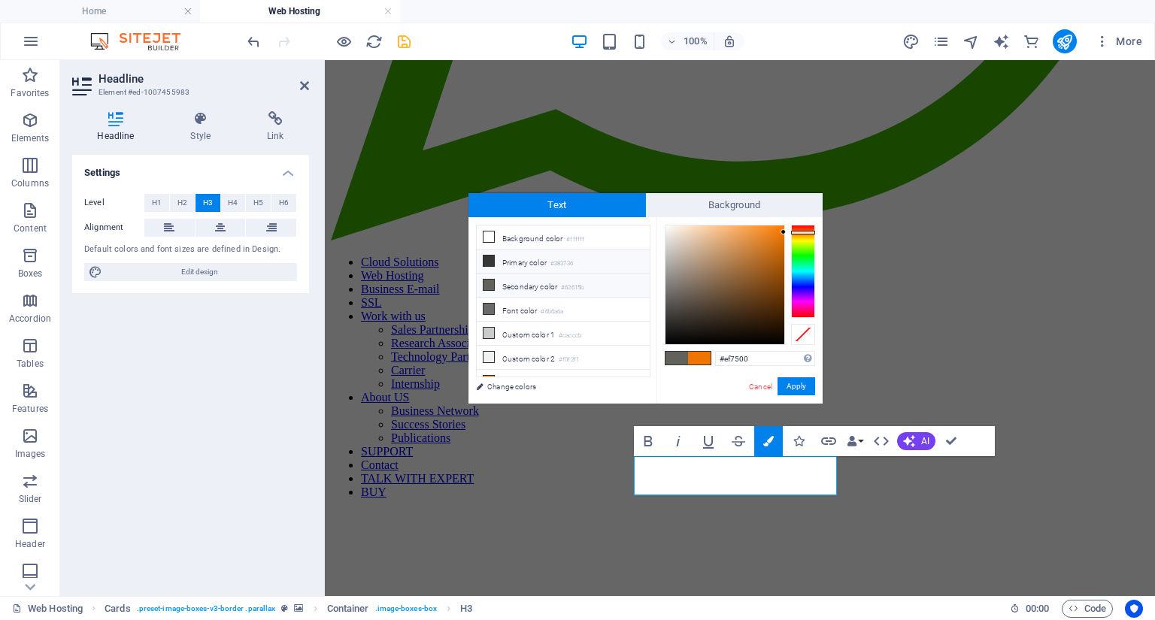
click at [502, 258] on li "Primary color #383736" at bounding box center [563, 262] width 173 height 24
type input "#383736"
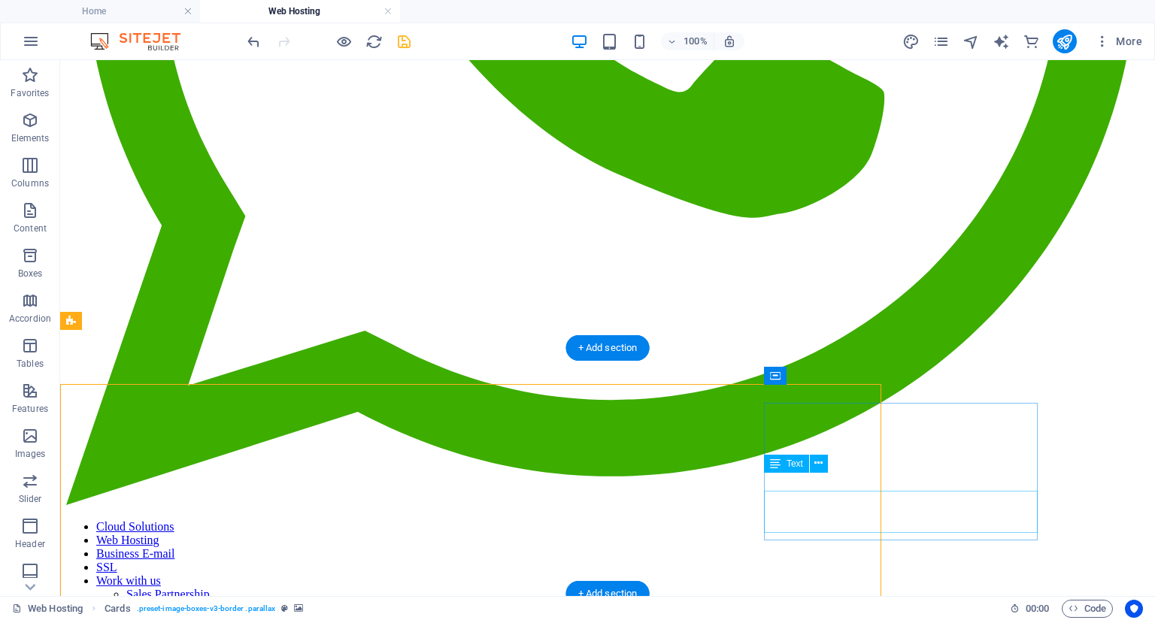
scroll to position [661, 0]
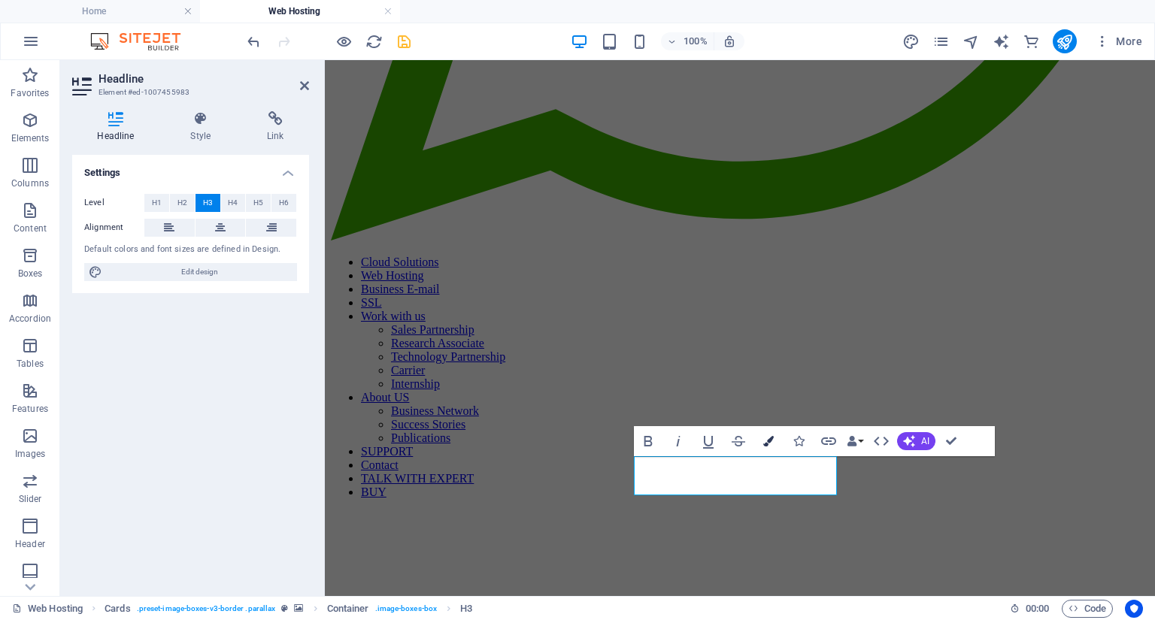
click at [765, 444] on icon "button" at bounding box center [768, 441] width 11 height 11
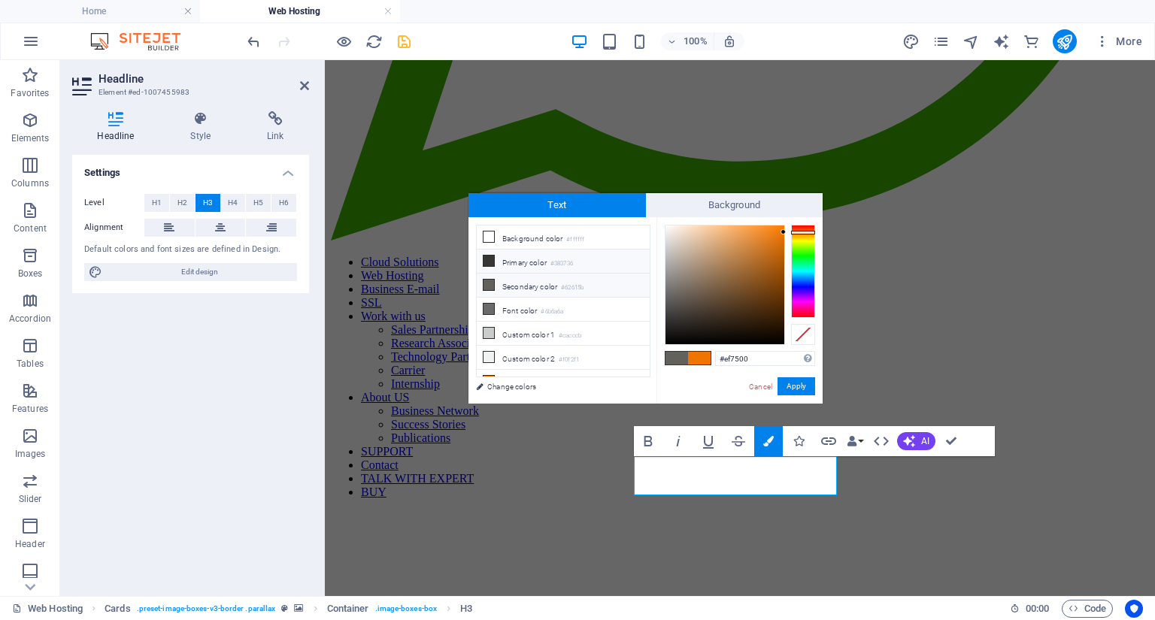
click at [521, 259] on li "Primary color #383736" at bounding box center [563, 262] width 173 height 24
type input "#383736"
click at [803, 389] on button "Apply" at bounding box center [796, 386] width 38 height 18
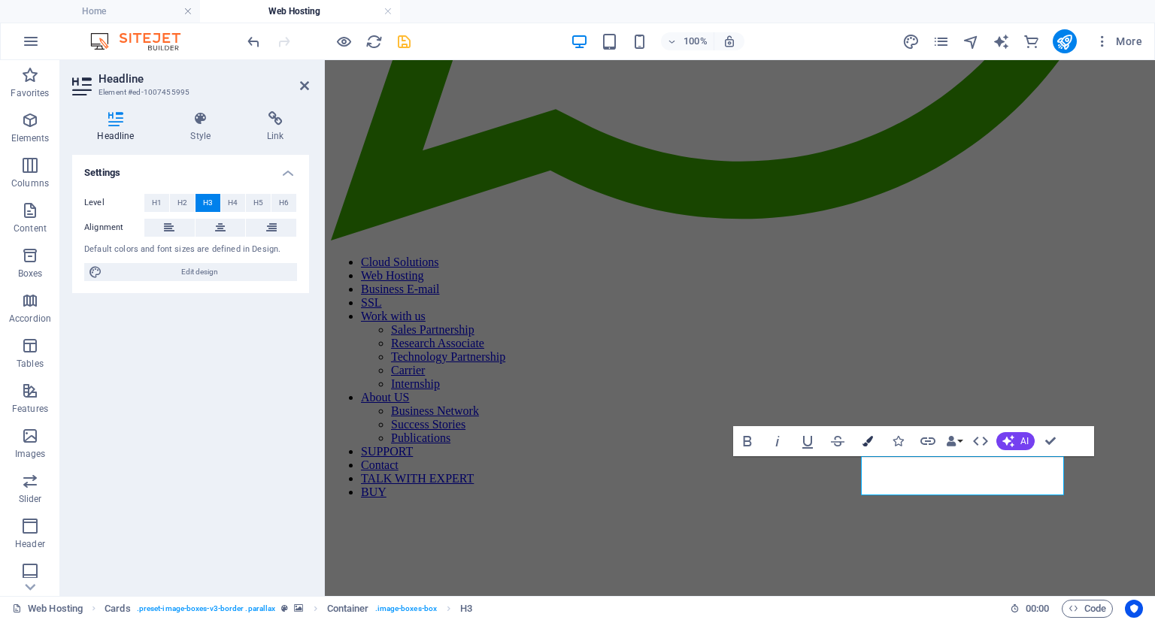
click at [865, 439] on icon "button" at bounding box center [867, 441] width 11 height 11
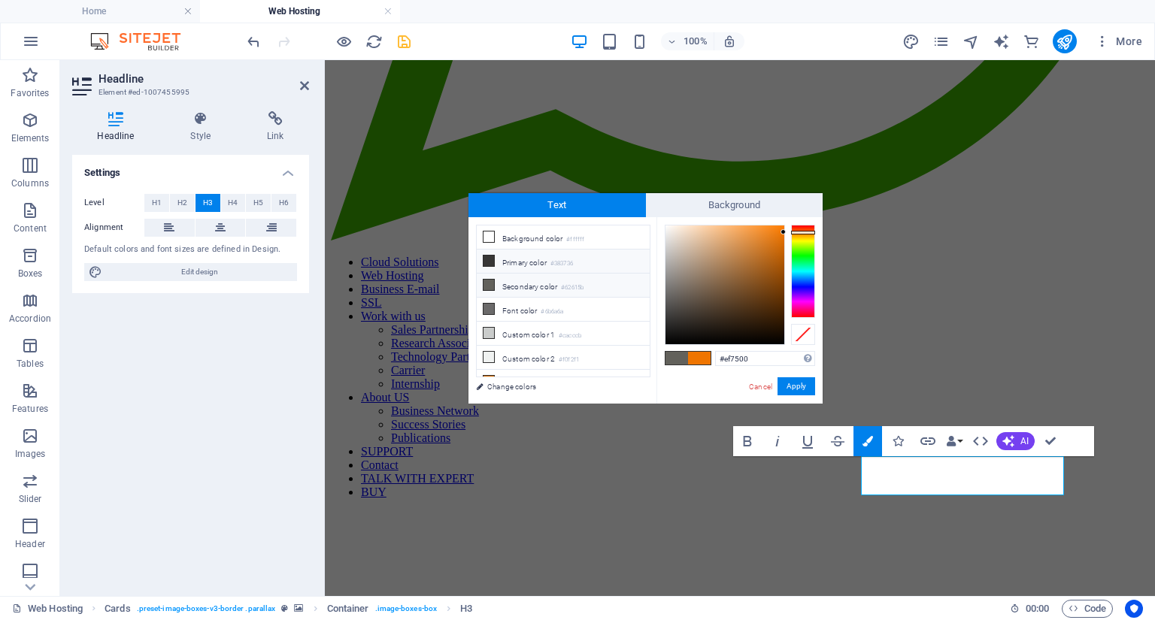
click at [521, 255] on li "Primary color #383736" at bounding box center [563, 262] width 173 height 24
type input "#383736"
click at [800, 380] on button "Apply" at bounding box center [796, 386] width 38 height 18
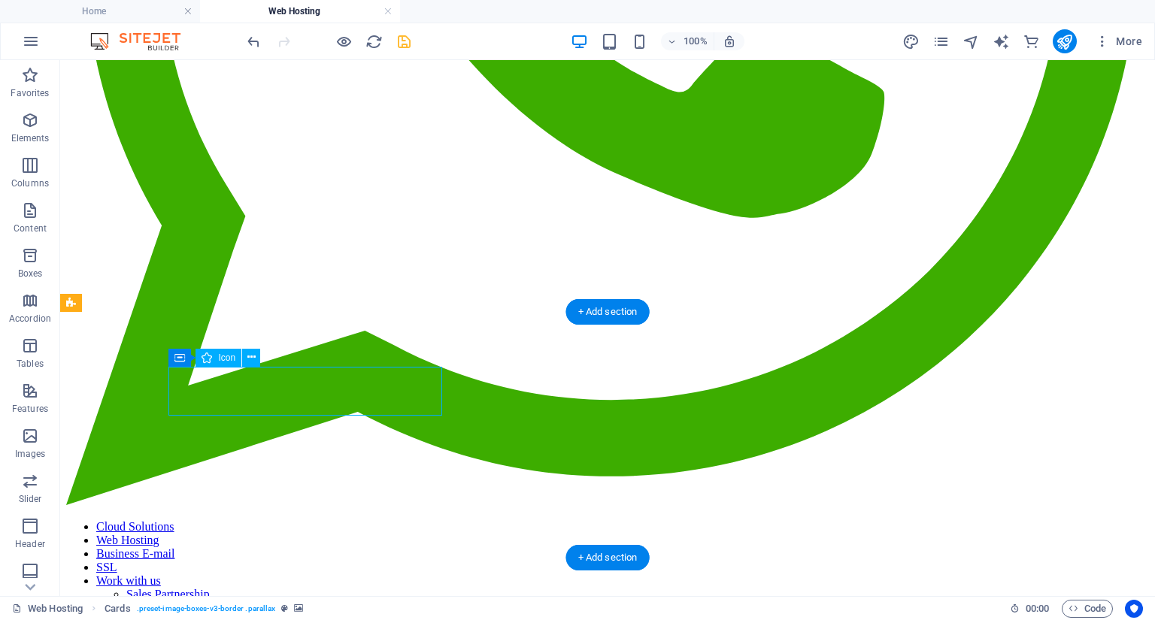
select select "xMidYMid"
select select "px"
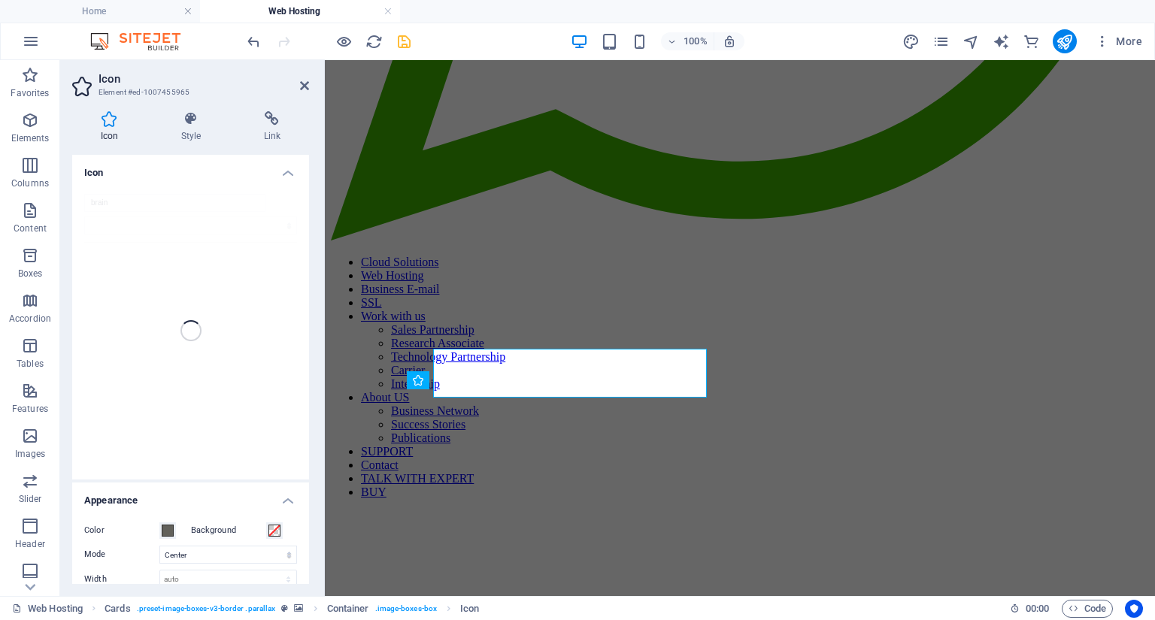
scroll to position [697, 0]
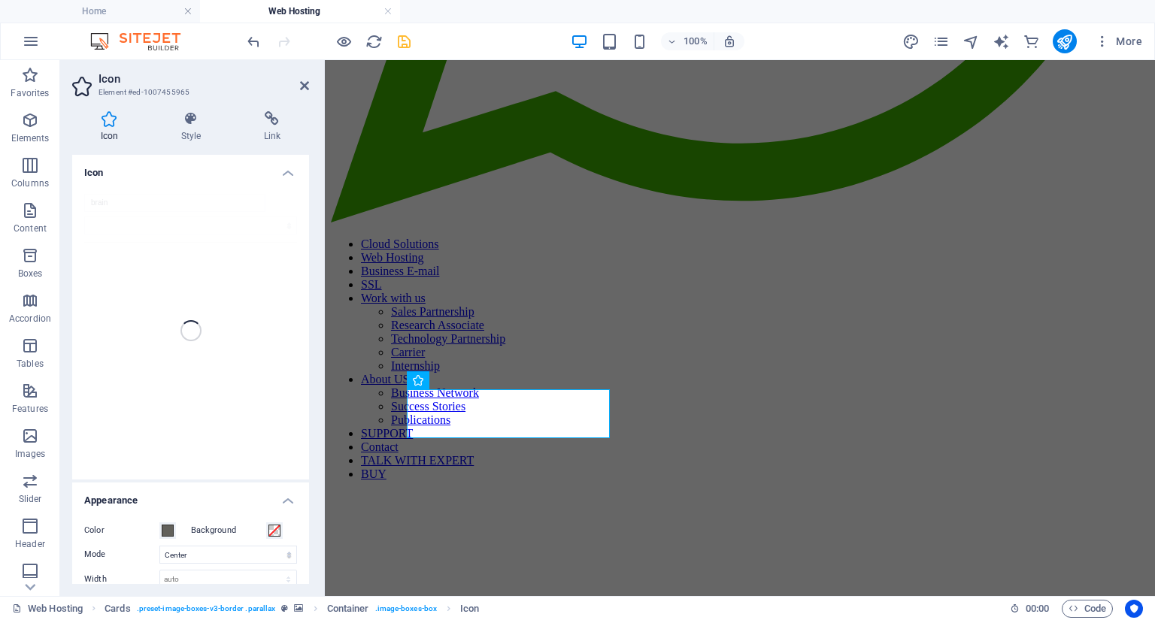
click at [148, 208] on div "brain" at bounding box center [190, 331] width 237 height 298
click at [139, 208] on div "brain" at bounding box center [190, 331] width 237 height 298
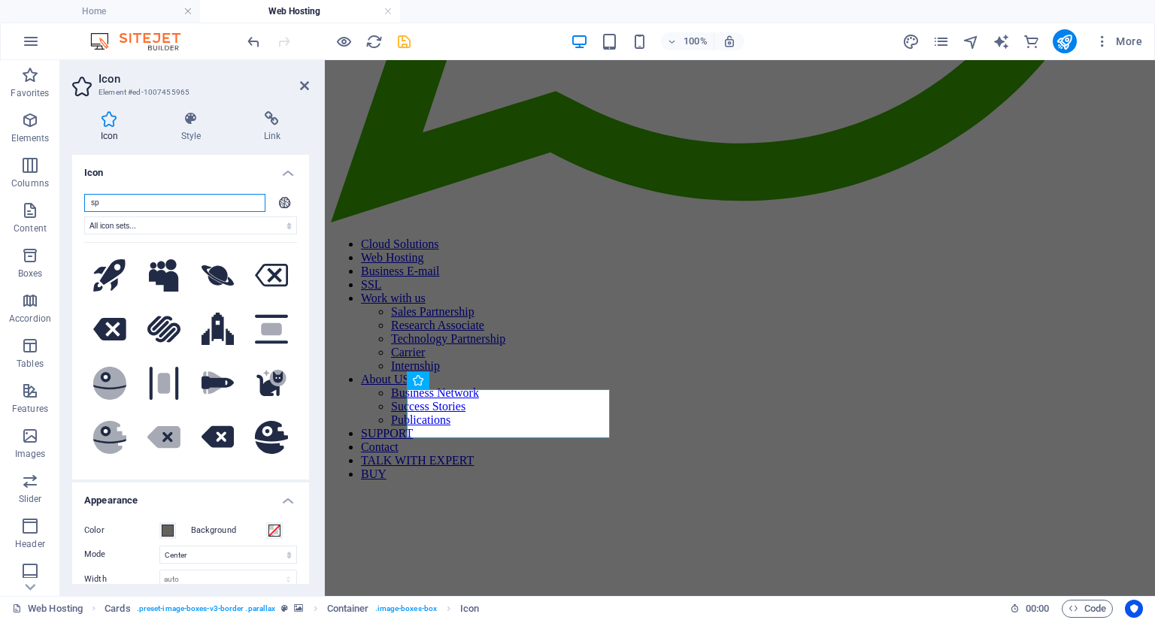
type input "s"
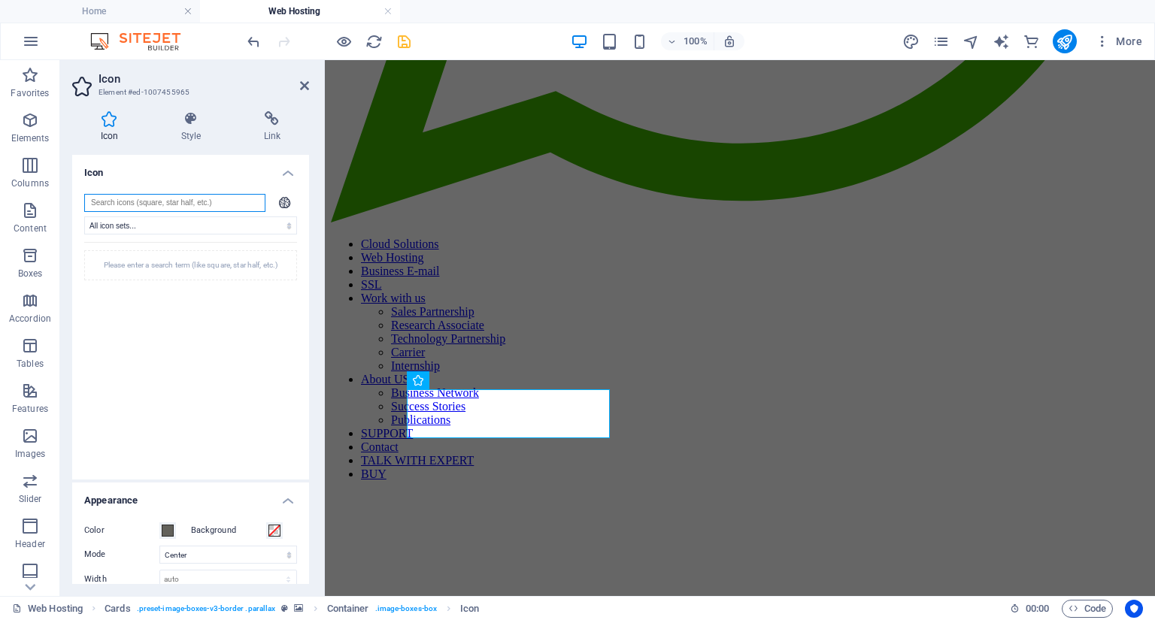
type input "e"
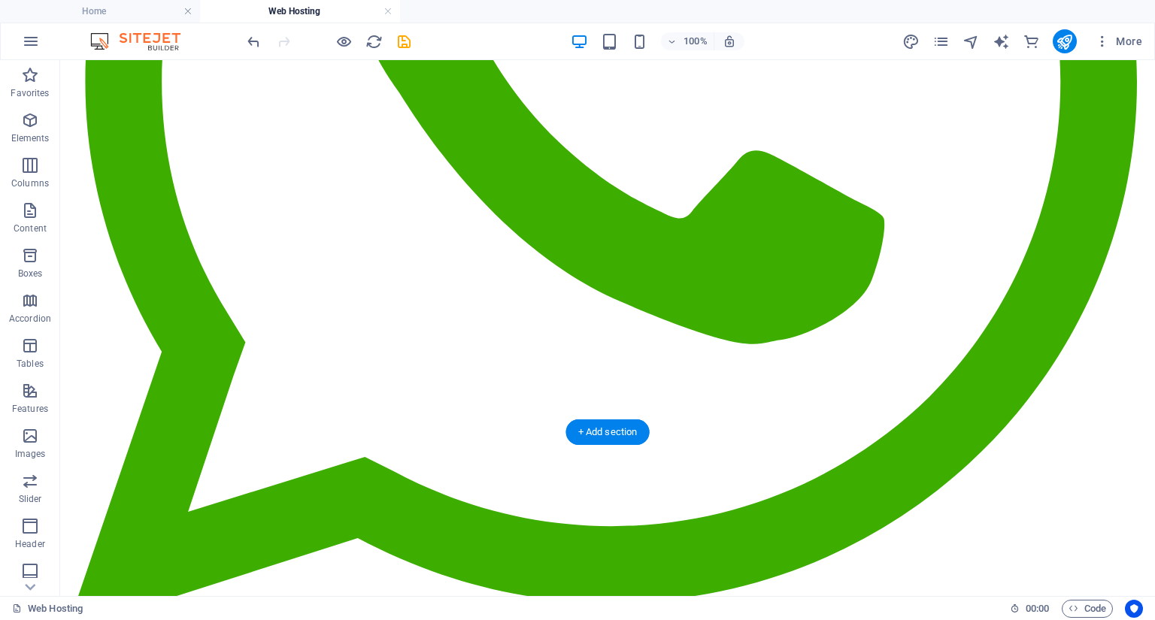
scroll to position [559, 0]
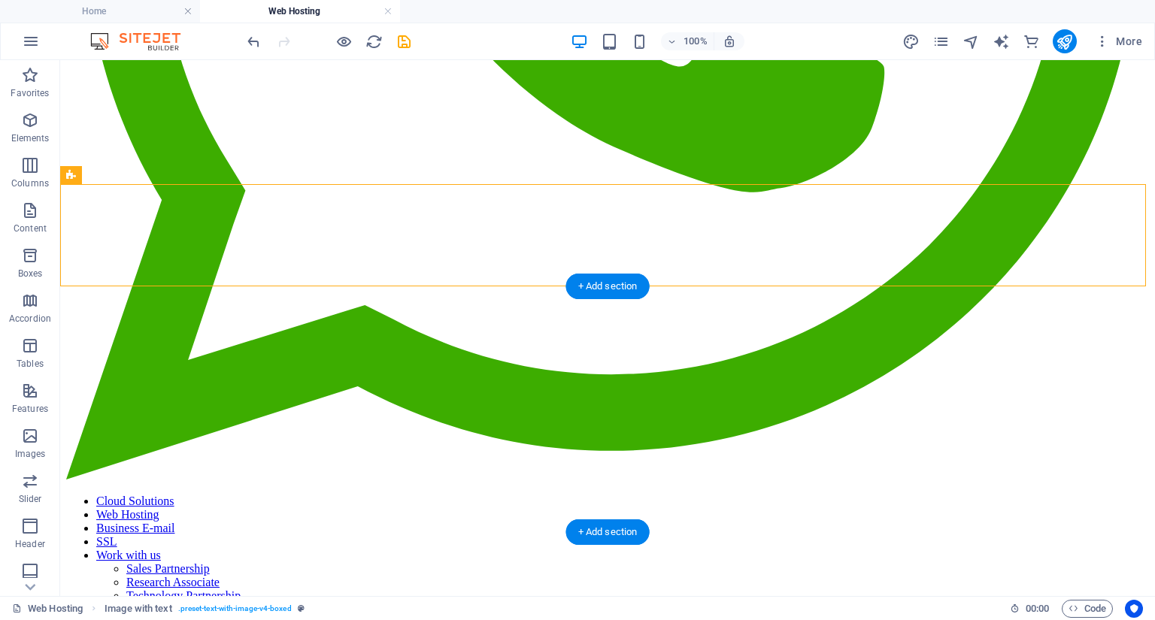
scroll to position [799, 0]
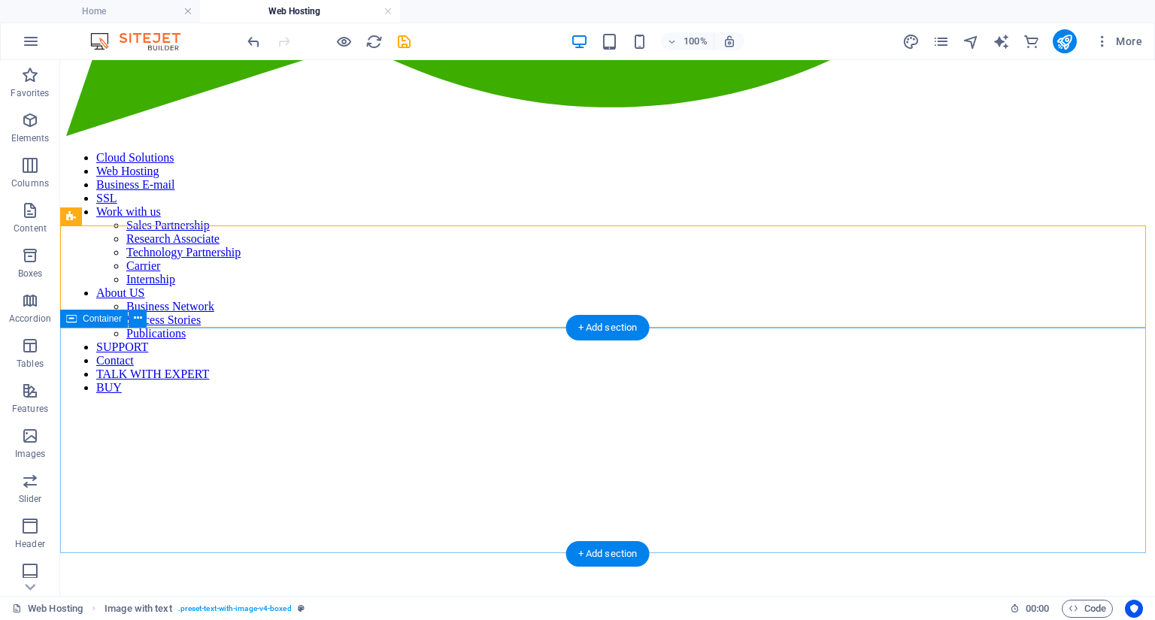
scroll to position [1012, 0]
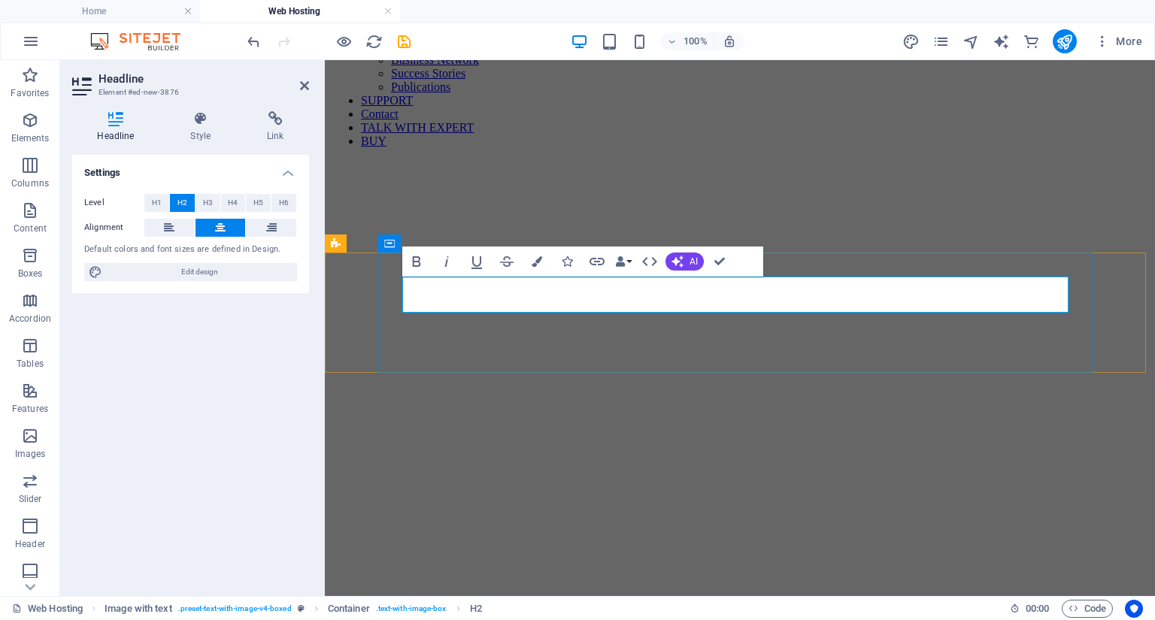
drag, startPoint x: 832, startPoint y: 290, endPoint x: 409, endPoint y: 289, distance: 423.3
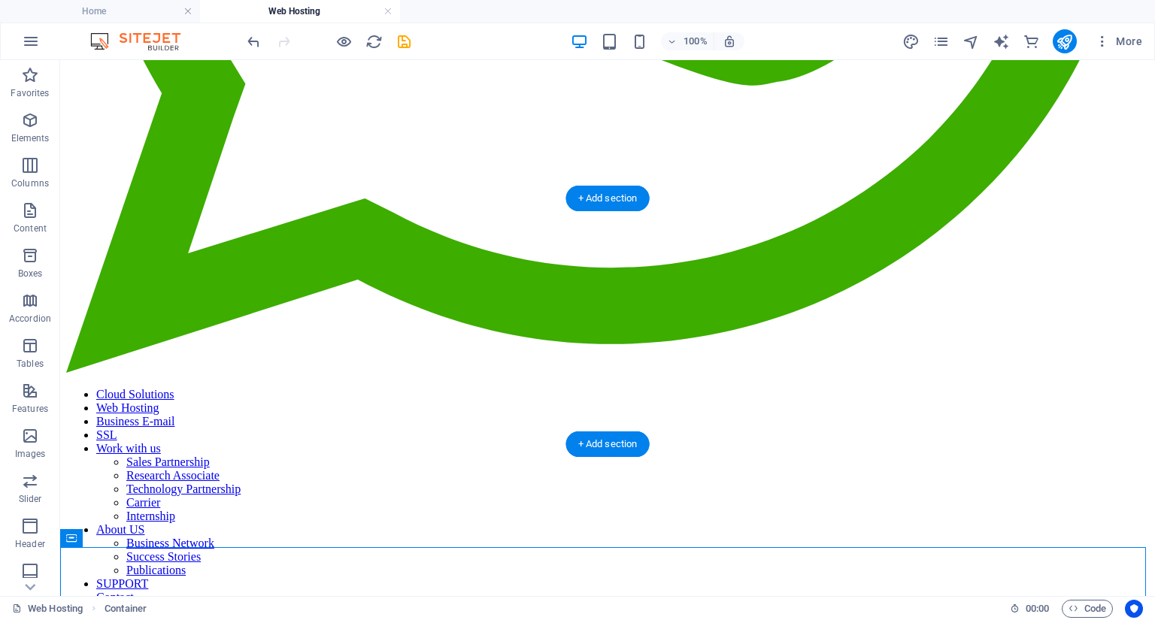
scroll to position [789, 0]
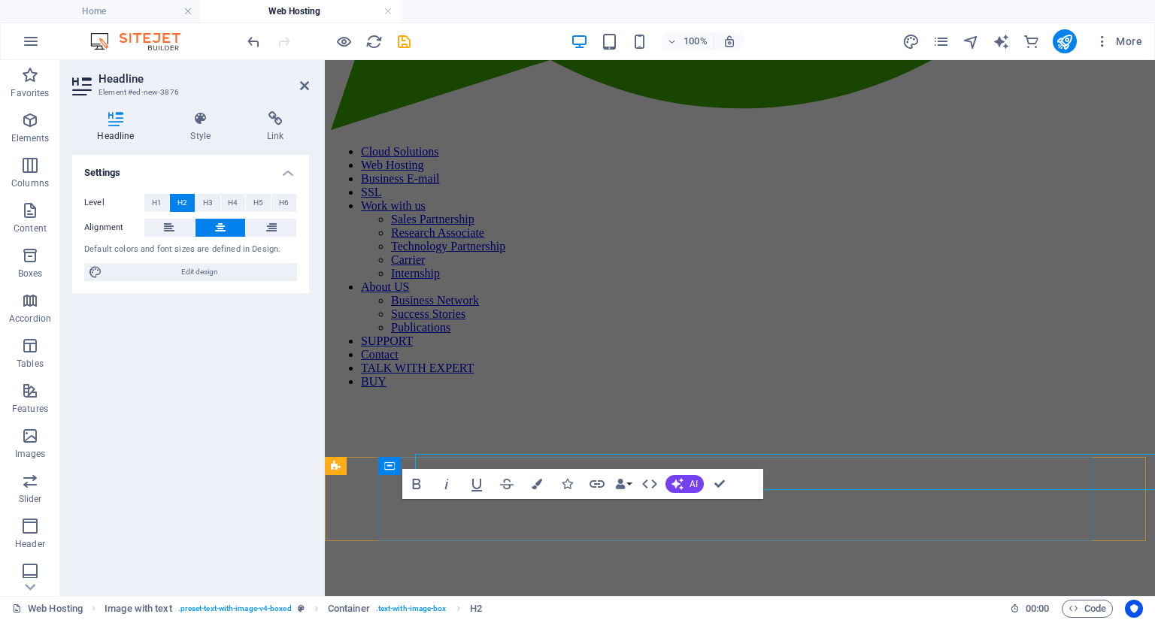
scroll to position [807, 0]
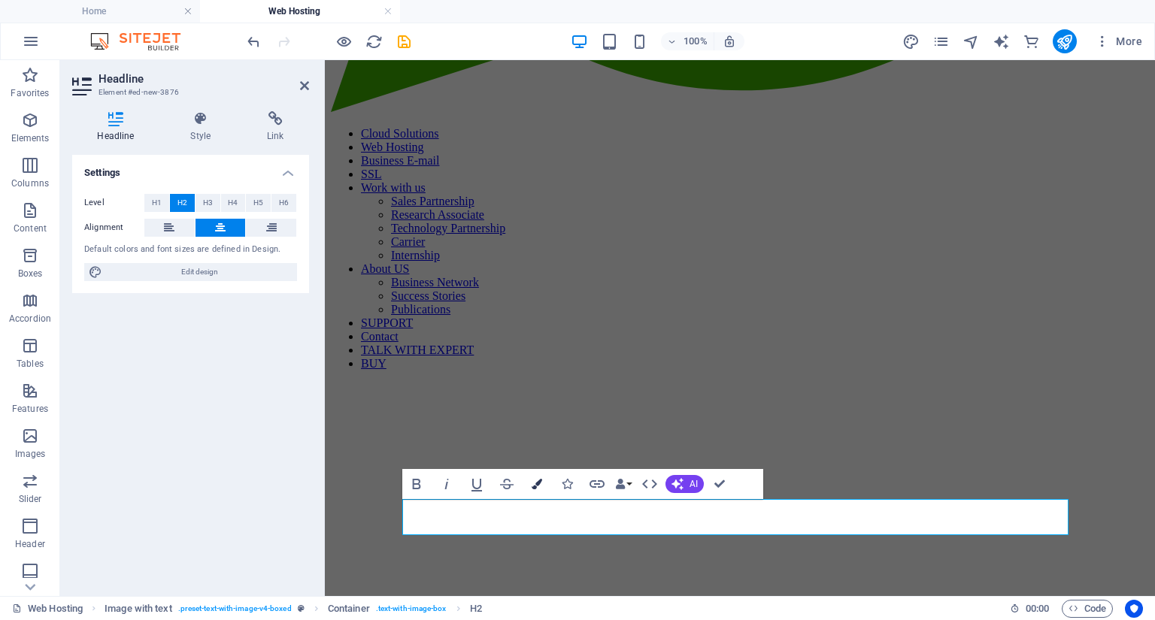
click at [535, 481] on icon "button" at bounding box center [537, 484] width 11 height 11
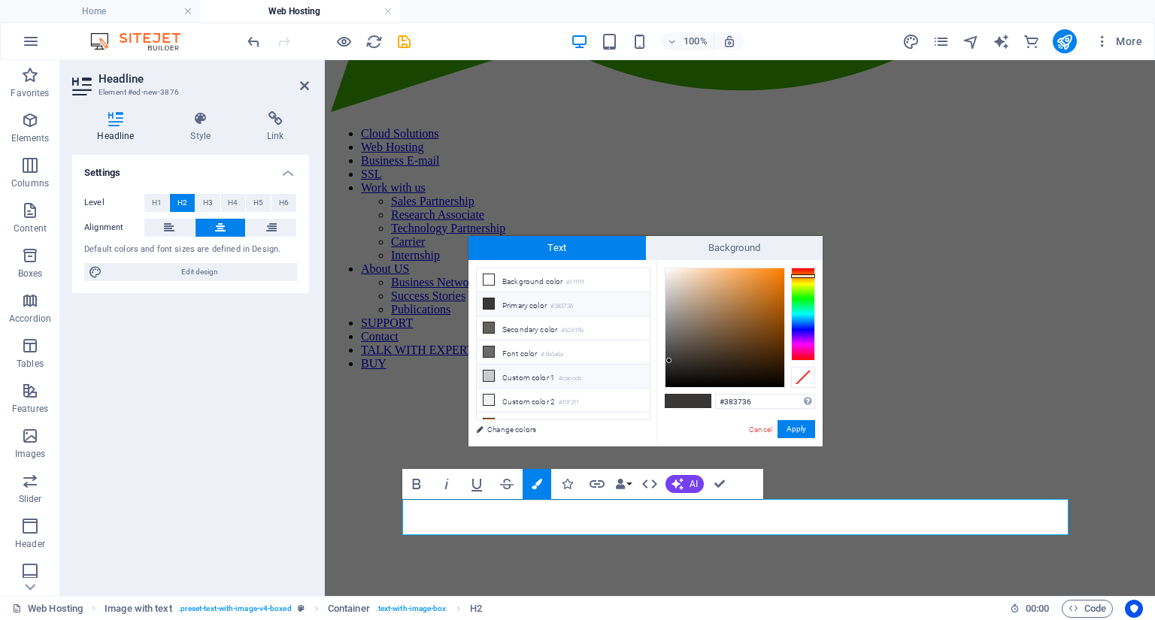
scroll to position [10, 0]
click at [554, 406] on li "Custom color 3 #ef7500" at bounding box center [563, 415] width 173 height 24
type input "#ef7500"
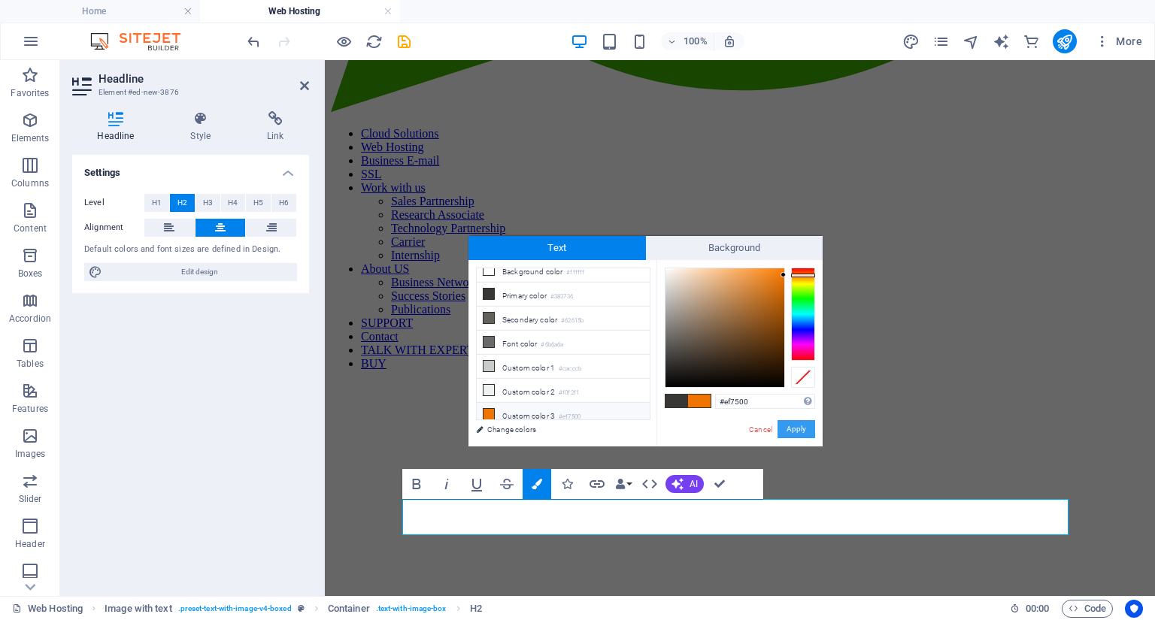
click at [795, 432] on button "Apply" at bounding box center [796, 429] width 38 height 18
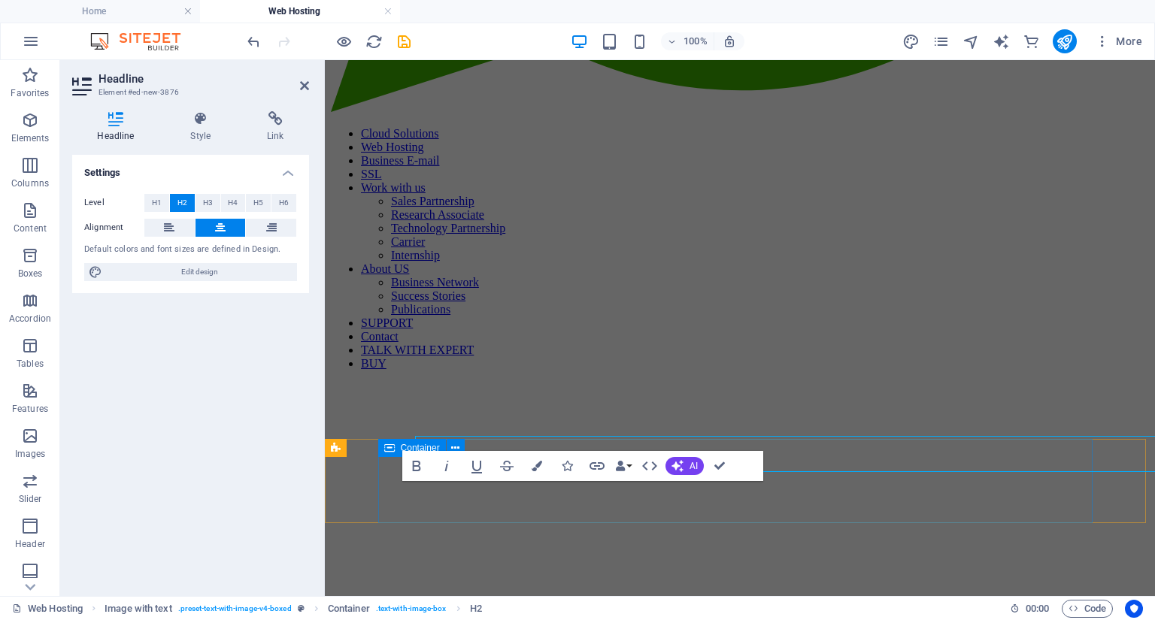
scroll to position [825, 0]
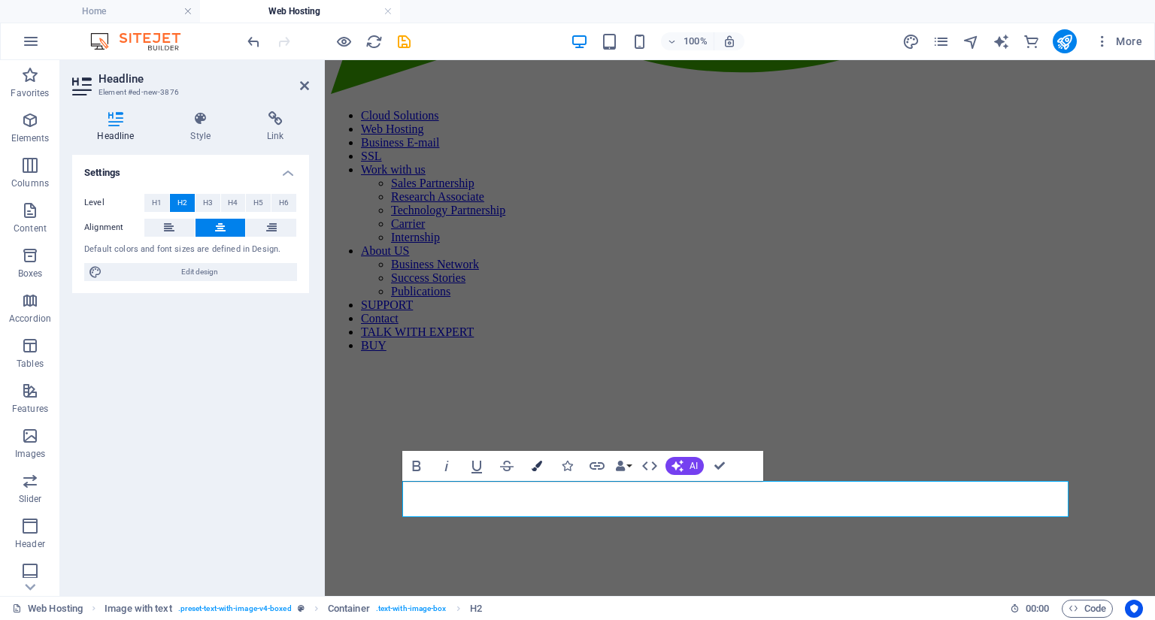
click at [538, 462] on icon "button" at bounding box center [537, 466] width 11 height 11
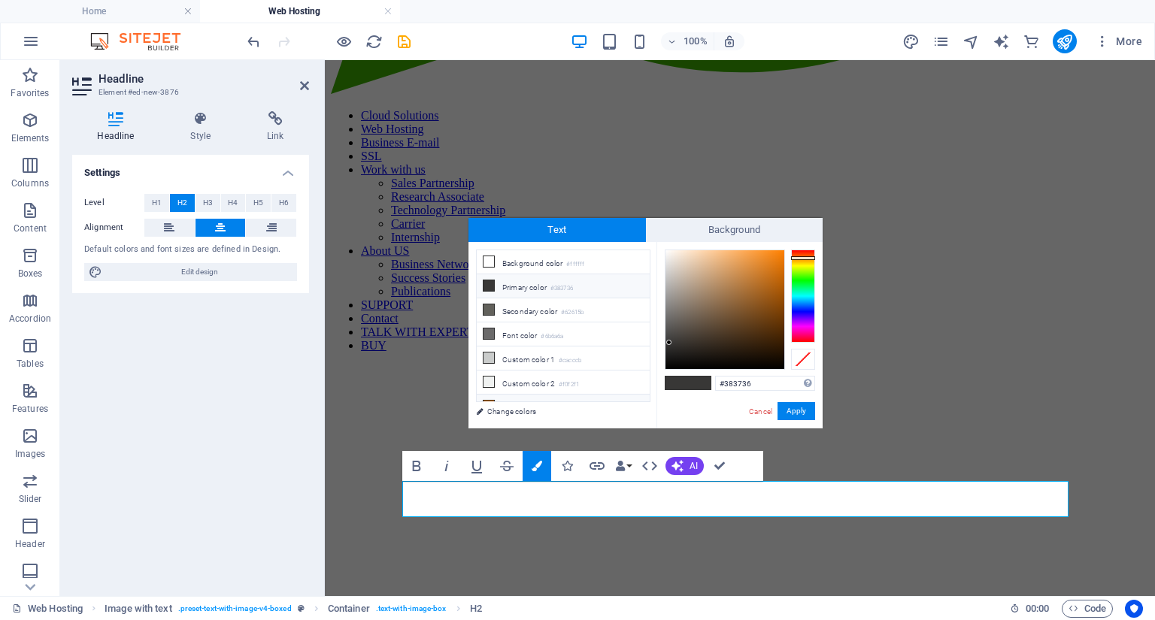
click at [550, 401] on li "Custom color 3 #ef7500" at bounding box center [563, 407] width 173 height 24
type input "#ef7500"
click at [789, 417] on button "Apply" at bounding box center [796, 411] width 38 height 18
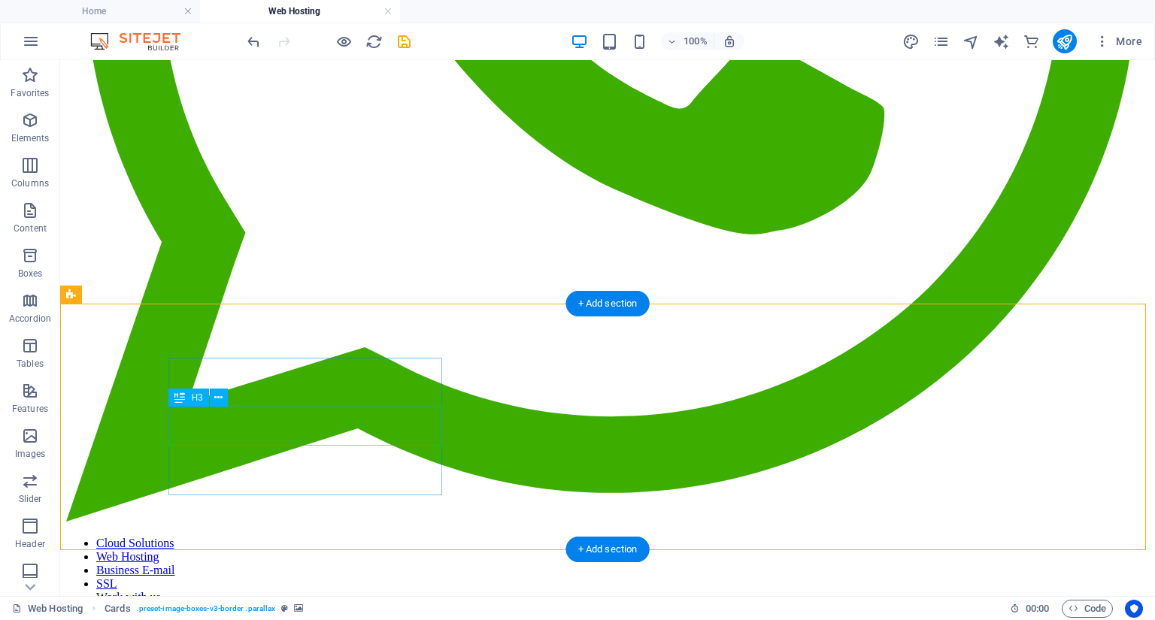
scroll to position [687, 0]
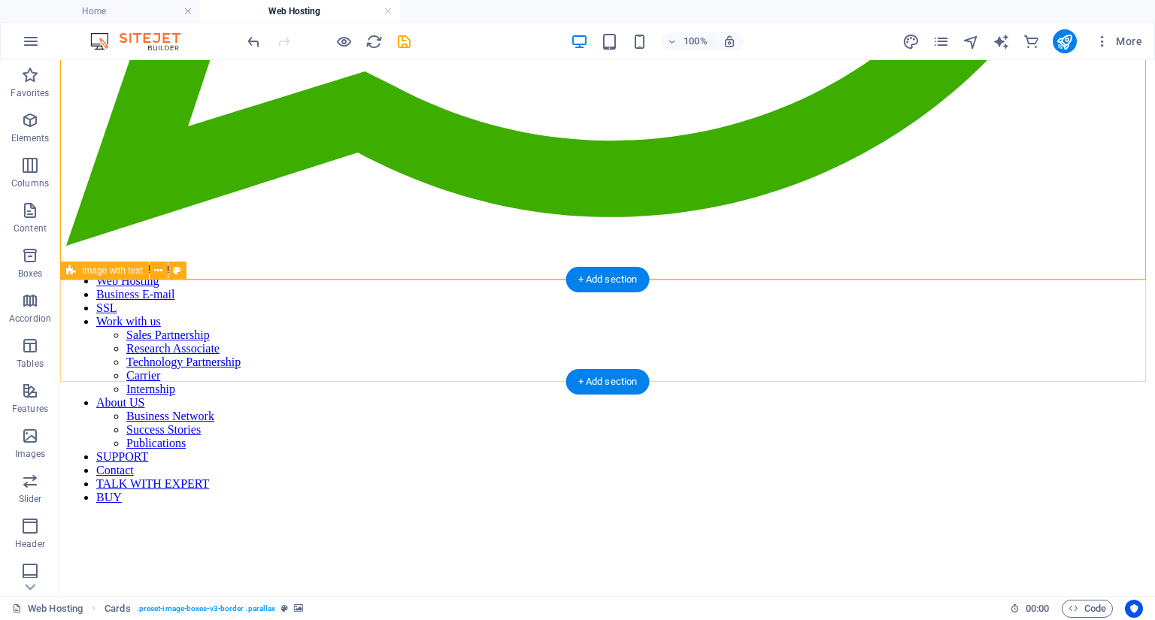
scroll to position [988, 0]
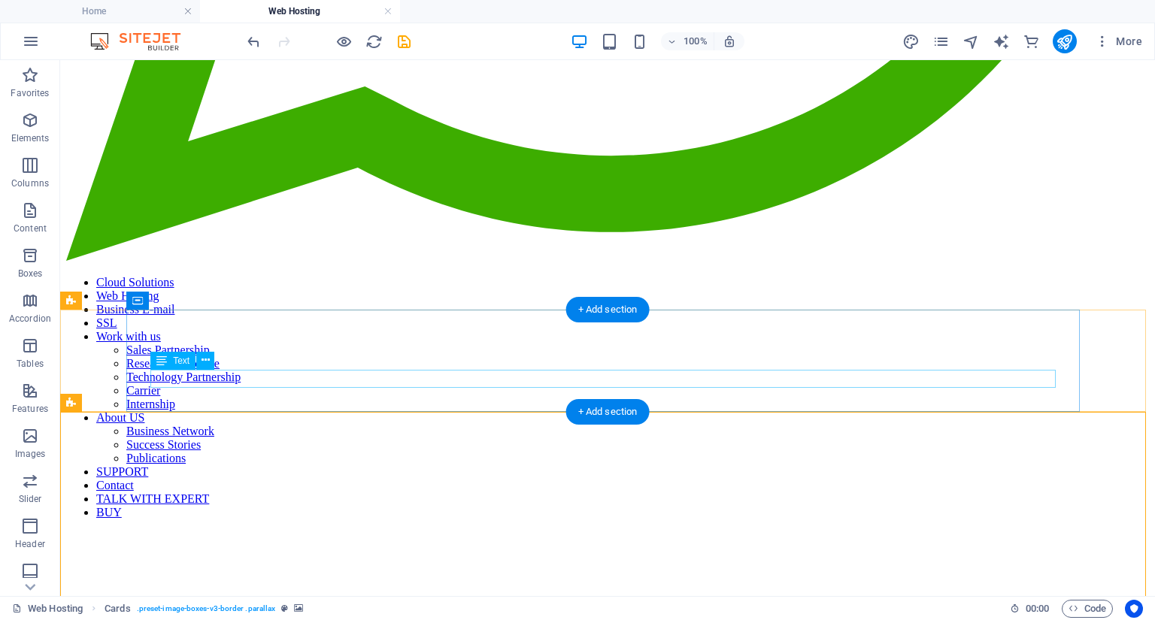
scroll to position [928, 0]
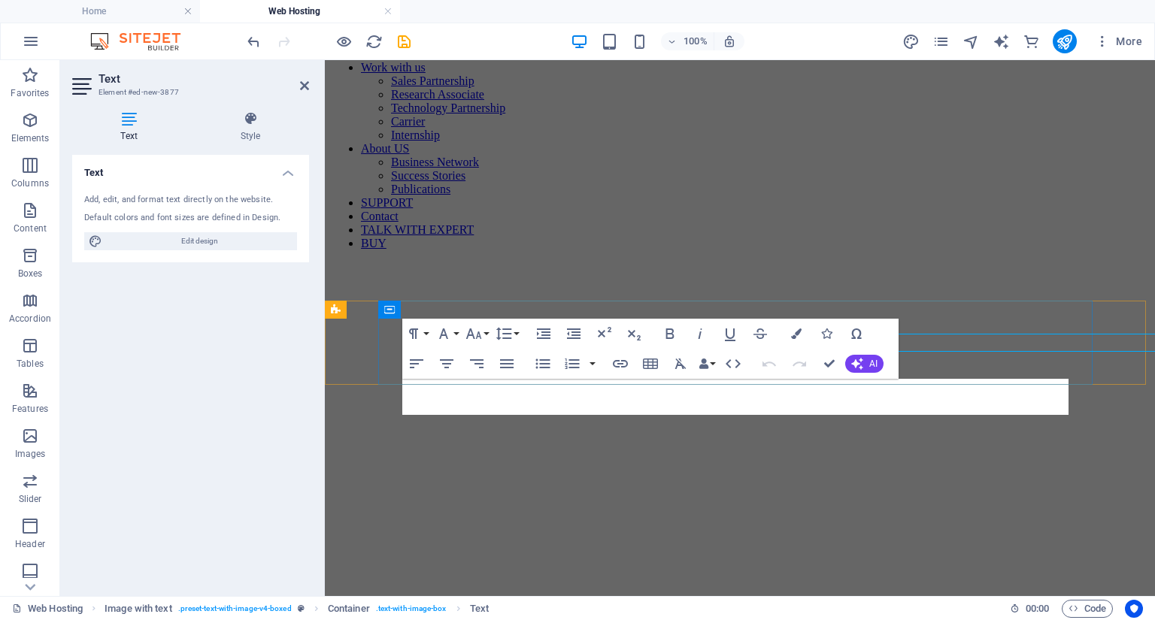
scroll to position [964, 0]
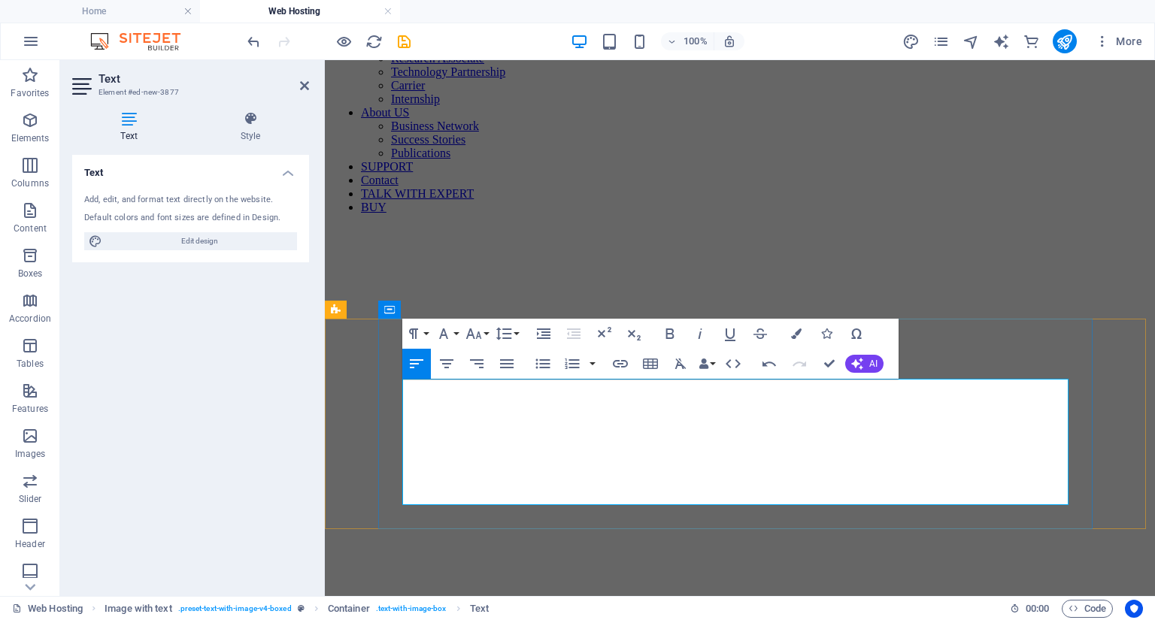
drag, startPoint x: 677, startPoint y: 408, endPoint x: 638, endPoint y: 405, distance: 40.0
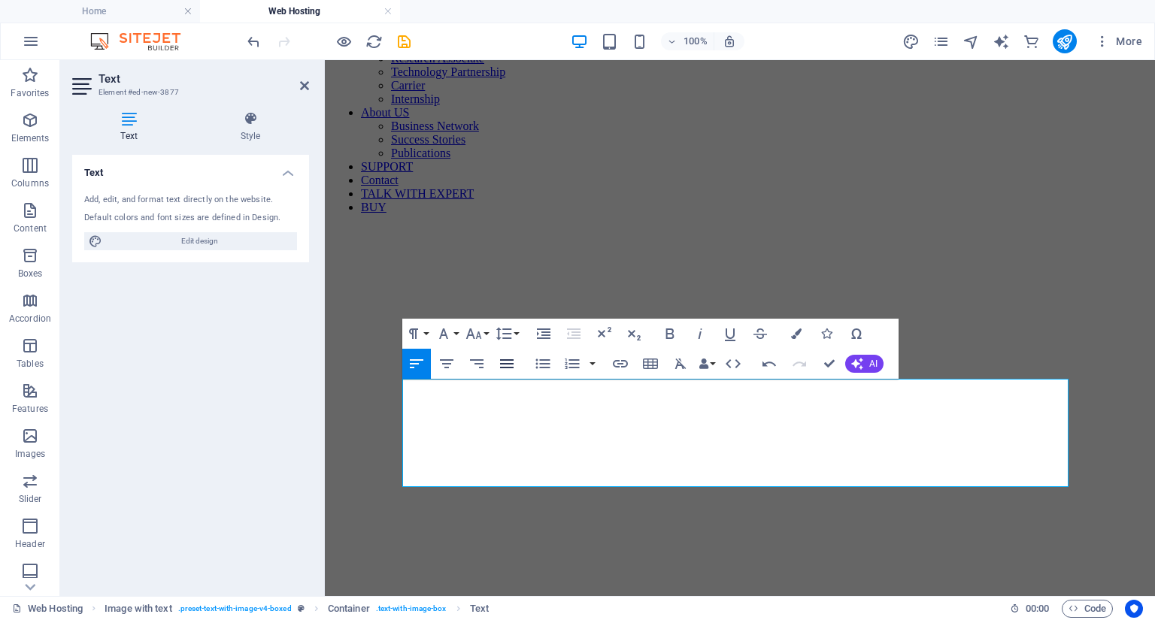
click at [504, 364] on icon "button" at bounding box center [507, 363] width 14 height 9
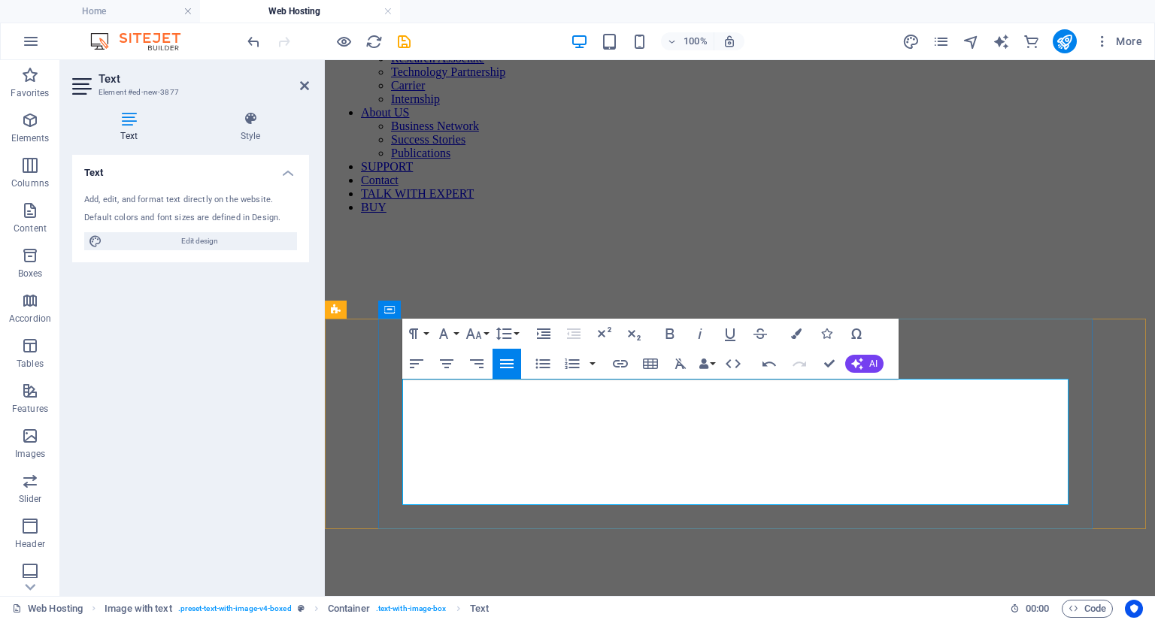
click at [444, 362] on icon "button" at bounding box center [447, 364] width 18 height 18
click at [504, 358] on icon "button" at bounding box center [507, 364] width 18 height 18
drag, startPoint x: 958, startPoint y: 477, endPoint x: 1022, endPoint y: 474, distance: 64.8
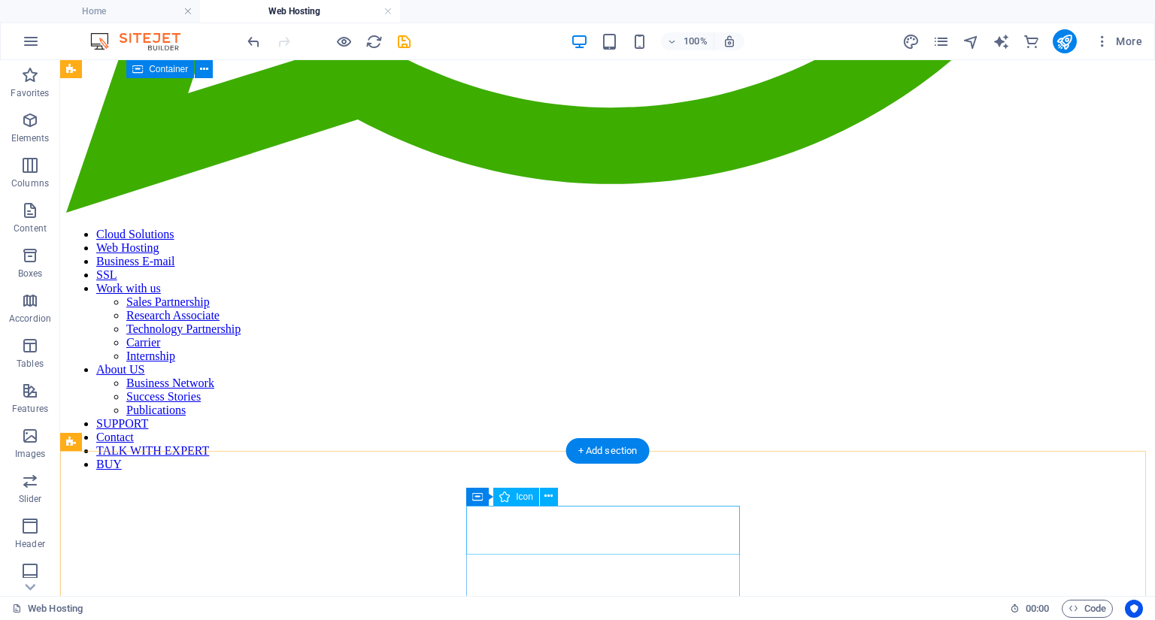
scroll to position [978, 0]
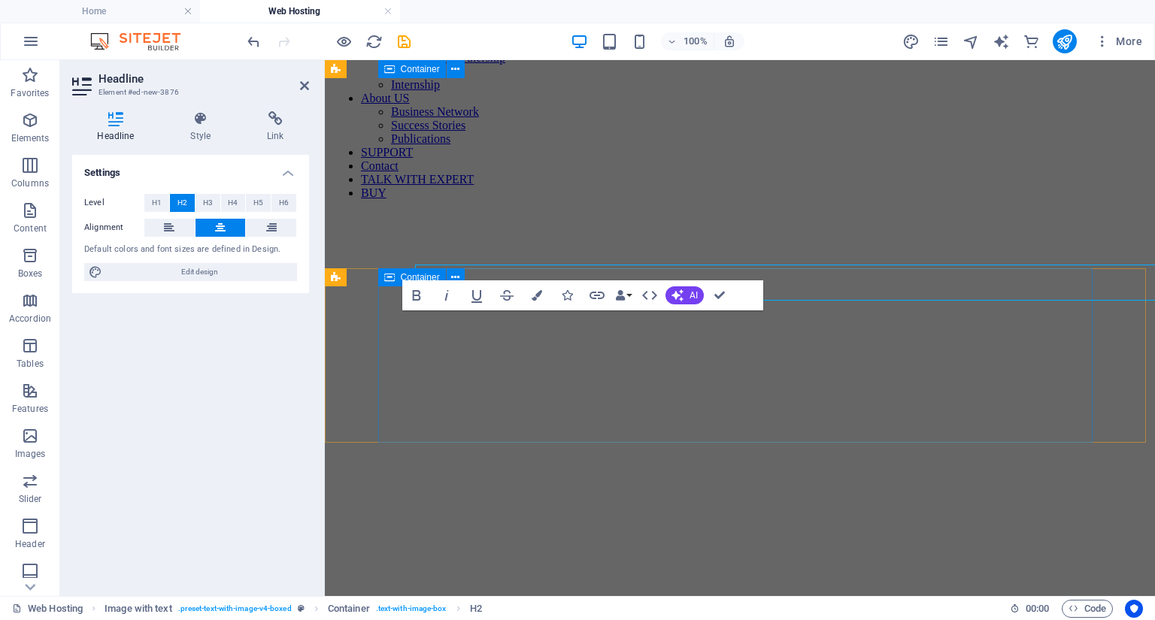
scroll to position [996, 0]
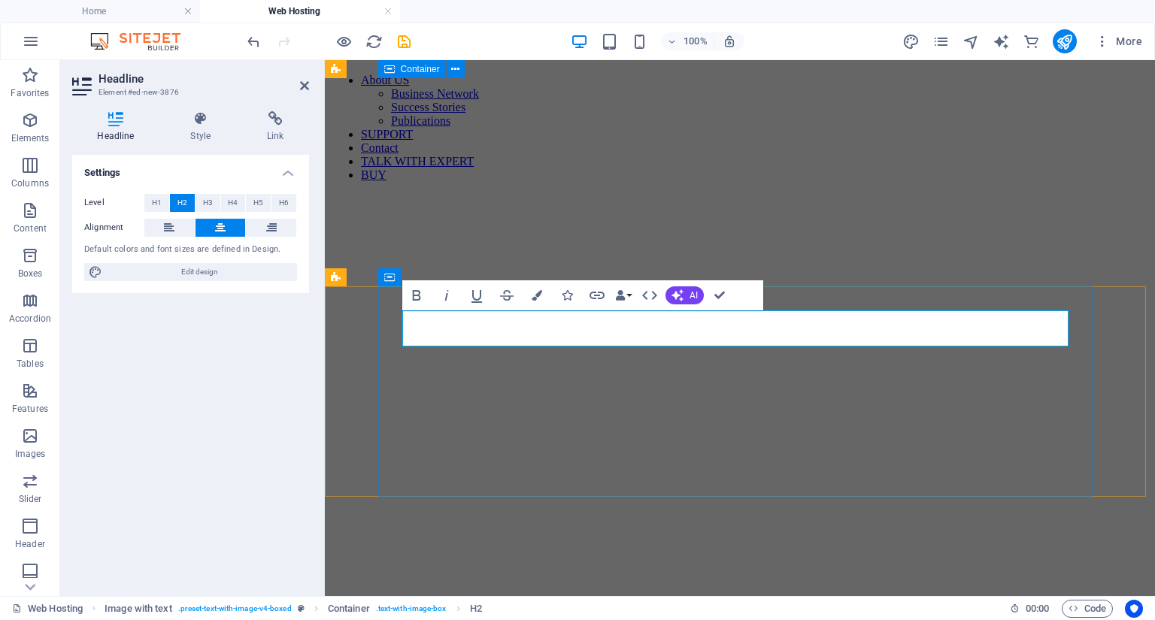
drag, startPoint x: 901, startPoint y: 406, endPoint x: 1167, endPoint y: 404, distance: 265.4
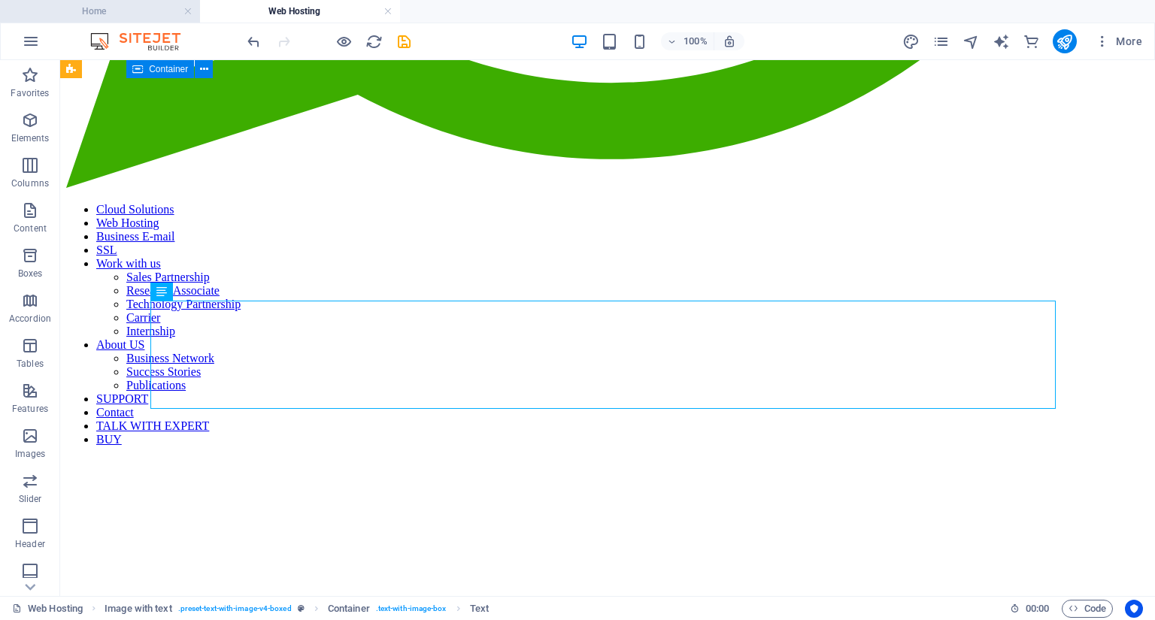
click at [132, 8] on h4 "Home" at bounding box center [100, 11] width 200 height 17
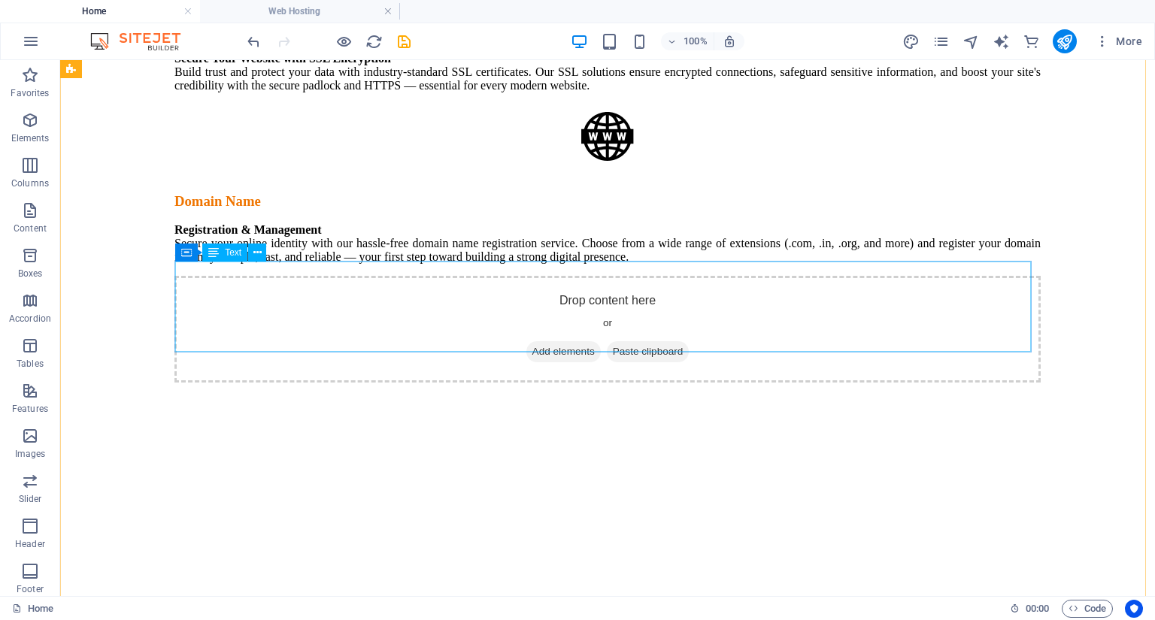
scroll to position [4812, 0]
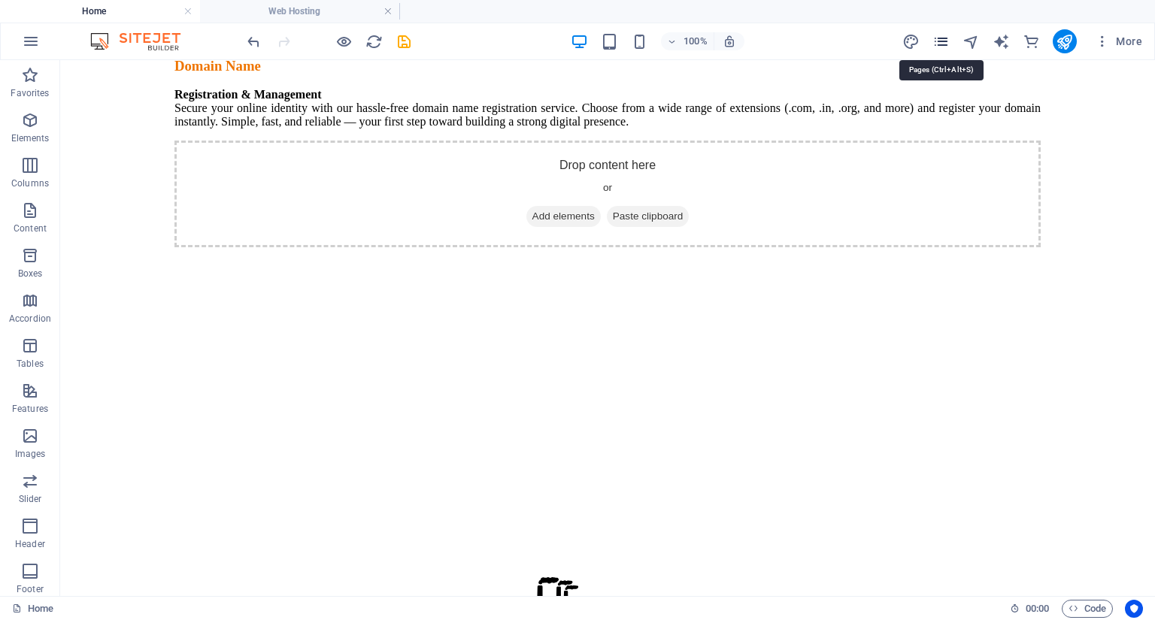
click at [944, 42] on icon "pages" at bounding box center [940, 41] width 17 height 17
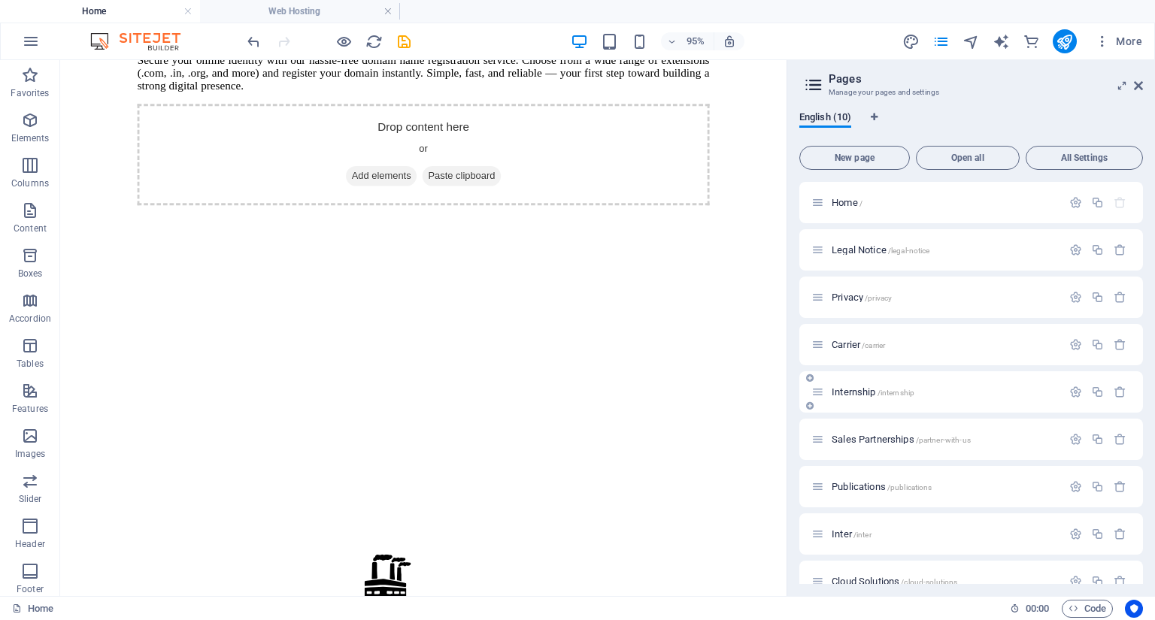
click at [870, 395] on span "Internship /internship" at bounding box center [873, 391] width 83 height 11
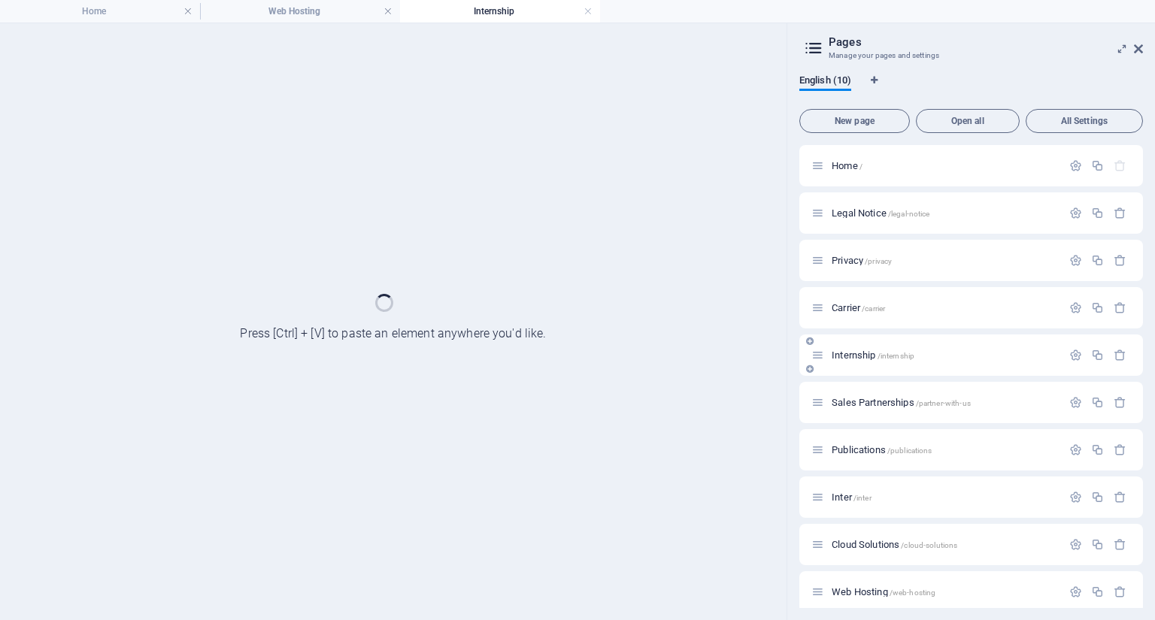
scroll to position [0, 0]
click at [870, 395] on div "Sales Partnerships /partner-with-us" at bounding box center [936, 402] width 250 height 17
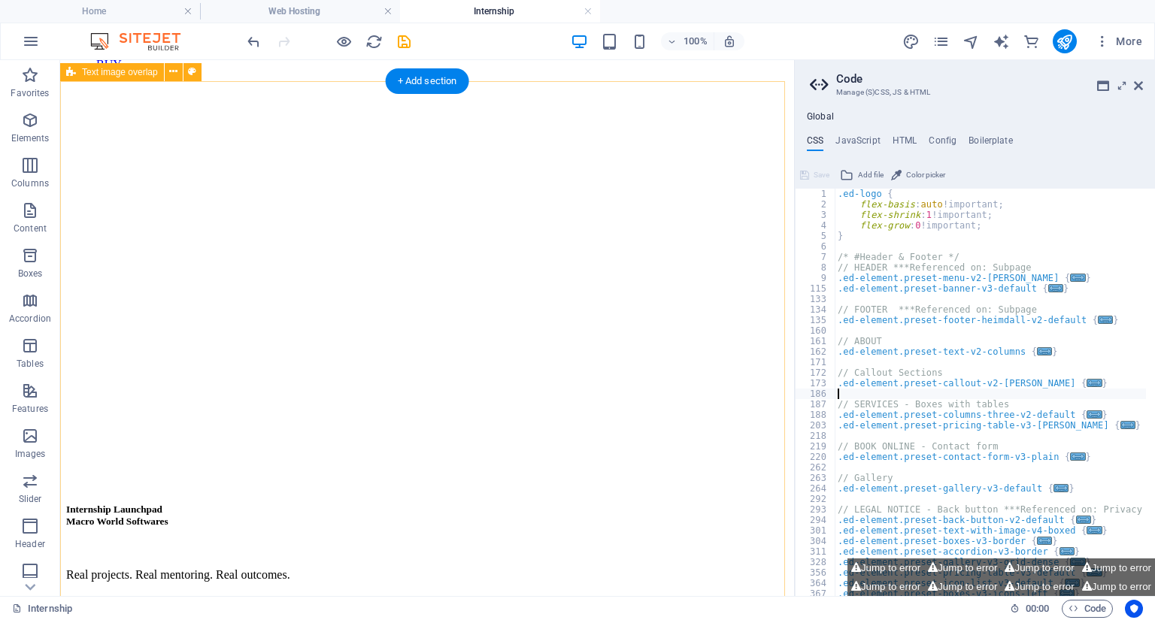
scroll to position [1031, 0]
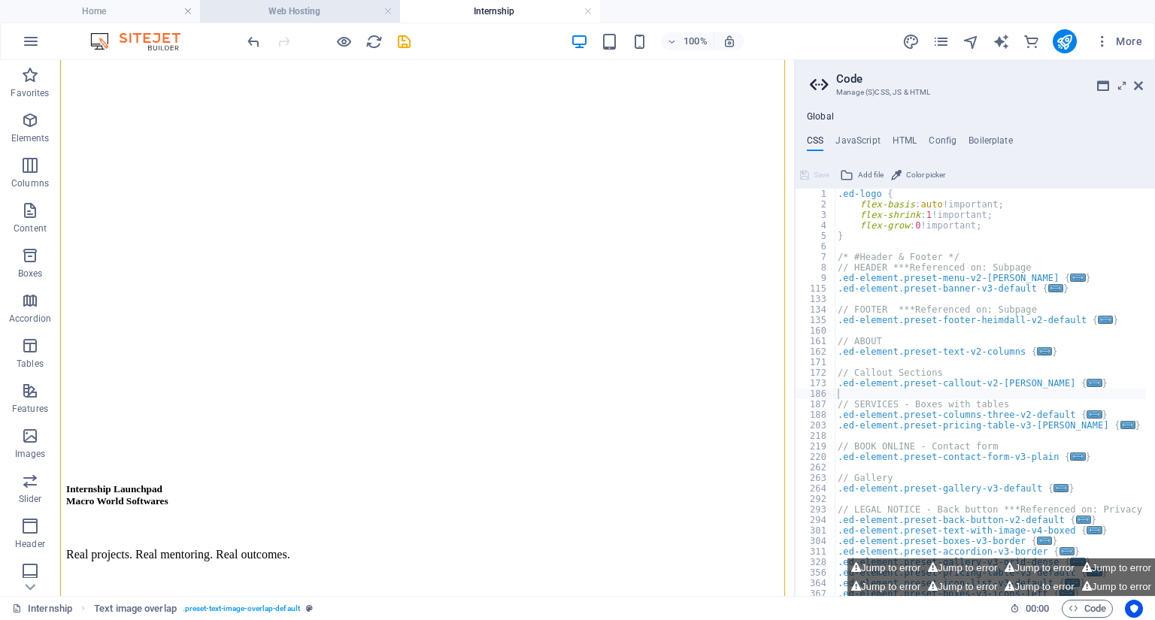
click at [307, 17] on h4 "Web Hosting" at bounding box center [300, 11] width 200 height 17
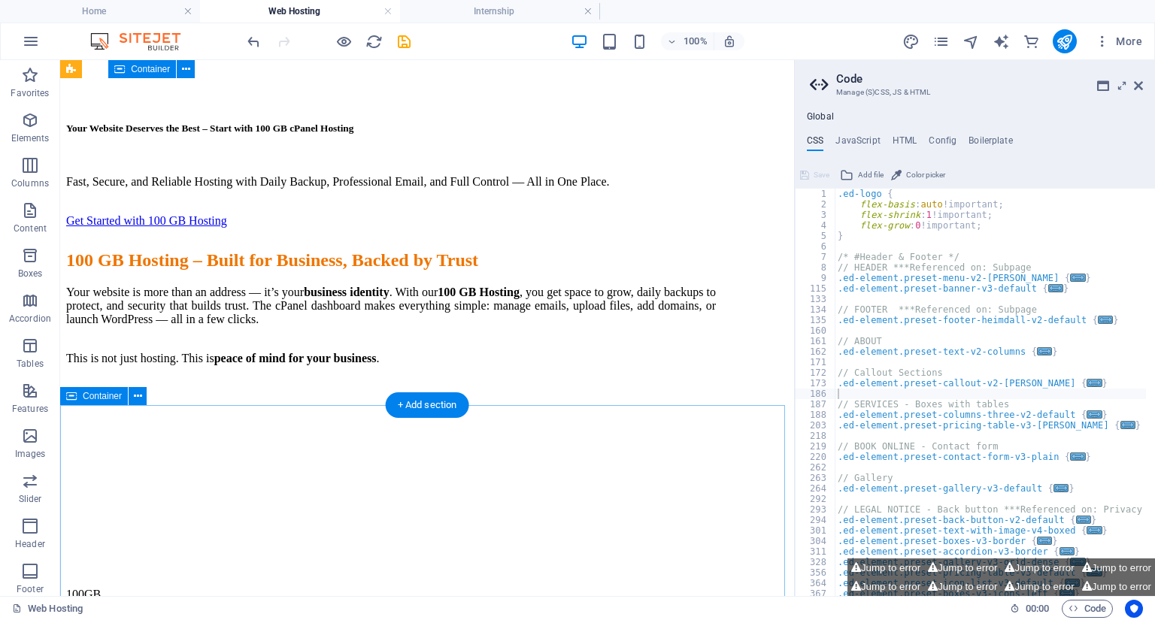
scroll to position [1297, 0]
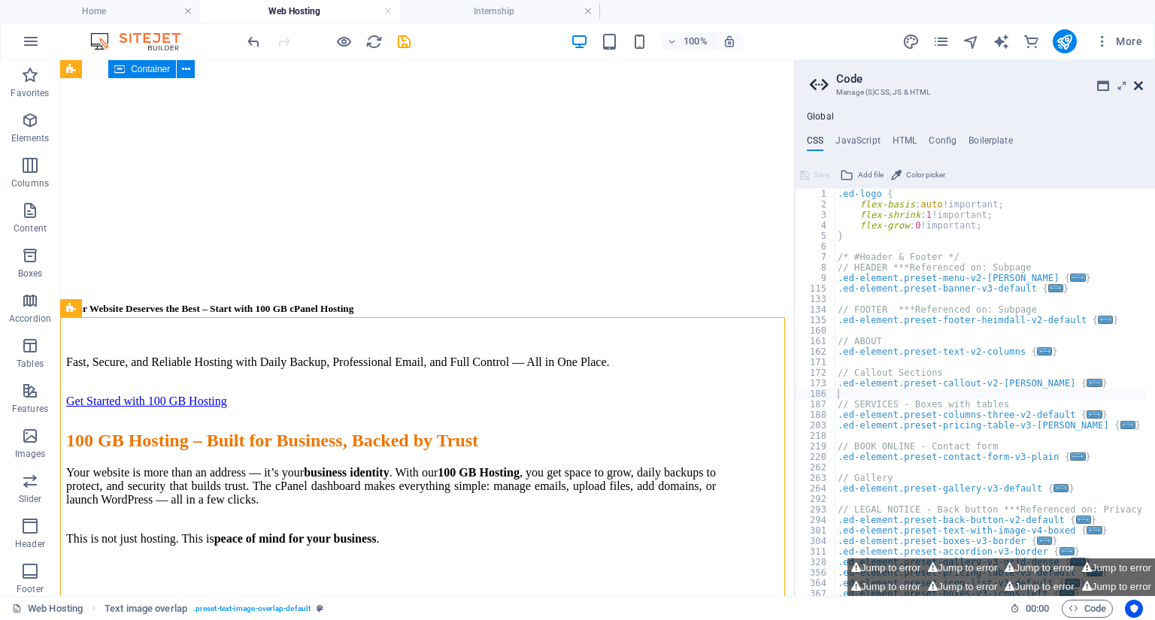
click at [1141, 87] on icon at bounding box center [1138, 86] width 9 height 12
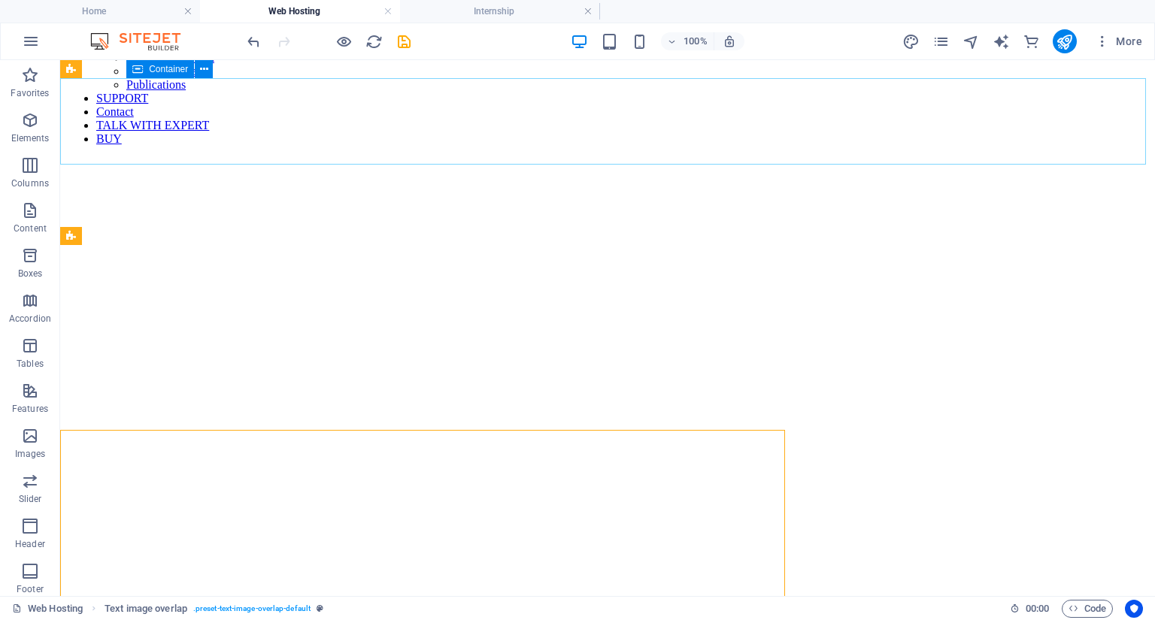
scroll to position [1185, 0]
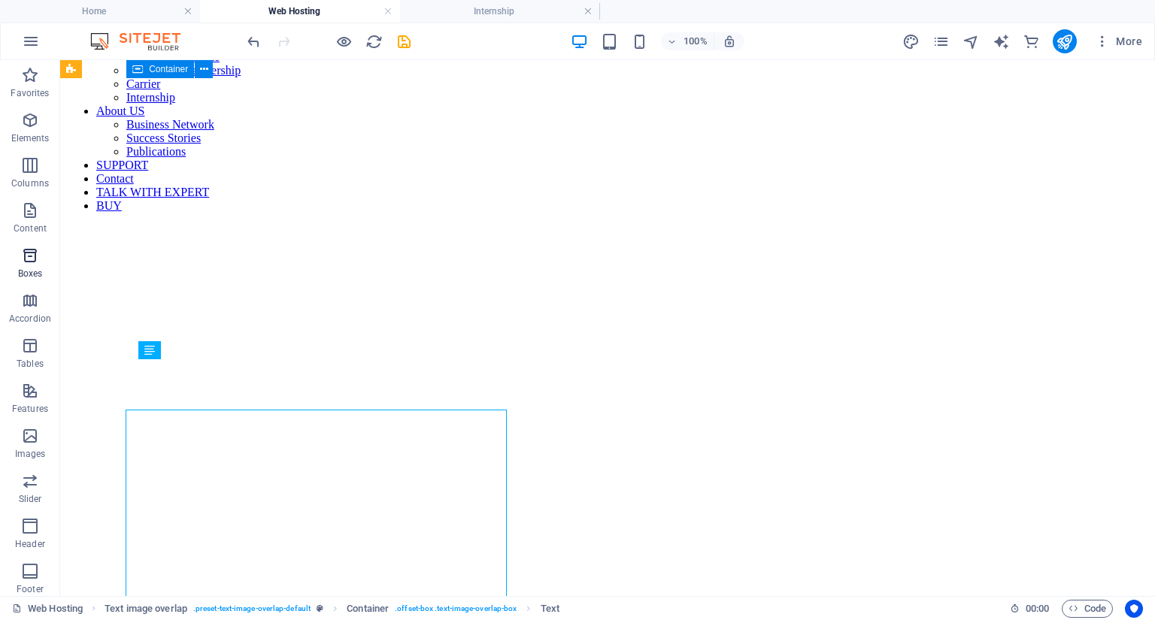
scroll to position [1185, 0]
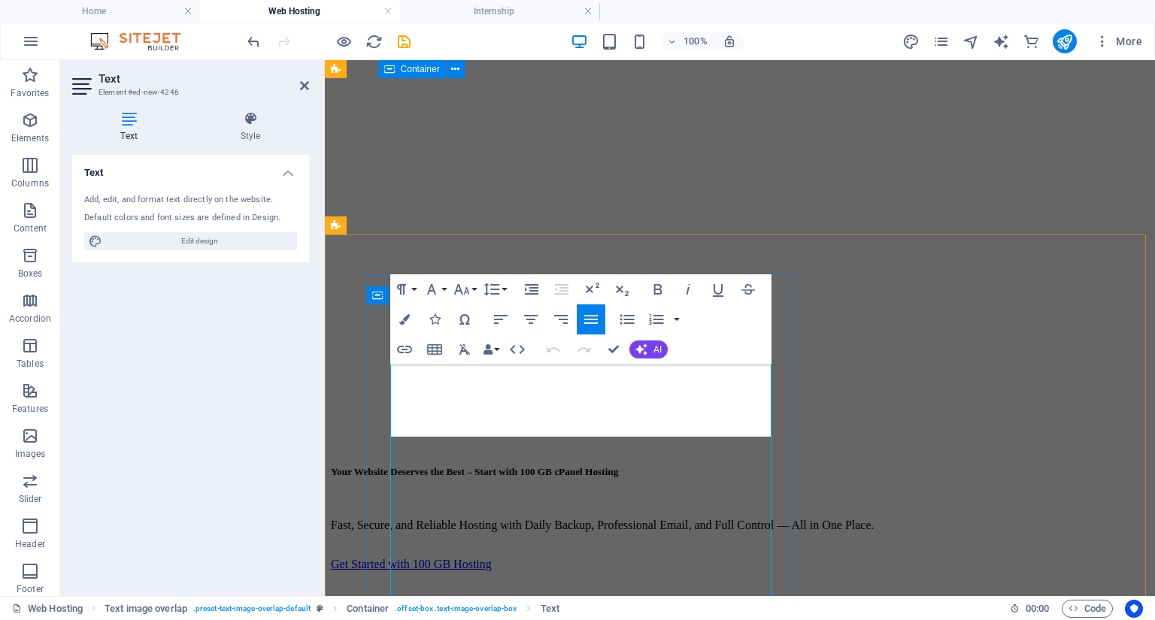
scroll to position [1259, 0]
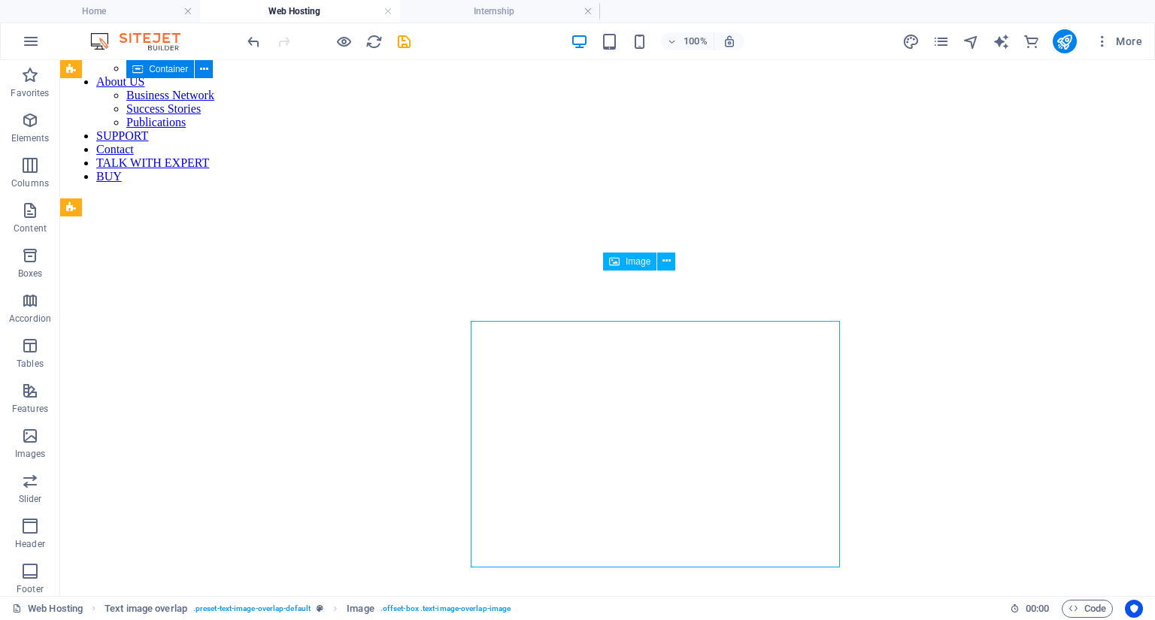
scroll to position [1213, 0]
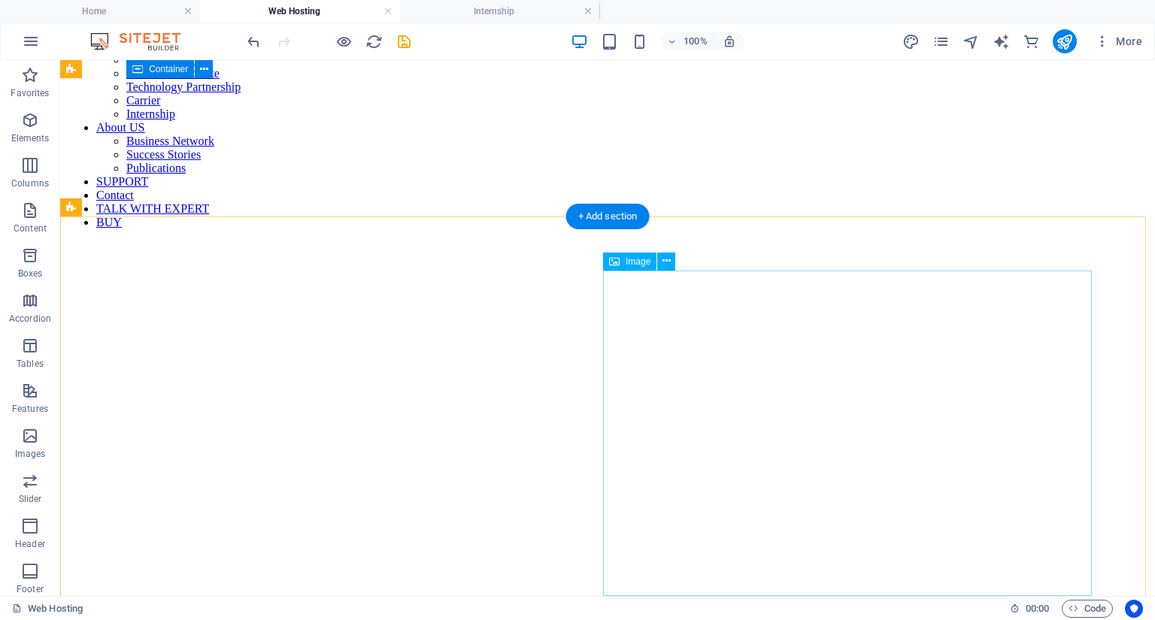
select select "%"
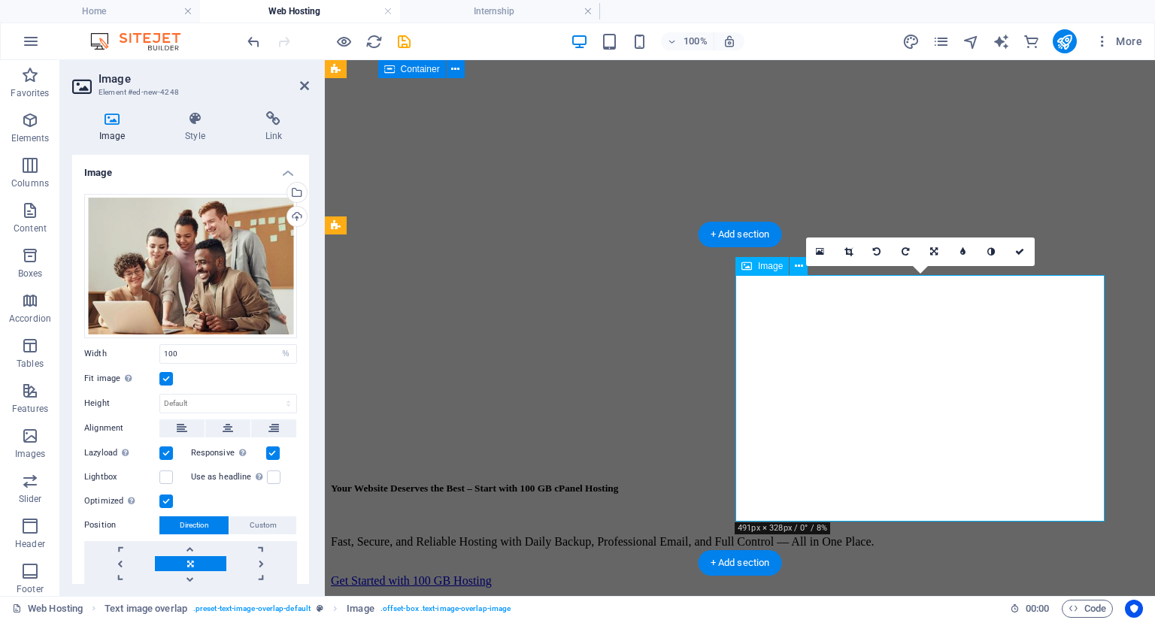
scroll to position [1259, 0]
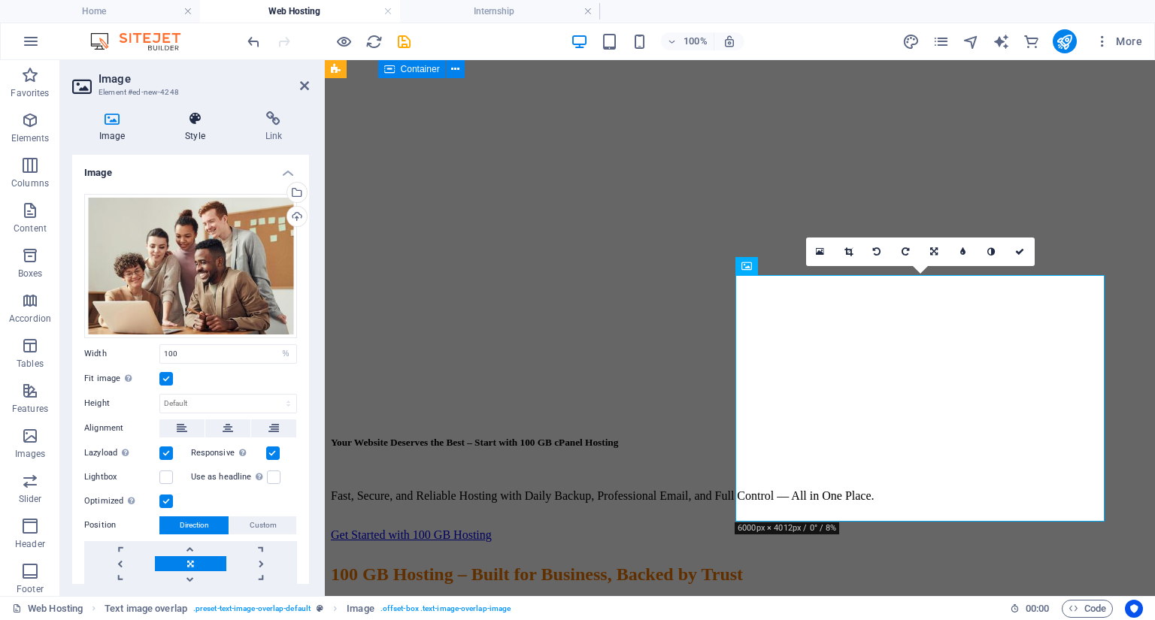
click at [195, 132] on h4 "Style" at bounding box center [198, 127] width 80 height 32
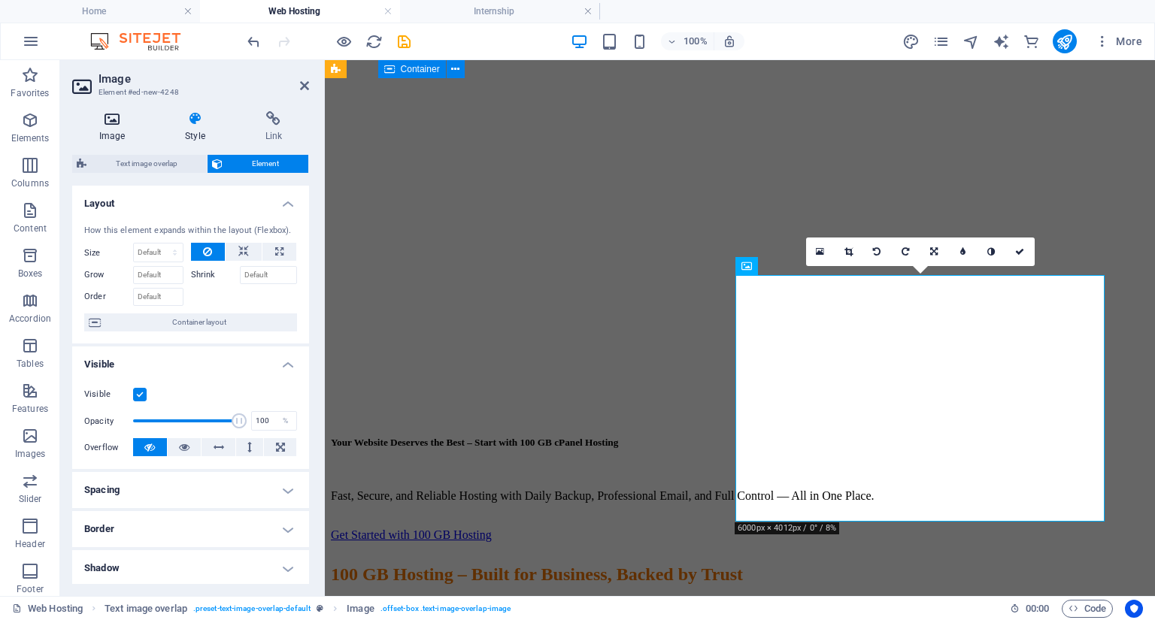
click at [101, 132] on h4 "Image" at bounding box center [115, 127] width 86 height 32
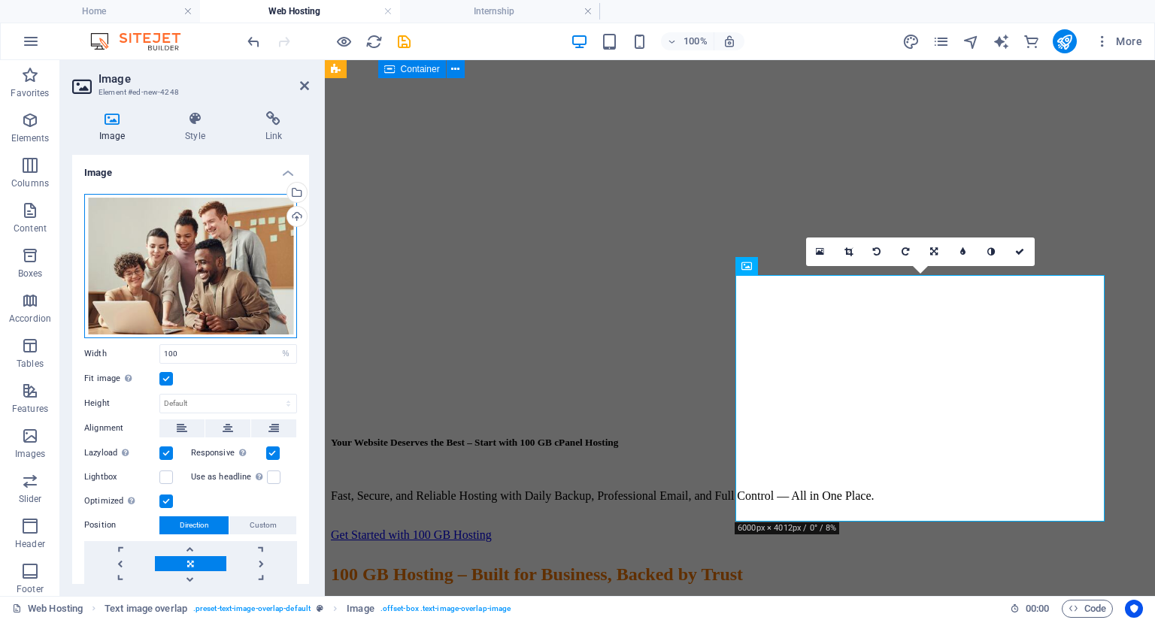
click at [193, 292] on div "Drag files here, click to choose files or select files from Files or our free s…" at bounding box center [190, 266] width 213 height 144
click at [193, 292] on body "Macro World Softwares Home Web Hosting Internship Favorites Elements Columns Co…" at bounding box center [577, 310] width 1155 height 620
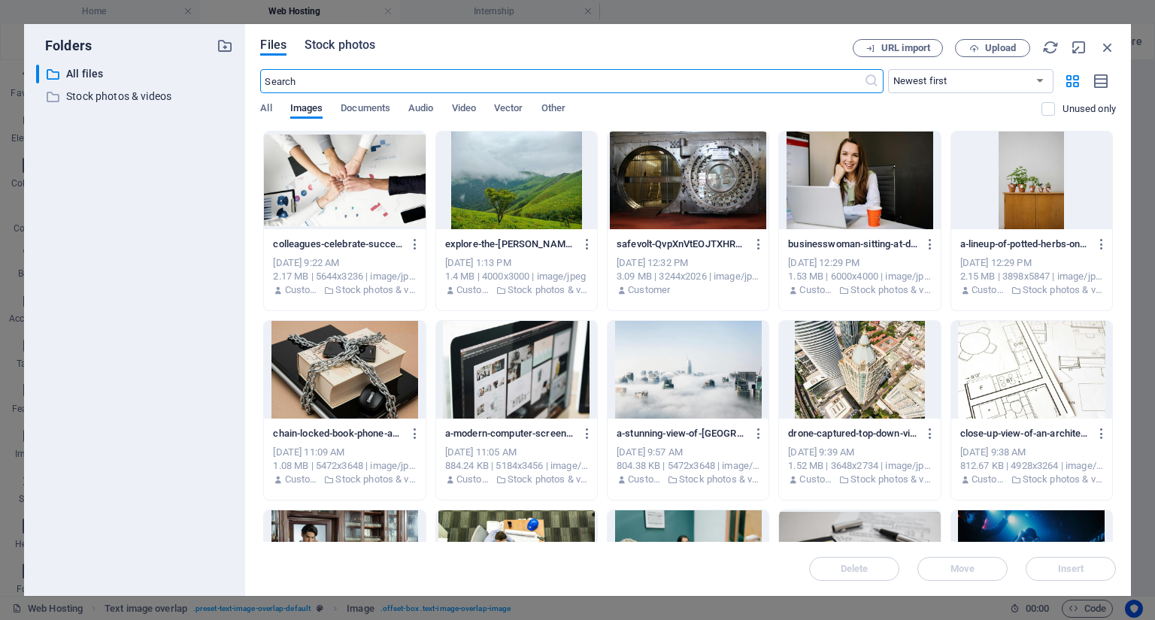
click at [344, 50] on span "Stock photos" at bounding box center [339, 45] width 71 height 18
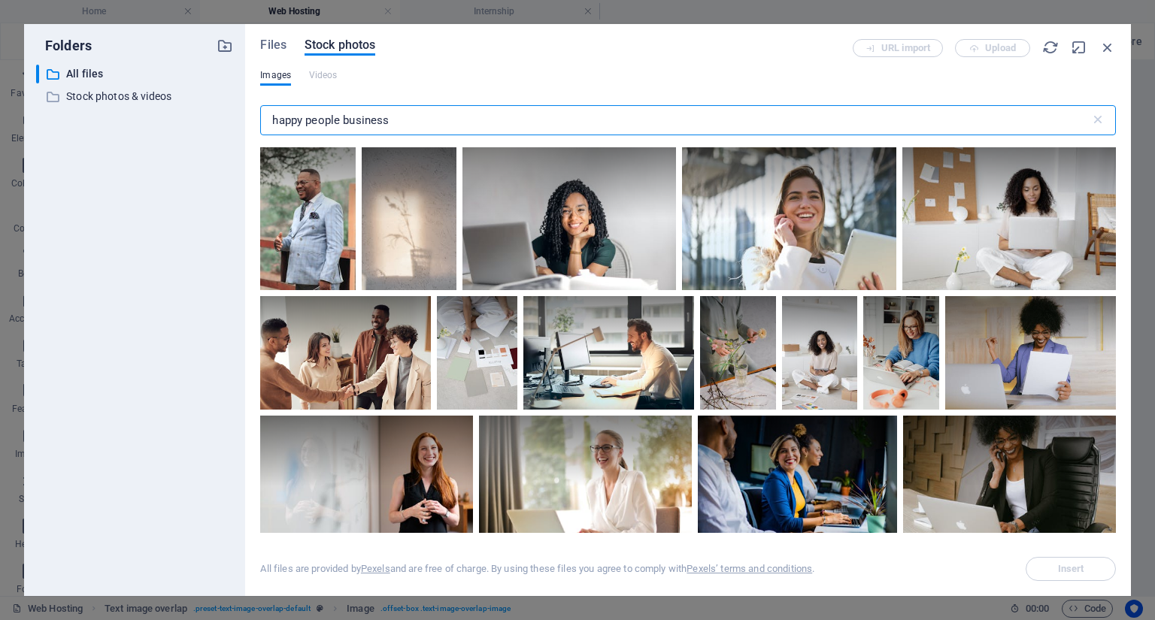
drag, startPoint x: 344, startPoint y: 123, endPoint x: 177, endPoint y: 123, distance: 166.2
click at [180, 123] on div "Folders ​ All files All files ​ Stock photos & videos Stock photos & videos Fil…" at bounding box center [577, 310] width 1107 height 572
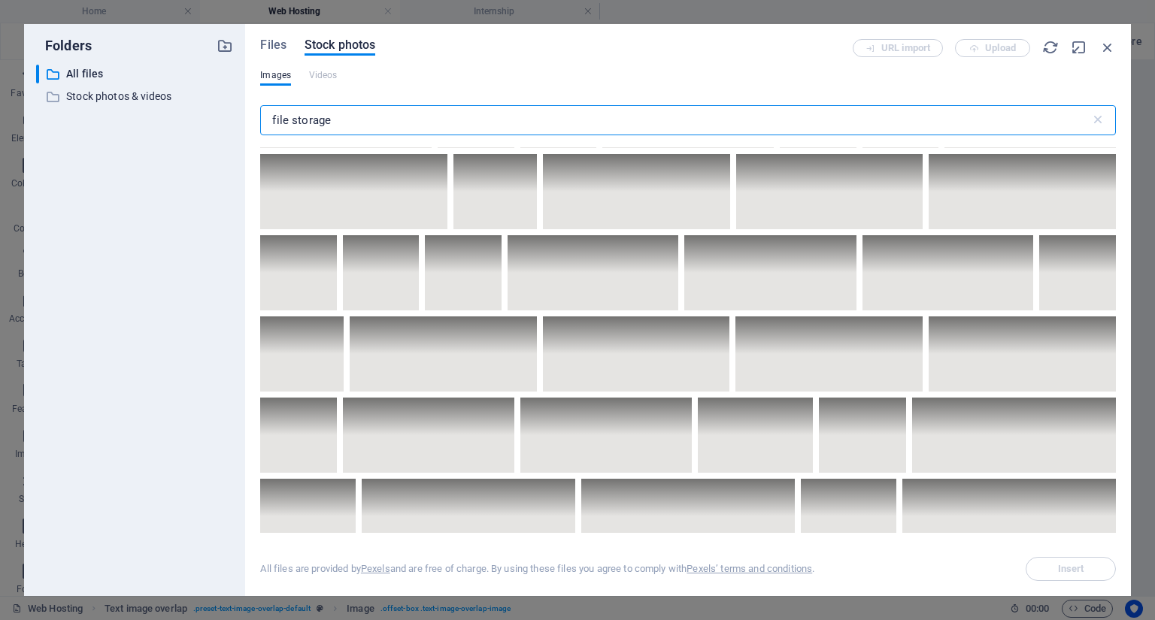
scroll to position [782, 0]
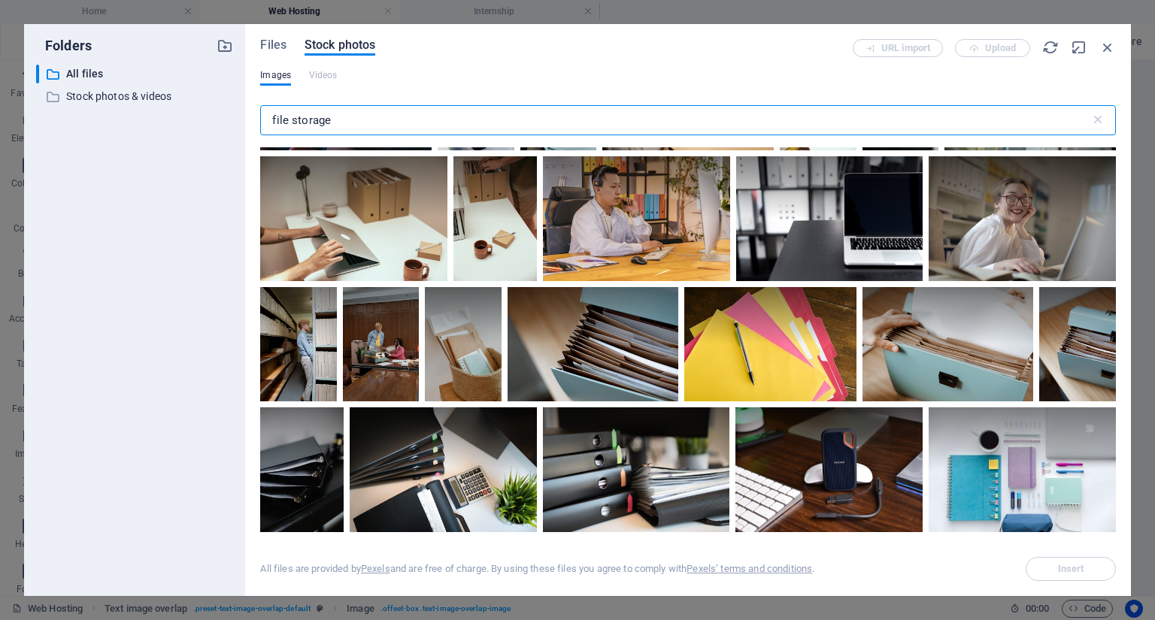
click at [355, 117] on input "file storage" at bounding box center [674, 120] width 829 height 30
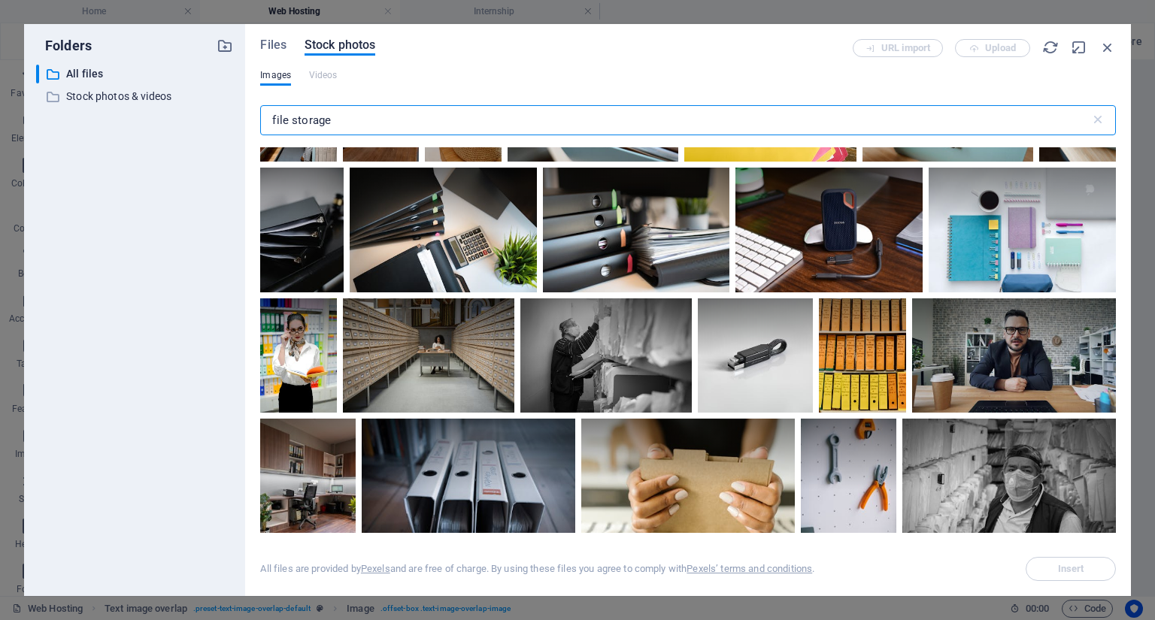
scroll to position [1022, 0]
type input "file storage"
click at [487, 367] on div at bounding box center [428, 355] width 171 height 114
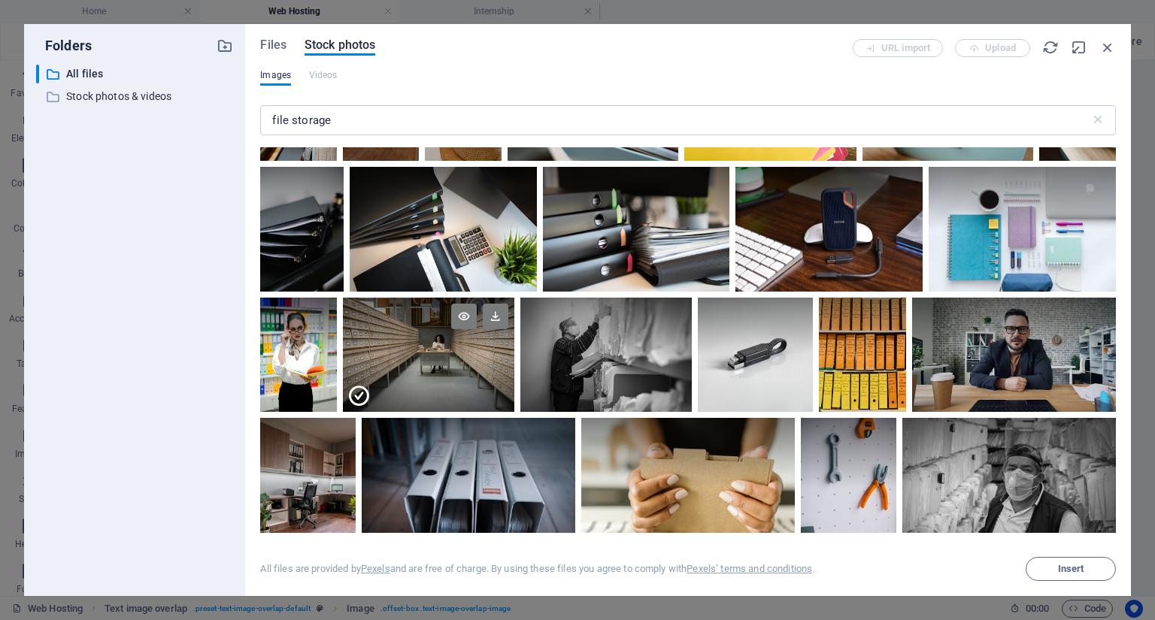
click at [487, 367] on div at bounding box center [428, 383] width 171 height 57
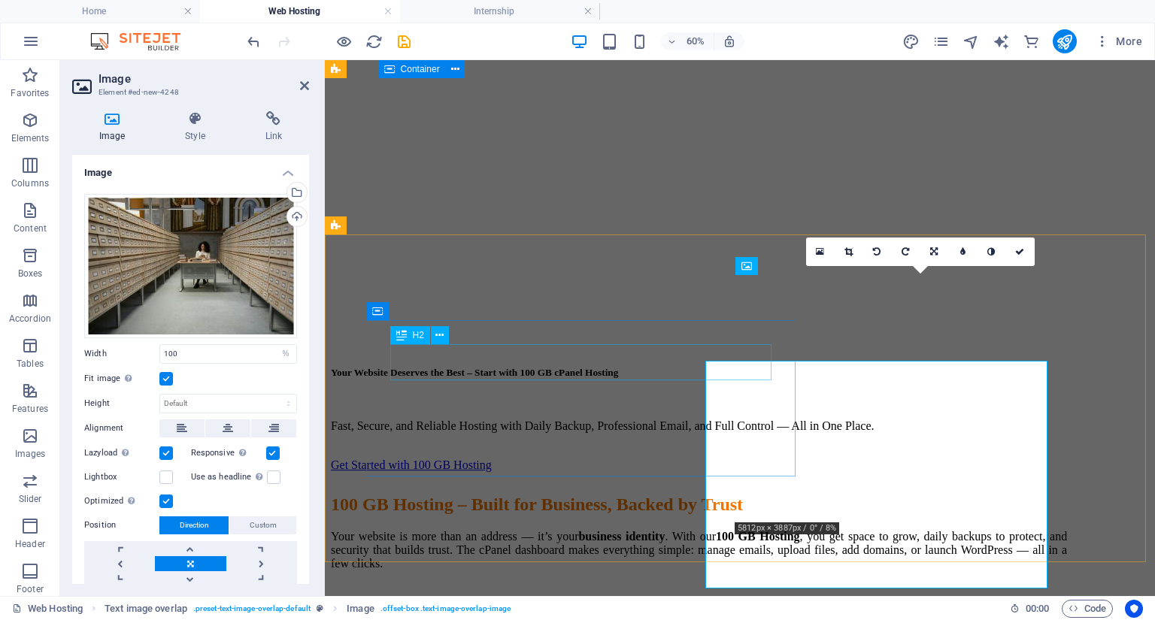
scroll to position [1259, 0]
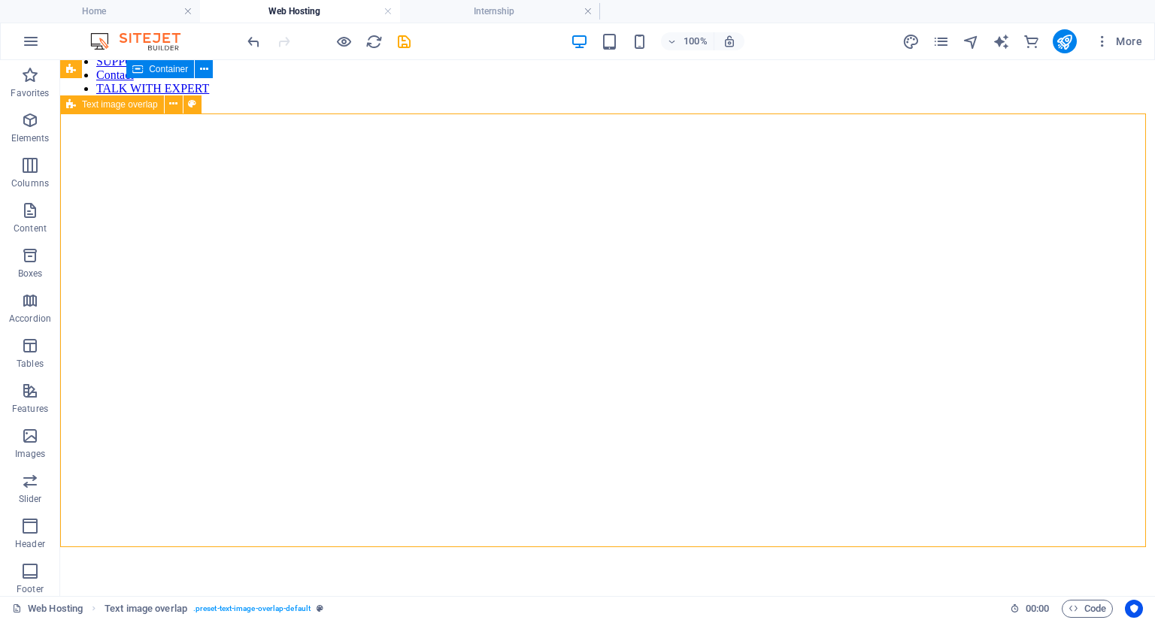
scroll to position [1213, 0]
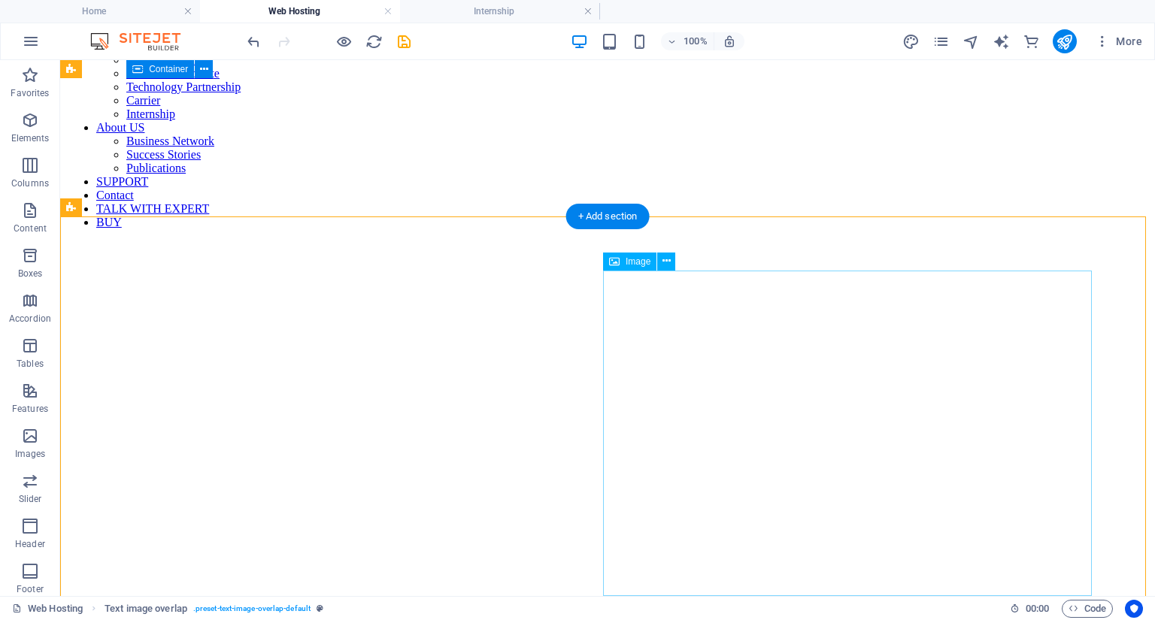
select select "%"
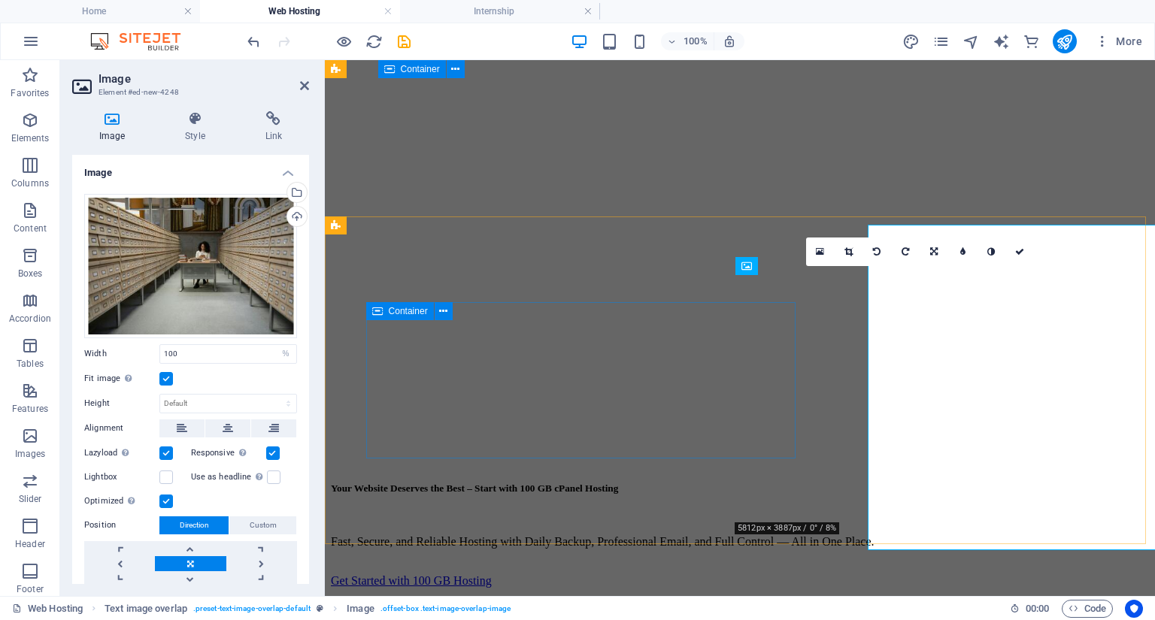
scroll to position [1259, 0]
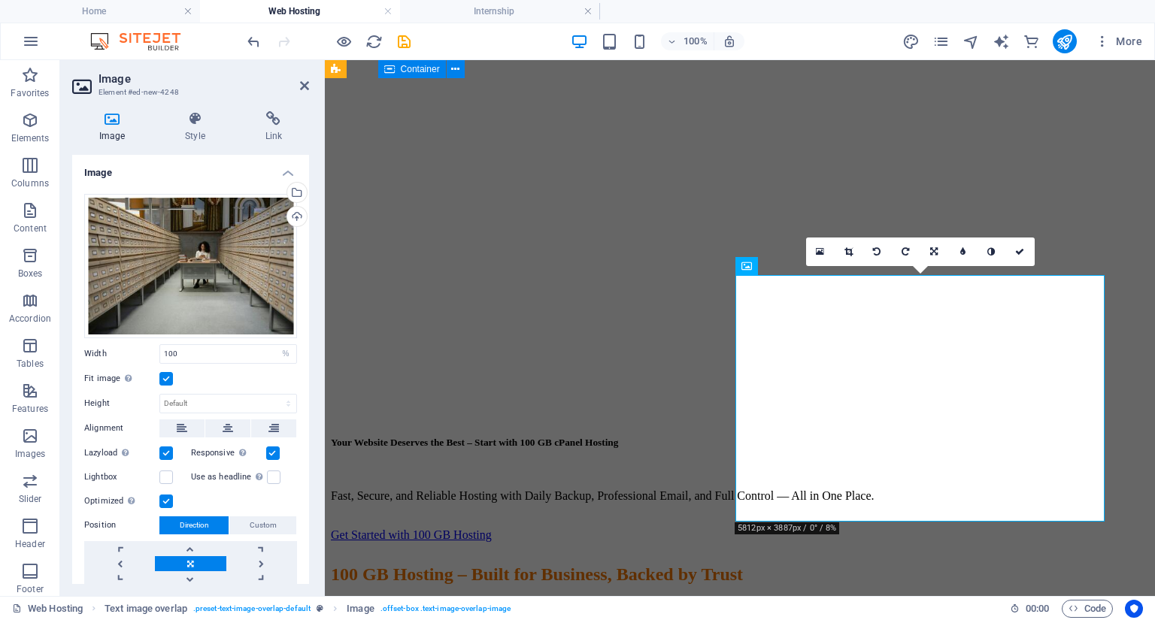
click at [168, 381] on label at bounding box center [166, 379] width 14 height 14
click at [0, 0] on input "Fit image Automatically fit image to a fixed width and height" at bounding box center [0, 0] width 0 height 0
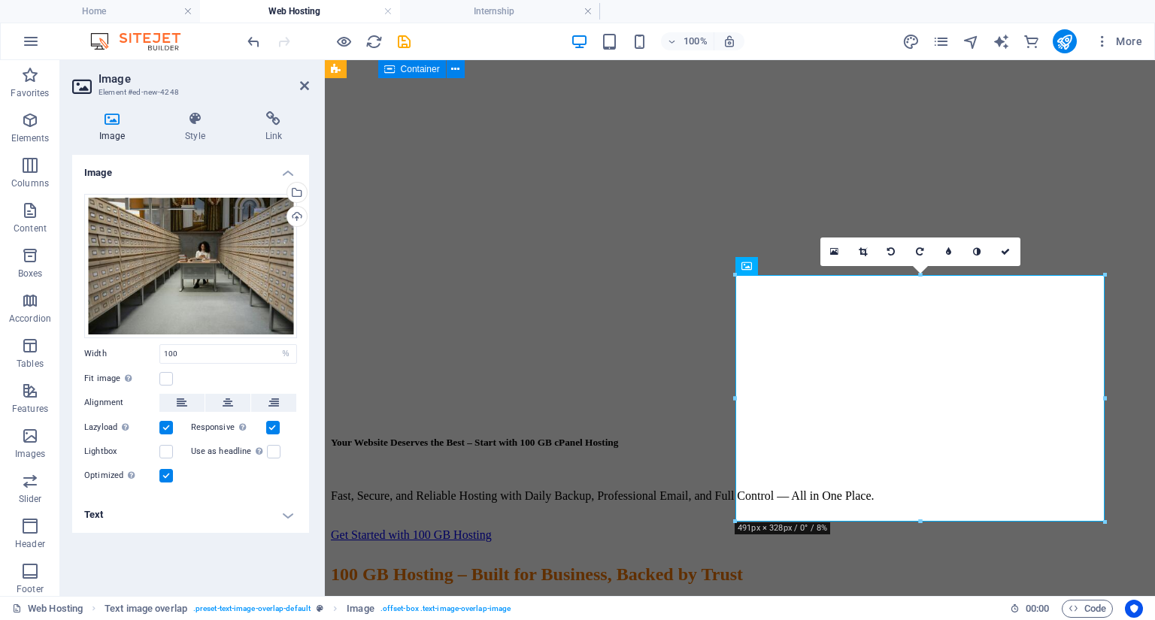
click at [163, 432] on label at bounding box center [166, 428] width 14 height 14
click at [0, 0] on input "Lazyload Loading images after the page loads improves page speed." at bounding box center [0, 0] width 0 height 0
click at [277, 520] on h4 "Text" at bounding box center [190, 515] width 237 height 36
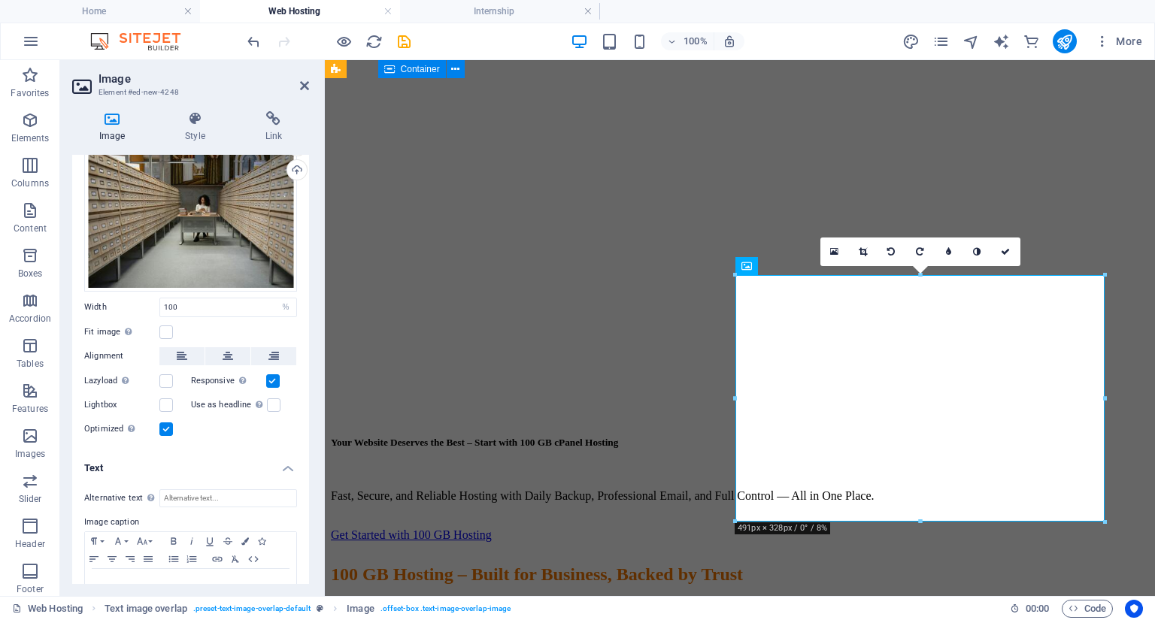
scroll to position [87, 0]
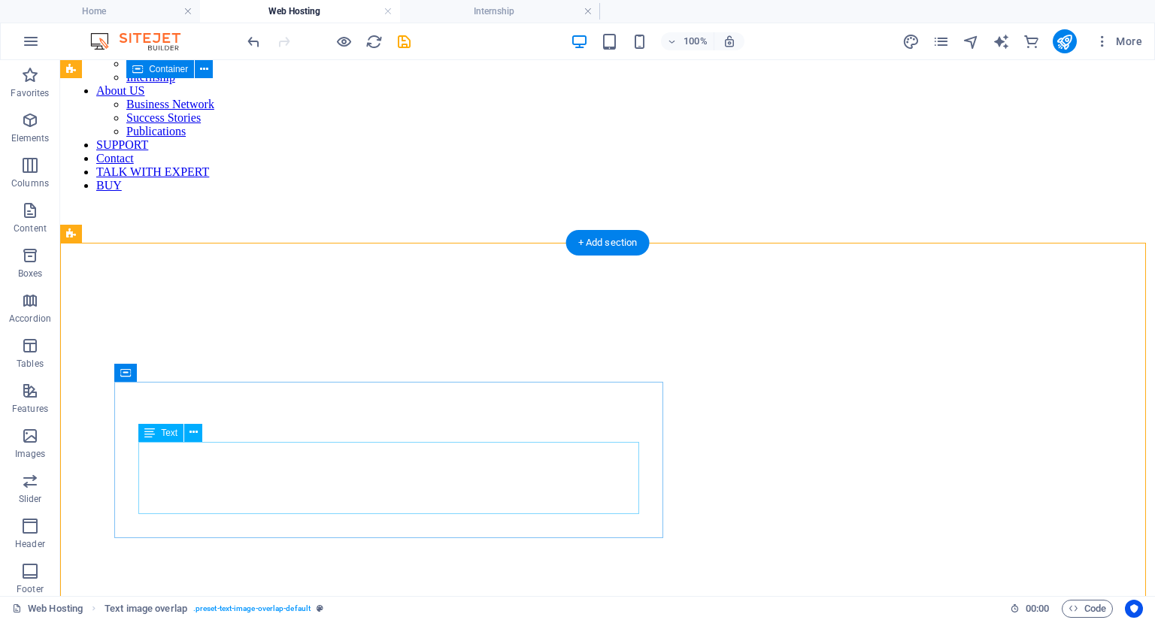
scroll to position [1153, 0]
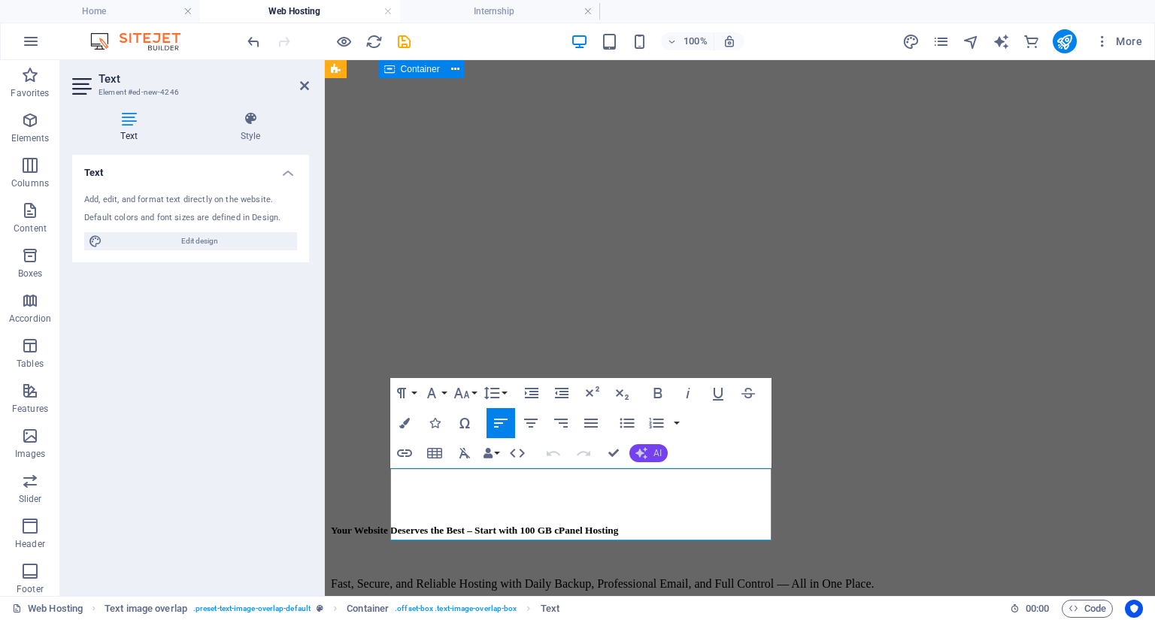
click at [644, 453] on icon "button" at bounding box center [641, 453] width 12 height 12
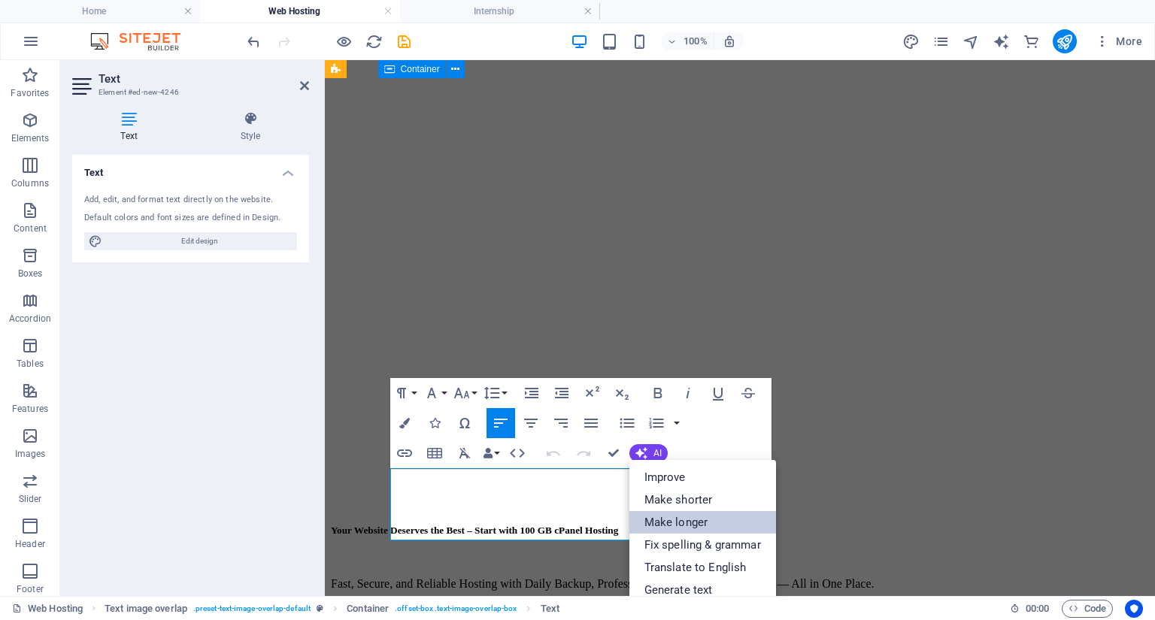
click at [685, 530] on link "Make longer" at bounding box center [702, 522] width 147 height 23
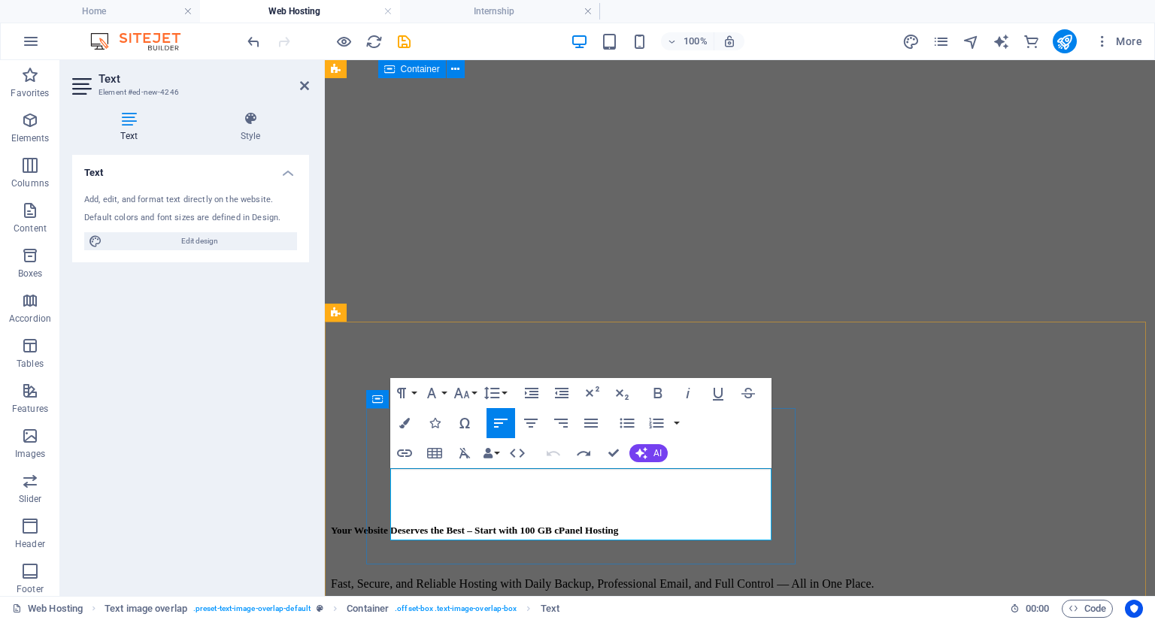
drag, startPoint x: 493, startPoint y: 477, endPoint x: 527, endPoint y: 479, distance: 33.9
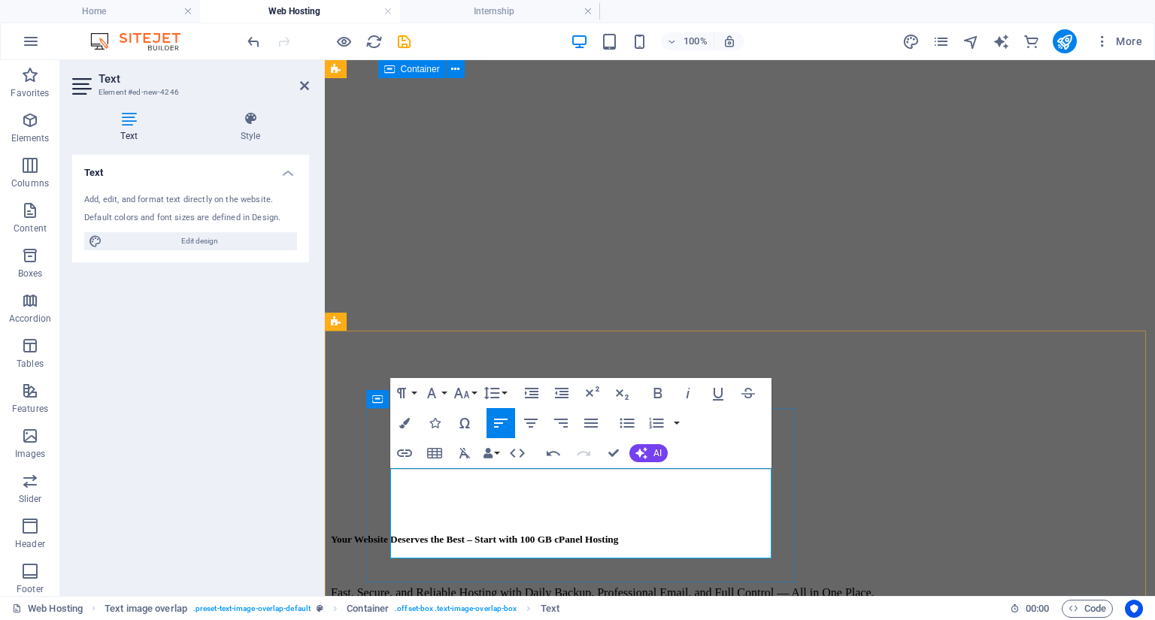
scroll to position [1126, 0]
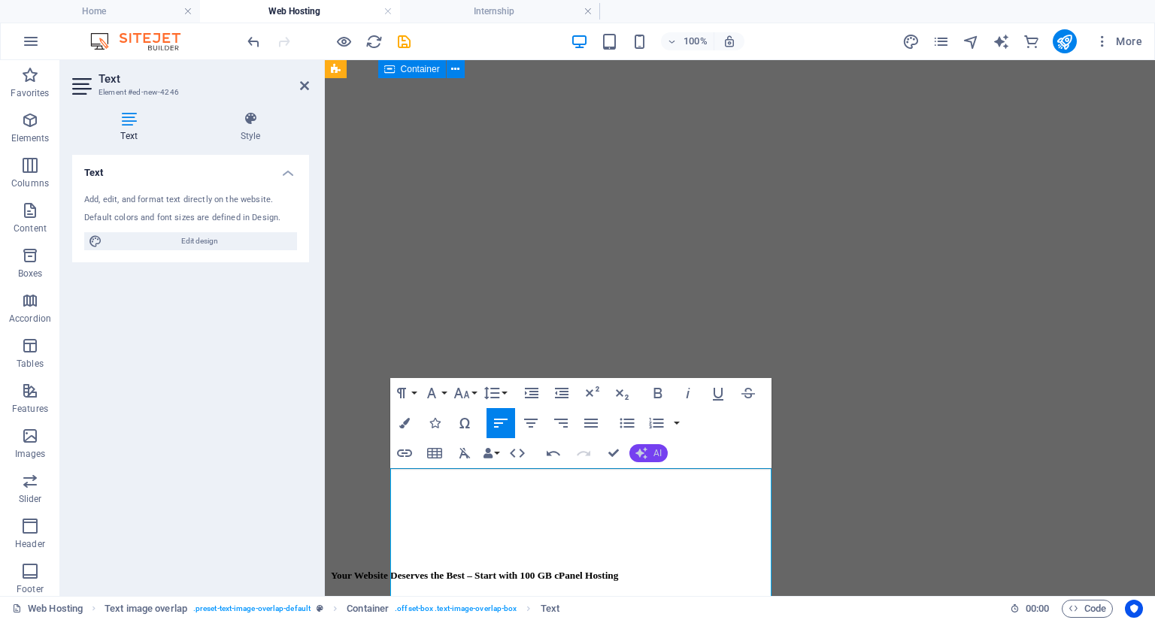
click at [642, 449] on icon "button" at bounding box center [640, 453] width 17 height 17
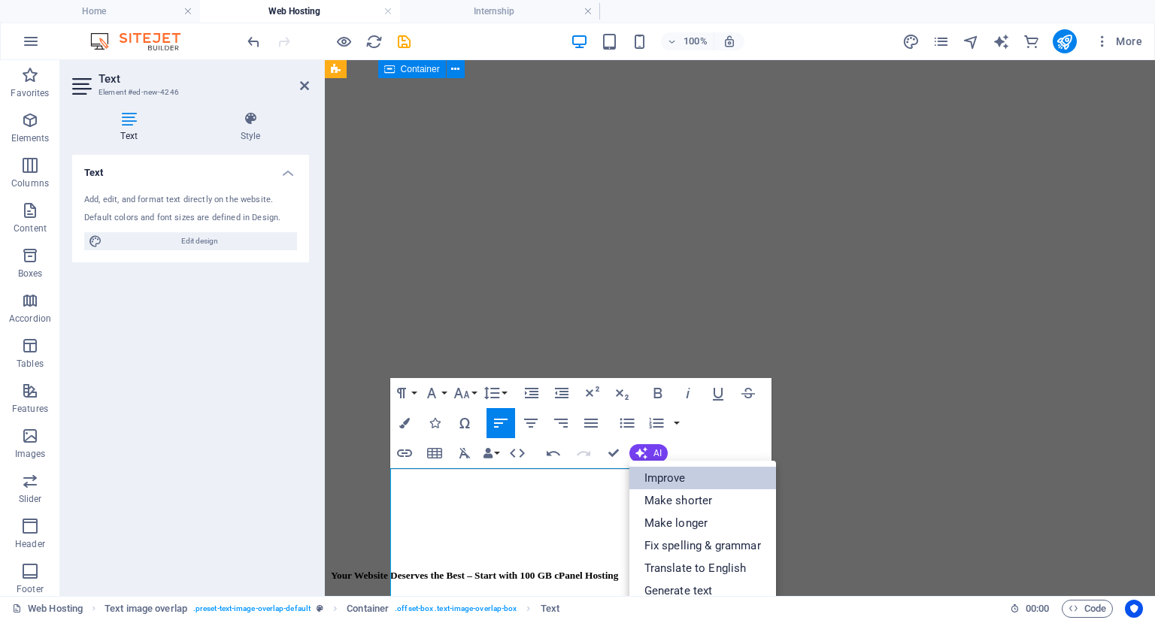
click at [665, 477] on link "Improve" at bounding box center [702, 478] width 147 height 23
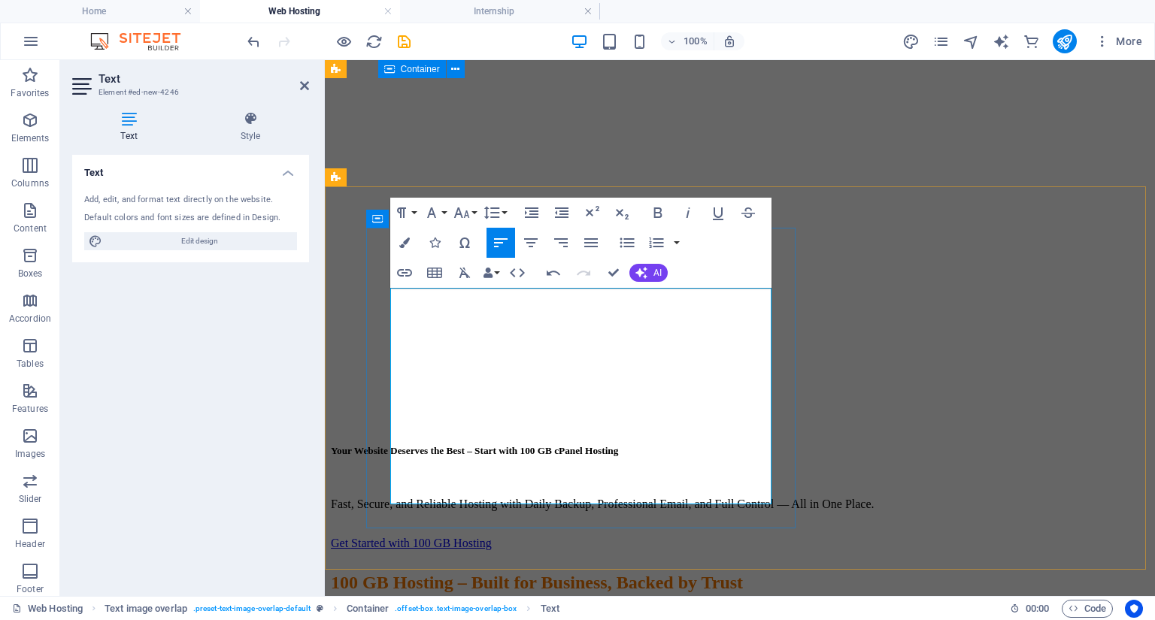
scroll to position [1307, 0]
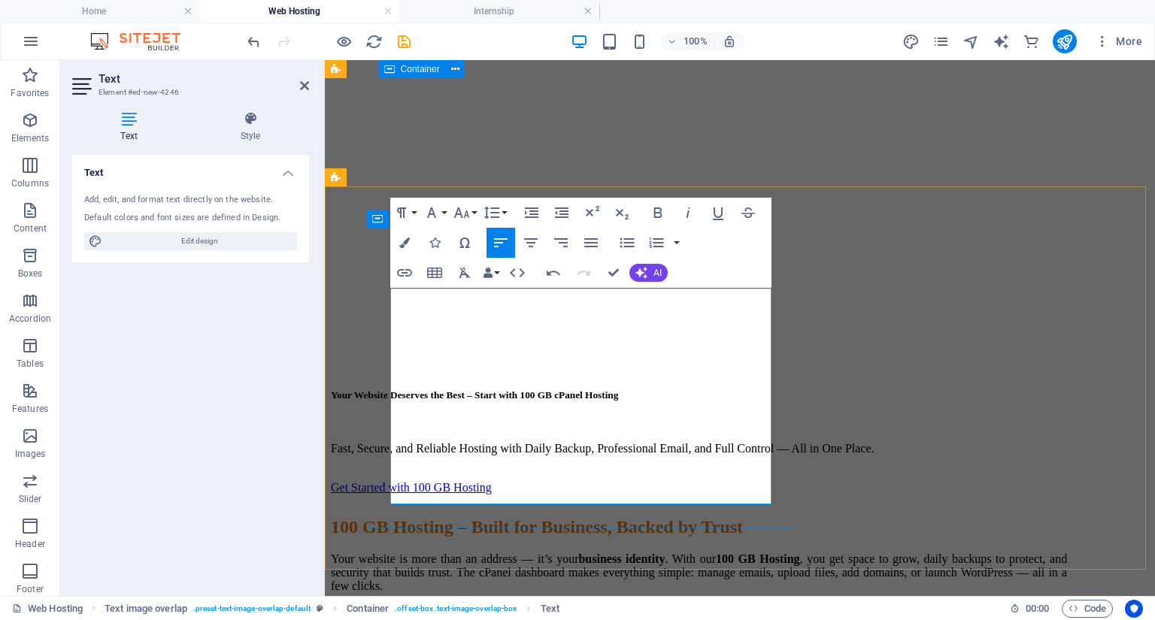
drag, startPoint x: 589, startPoint y: 367, endPoint x: 383, endPoint y: 296, distance: 218.5
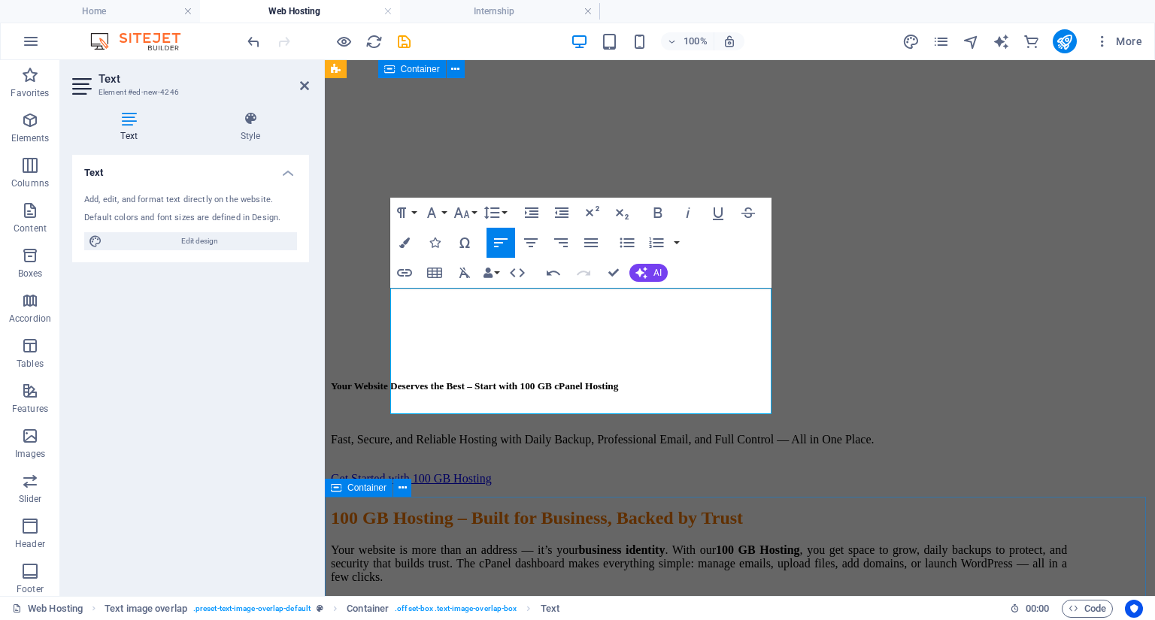
scroll to position [1325, 0]
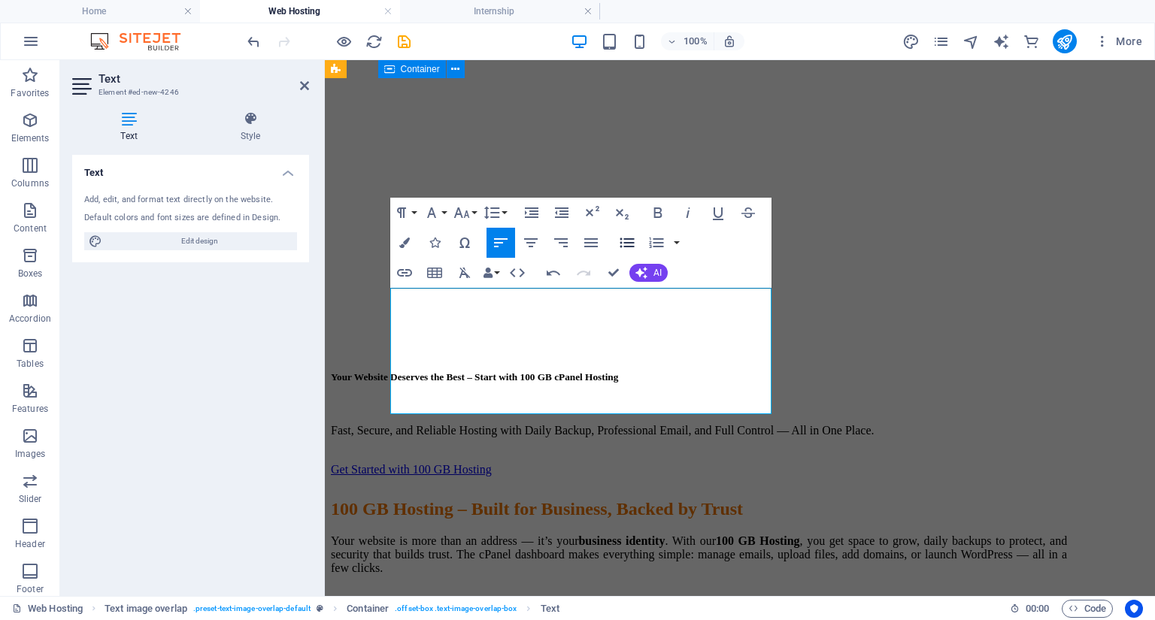
click at [626, 244] on icon "button" at bounding box center [627, 243] width 18 height 18
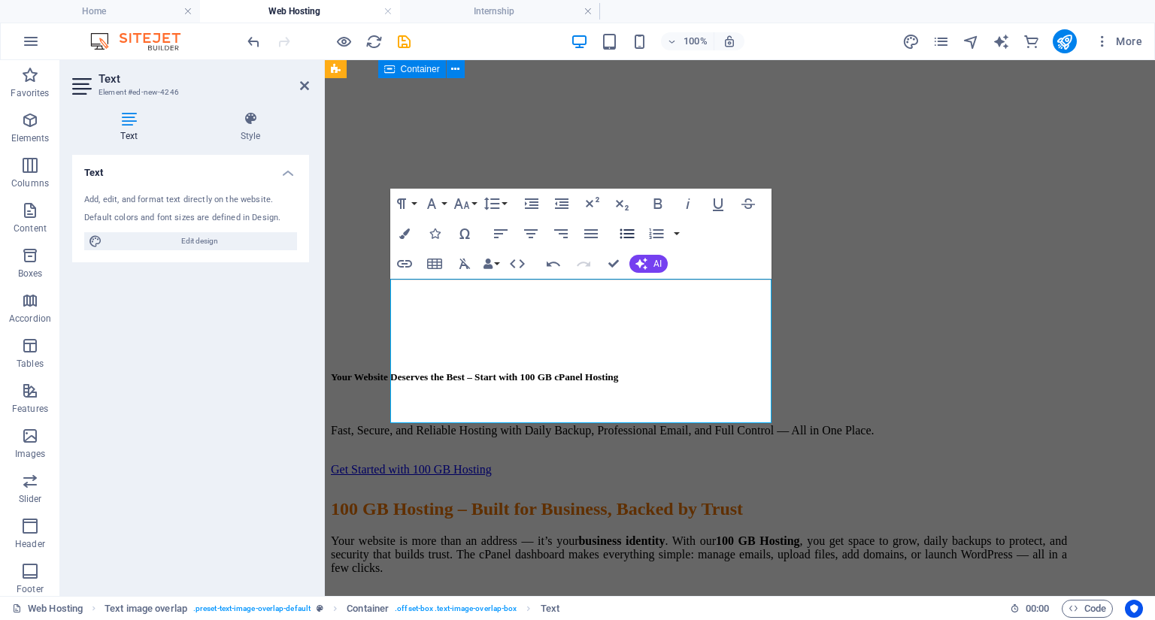
click at [626, 244] on button "Unordered List" at bounding box center [627, 234] width 29 height 30
click at [628, 235] on icon "button" at bounding box center [627, 234] width 18 height 18
click at [632, 229] on icon "button" at bounding box center [626, 234] width 14 height 10
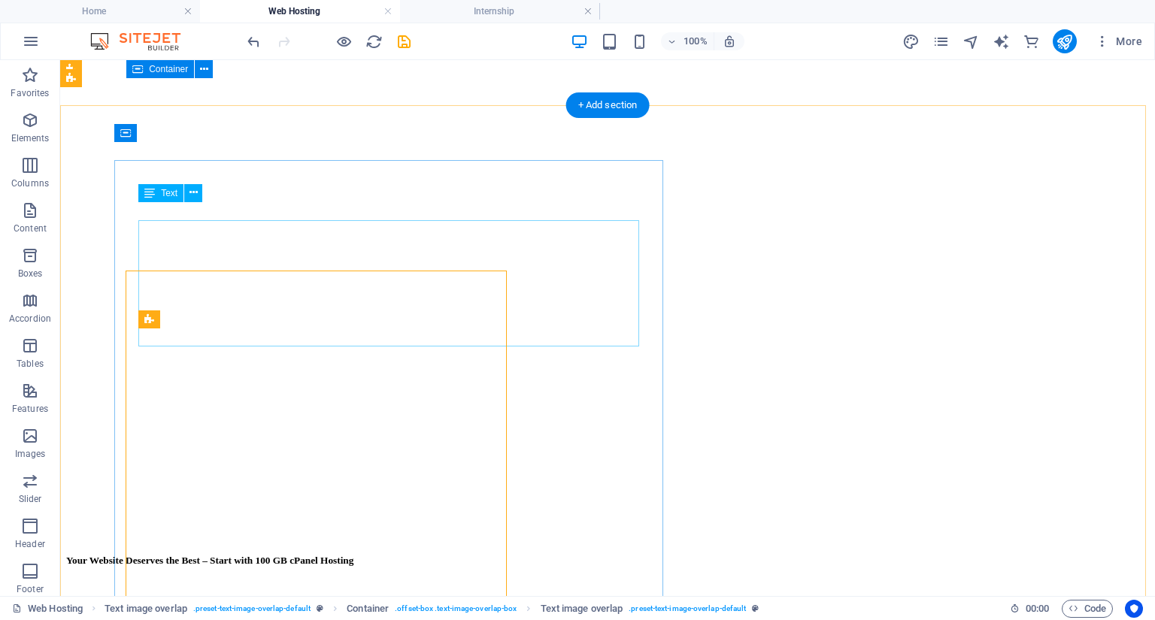
scroll to position [1342, 0]
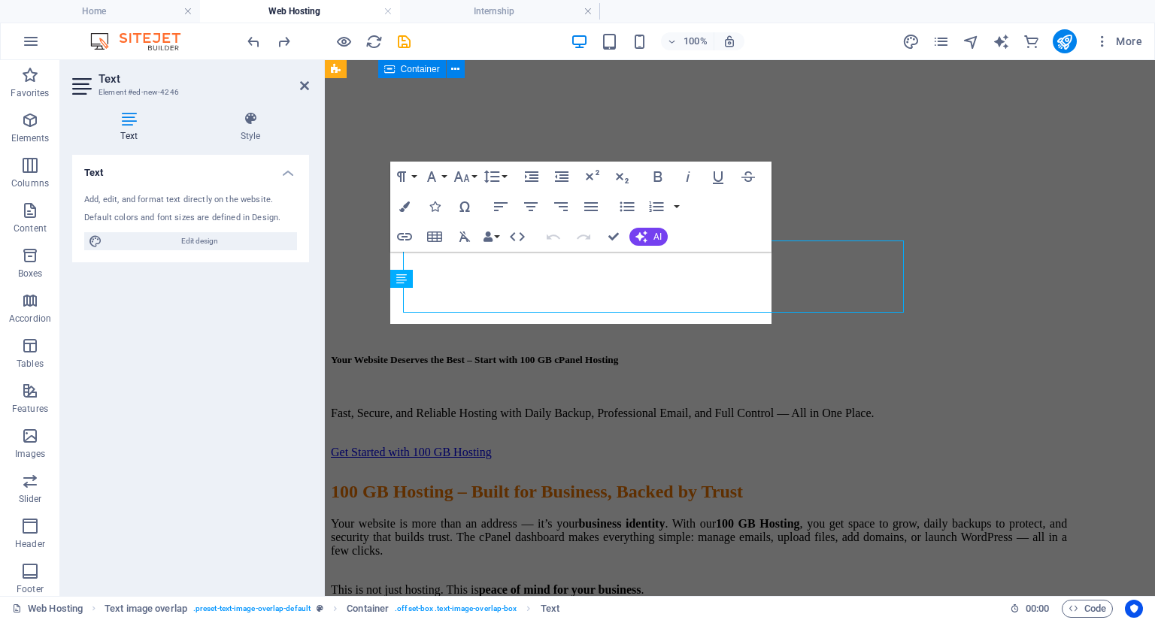
scroll to position [1388, 0]
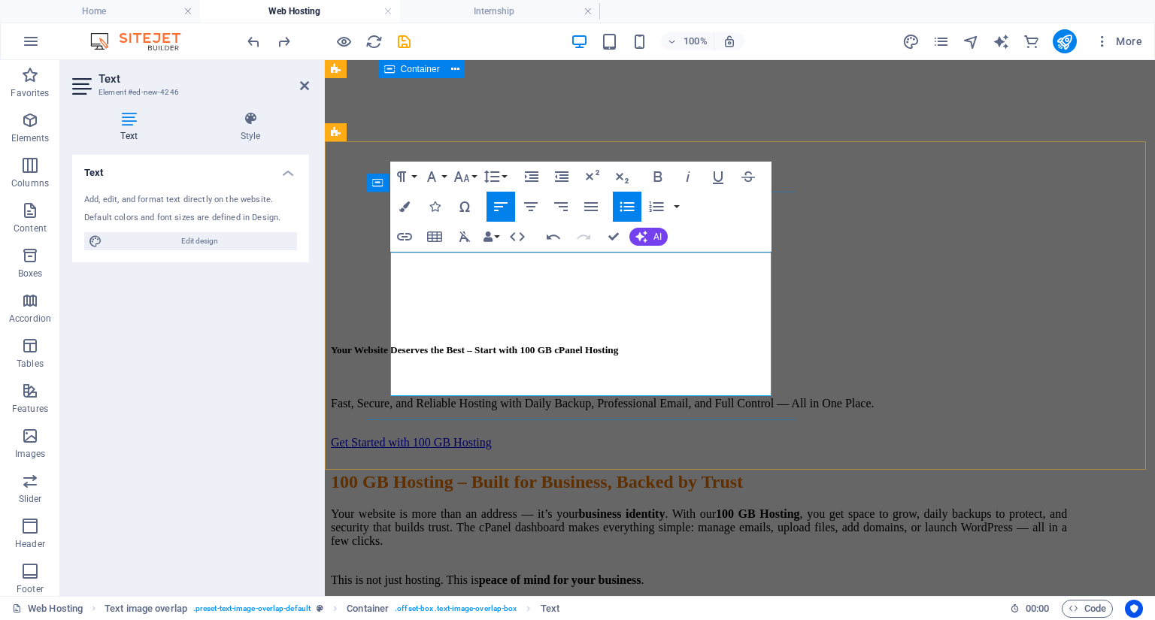
scroll to position [1415, 0]
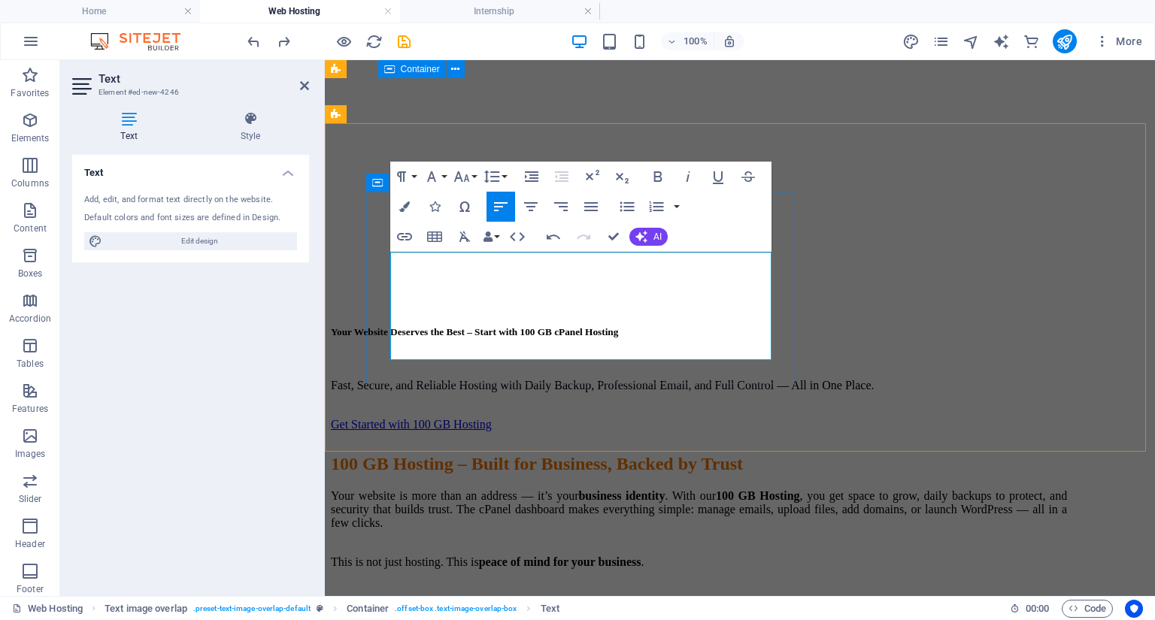
scroll to position [2528, 3]
drag, startPoint x: 395, startPoint y: 297, endPoint x: 386, endPoint y: 298, distance: 9.1
drag, startPoint x: 397, startPoint y: 314, endPoint x: 384, endPoint y: 313, distance: 12.8
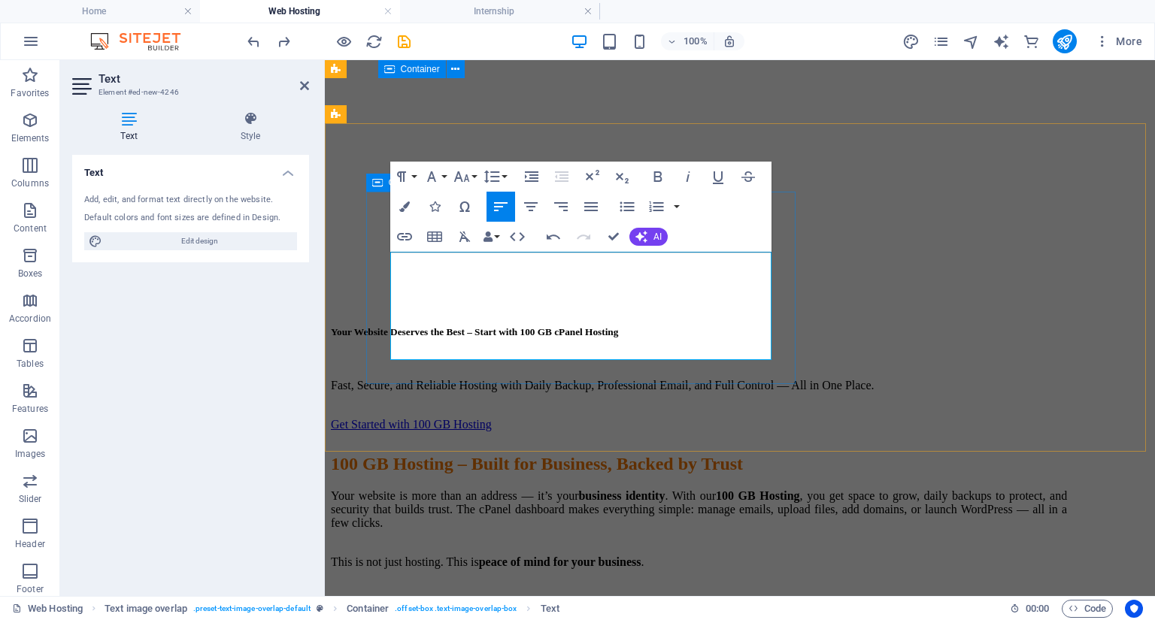
drag, startPoint x: 395, startPoint y: 333, endPoint x: 385, endPoint y: 327, distance: 12.1
drag, startPoint x: 395, startPoint y: 351, endPoint x: 381, endPoint y: 346, distance: 15.2
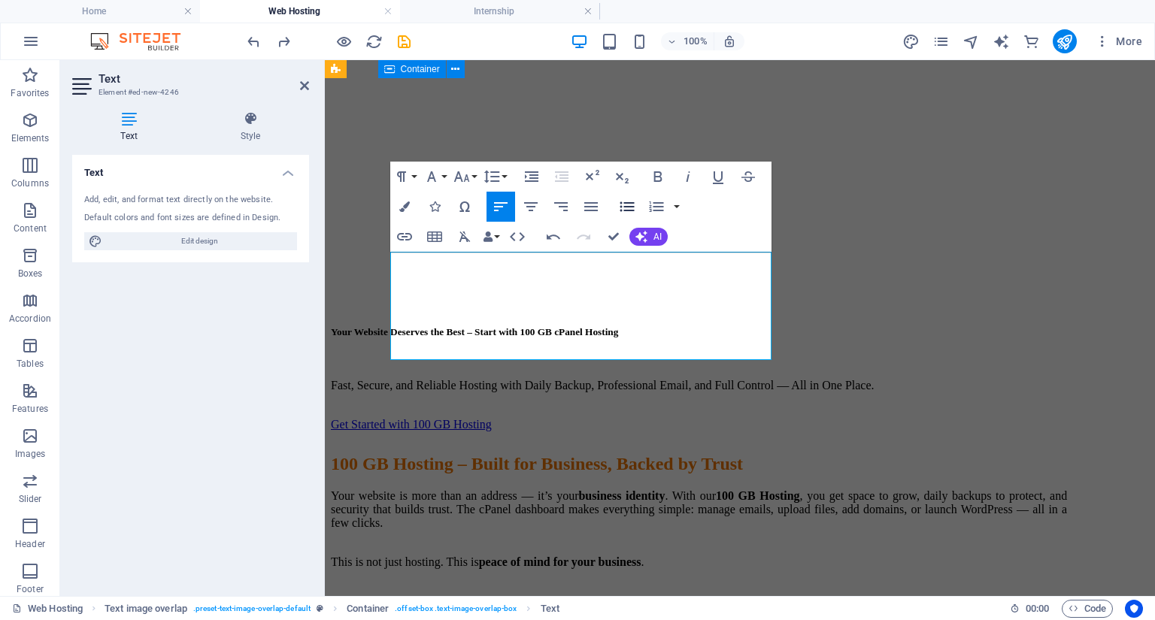
click at [625, 208] on icon "button" at bounding box center [627, 207] width 18 height 18
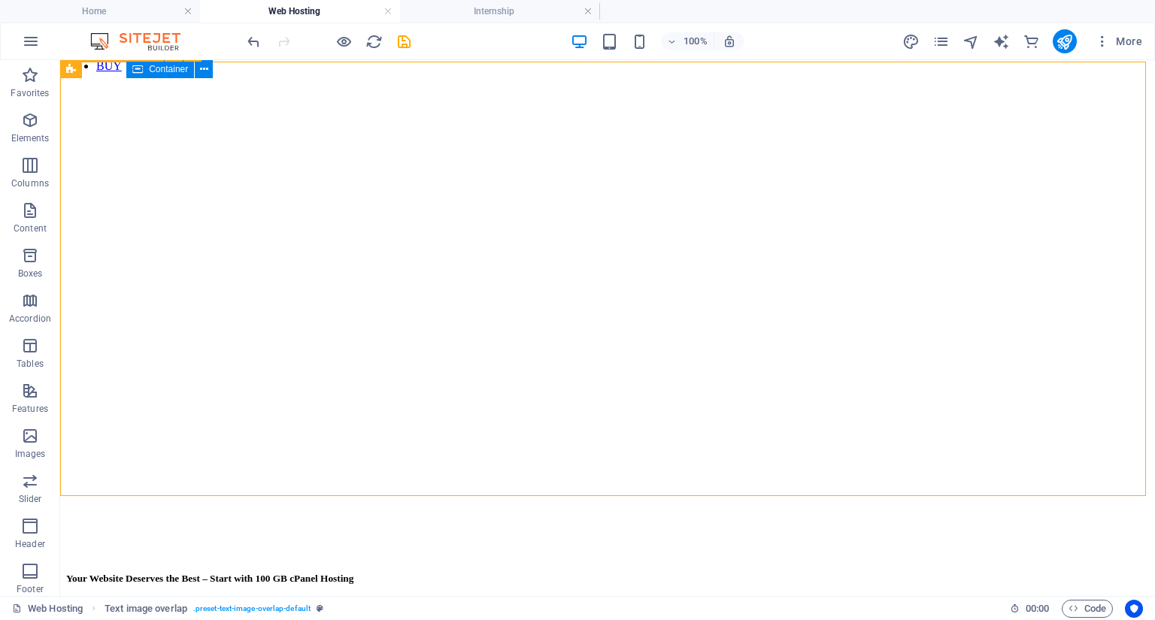
scroll to position [1368, 0]
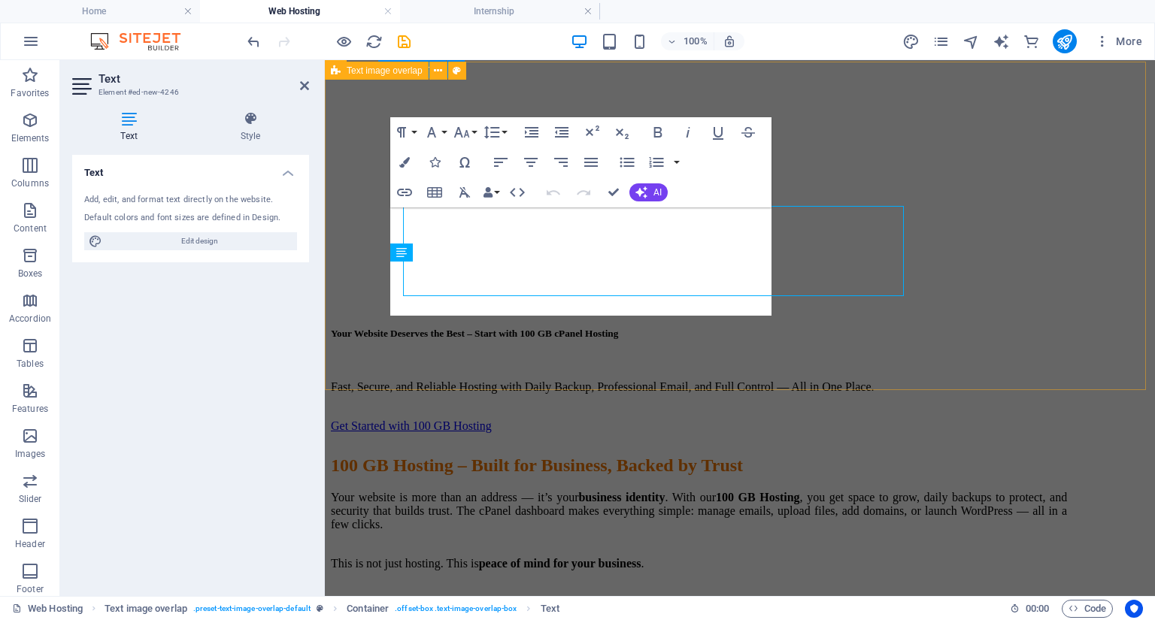
scroll to position [1413, 0]
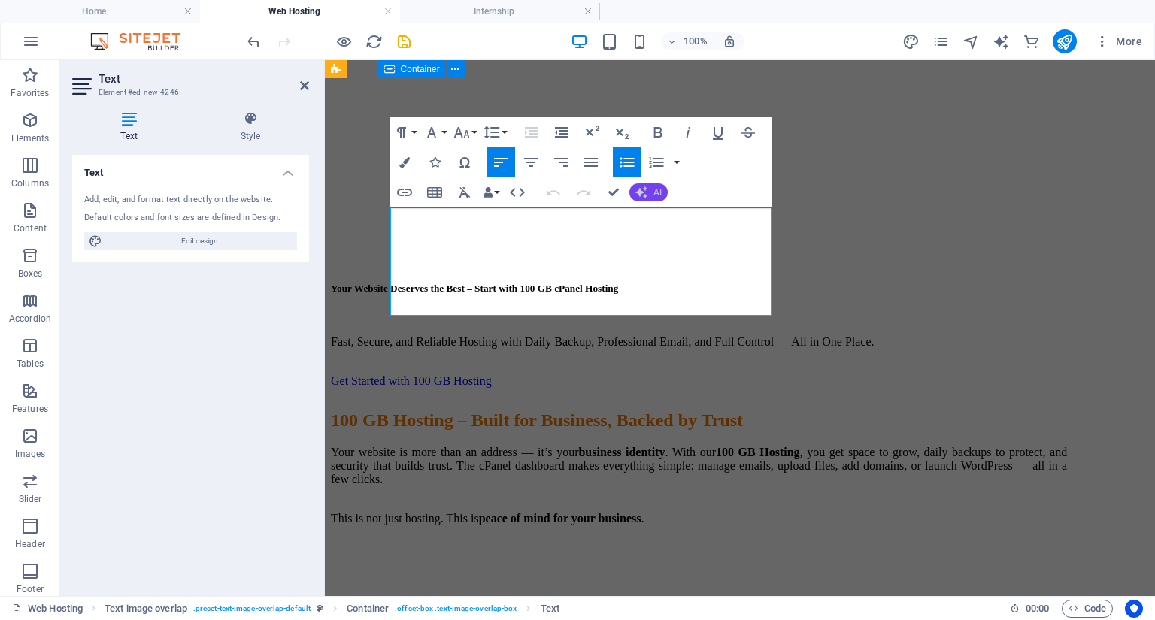
click at [641, 192] on icon "button" at bounding box center [641, 192] width 12 height 12
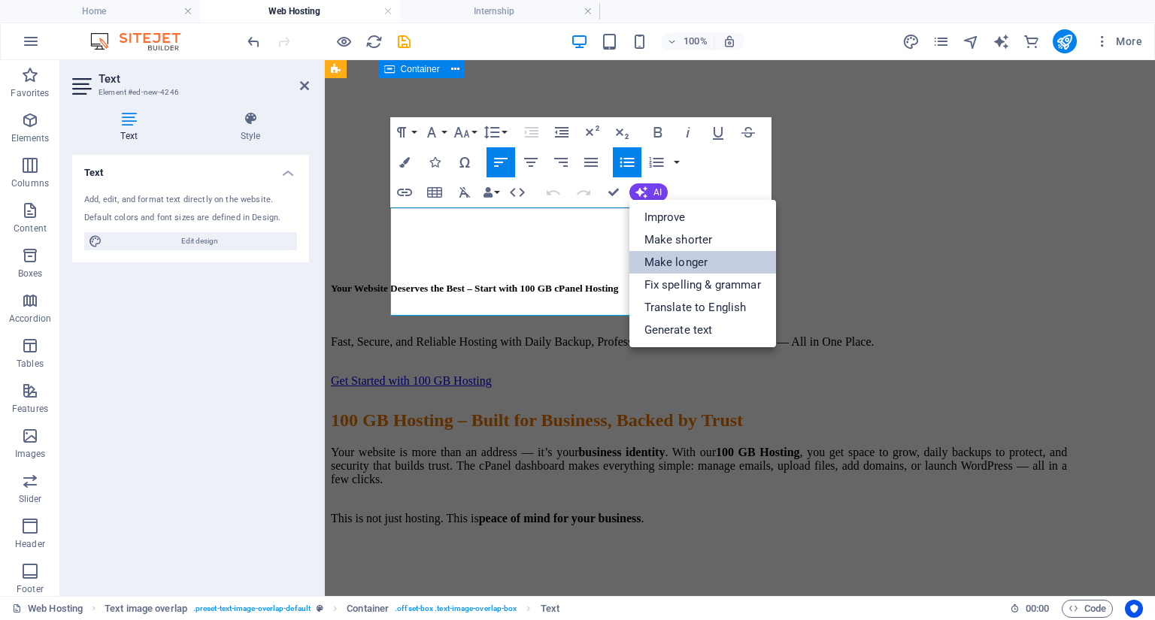
click at [690, 265] on link "Make longer" at bounding box center [702, 262] width 147 height 23
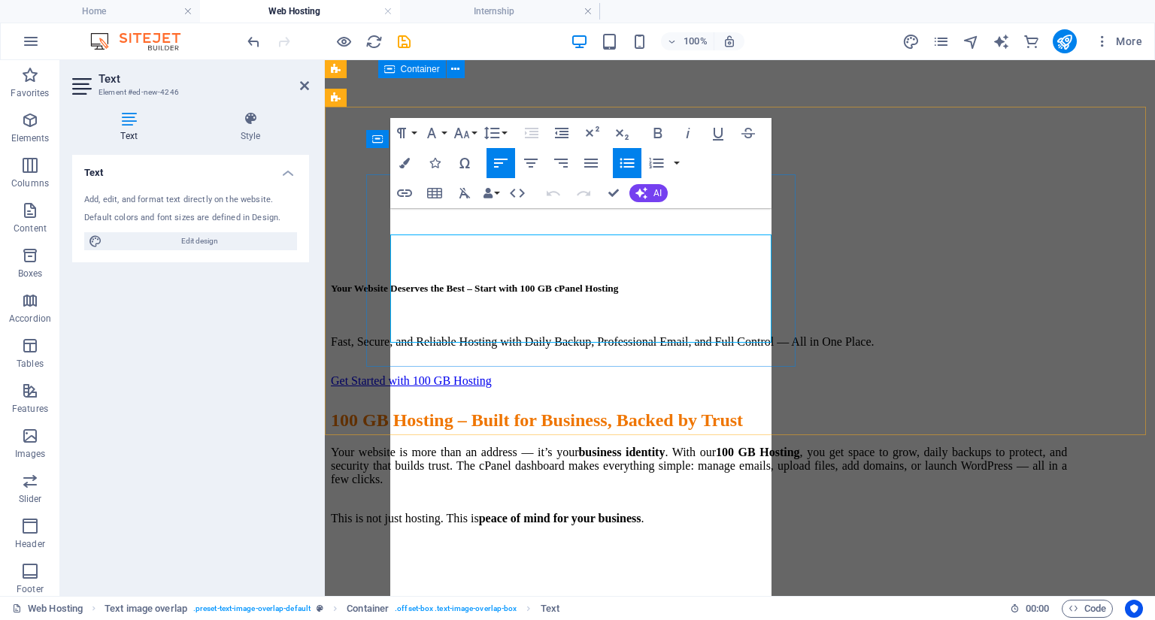
scroll to position [1386, 0]
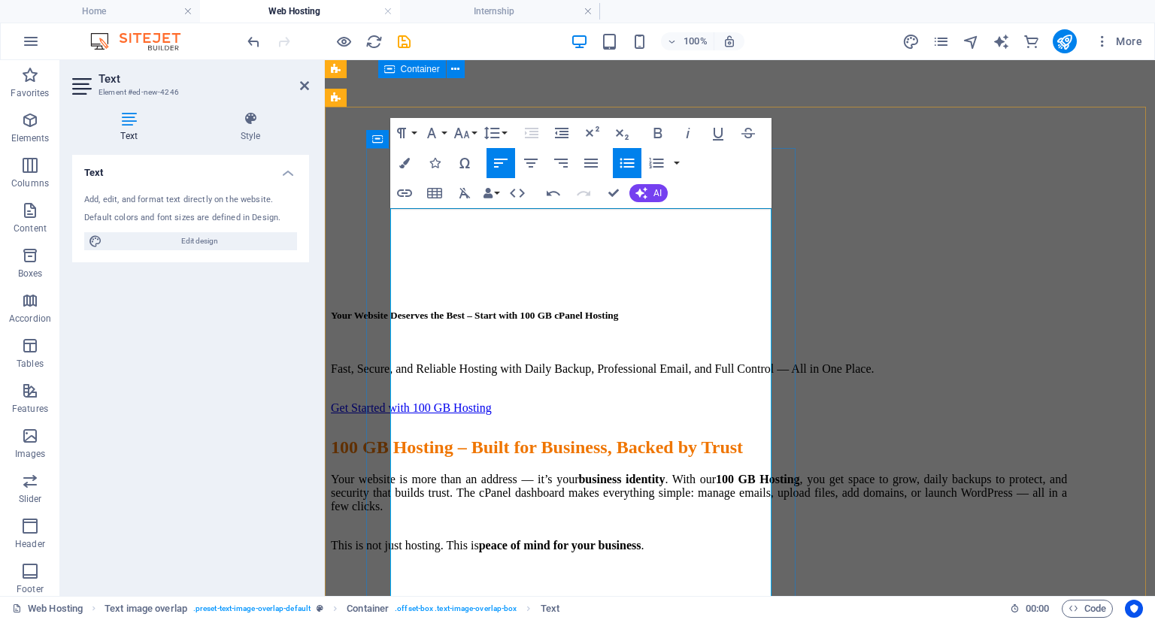
drag, startPoint x: 500, startPoint y: 214, endPoint x: 480, endPoint y: 214, distance: 20.3
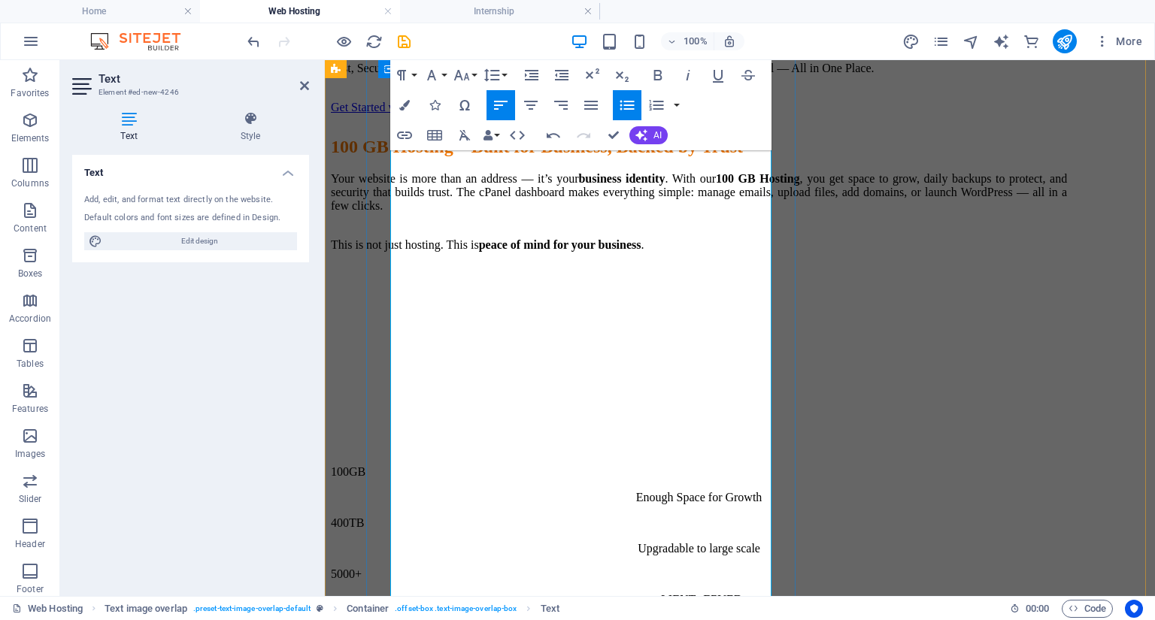
scroll to position [1446, 0]
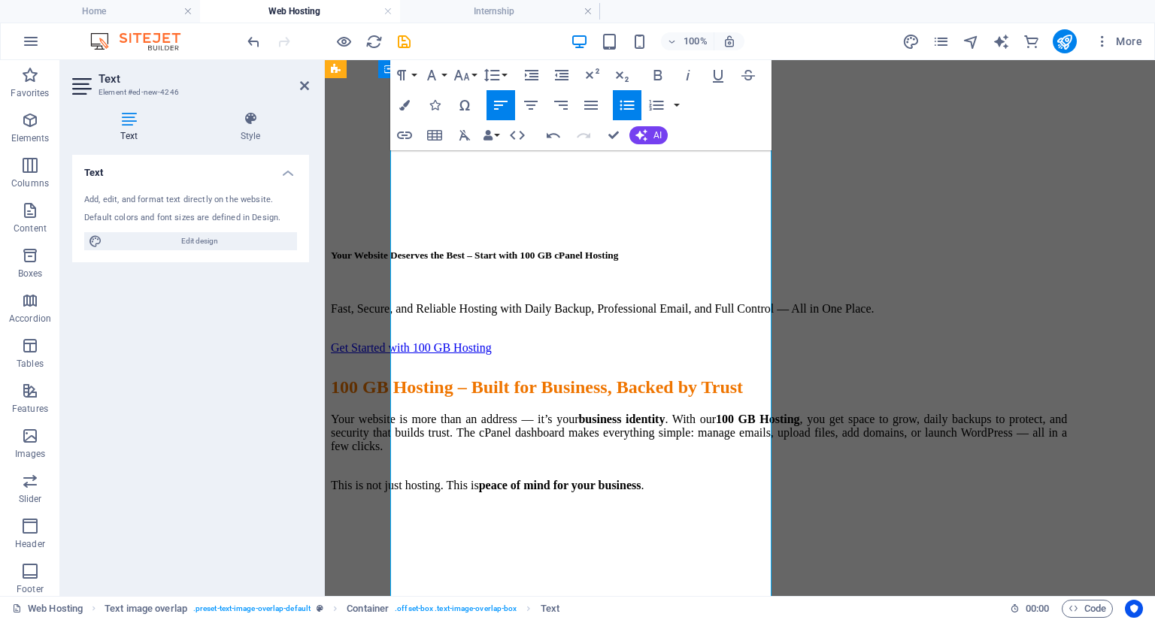
click at [656, 123] on div "Undo Redo Confirm (Ctrl+⏎) AI Improve Make shorter Make longer Fix spelling & g…" at bounding box center [603, 135] width 129 height 30
click at [653, 126] on button "AI" at bounding box center [648, 135] width 38 height 18
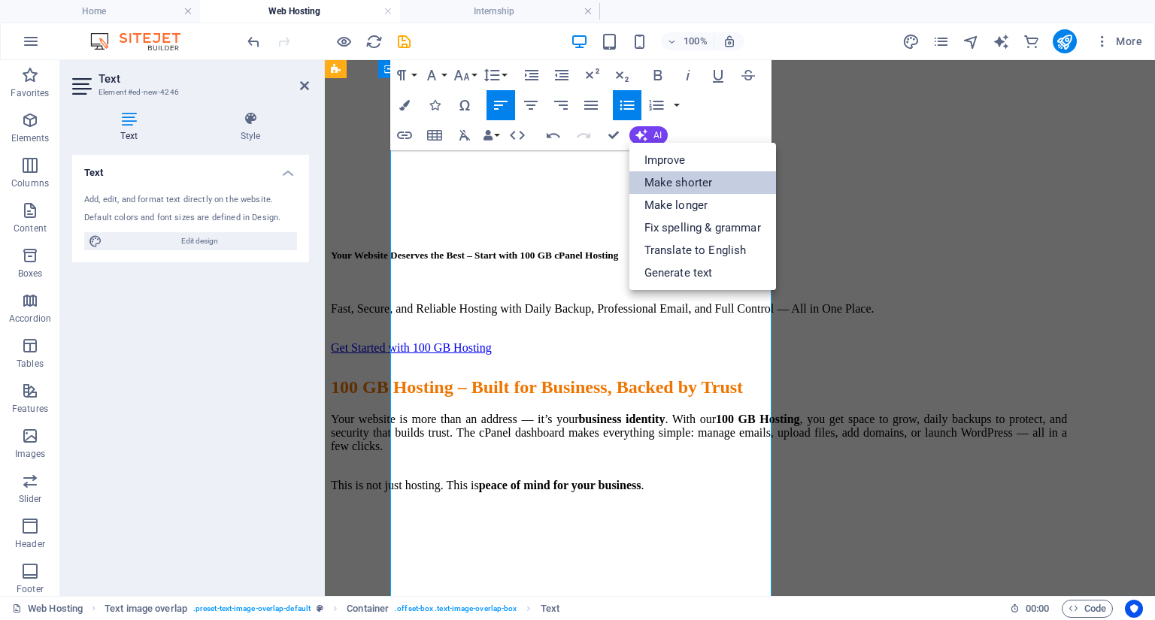
click at [665, 180] on link "Make shorter" at bounding box center [702, 182] width 147 height 23
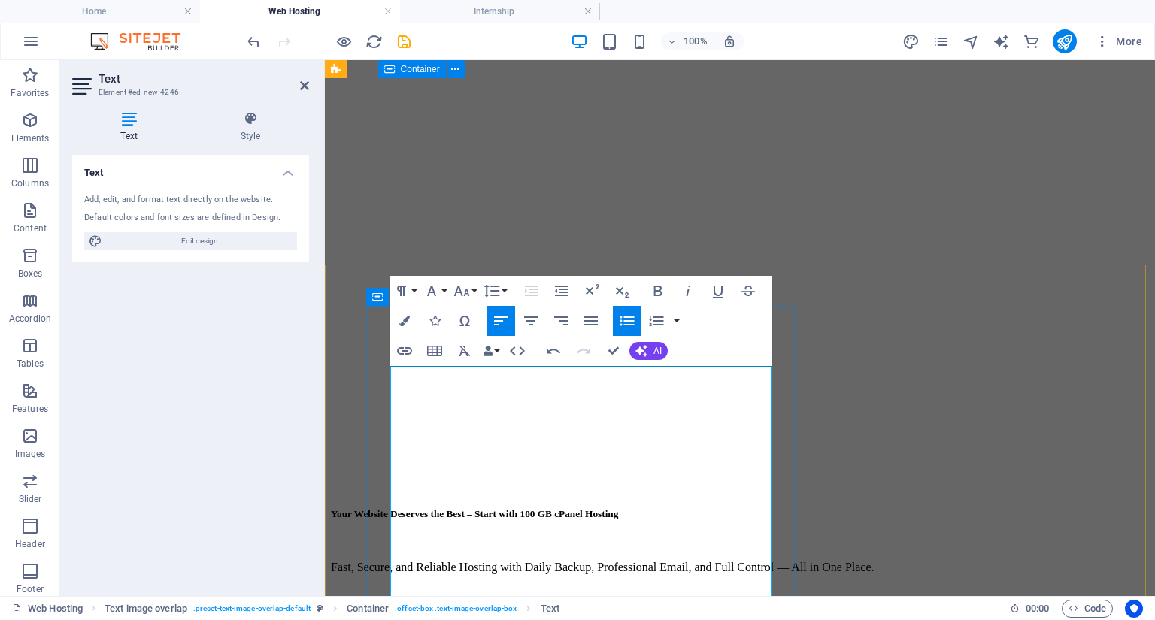
scroll to position [1146, 0]
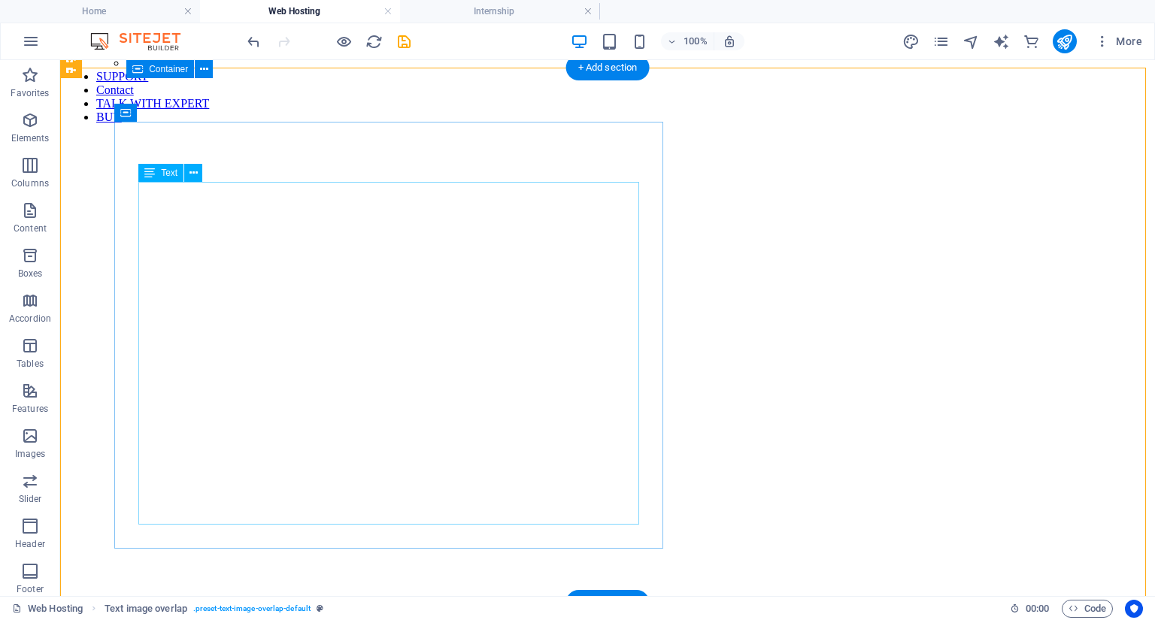
scroll to position [1386, 0]
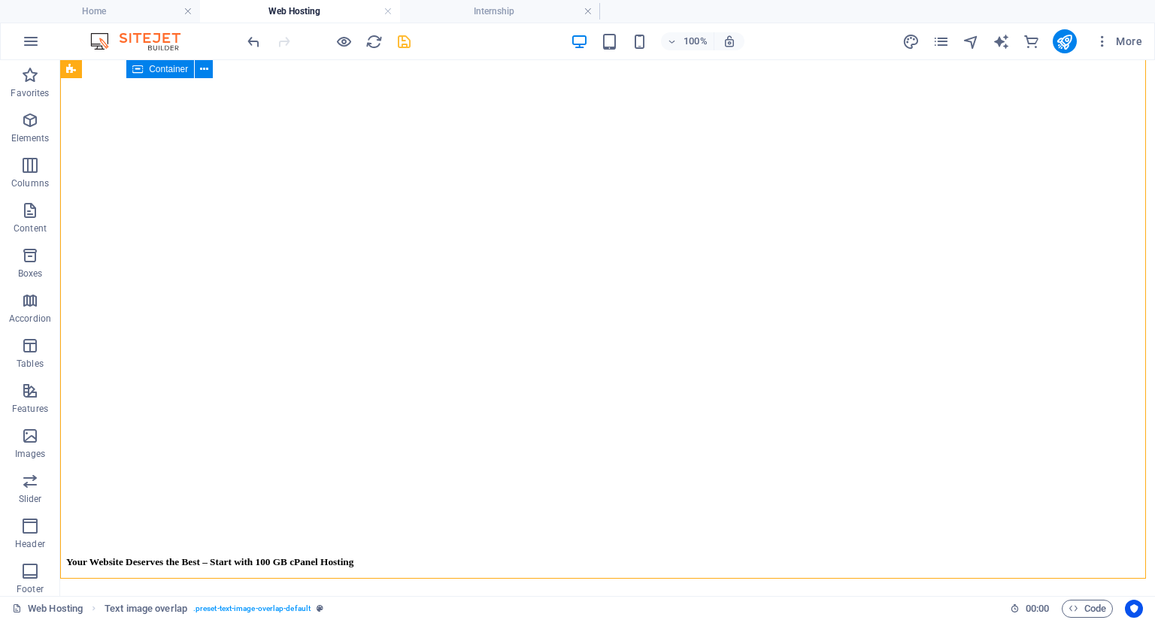
click at [407, 41] on icon "save" at bounding box center [403, 41] width 17 height 17
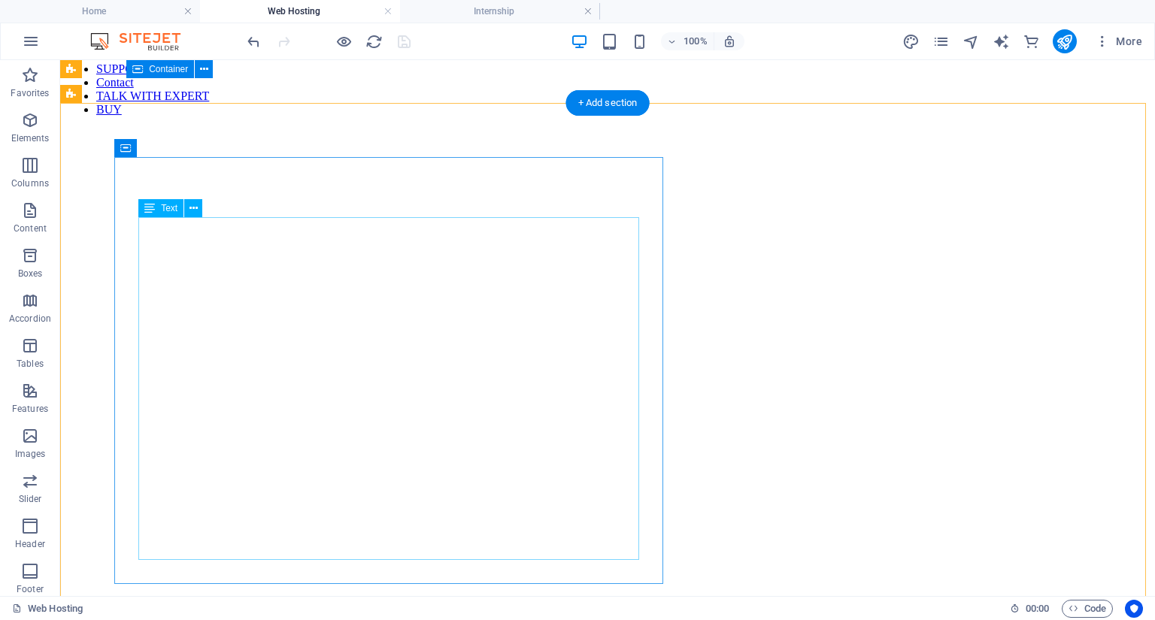
scroll to position [1493, 0]
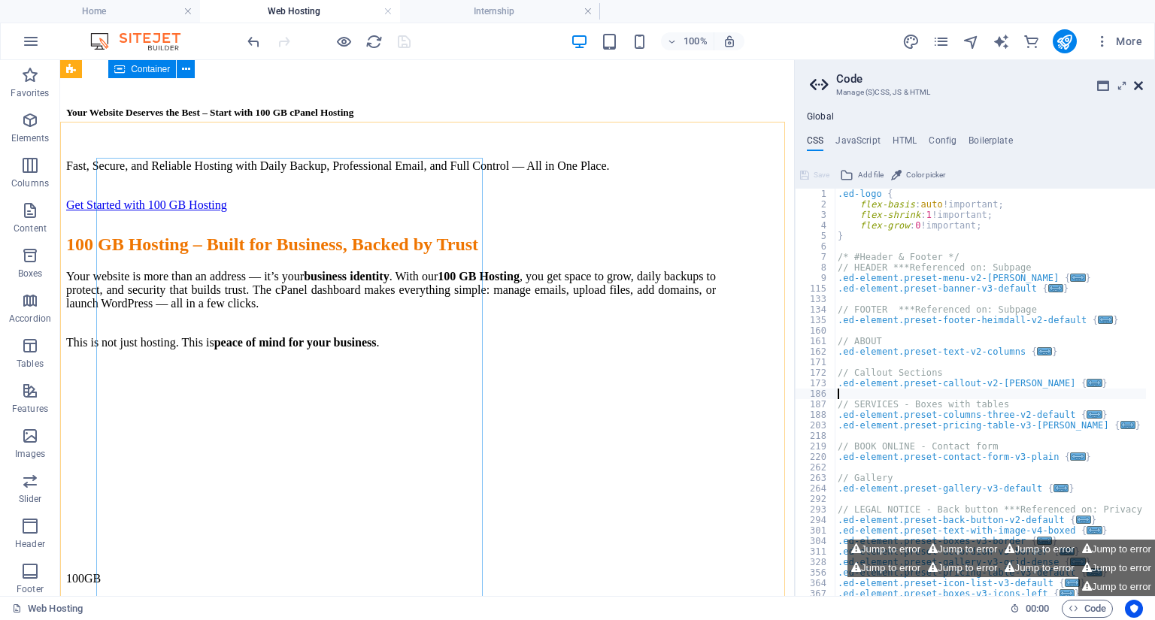
click at [1135, 87] on icon at bounding box center [1138, 86] width 9 height 12
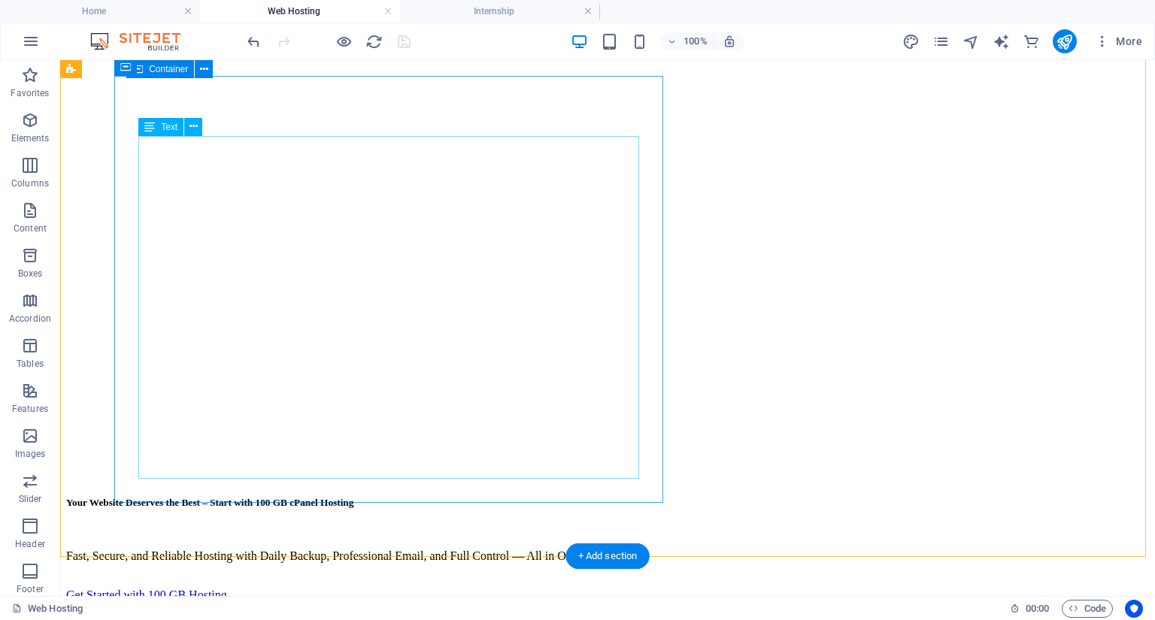
scroll to position [1446, 0]
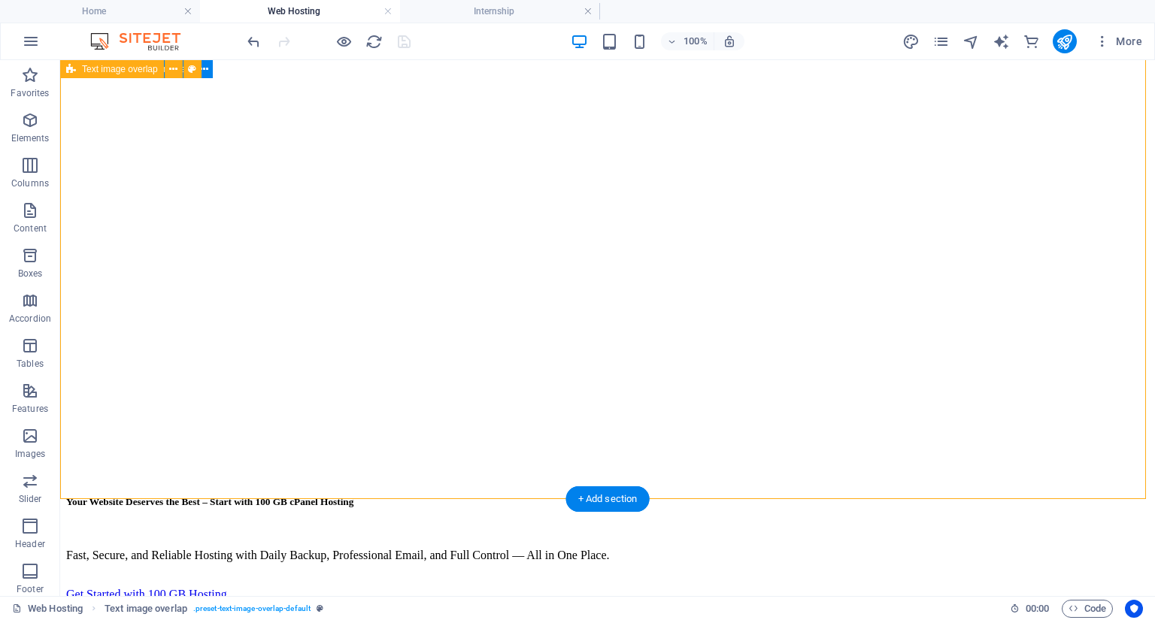
scroll to position [1627, 0]
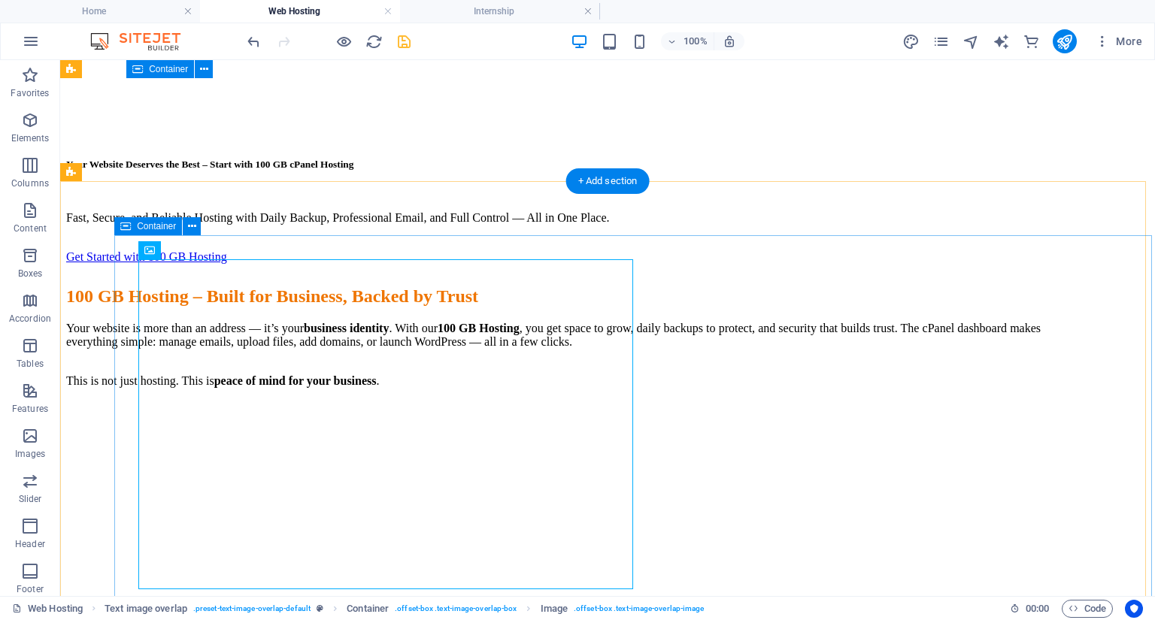
scroll to position [1657, 0]
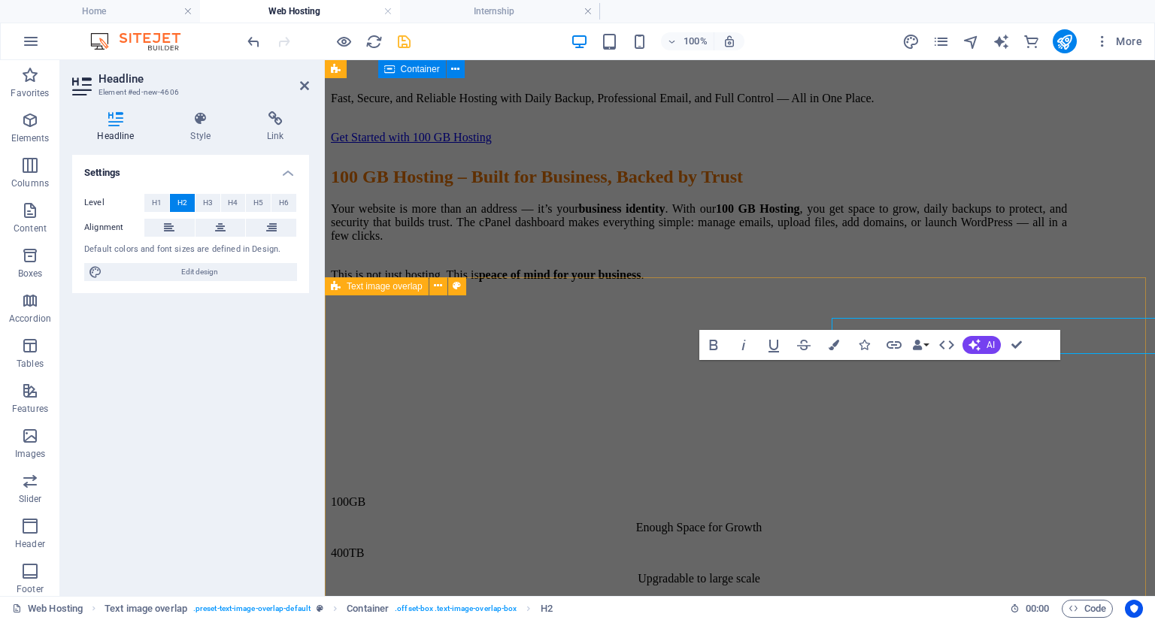
scroll to position [1725, 0]
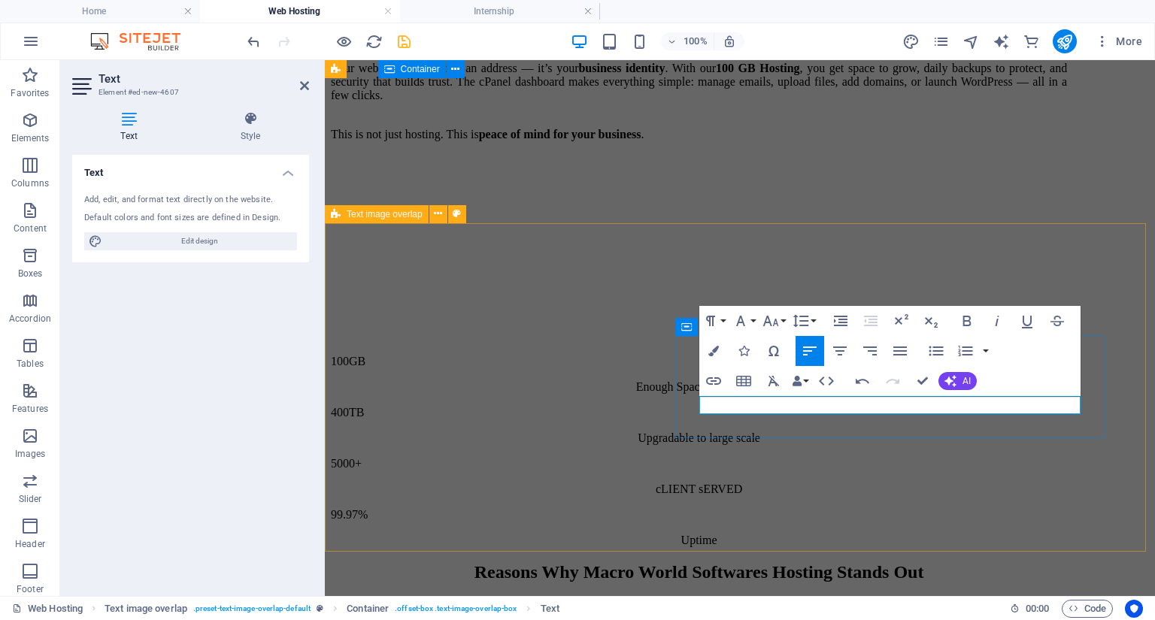
scroll to position [1780, 0]
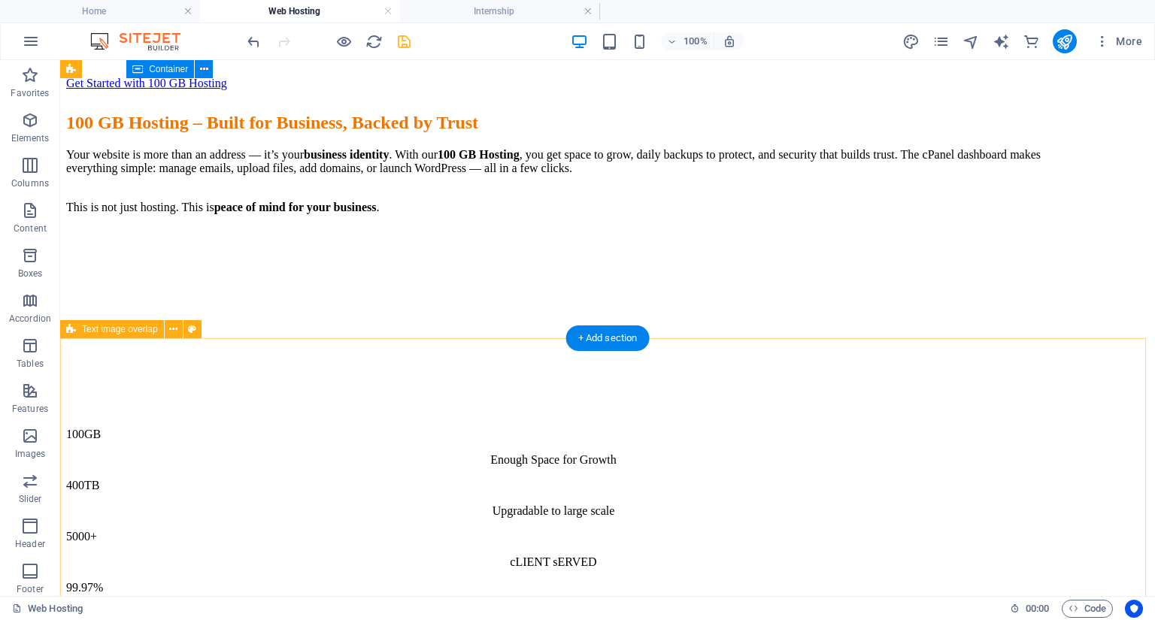
scroll to position [1597, 0]
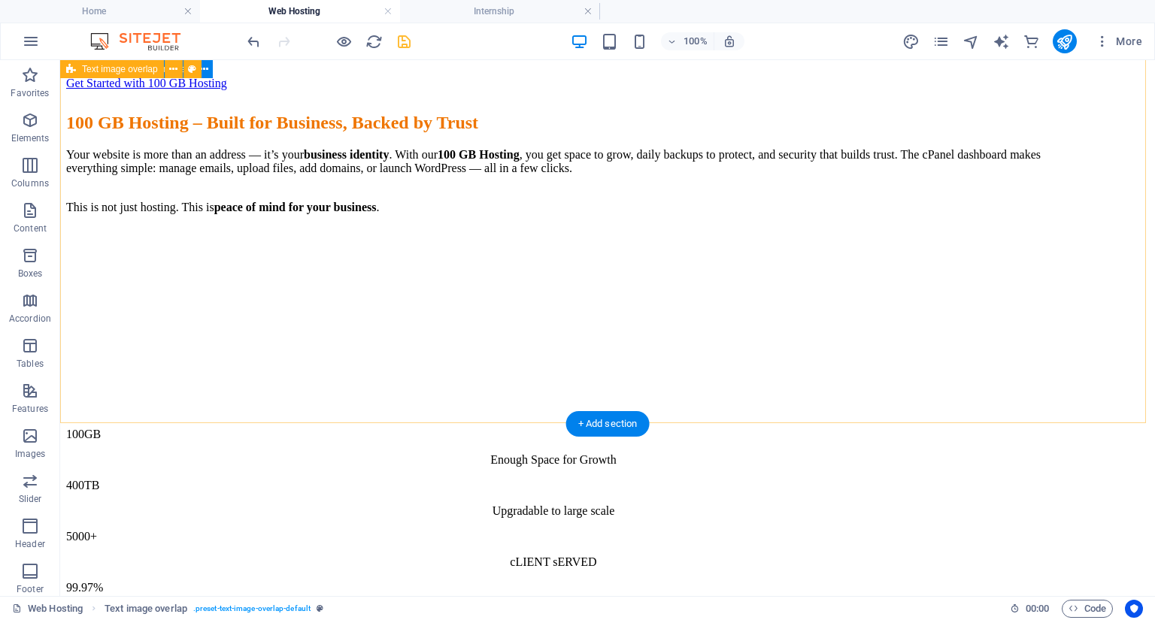
scroll to position [2138, 0]
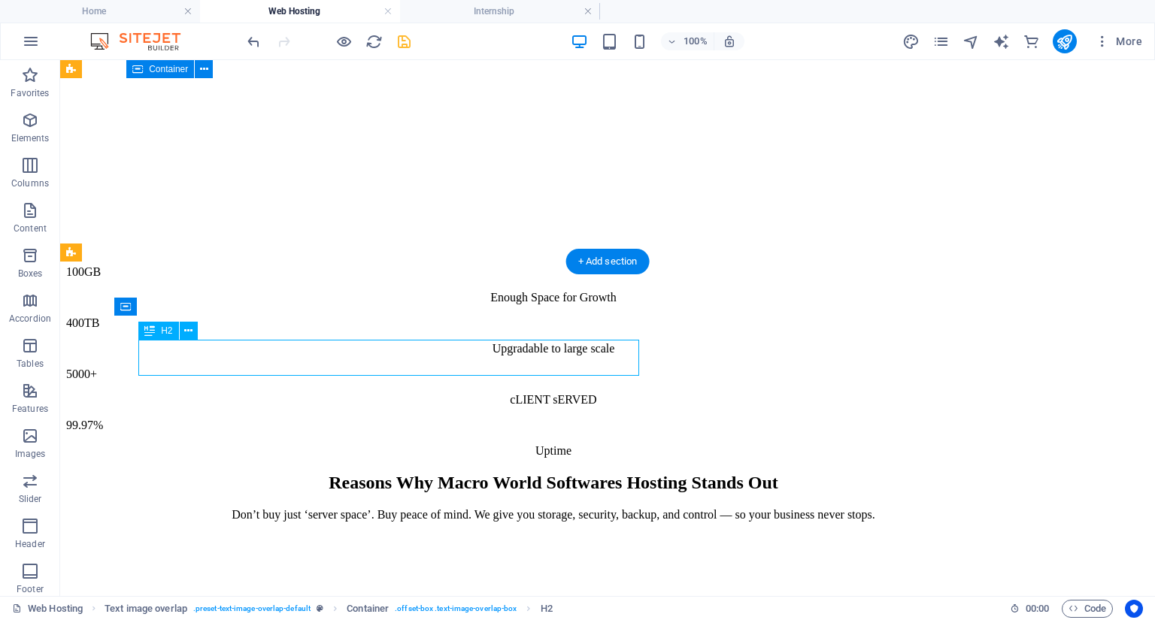
scroll to position [2180, 0]
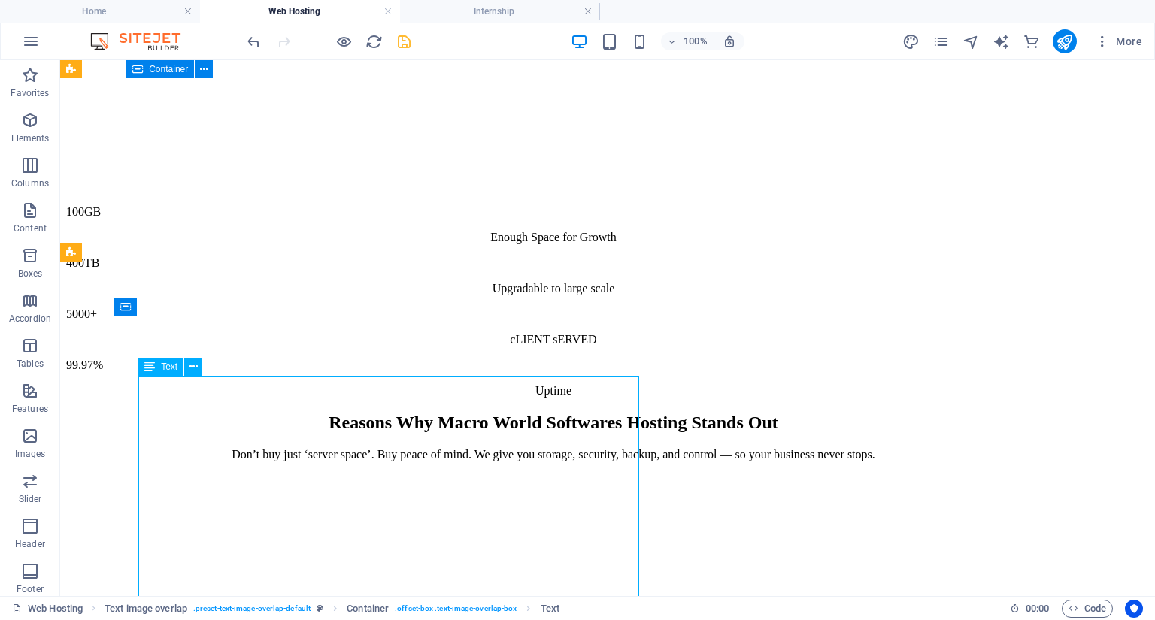
scroll to position [2138, 0]
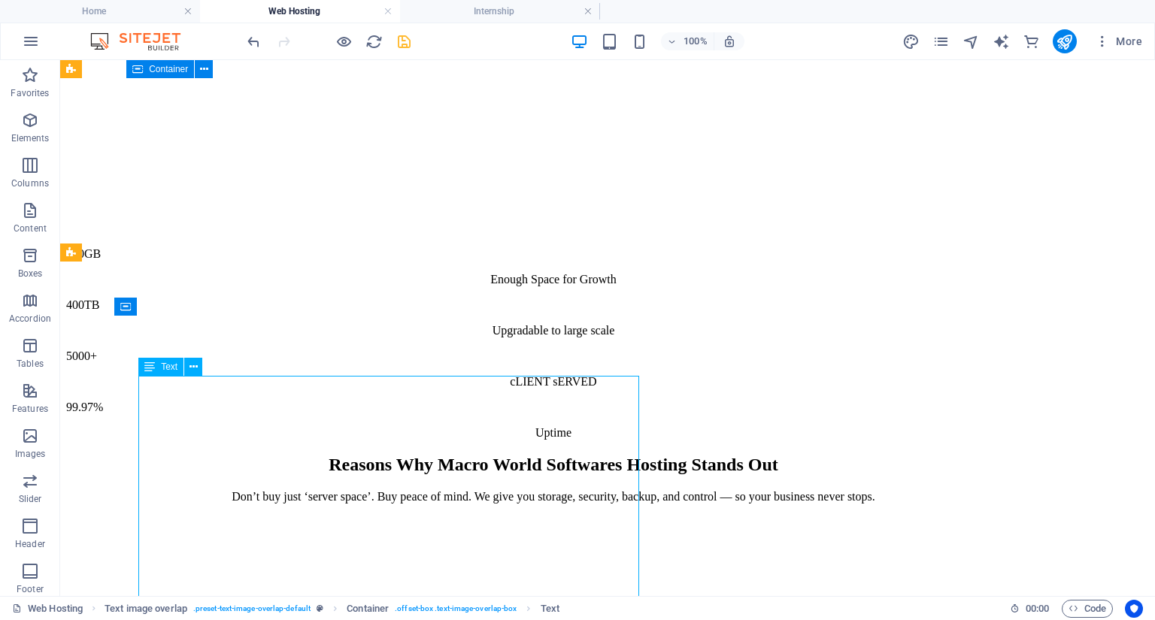
drag, startPoint x: 471, startPoint y: 408, endPoint x: 204, endPoint y: 408, distance: 266.9
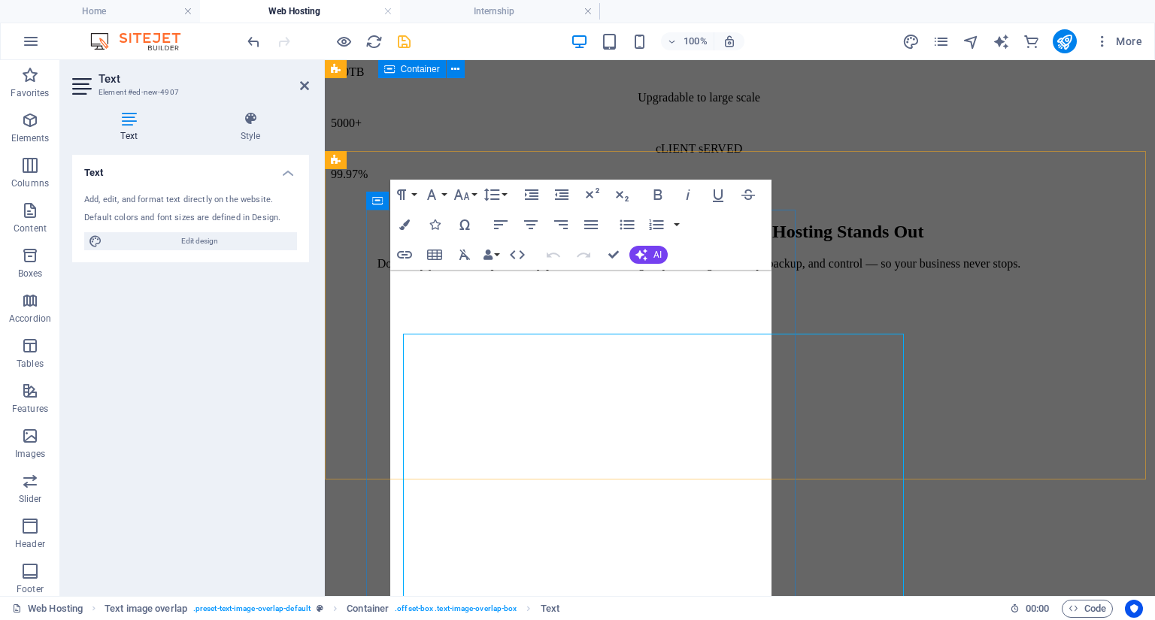
scroll to position [2180, 0]
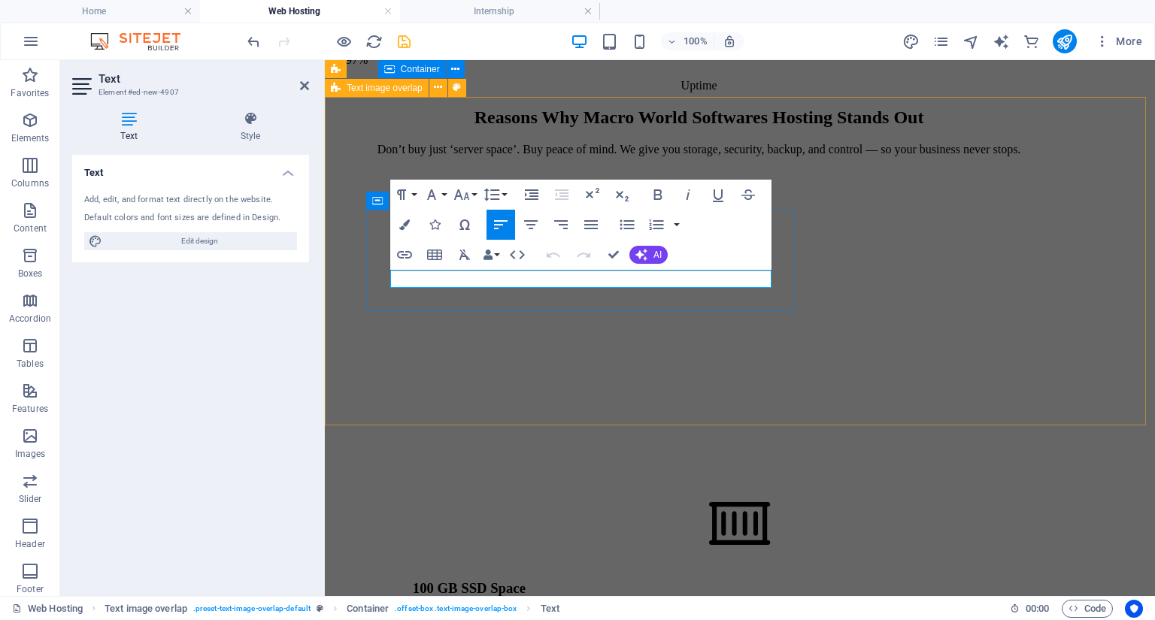
scroll to position [2198, 0]
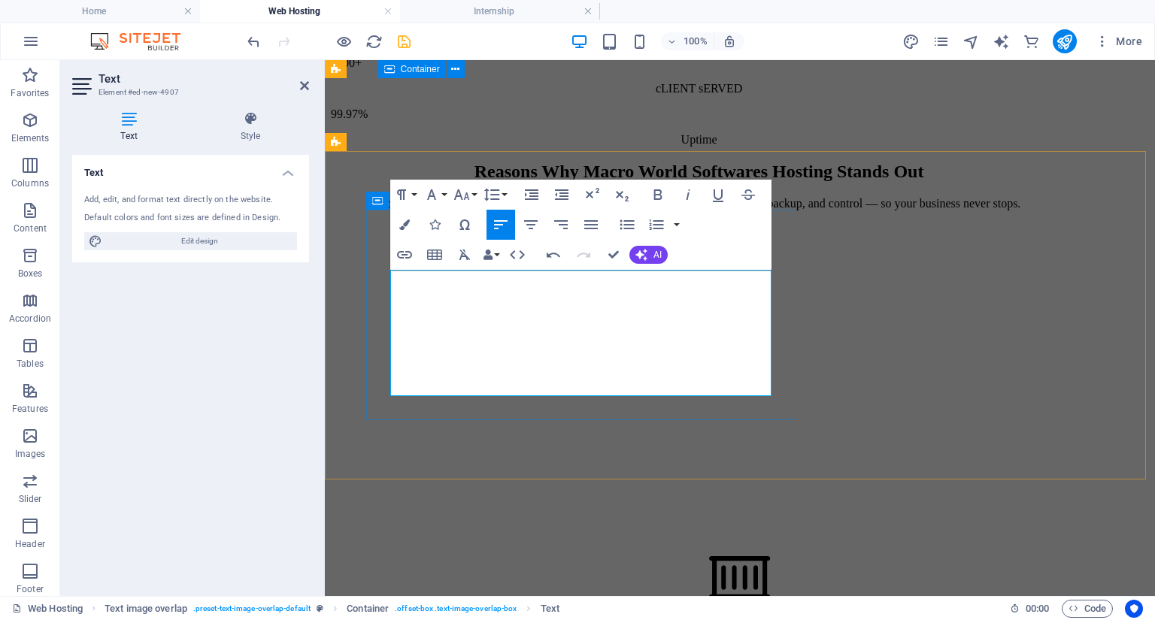
drag, startPoint x: 545, startPoint y: 368, endPoint x: 436, endPoint y: 360, distance: 109.3
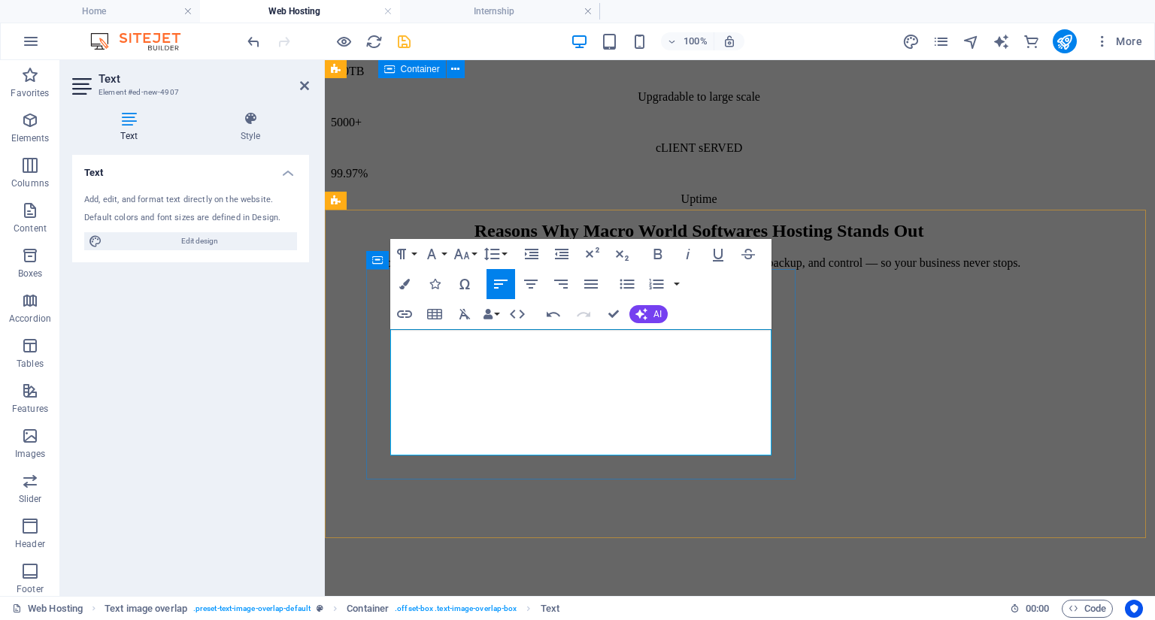
scroll to position [2138, 0]
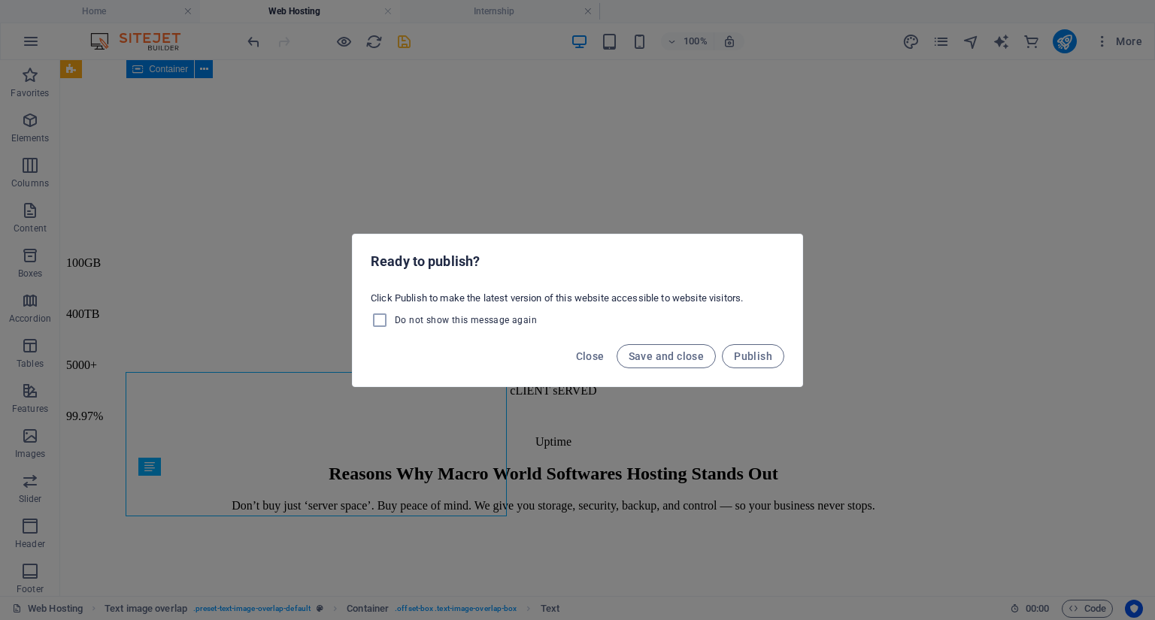
scroll to position [2087, 0]
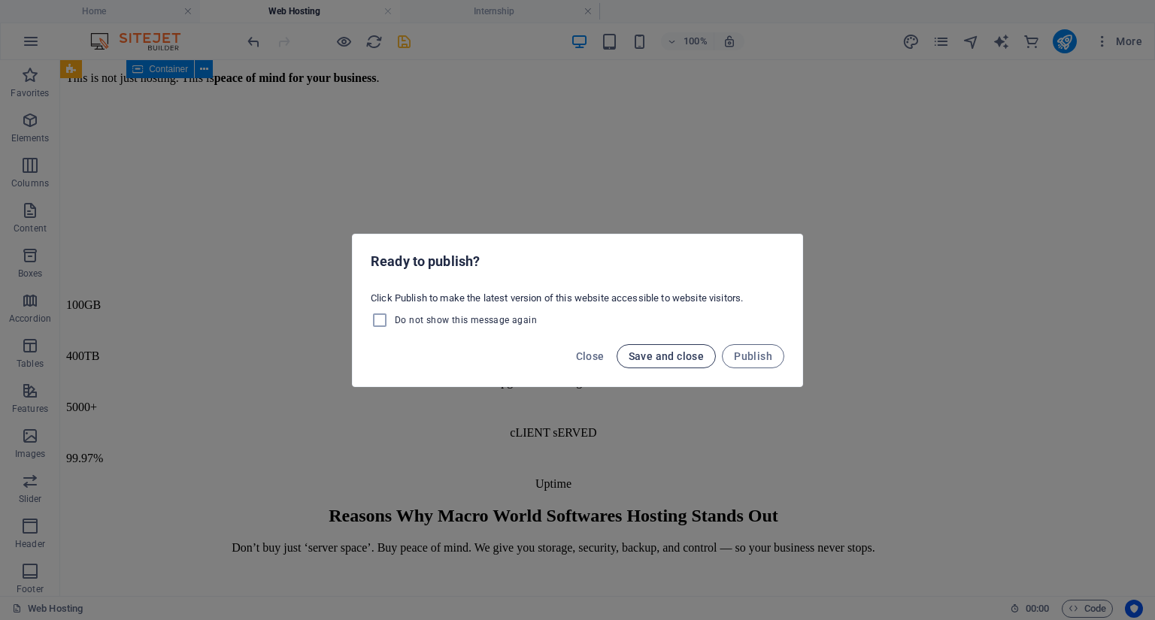
click at [683, 347] on button "Save and close" at bounding box center [666, 356] width 100 height 24
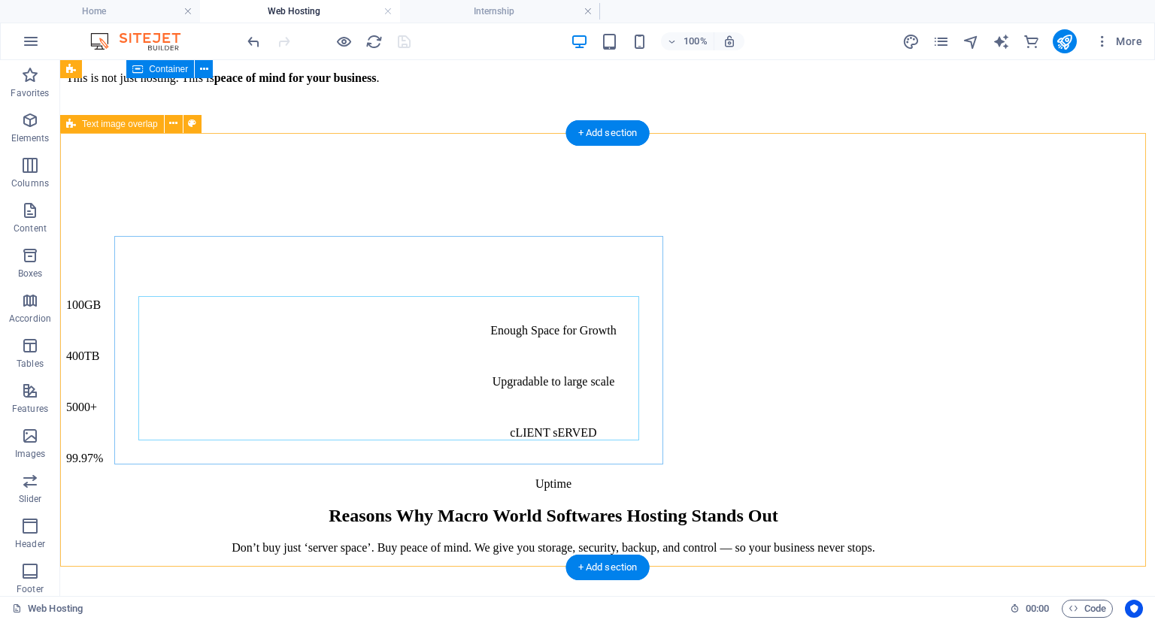
scroll to position [2267, 0]
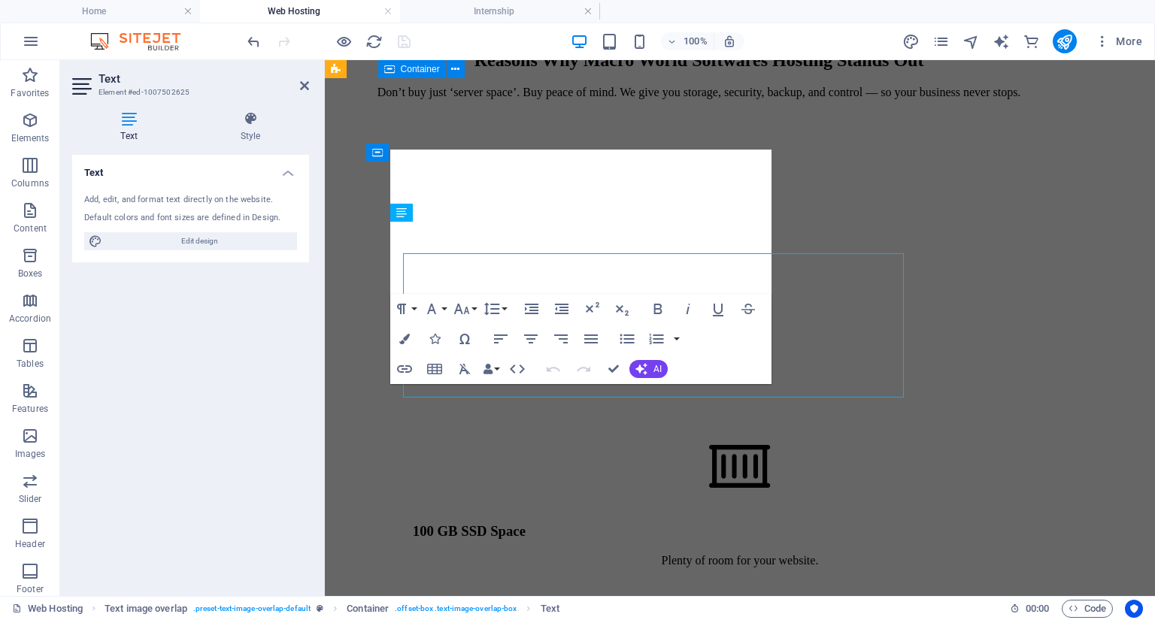
scroll to position [2261, 0]
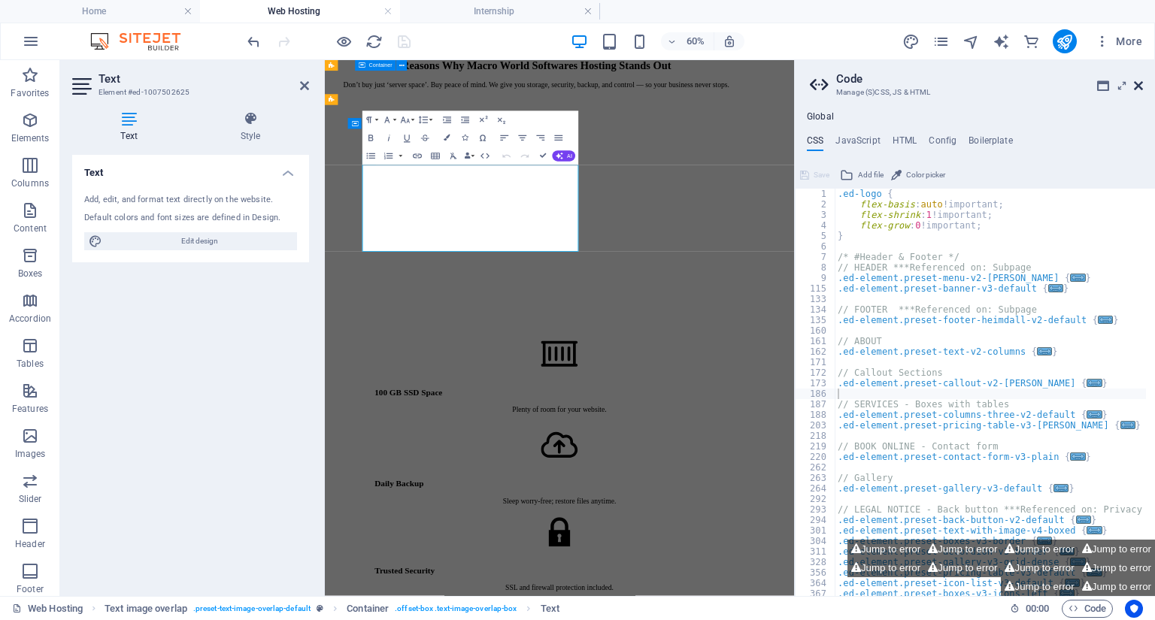
click at [1136, 87] on icon at bounding box center [1138, 86] width 9 height 12
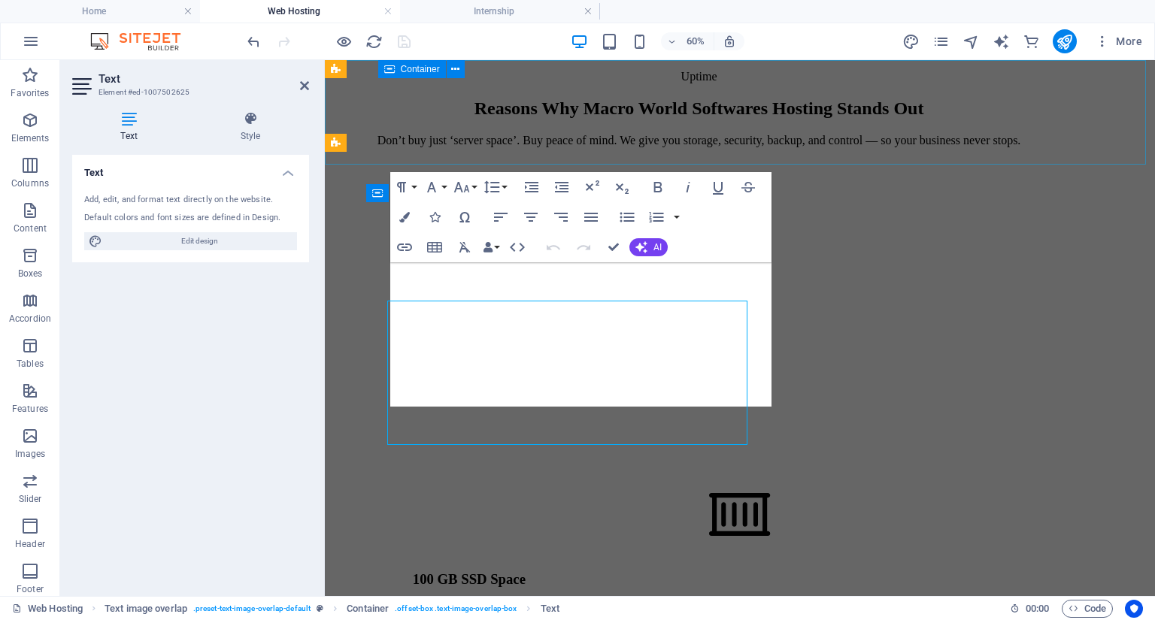
scroll to position [2197, 0]
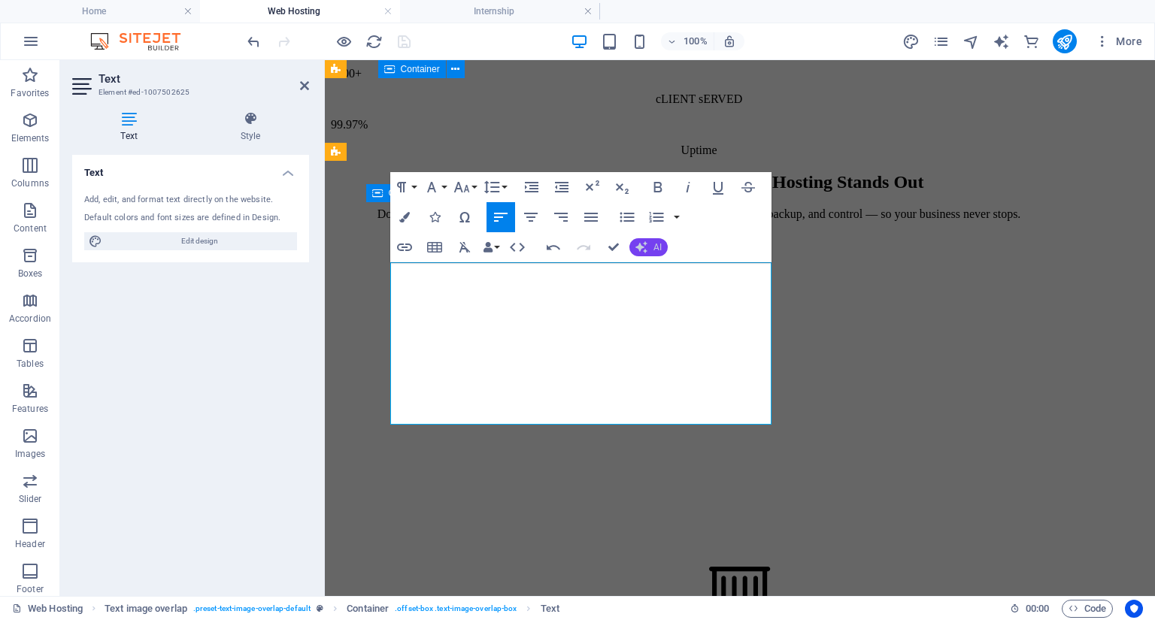
click at [653, 249] on span "AI" at bounding box center [657, 247] width 8 height 9
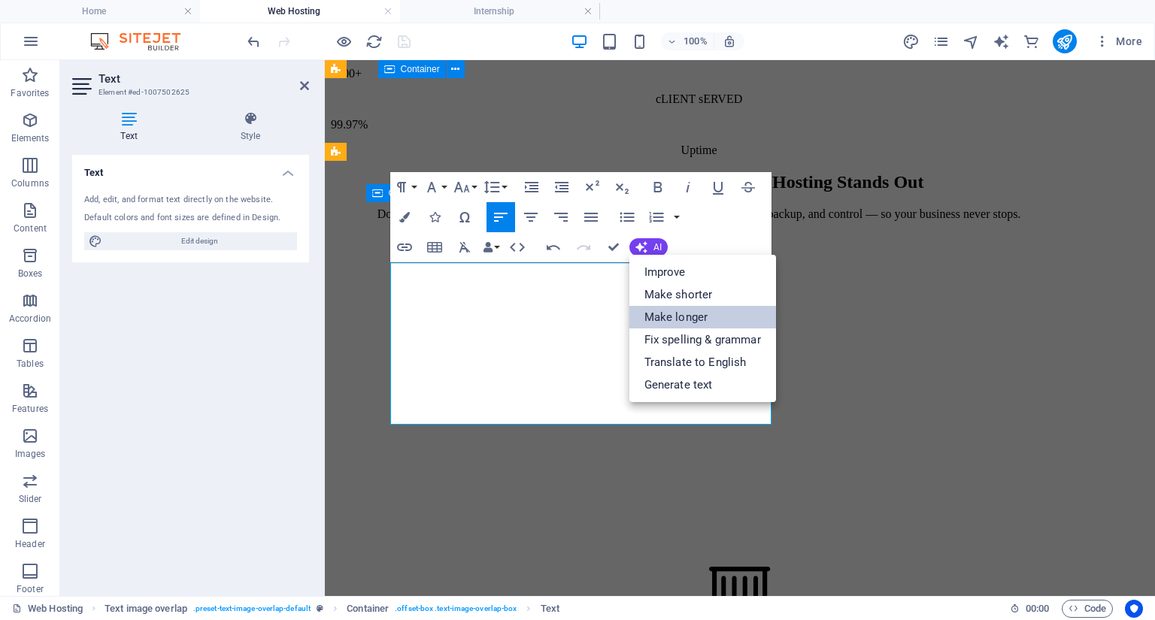
click at [659, 310] on link "Make longer" at bounding box center [702, 317] width 147 height 23
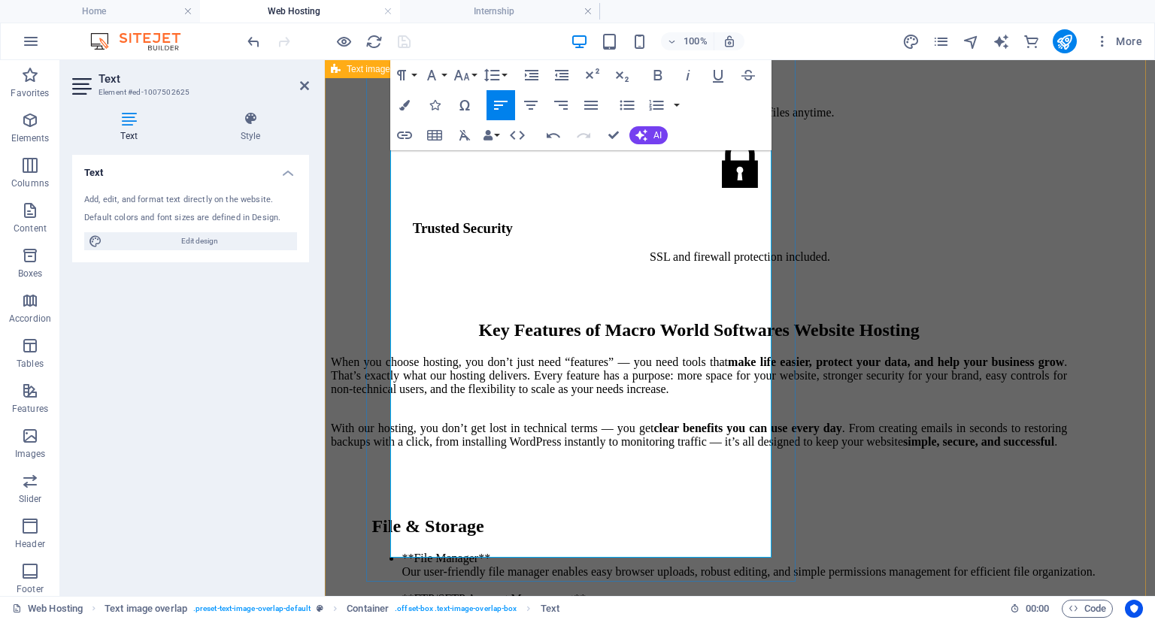
scroll to position [3030, 0]
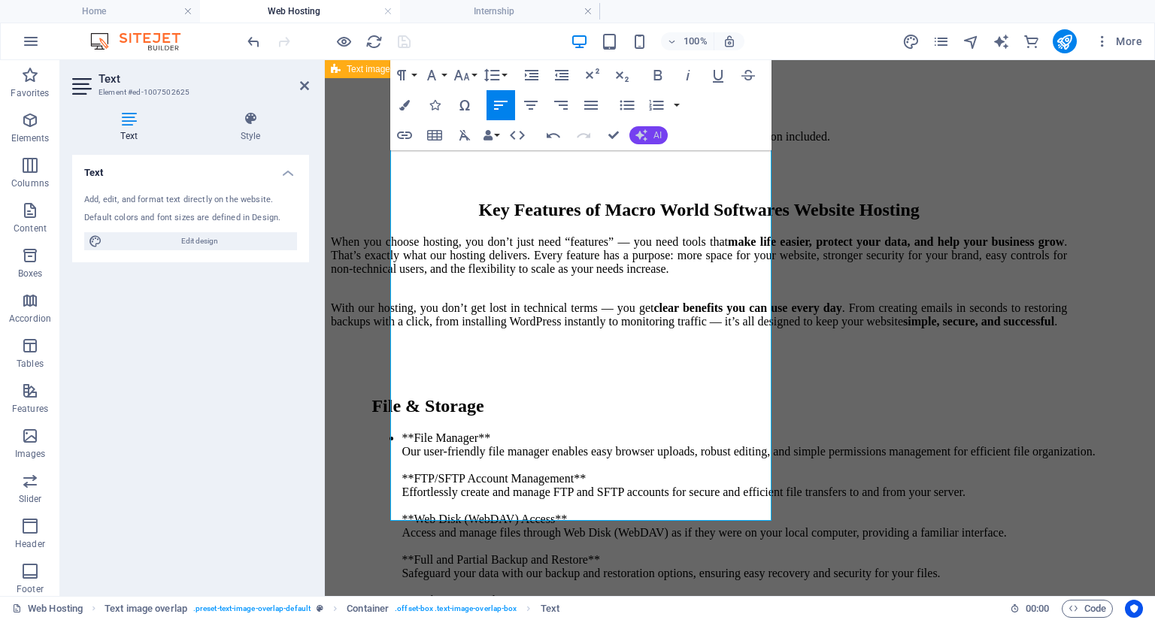
click at [658, 138] on span "AI" at bounding box center [657, 135] width 8 height 9
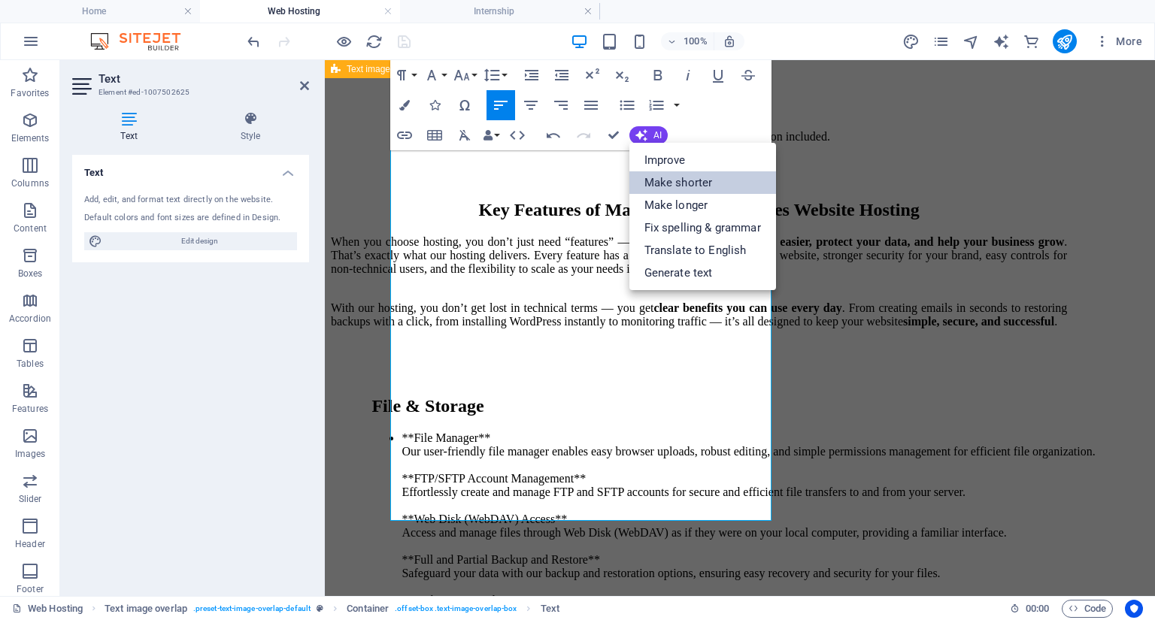
click at [677, 186] on link "Make shorter" at bounding box center [702, 182] width 147 height 23
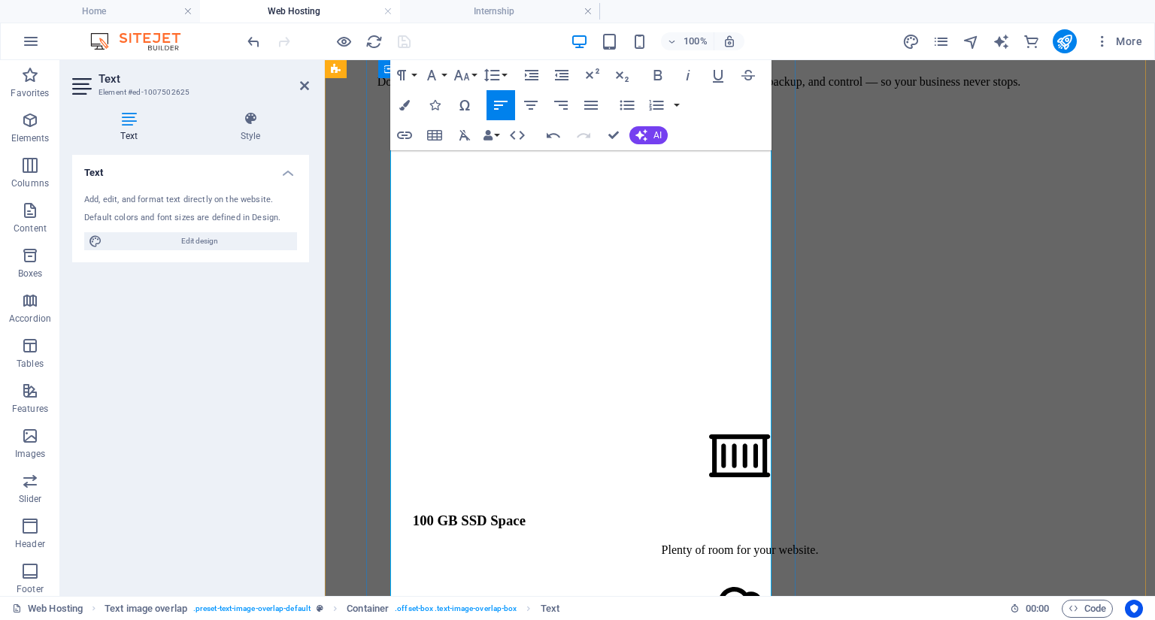
scroll to position [2501, 0]
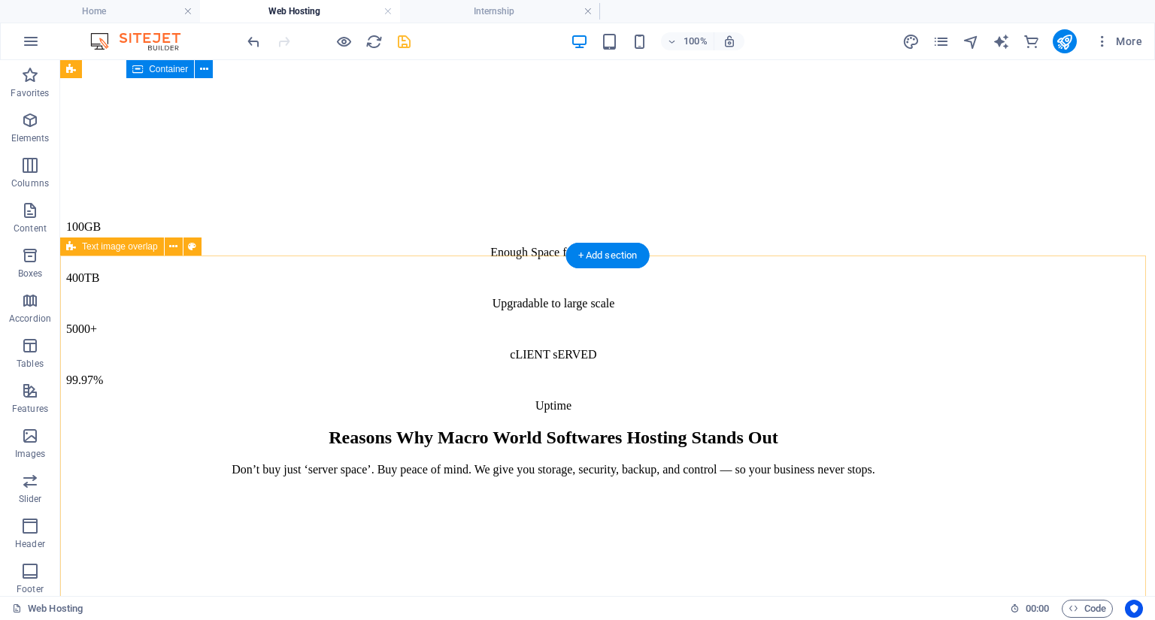
scroll to position [2143, 0]
